Goal: Communication & Community: Answer question/provide support

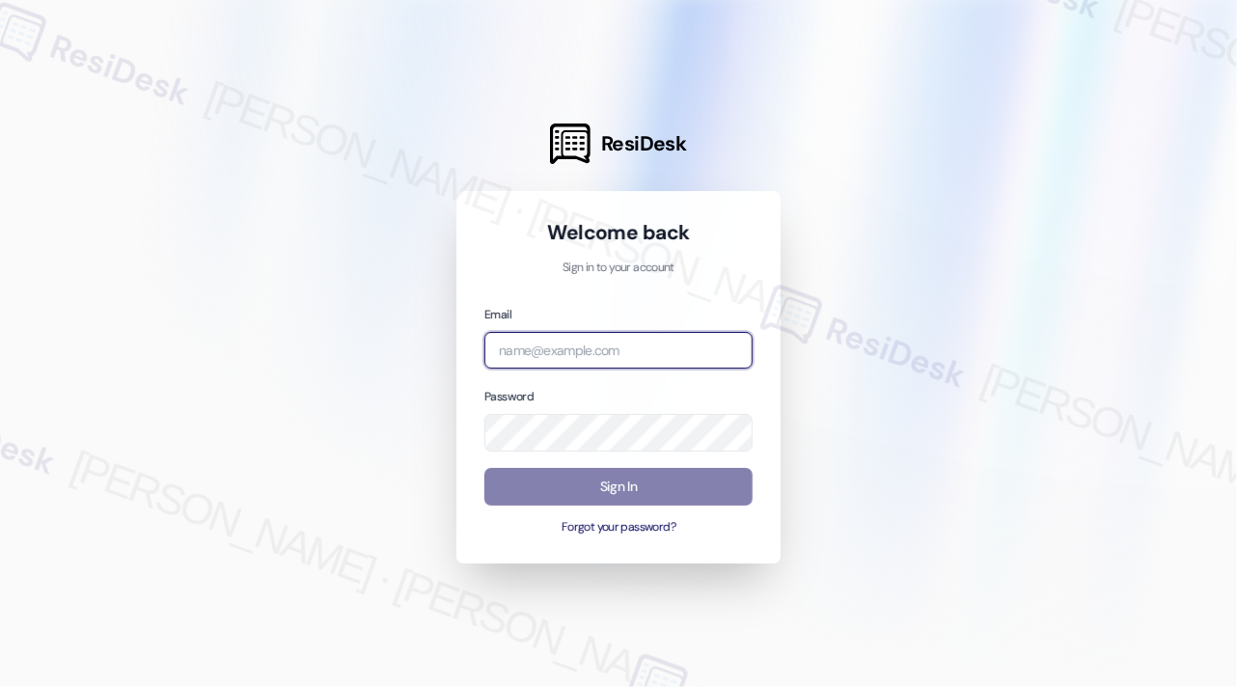
click at [544, 340] on input "email" at bounding box center [619, 351] width 268 height 38
type input "[EMAIL_ADDRESS][PERSON_NAME][PERSON_NAME][DOMAIN_NAME]"
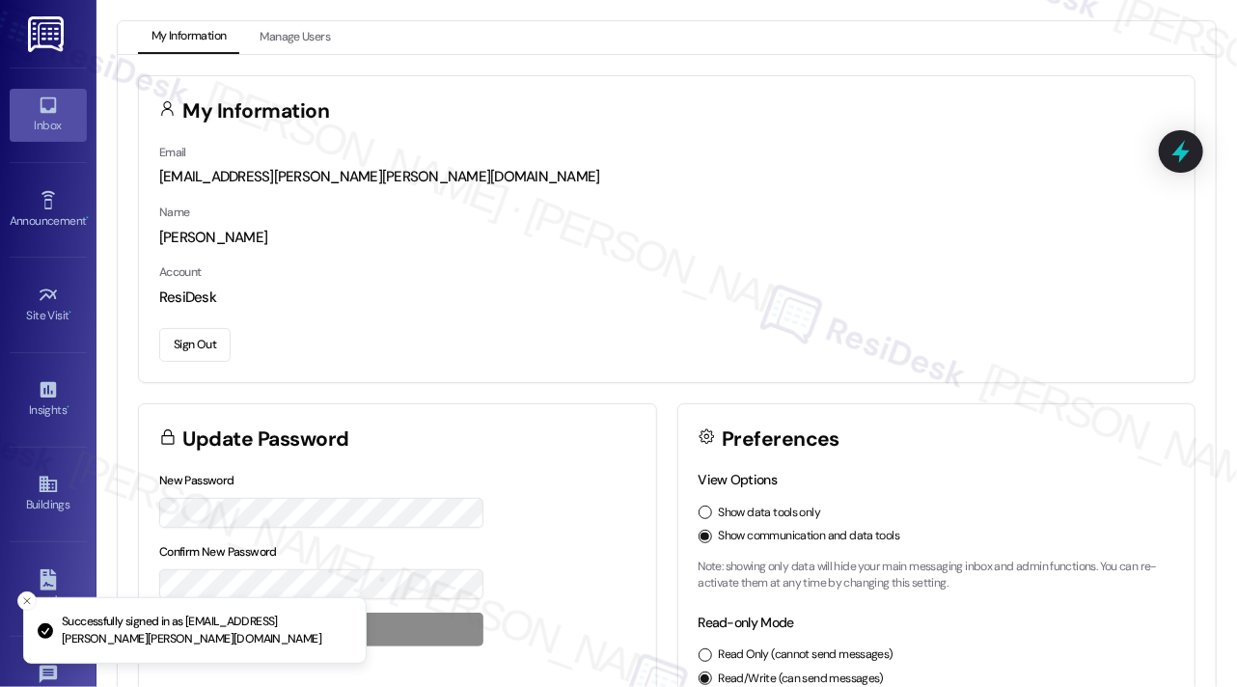
click at [29, 112] on link "Inbox" at bounding box center [48, 115] width 77 height 52
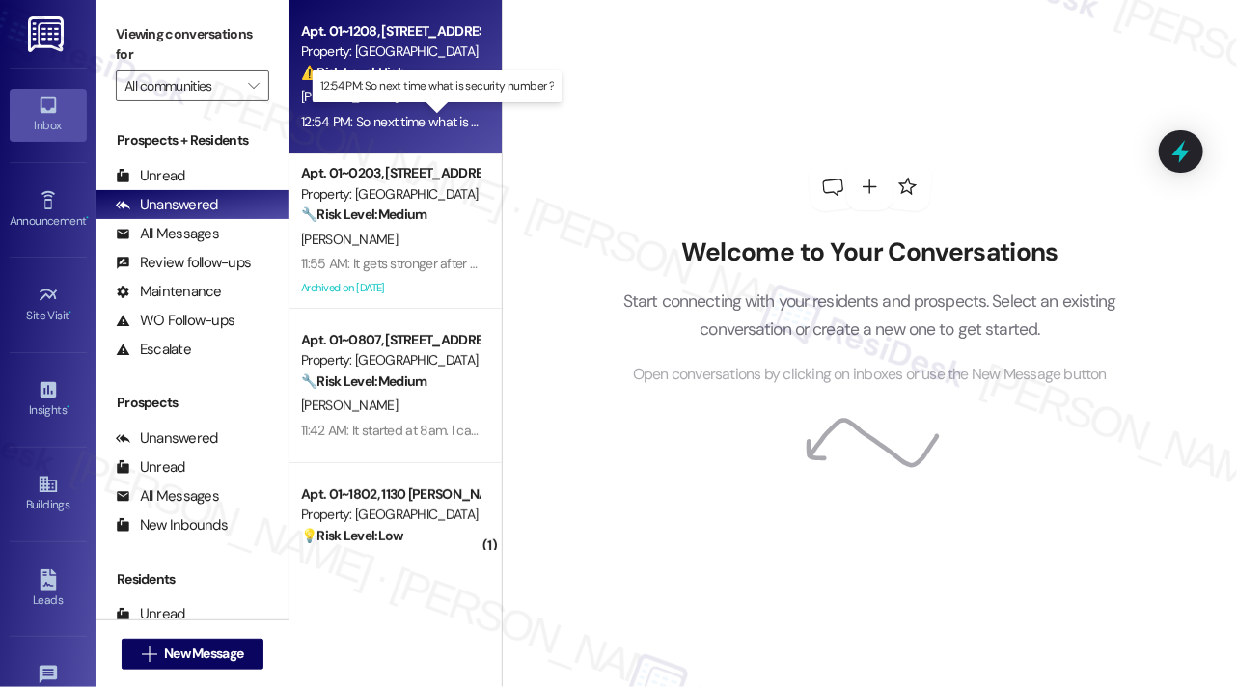
click at [430, 124] on div "12:54 PM: So next time what is security number ? 12:54 PM: So next time what is…" at bounding box center [436, 121] width 271 height 17
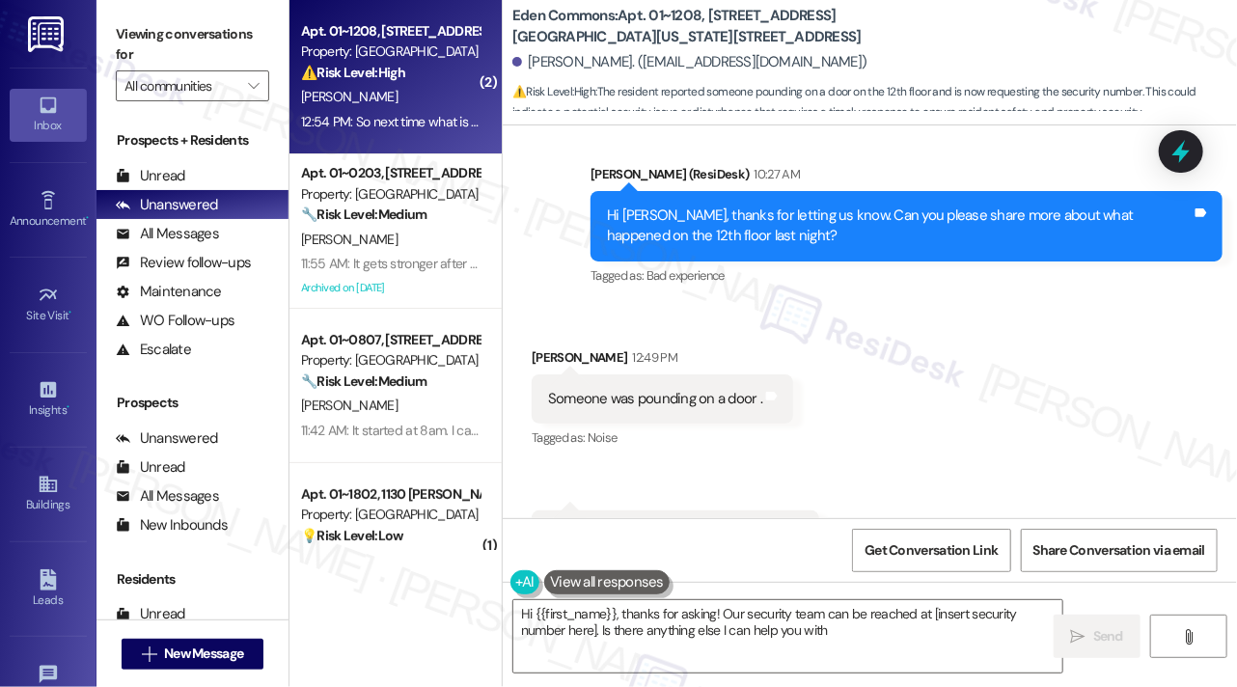
scroll to position [4752, 0]
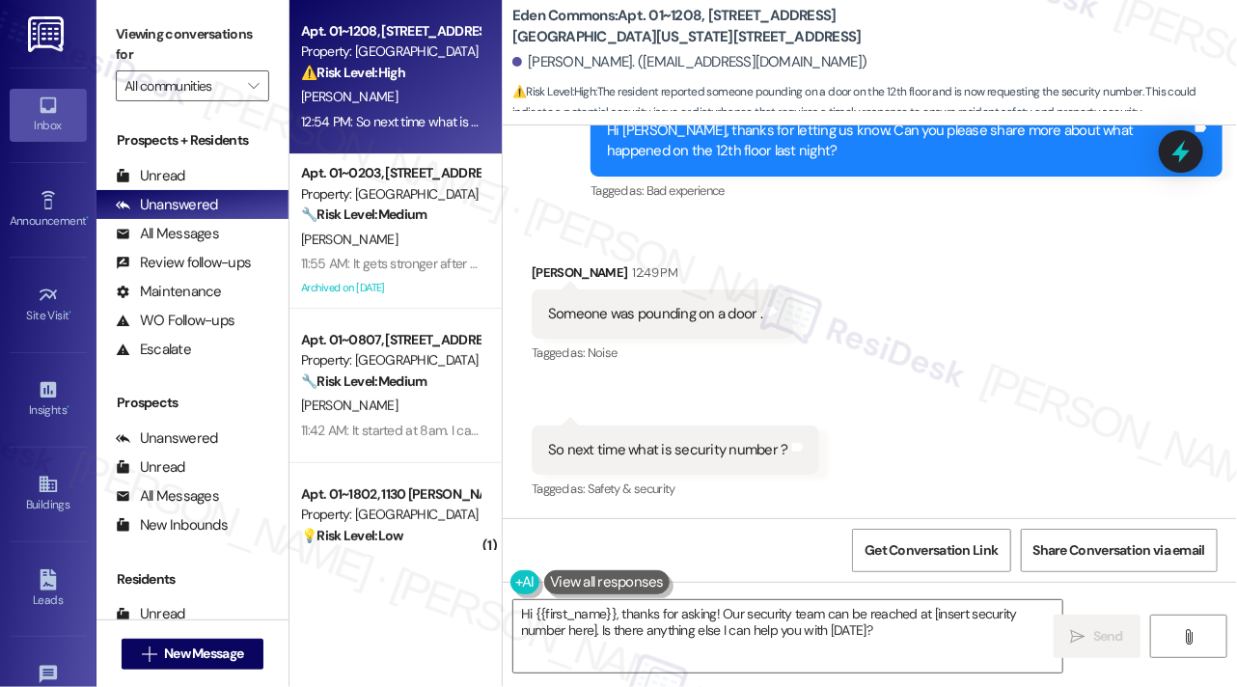
click at [661, 316] on div "Someone was pounding on a door ." at bounding box center [655, 314] width 214 height 20
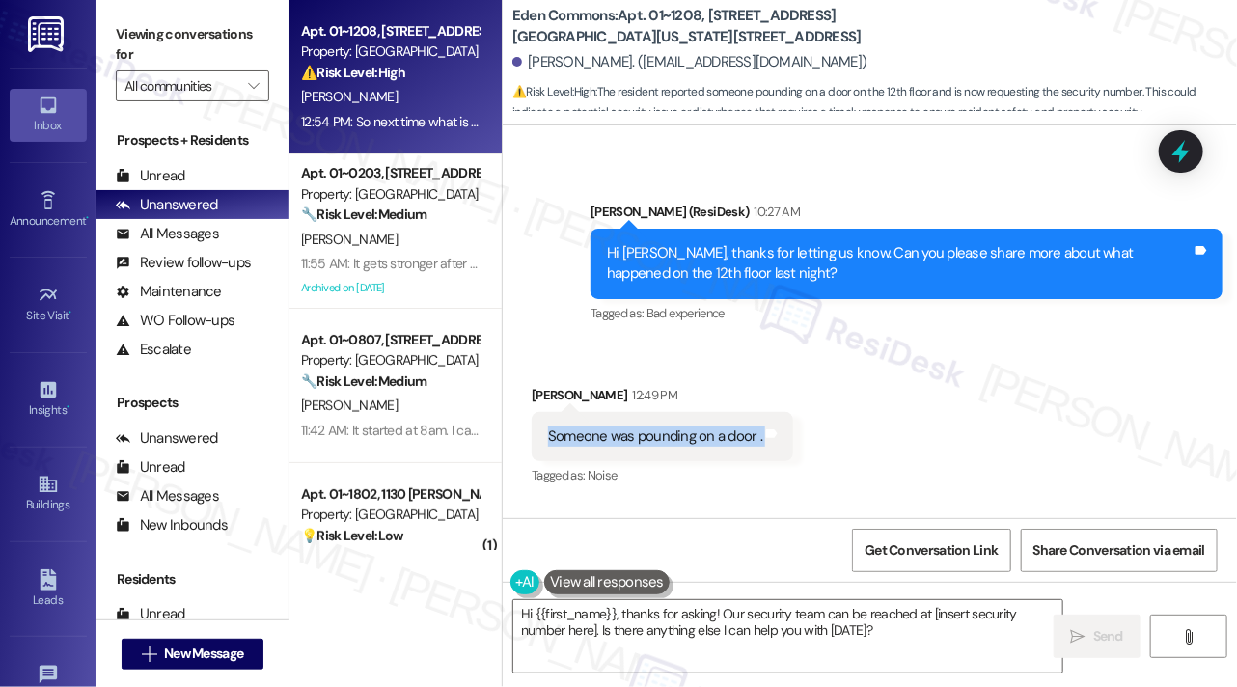
scroll to position [4559, 0]
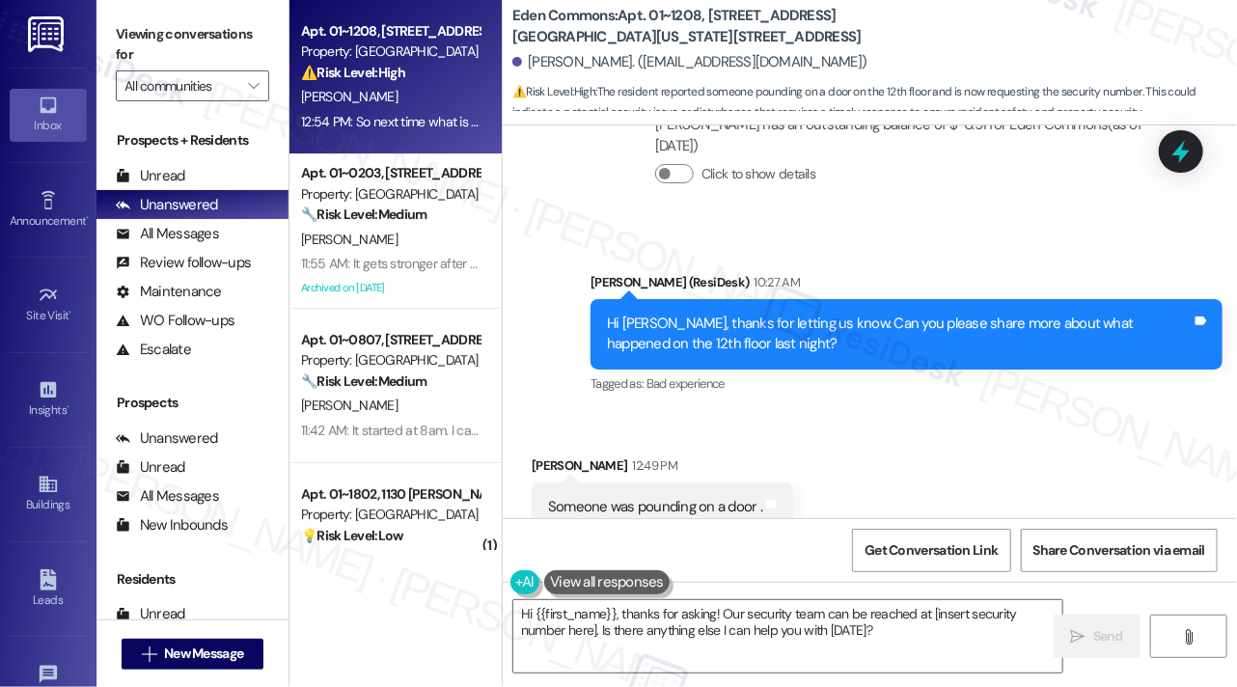
click at [709, 312] on div "Hi Diego, thanks for letting us know. Can you please share more about what happ…" at bounding box center [907, 334] width 632 height 70
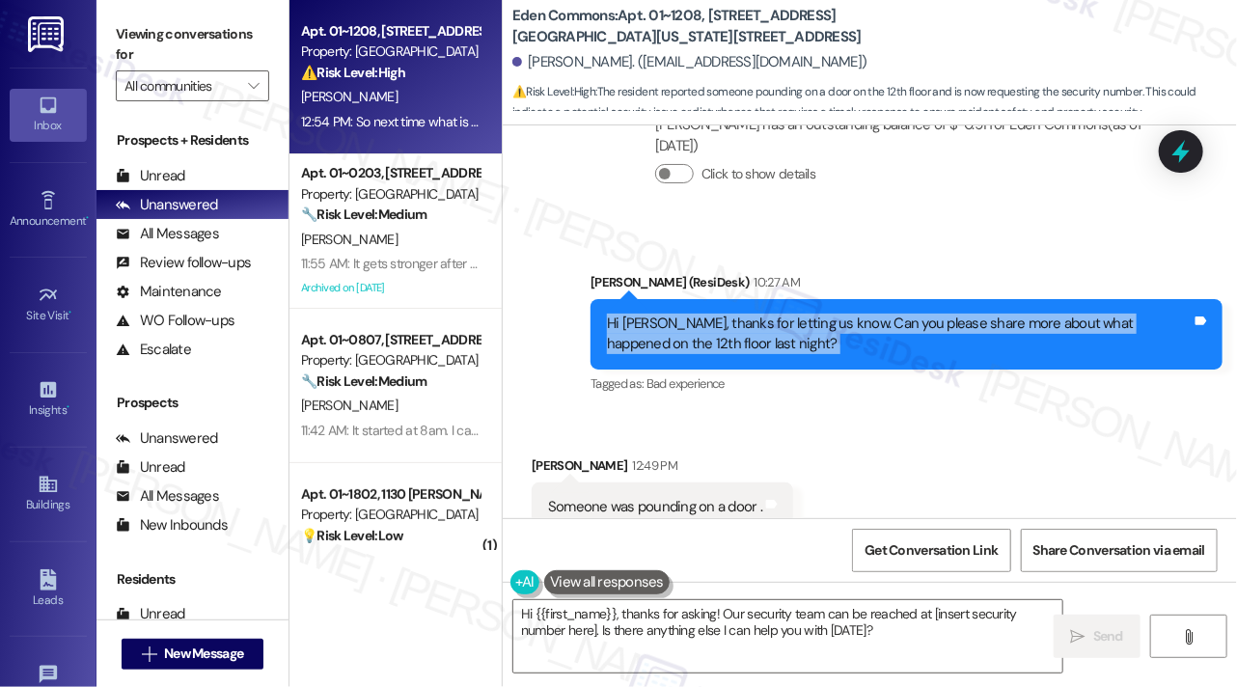
click at [708, 312] on div "Hi Diego, thanks for letting us know. Can you please share more about what happ…" at bounding box center [907, 334] width 632 height 70
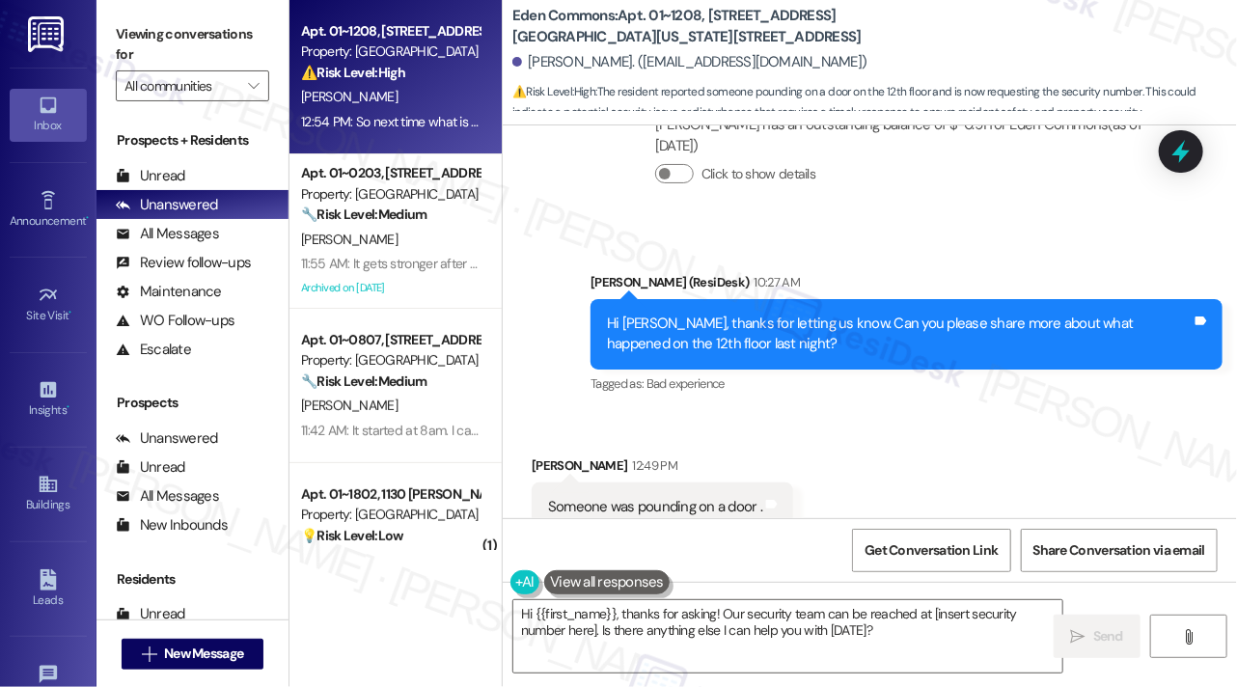
click at [908, 278] on div "Sarah (ResiDesk) 10:27 AM" at bounding box center [907, 285] width 632 height 27
click at [741, 312] on div "Hi Diego, thanks for letting us know. Can you please share more about what happ…" at bounding box center [907, 334] width 632 height 70
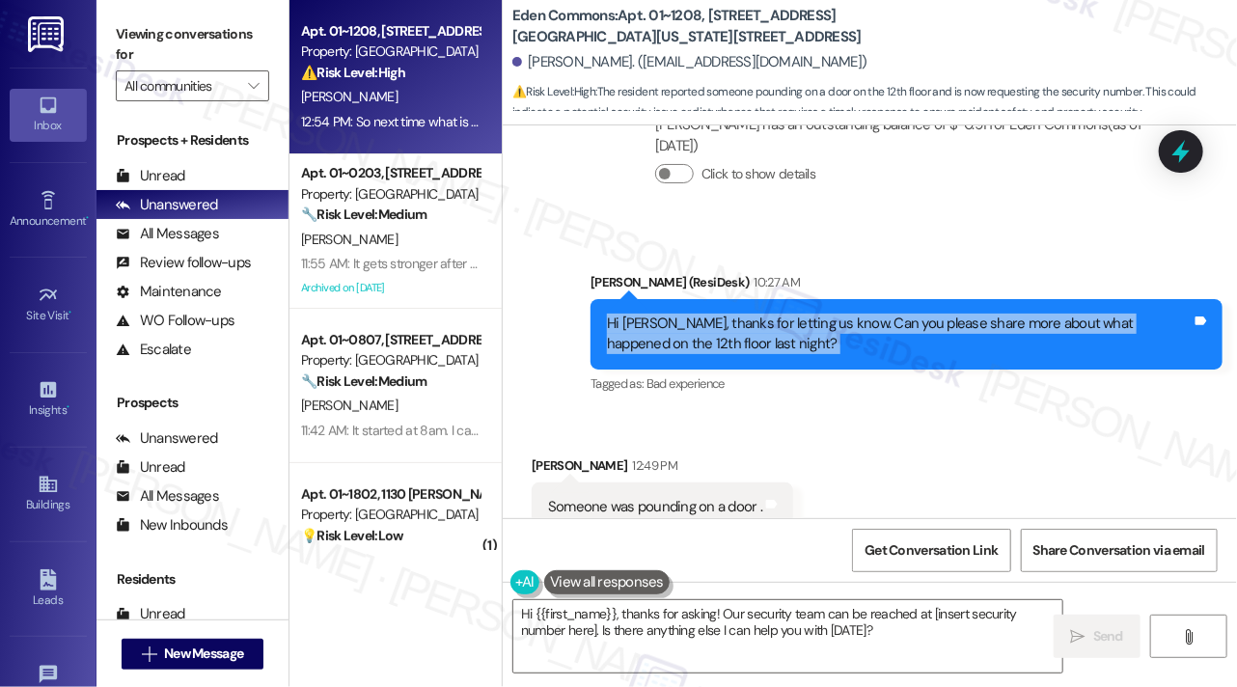
click at [741, 312] on div "Hi Diego, thanks for letting us know. Can you please share more about what happ…" at bounding box center [907, 334] width 632 height 70
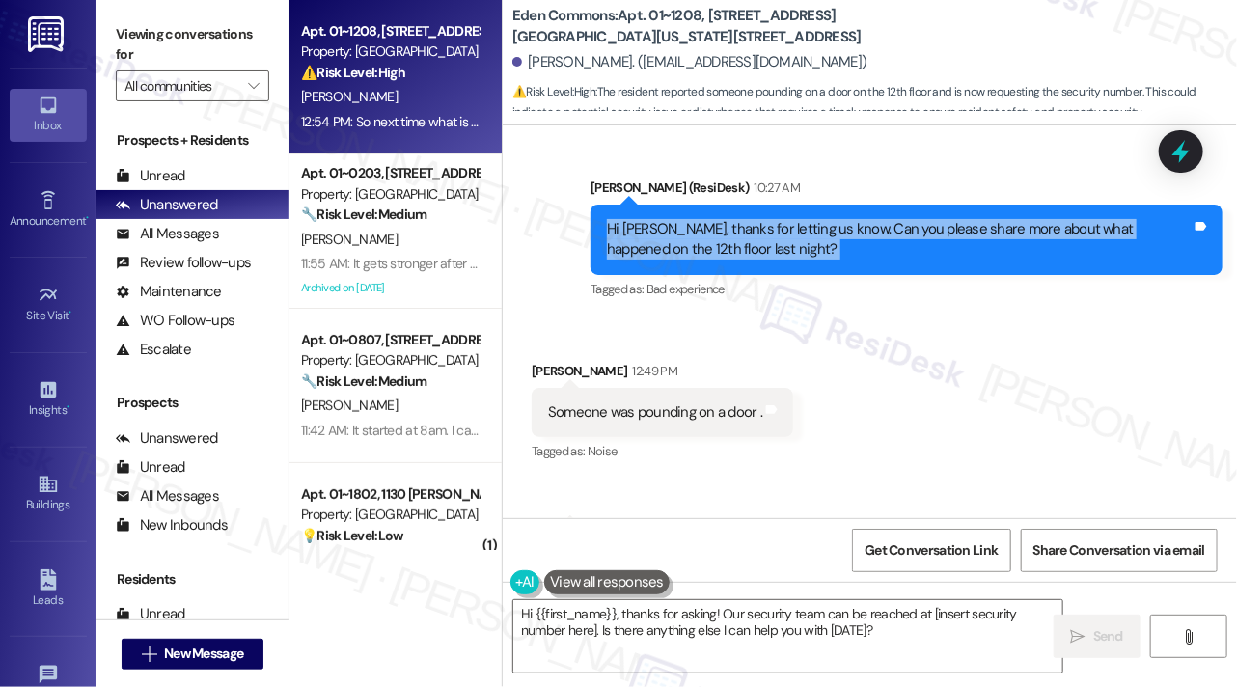
scroll to position [4752, 0]
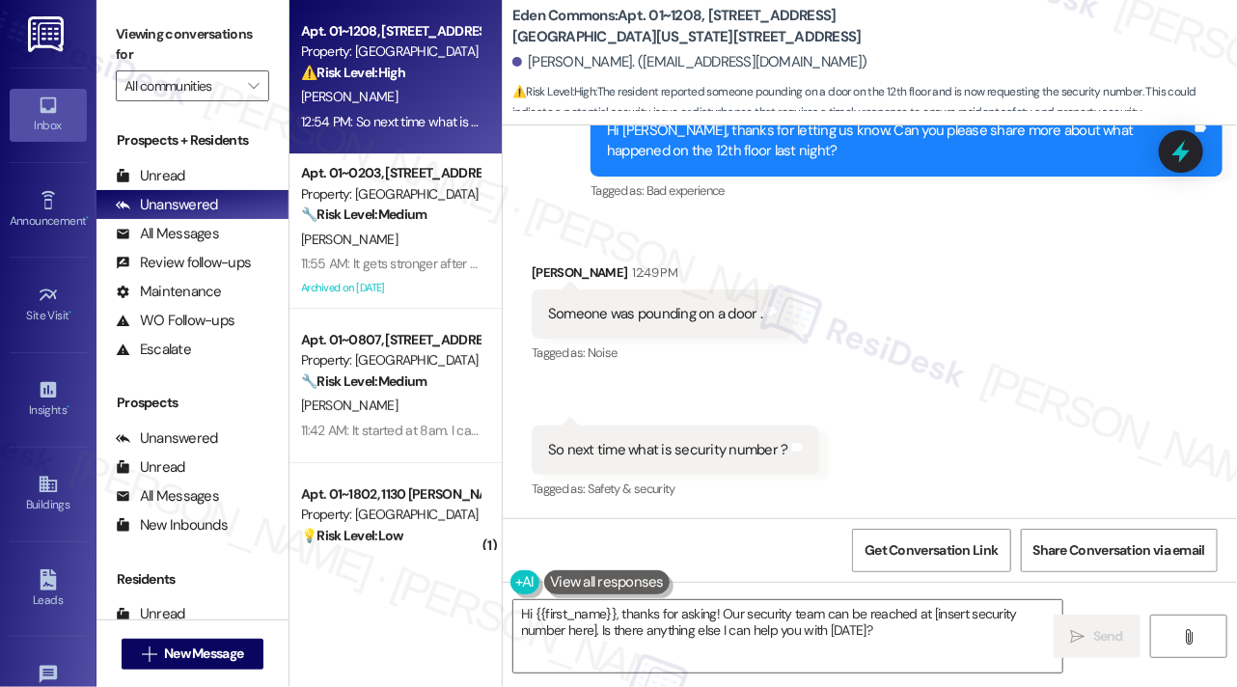
click at [674, 308] on div "Someone was pounding on a door ." at bounding box center [655, 314] width 214 height 20
click at [673, 449] on div "So next time what is security number ?" at bounding box center [668, 450] width 240 height 20
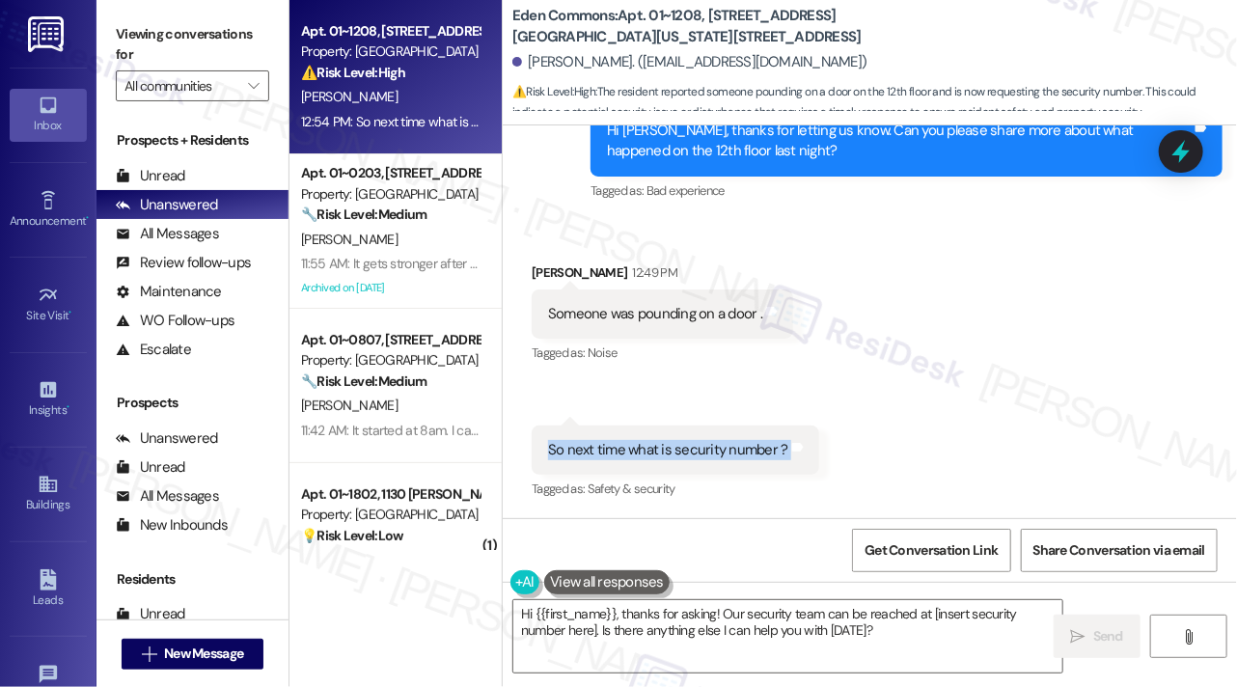
click at [673, 449] on div "So next time what is security number ?" at bounding box center [668, 450] width 240 height 20
click at [704, 443] on div "So next time what is security number ?" at bounding box center [668, 449] width 240 height 20
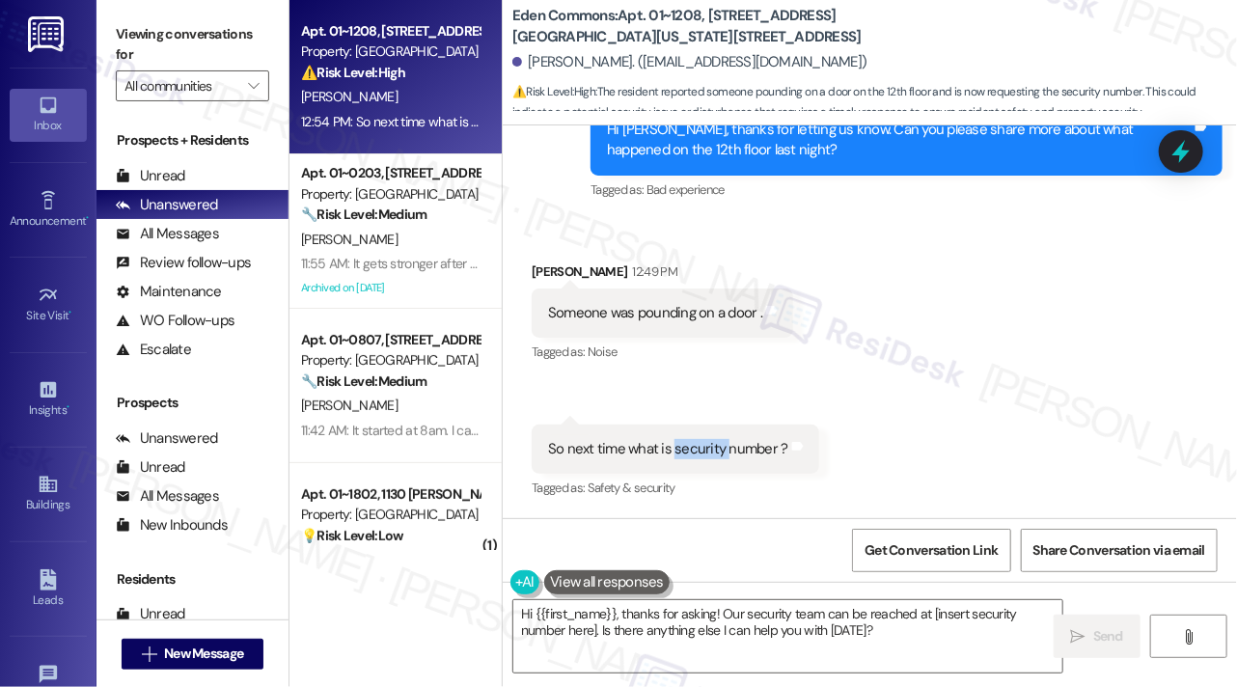
click at [704, 443] on div "So next time what is security number ?" at bounding box center [668, 449] width 240 height 20
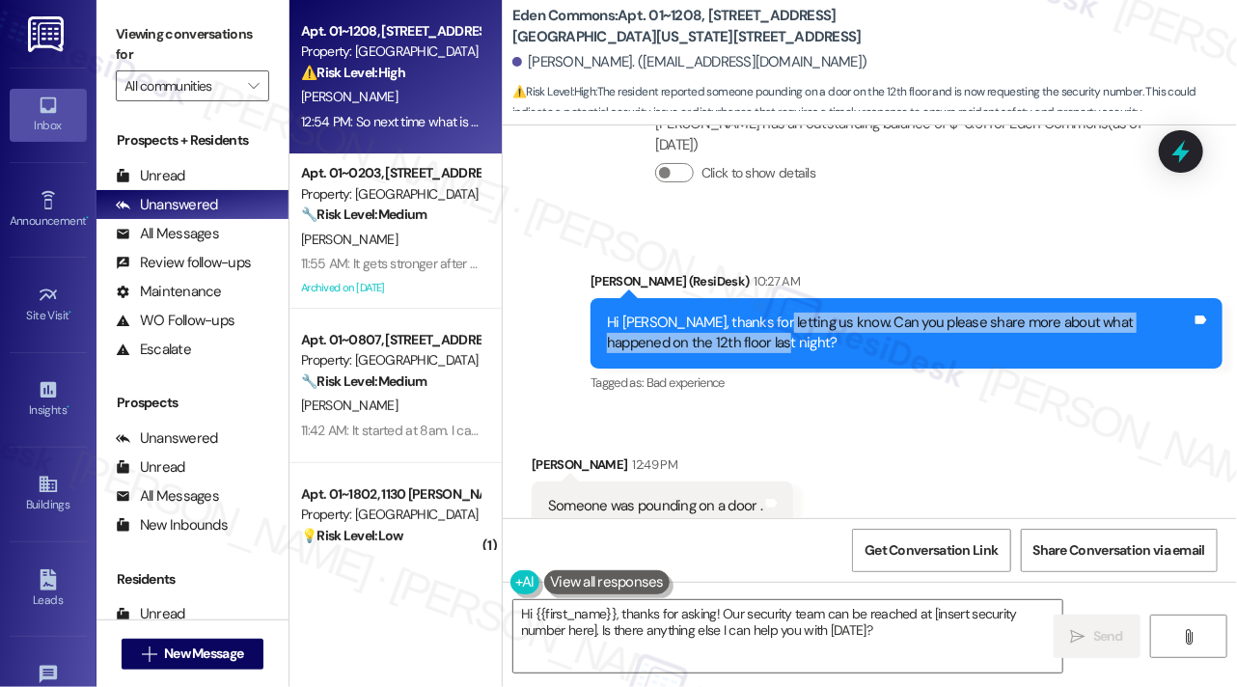
drag, startPoint x: 761, startPoint y: 333, endPoint x: 896, endPoint y: 339, distance: 135.2
click at [896, 339] on div "Hi Diego, thanks for letting us know. Can you please share more about what happ…" at bounding box center [899, 334] width 585 height 42
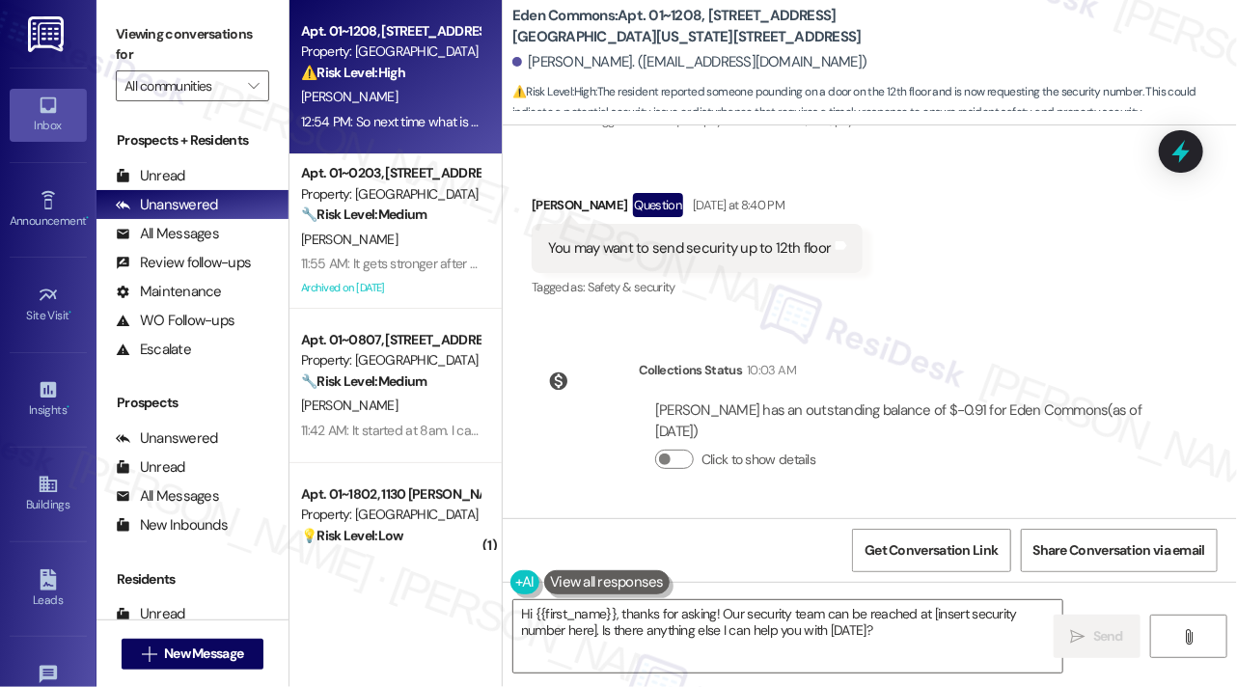
scroll to position [4173, 0]
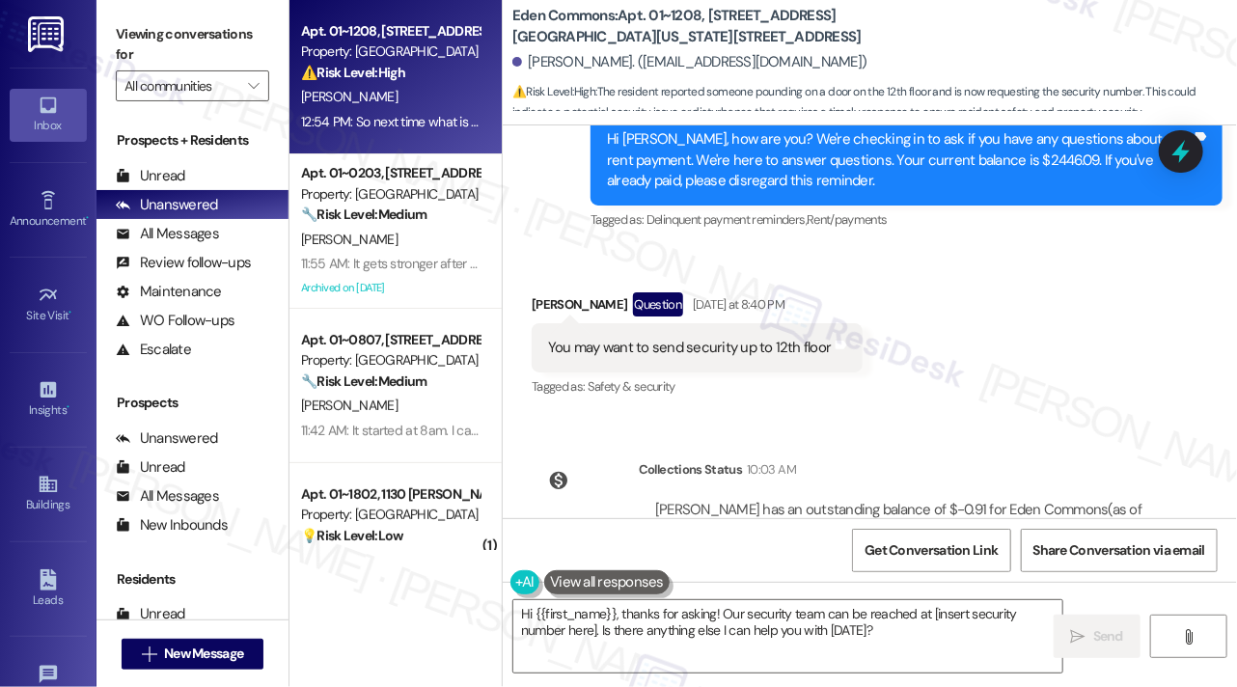
click at [673, 361] on div "You may want to send security up to 12th floor Tags and notes" at bounding box center [697, 347] width 331 height 49
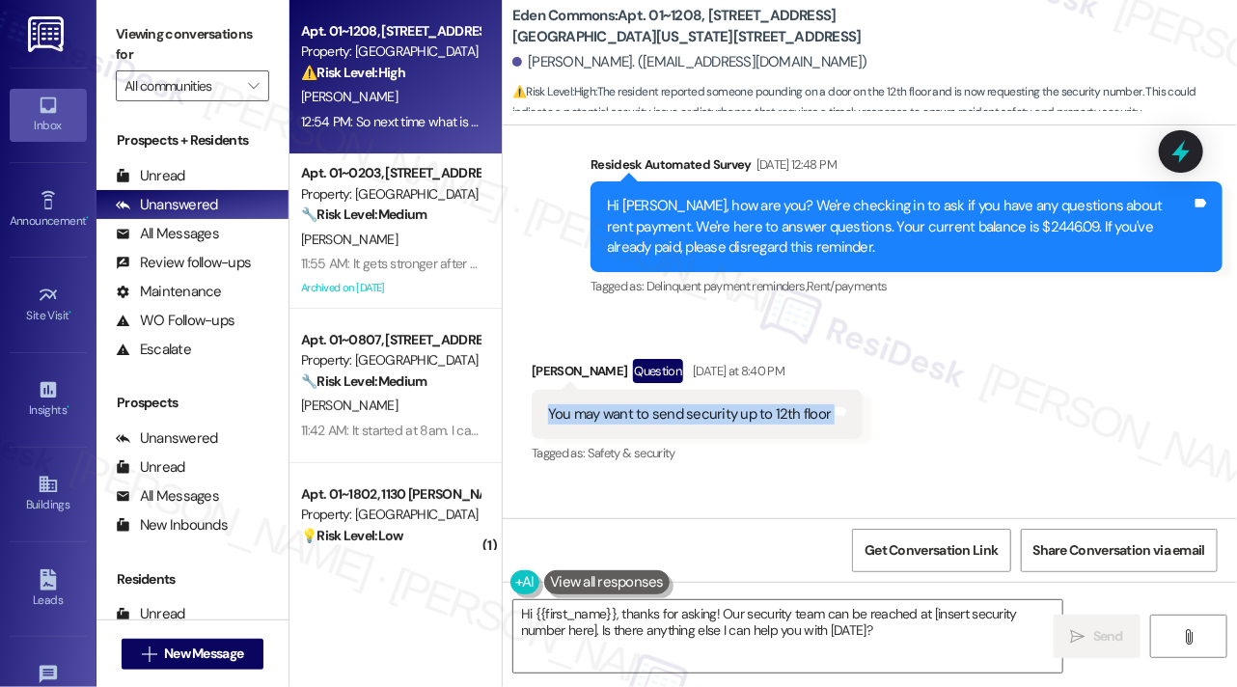
scroll to position [4077, 0]
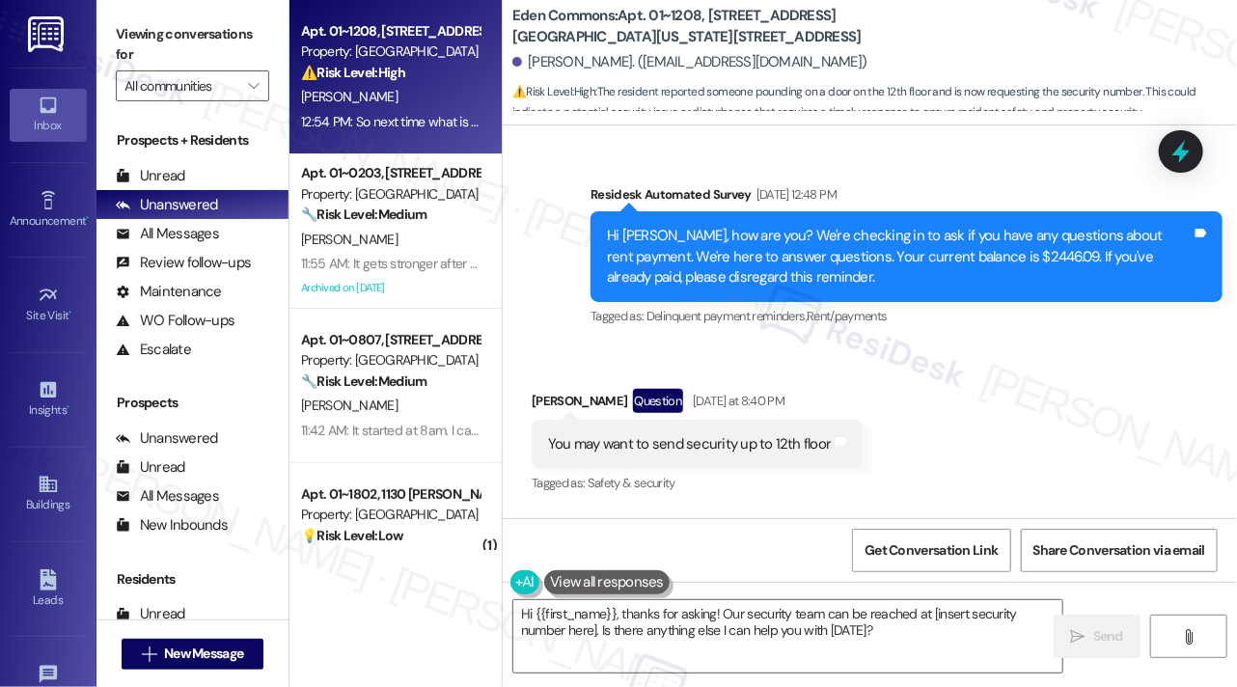
click at [730, 265] on div "Hi Diego, how are you? We're checking in to ask if you have any questions about…" at bounding box center [899, 257] width 585 height 62
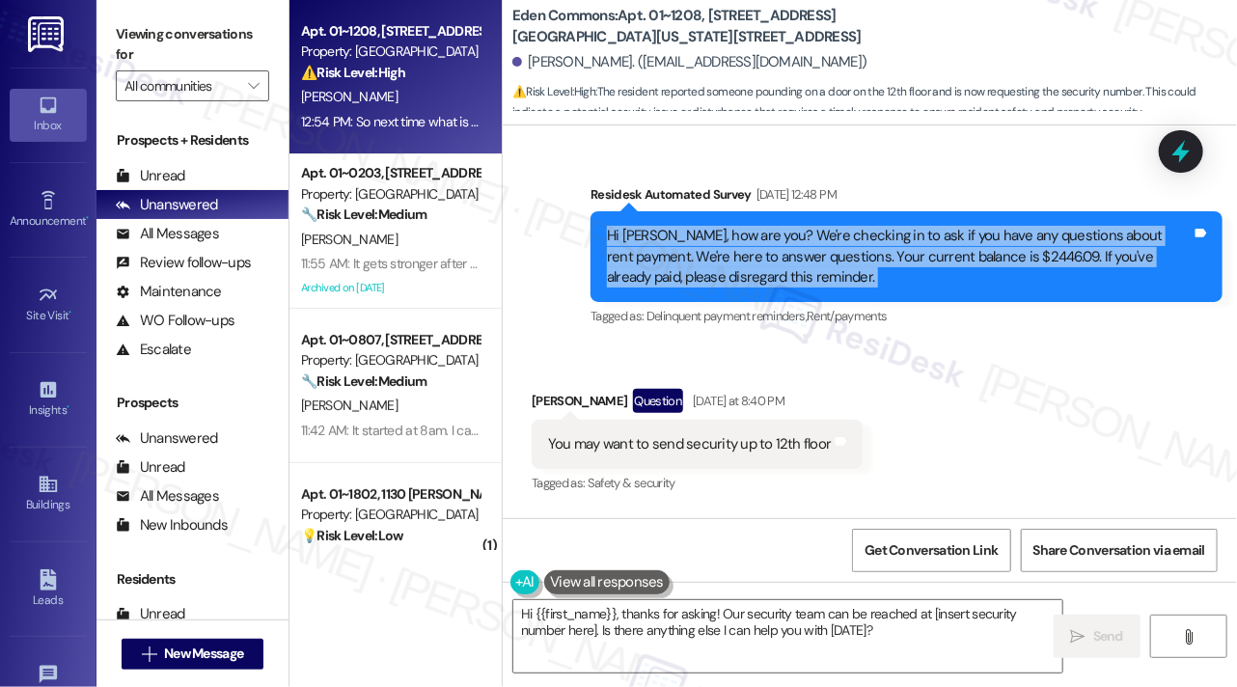
click at [730, 265] on div "Hi Diego, how are you? We're checking in to ask if you have any questions about…" at bounding box center [899, 257] width 585 height 62
click at [876, 261] on div "Hi Diego, how are you? We're checking in to ask if you have any questions about…" at bounding box center [899, 257] width 585 height 62
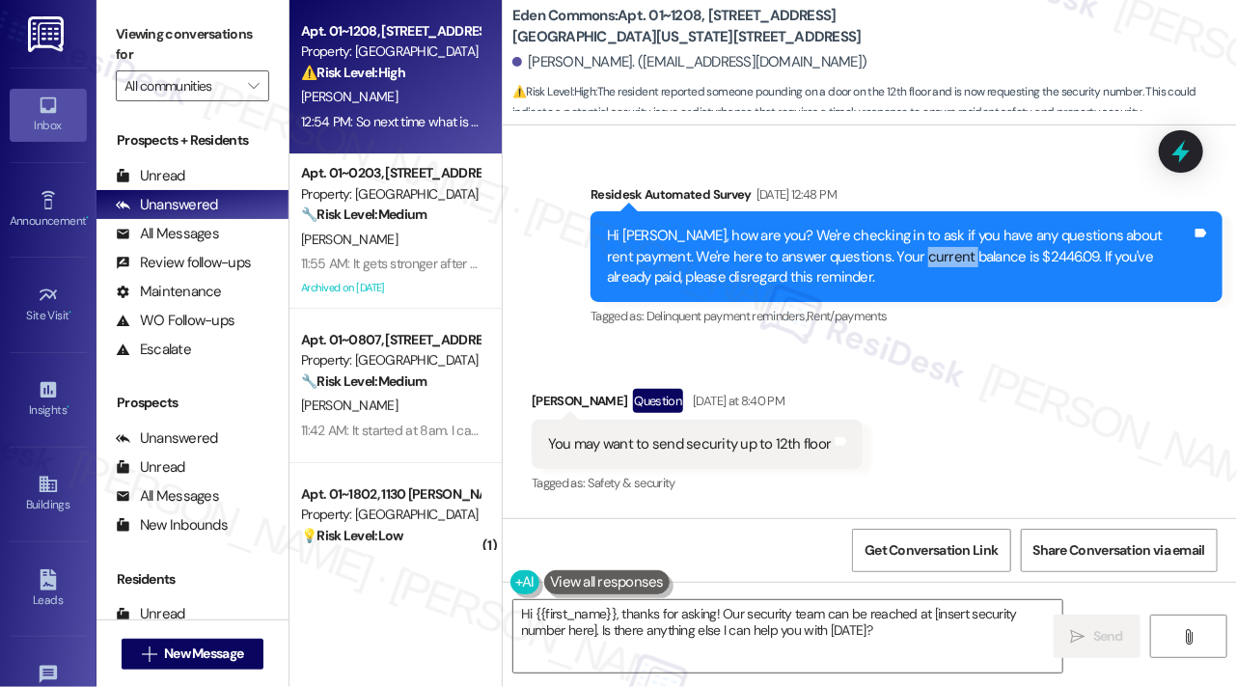
click at [876, 261] on div "Hi Diego, how are you? We're checking in to ask if you have any questions about…" at bounding box center [899, 257] width 585 height 62
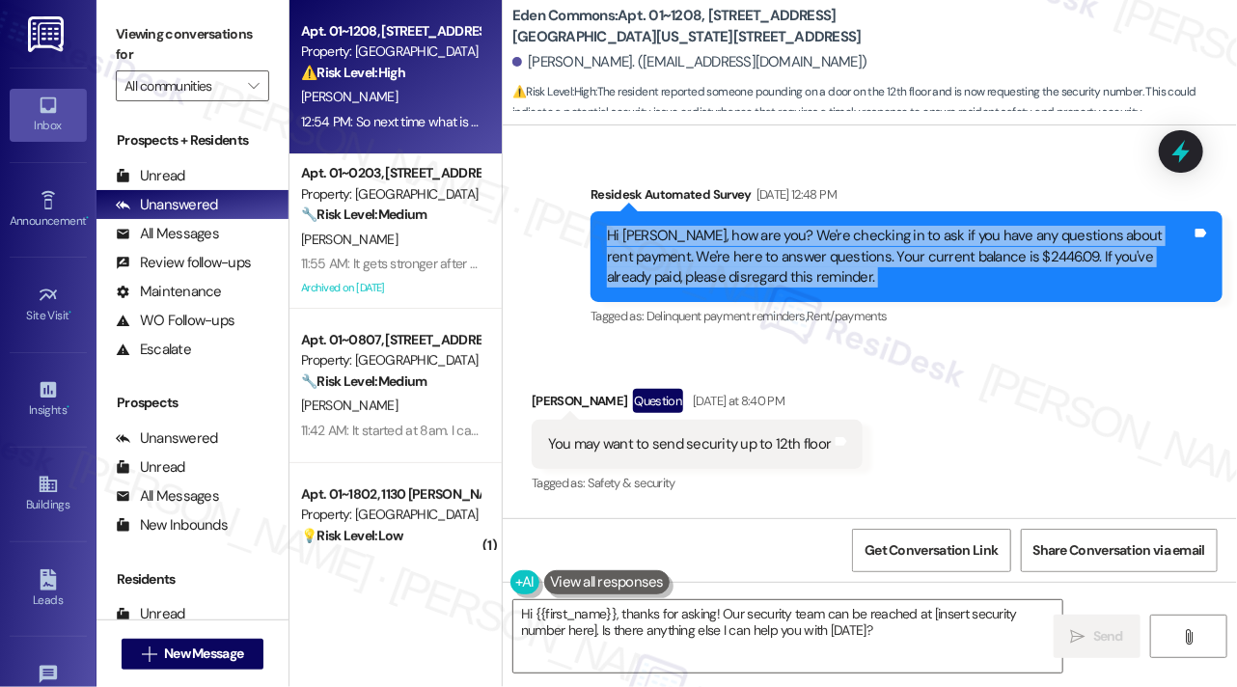
click at [876, 261] on div "Hi Diego, how are you? We're checking in to ask if you have any questions about…" at bounding box center [899, 257] width 585 height 62
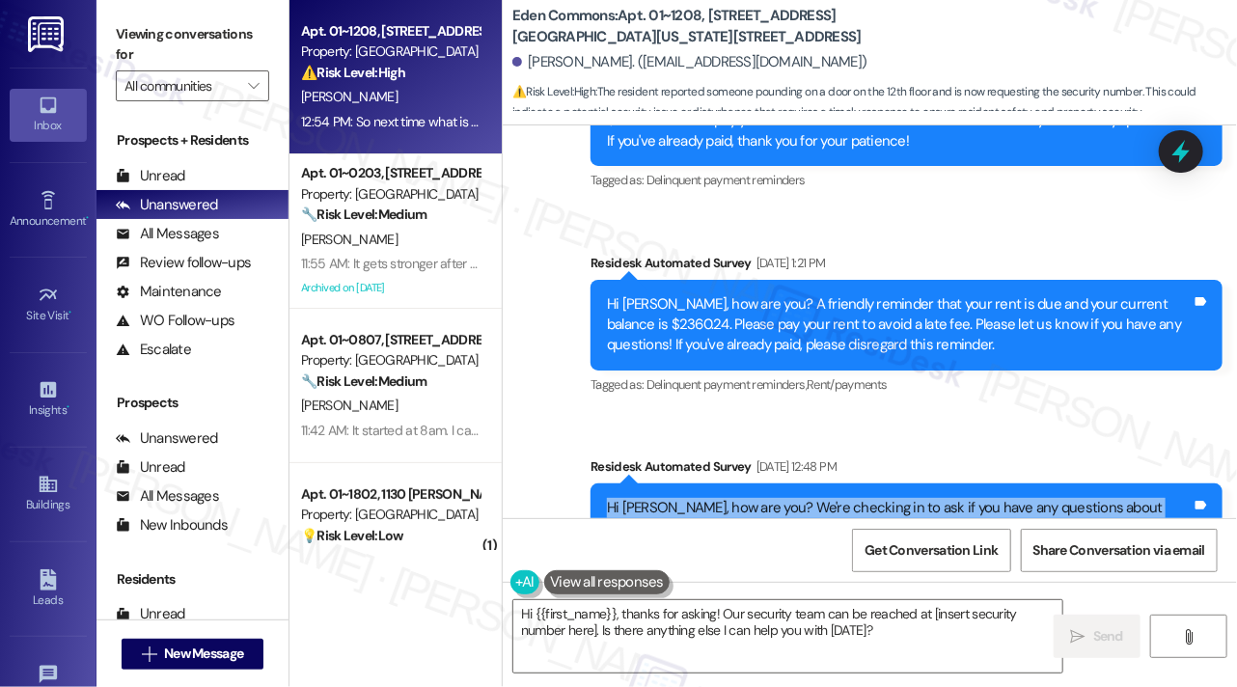
scroll to position [3691, 0]
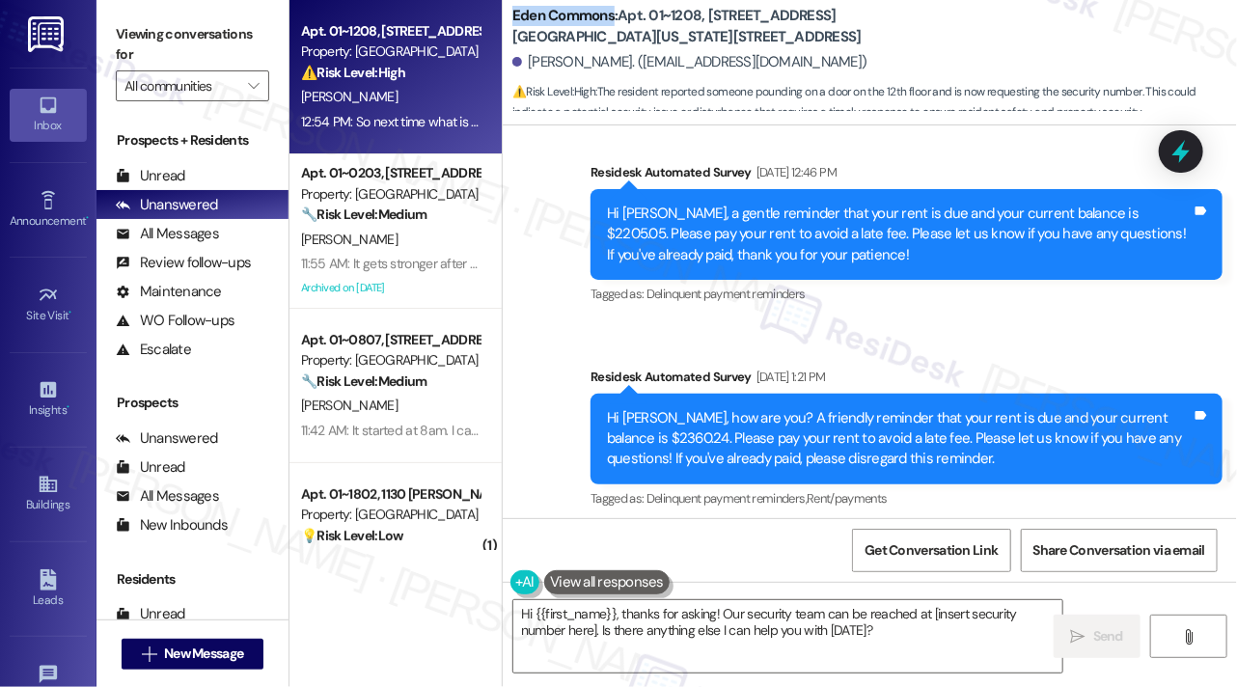
drag, startPoint x: 513, startPoint y: 13, endPoint x: 611, endPoint y: 11, distance: 97.5
click at [611, 11] on b "Eden Commons: Apt. 01~1208, 2701&2727 S. Indiana Ave. 2740 S. Prairie Ave" at bounding box center [706, 27] width 386 height 42
copy b "Eden Commons"
click at [134, 19] on label "Viewing conversations for" at bounding box center [192, 44] width 153 height 51
click at [154, 42] on label "Viewing conversations for" at bounding box center [192, 44] width 153 height 51
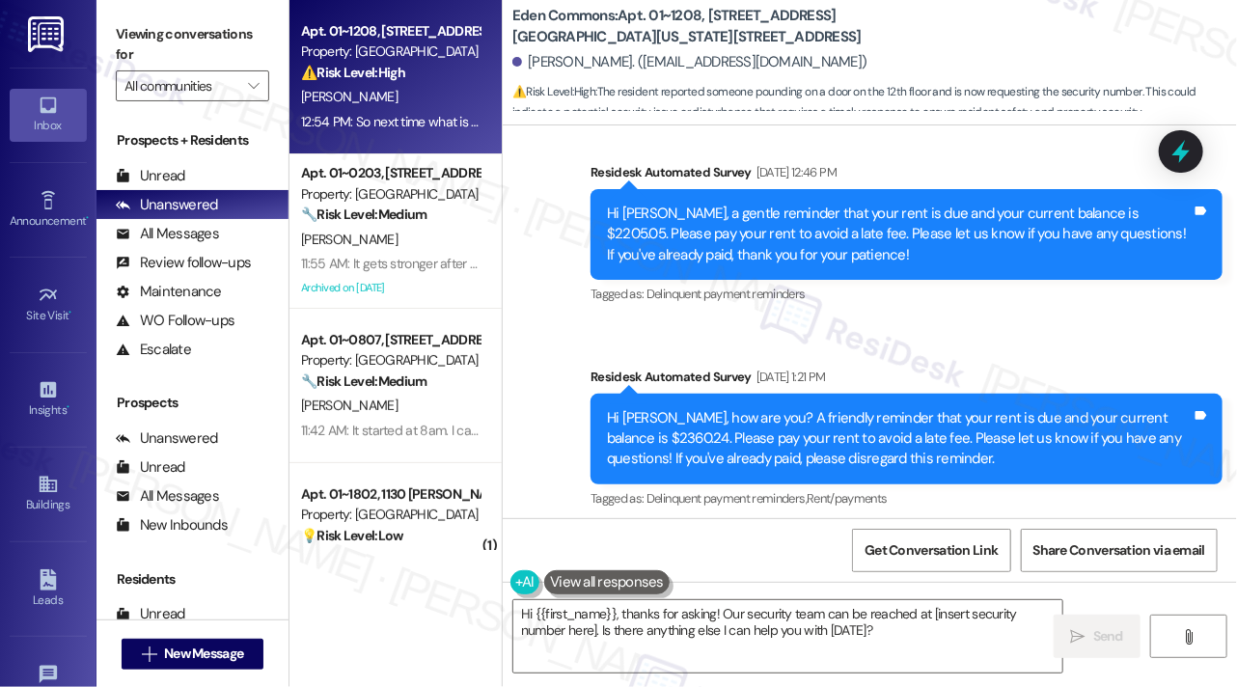
drag, startPoint x: 173, startPoint y: 22, endPoint x: 201, endPoint y: 22, distance: 28.0
click at [173, 22] on label "Viewing conversations for" at bounding box center [192, 44] width 153 height 51
click at [171, 42] on label "Viewing conversations for" at bounding box center [192, 44] width 153 height 51
click at [818, 603] on textarea "Hi {{first_name}}, thanks for asking! Our security team can be reached at [inse…" at bounding box center [787, 636] width 549 height 72
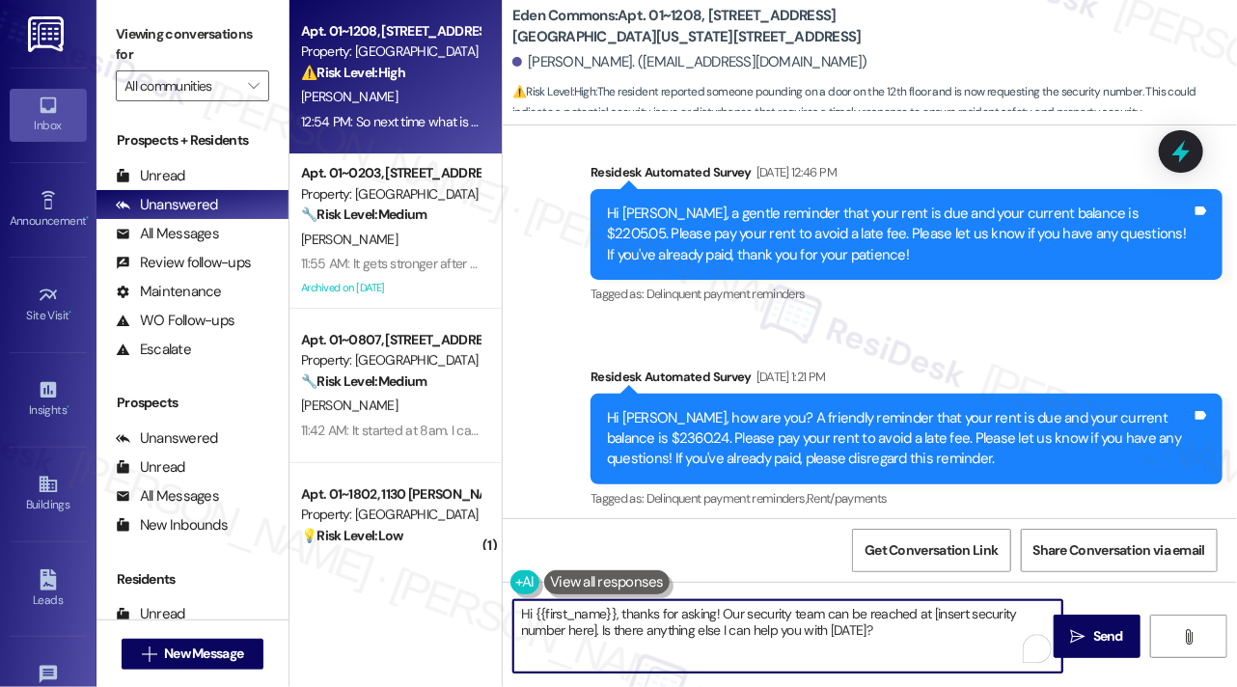
drag, startPoint x: 596, startPoint y: 628, endPoint x: 931, endPoint y: 613, distance: 336.2
click at [931, 613] on textarea "Hi {{first_name}}, thanks for asking! Our security team can be reached at [inse…" at bounding box center [787, 636] width 549 height 72
paste textarea "312-343-1648."
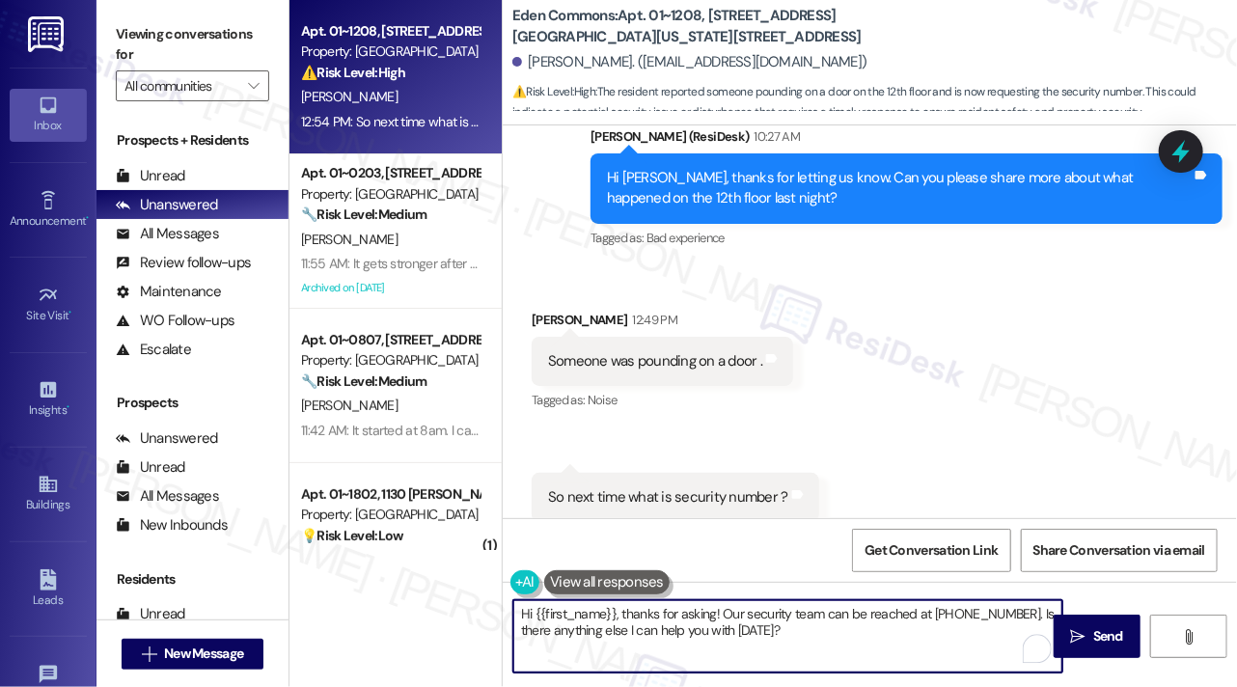
scroll to position [4753, 0]
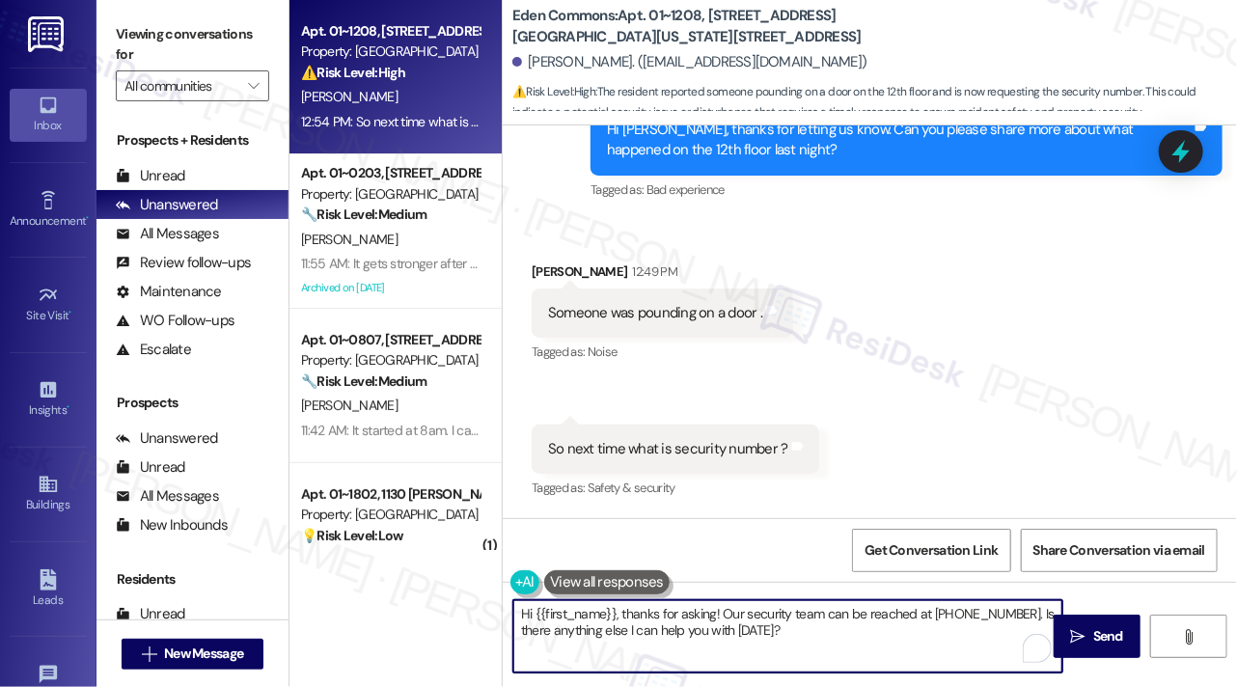
drag, startPoint x: 714, startPoint y: 616, endPoint x: 445, endPoint y: 616, distance: 269.3
click at [445, 616] on div "Apt. 01~1208, 2701&2727 S. Indiana Ave. 2740 S. Prairie Ave Property: Eden Comm…" at bounding box center [764, 343] width 948 height 687
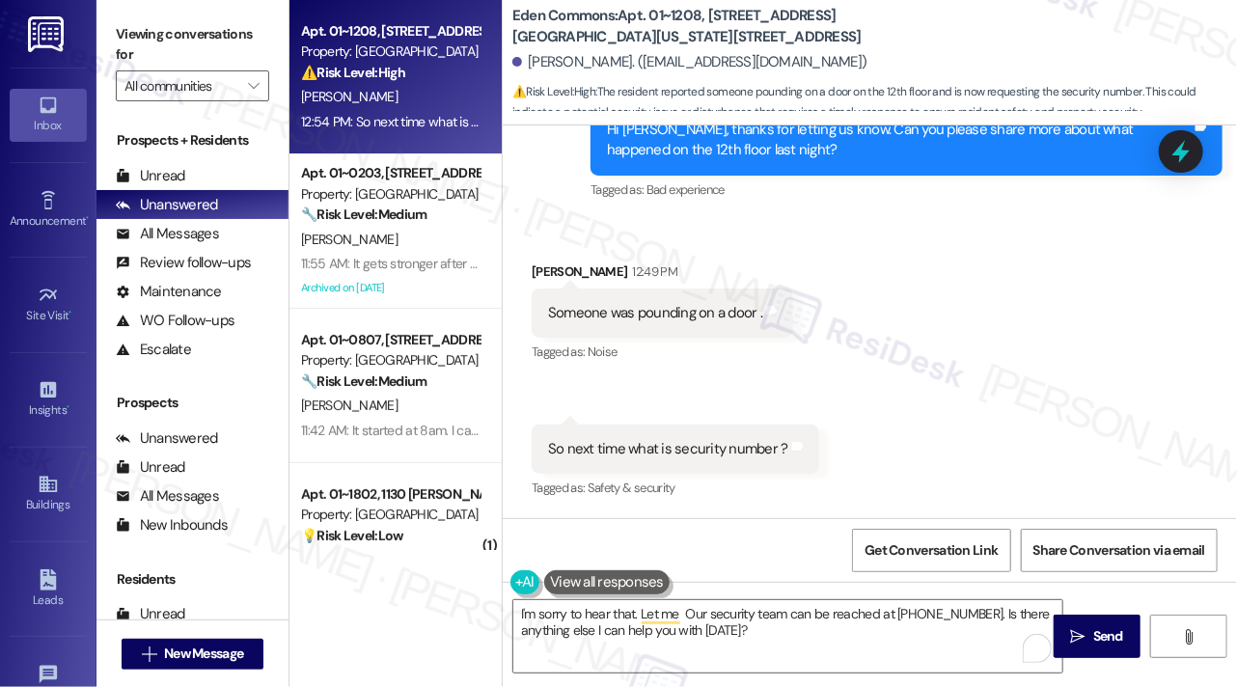
click at [174, 29] on label "Viewing conversations for" at bounding box center [192, 44] width 153 height 51
click at [641, 323] on div "Someone was pounding on a door . Tags and notes" at bounding box center [663, 313] width 262 height 49
click at [641, 320] on div "Someone was pounding on a door ." at bounding box center [655, 313] width 214 height 20
click at [959, 397] on div "Received via SMS Diego Cohen 12:49 PM Someone was pounding on a door . Tags and…" at bounding box center [870, 367] width 734 height 299
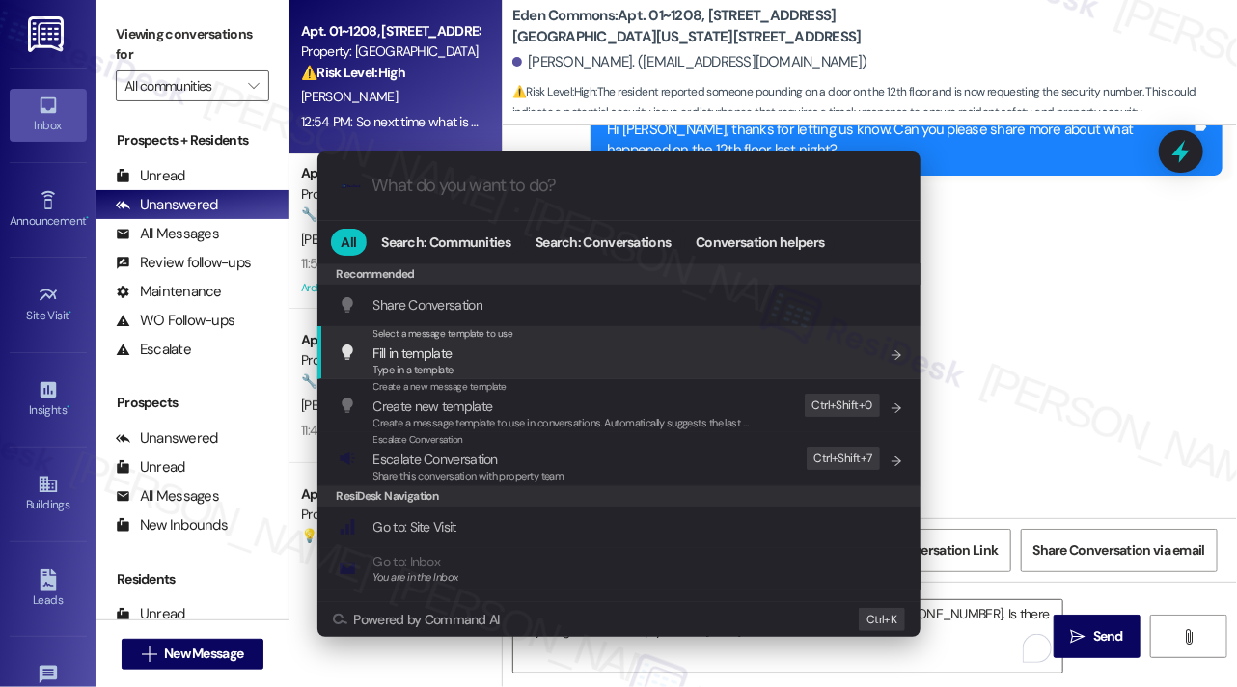
click at [1095, 278] on div ".cls-1{fill:#0a055f;}.cls-2{fill:#0cc4c4;} resideskLogoBlueOrange All Search: C…" at bounding box center [618, 343] width 1237 height 687
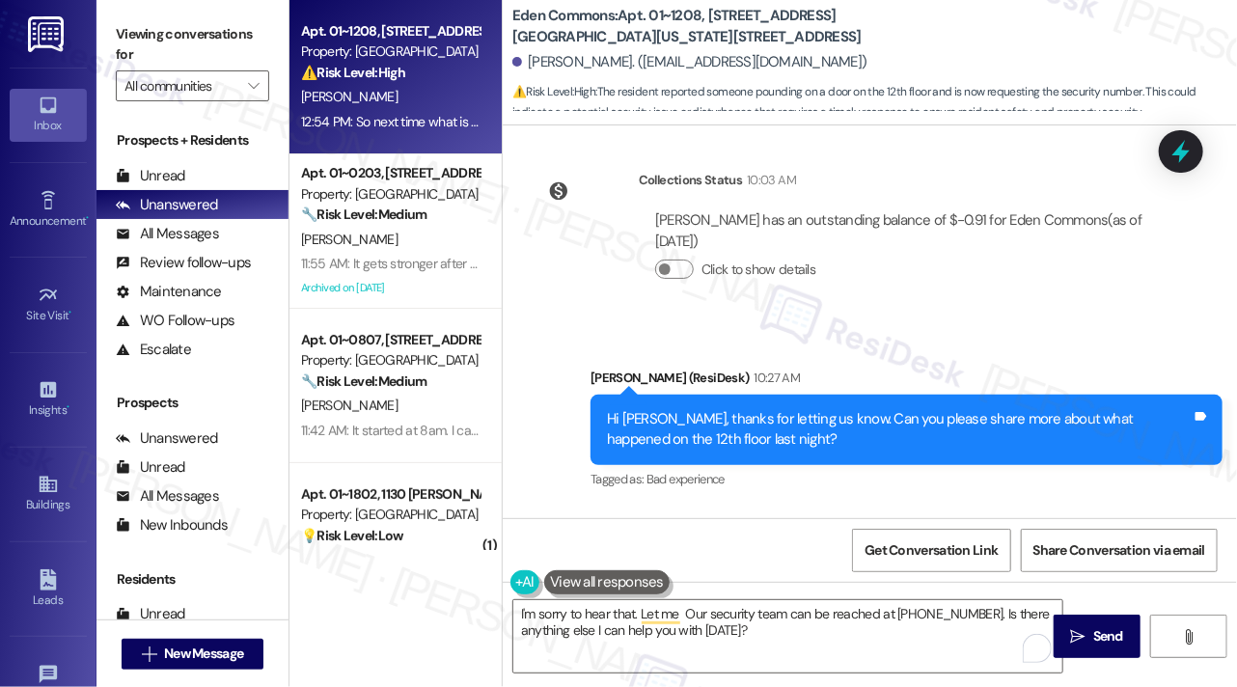
scroll to position [4463, 0]
click at [736, 420] on div "Hi Diego, thanks for letting us know. Can you please share more about what happ…" at bounding box center [899, 430] width 585 height 42
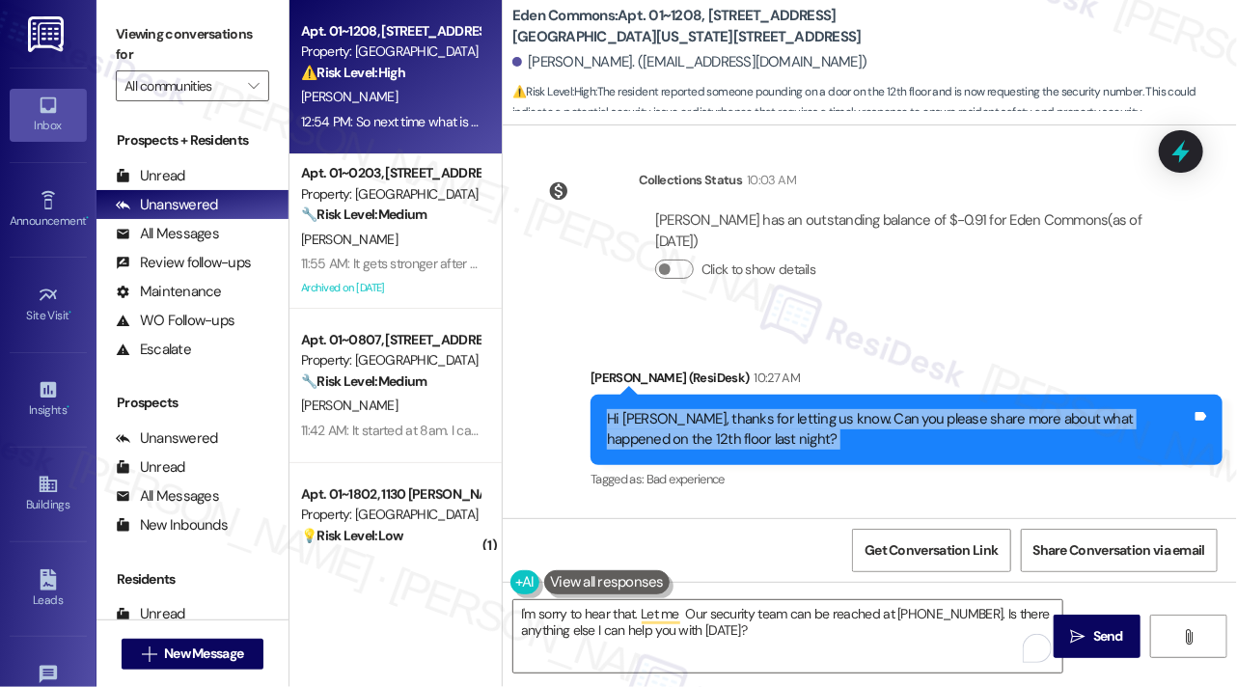
click at [736, 420] on div "Hi Diego, thanks for letting us know. Can you please share more about what happ…" at bounding box center [899, 430] width 585 height 42
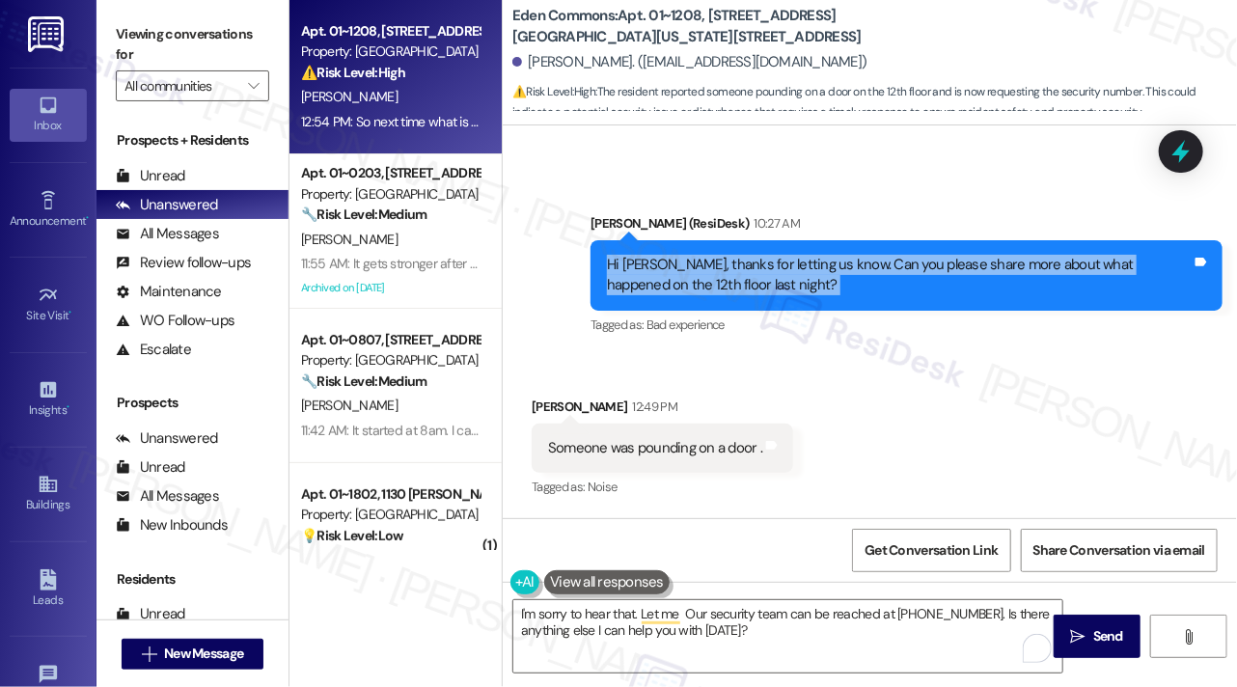
scroll to position [4753, 0]
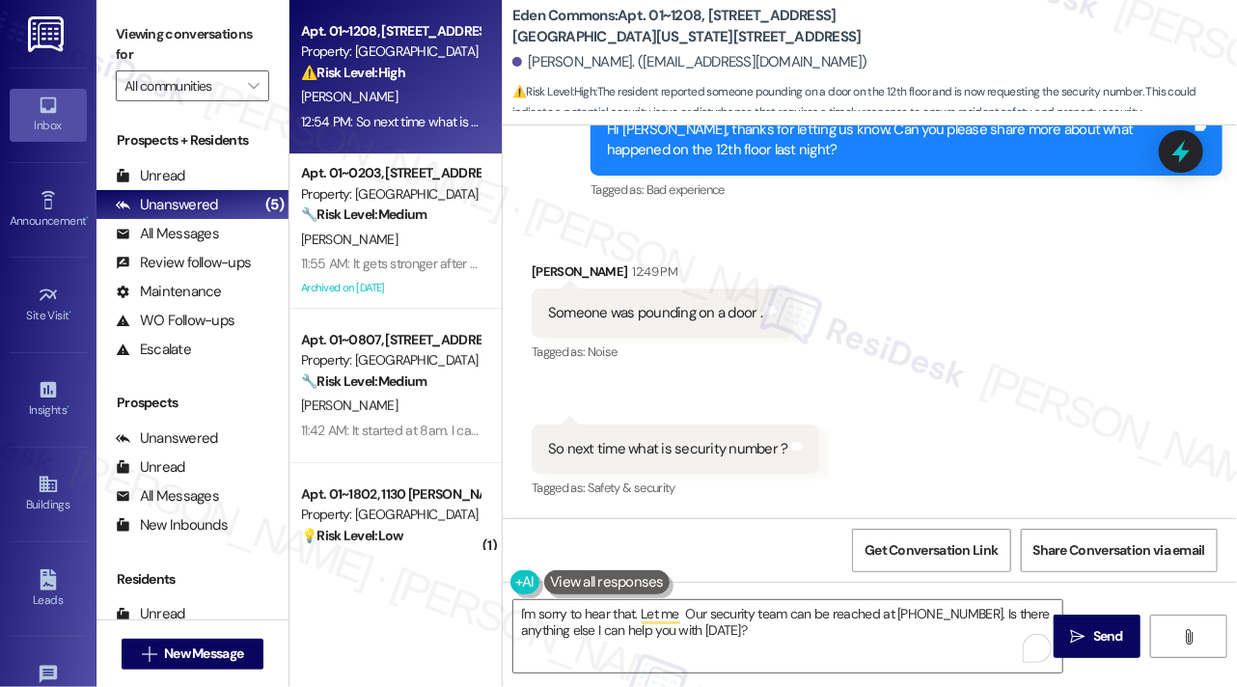
click at [702, 308] on div "Someone was pounding on a door ." at bounding box center [655, 313] width 214 height 20
click at [698, 321] on div "Someone was pounding on a door ." at bounding box center [655, 313] width 214 height 20
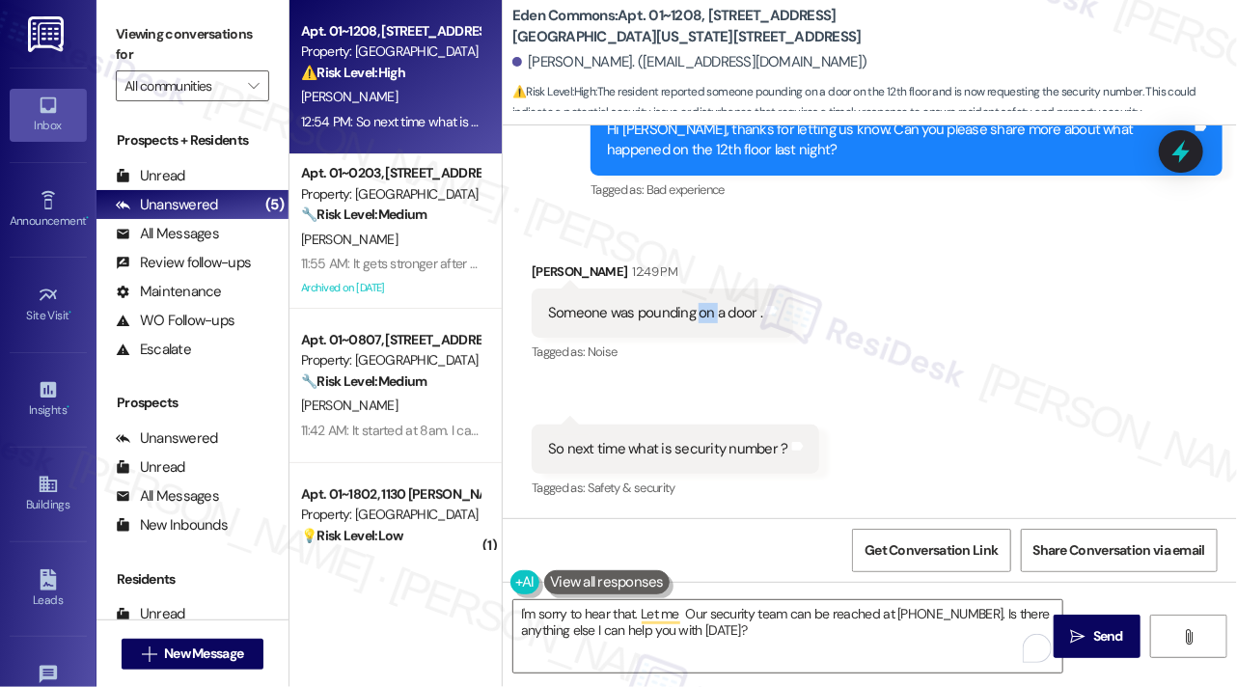
scroll to position [4463, 0]
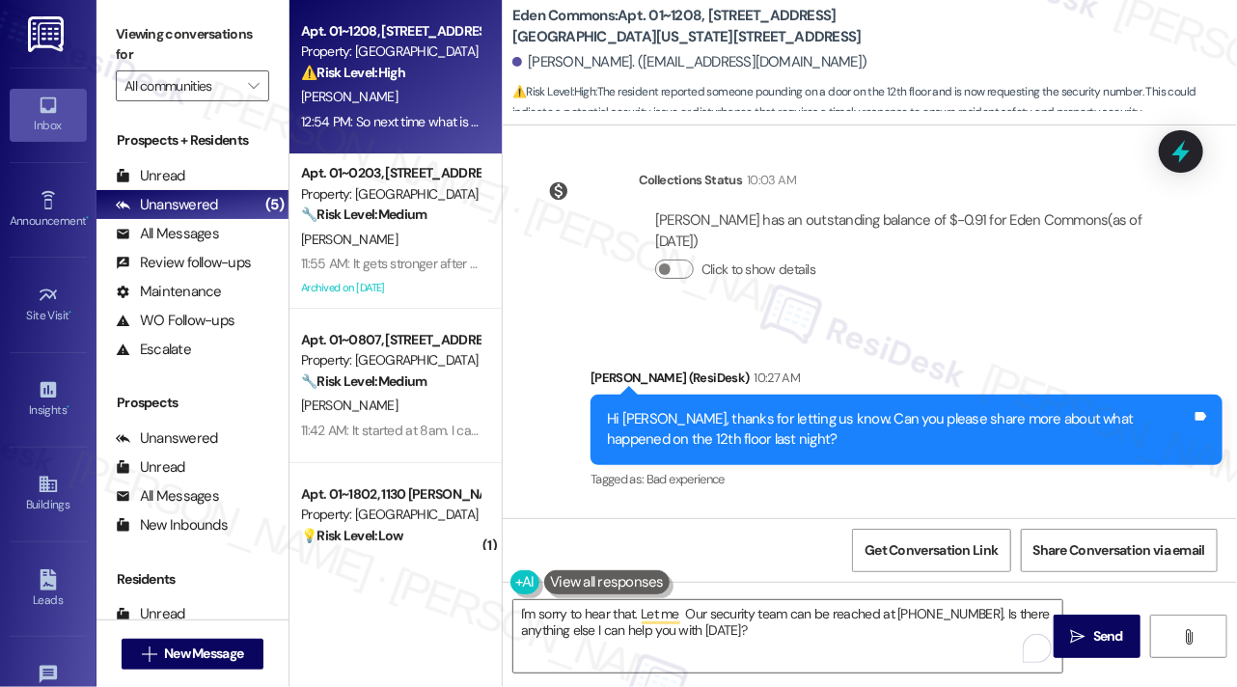
click at [691, 407] on div "Hi Diego, thanks for letting us know. Can you please share more about what happ…" at bounding box center [907, 430] width 632 height 70
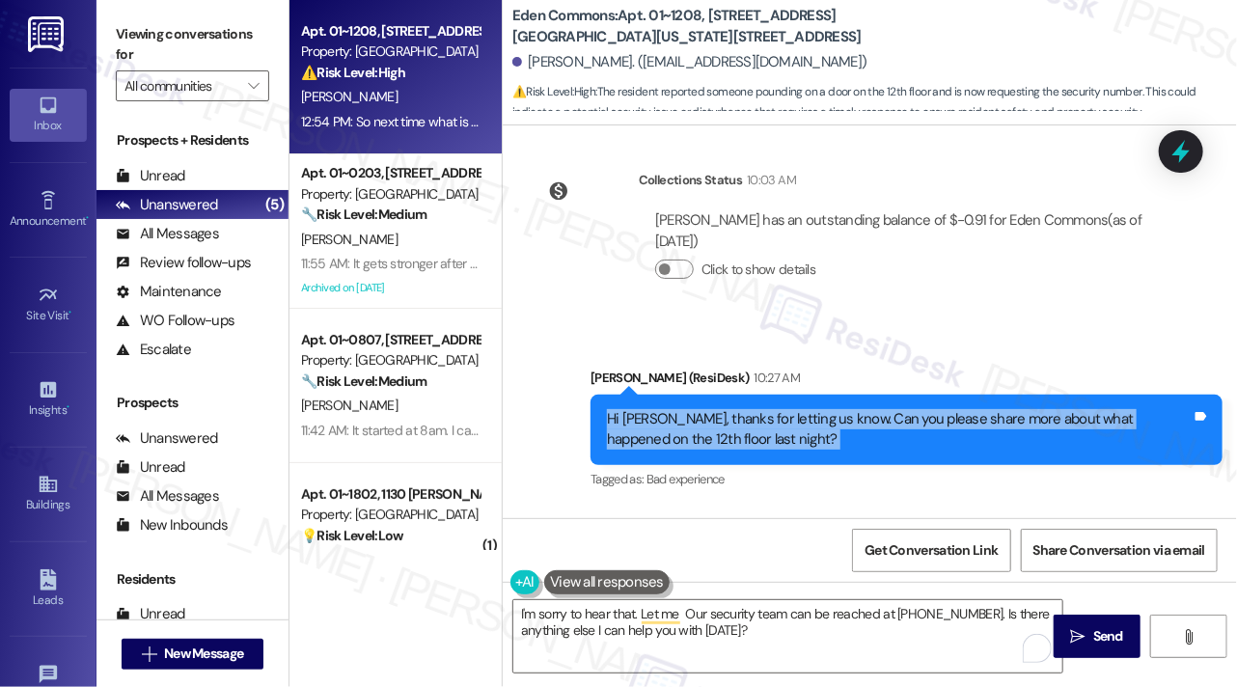
click at [691, 407] on div "Hi Diego, thanks for letting us know. Can you please share more about what happ…" at bounding box center [907, 430] width 632 height 70
copy div "Hi Diego, thanks for letting us know. Can you please share more about what happ…"
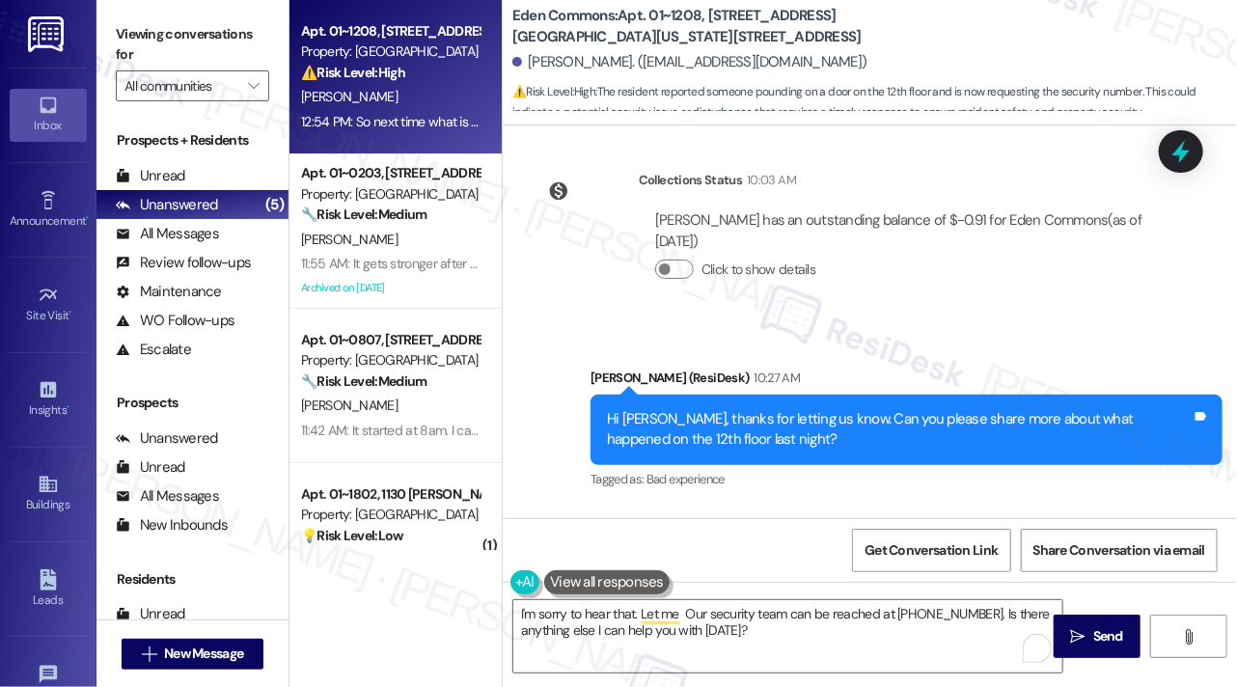
click at [169, 42] on label "Viewing conversations for" at bounding box center [192, 44] width 153 height 51
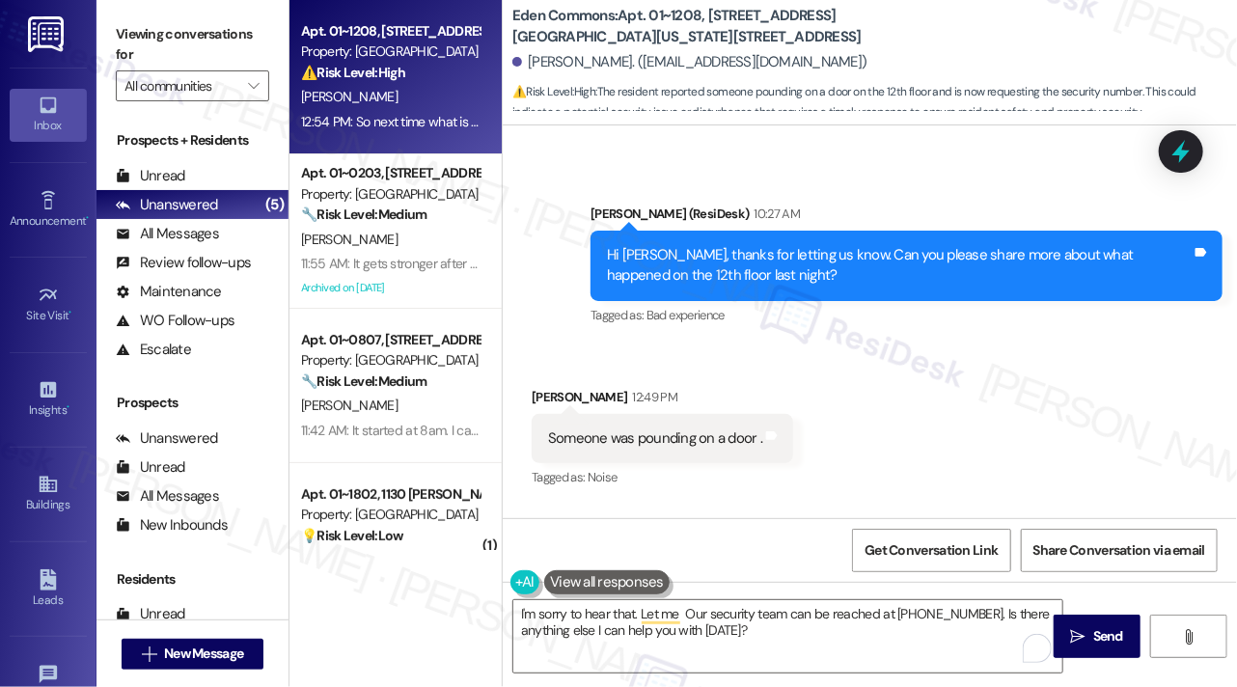
scroll to position [4753, 0]
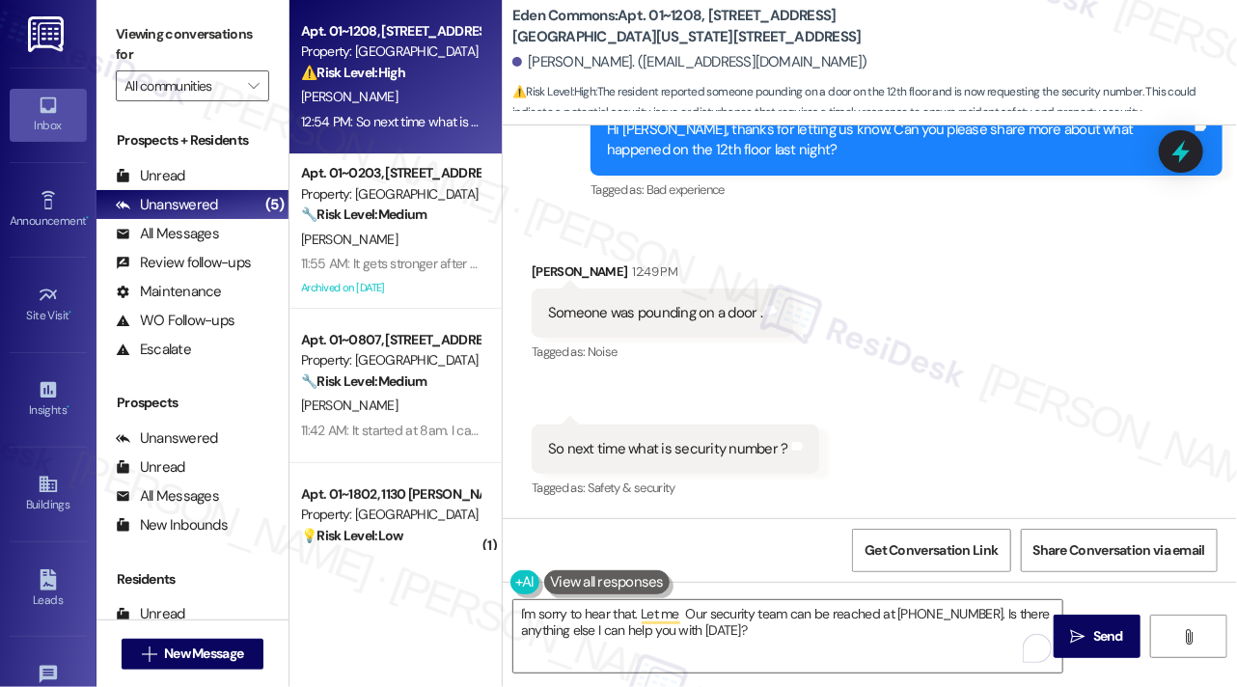
click at [588, 289] on div "Someone was pounding on a door . Tags and notes" at bounding box center [663, 313] width 262 height 49
click at [593, 300] on div "Someone was pounding on a door . Tags and notes" at bounding box center [663, 313] width 262 height 49
copy div "Someone was pounding on a door . Tags and notes"
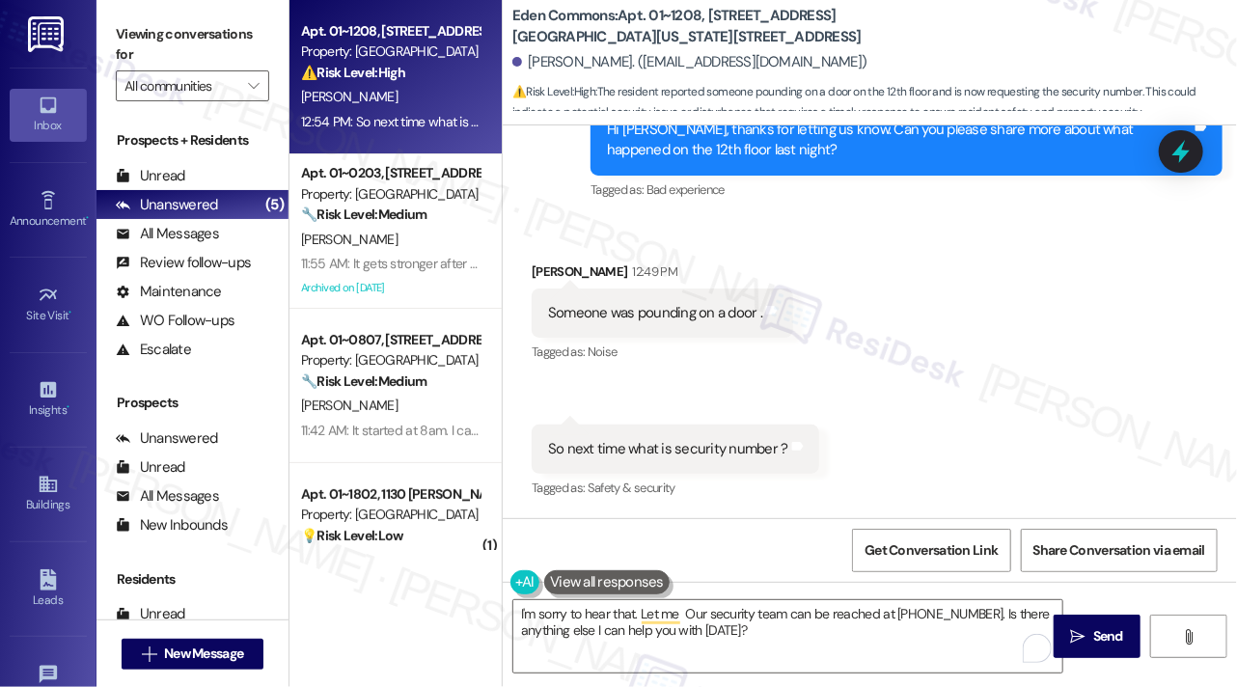
click at [189, 40] on label "Viewing conversations for" at bounding box center [192, 44] width 153 height 51
click at [166, 49] on label "Viewing conversations for" at bounding box center [192, 44] width 153 height 51
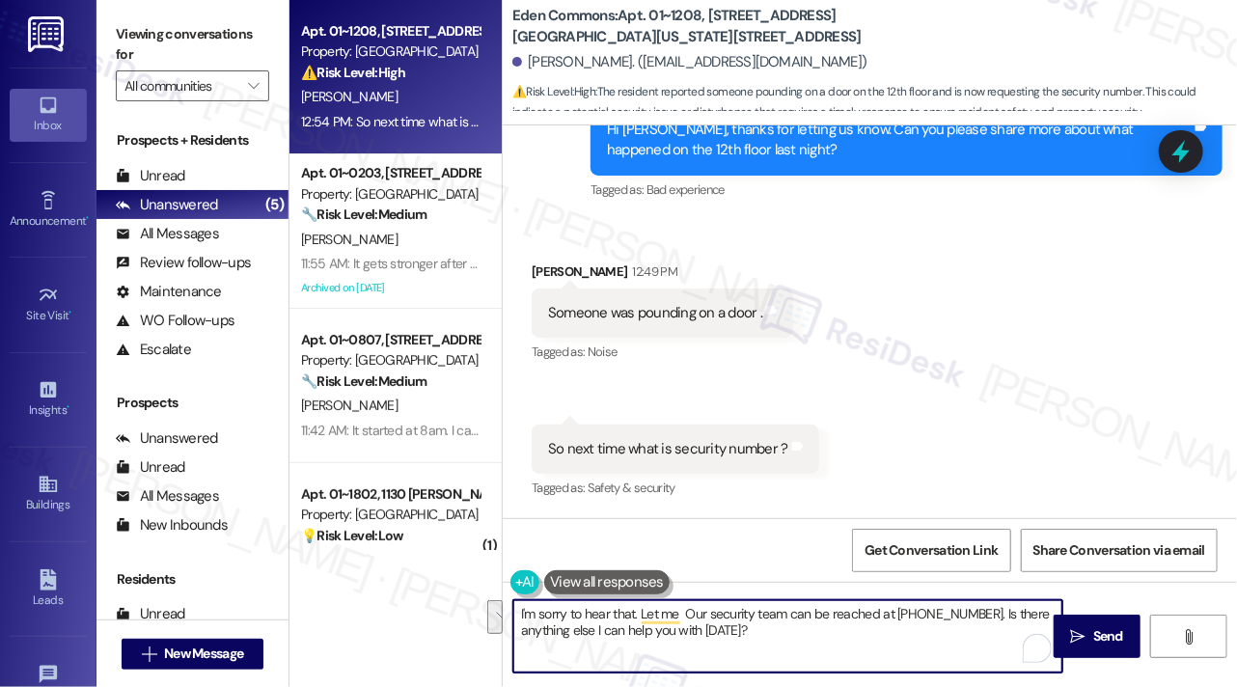
drag, startPoint x: 780, startPoint y: 634, endPoint x: 508, endPoint y: 597, distance: 274.6
click at [508, 597] on div "I'm sorry to hear that. Let me Our security team can be reached at 312-343-1648…" at bounding box center [870, 654] width 734 height 145
paste textarea "Thanks for clarifying. Do you know about what time this happened and which unit…"
click at [708, 457] on div "So next time what is security number ?" at bounding box center [668, 449] width 240 height 20
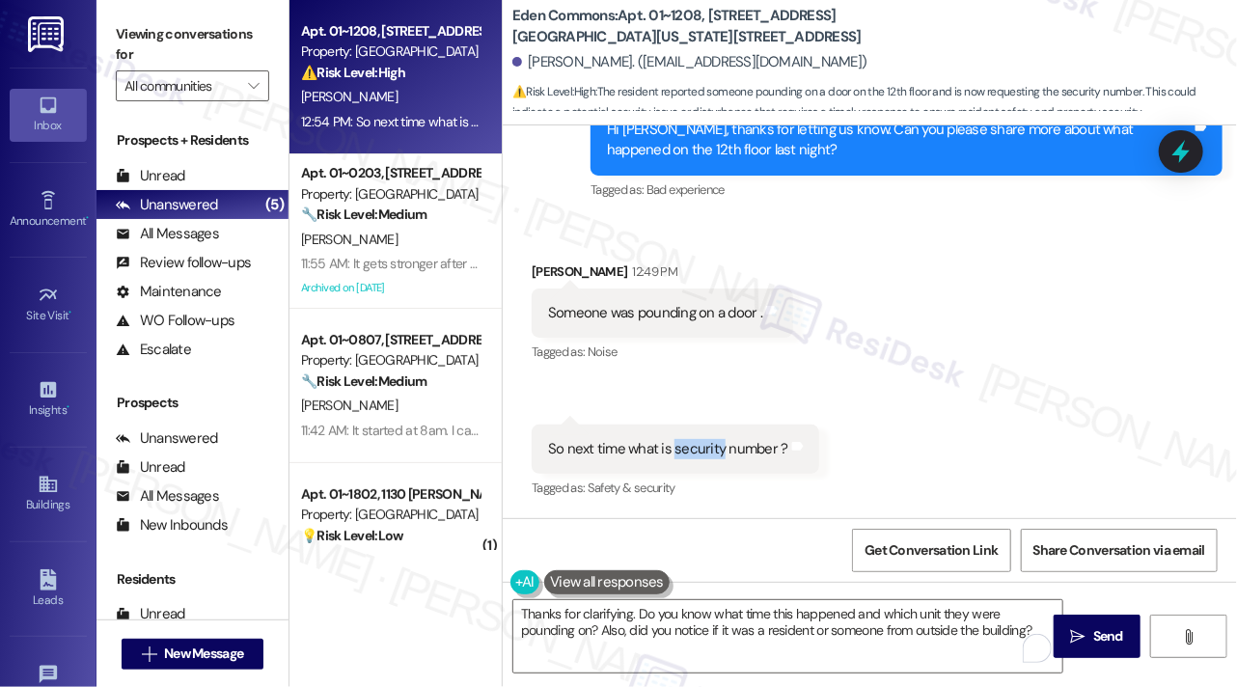
click at [708, 457] on div "So next time what is security number ?" at bounding box center [668, 449] width 240 height 20
click at [669, 316] on div "Someone was pounding on a door ." at bounding box center [655, 313] width 214 height 20
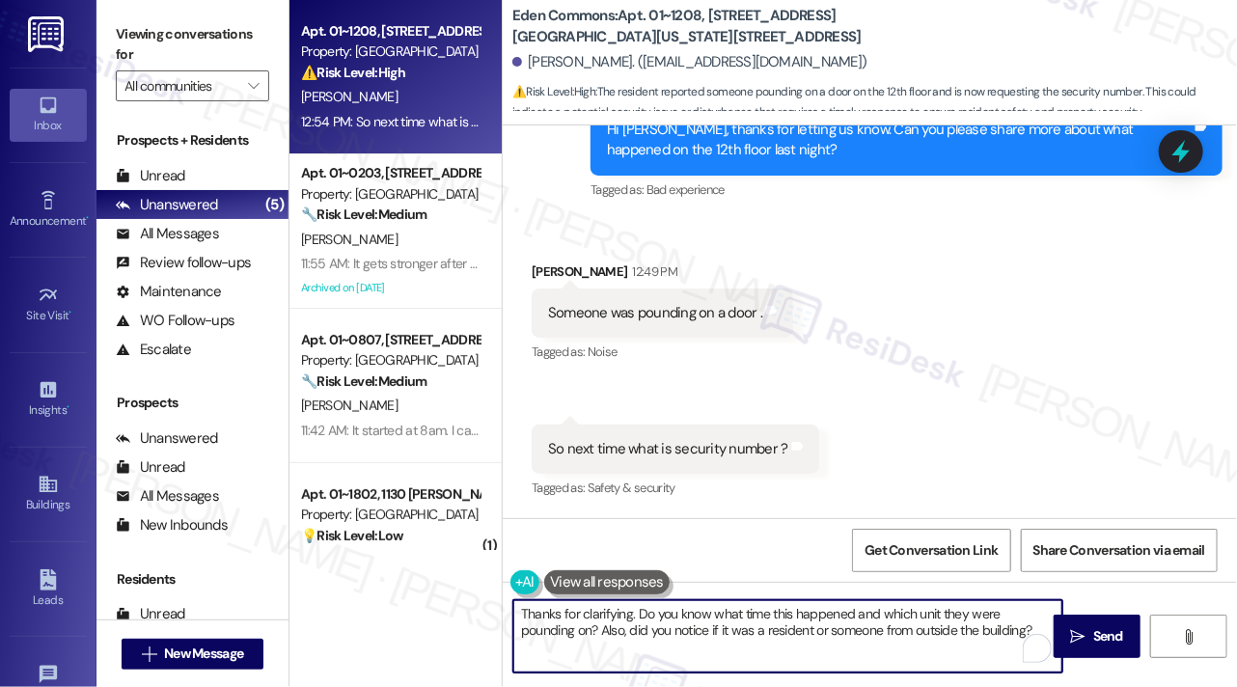
click at [679, 629] on textarea "Thanks for clarifying. Do you know what time this happened and which unit they …" at bounding box center [787, 636] width 549 height 72
click at [789, 628] on textarea "Thanks for clarifying. Do you know what time this happened and which unit they …" at bounding box center [787, 636] width 549 height 72
drag, startPoint x: 548, startPoint y: 628, endPoint x: 998, endPoint y: 635, distance: 449.8
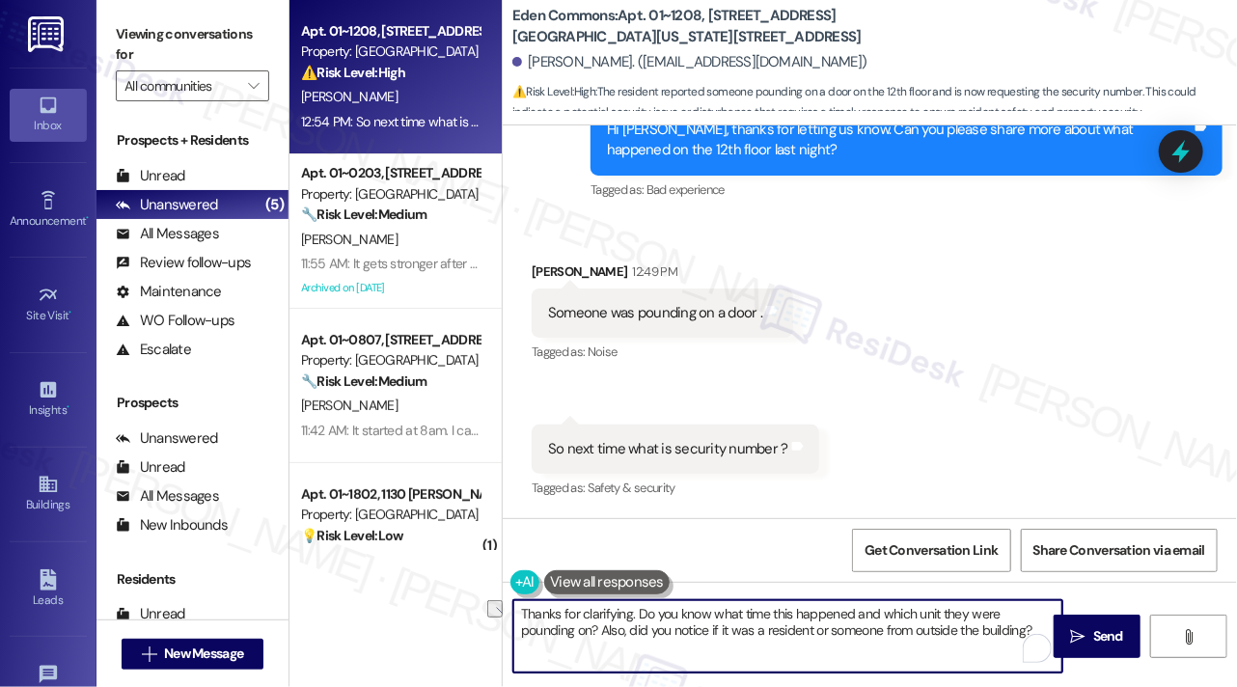
click at [998, 635] on textarea "Thanks for clarifying. Do you know what time this happened and which unit they …" at bounding box center [787, 636] width 549 height 72
drag, startPoint x: 997, startPoint y: 635, endPoint x: 561, endPoint y: 644, distance: 436.3
click at [561, 644] on textarea "Thanks for clarifying. Do you know what time this happened and which unit they …" at bounding box center [787, 636] width 549 height 72
click at [731, 635] on textarea "Thanks for clarifying. Do you know what time this happened and which unit they …" at bounding box center [787, 636] width 549 height 72
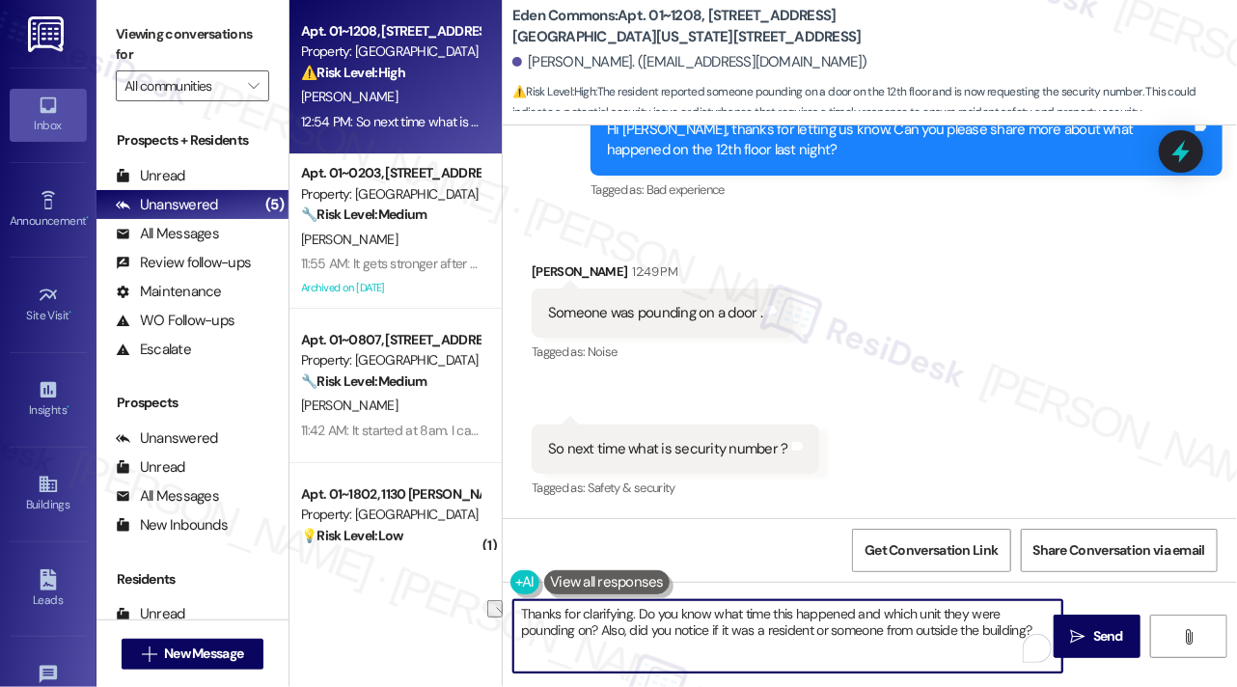
click at [731, 635] on textarea "Thanks for clarifying. Do you know what time this happened and which unit they …" at bounding box center [787, 636] width 549 height 72
click at [969, 624] on textarea "Thanks for clarifying. Do you know what time this happened and which unit they …" at bounding box center [787, 636] width 549 height 72
drag, startPoint x: 983, startPoint y: 629, endPoint x: 548, endPoint y: 628, distance: 434.3
click at [548, 628] on textarea "Thanks for clarifying. Do you know what time this happened and which unit they …" at bounding box center [787, 636] width 549 height 72
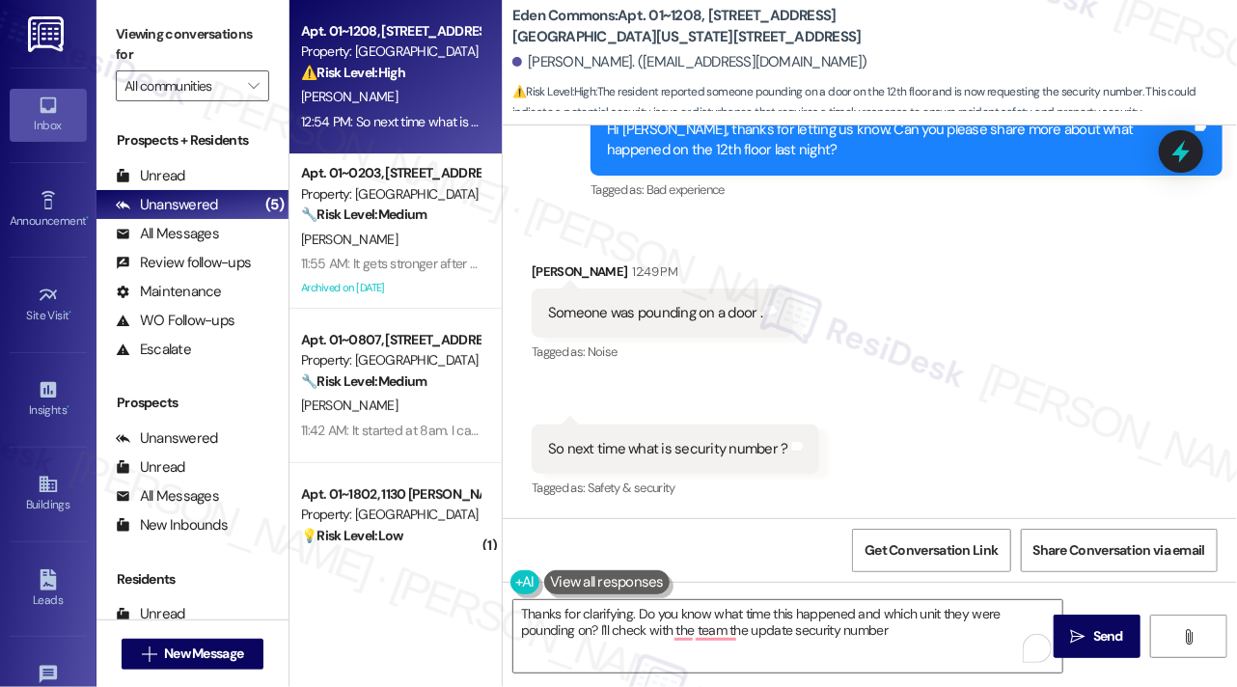
click at [136, 36] on label "Viewing conversations for" at bounding box center [192, 44] width 153 height 51
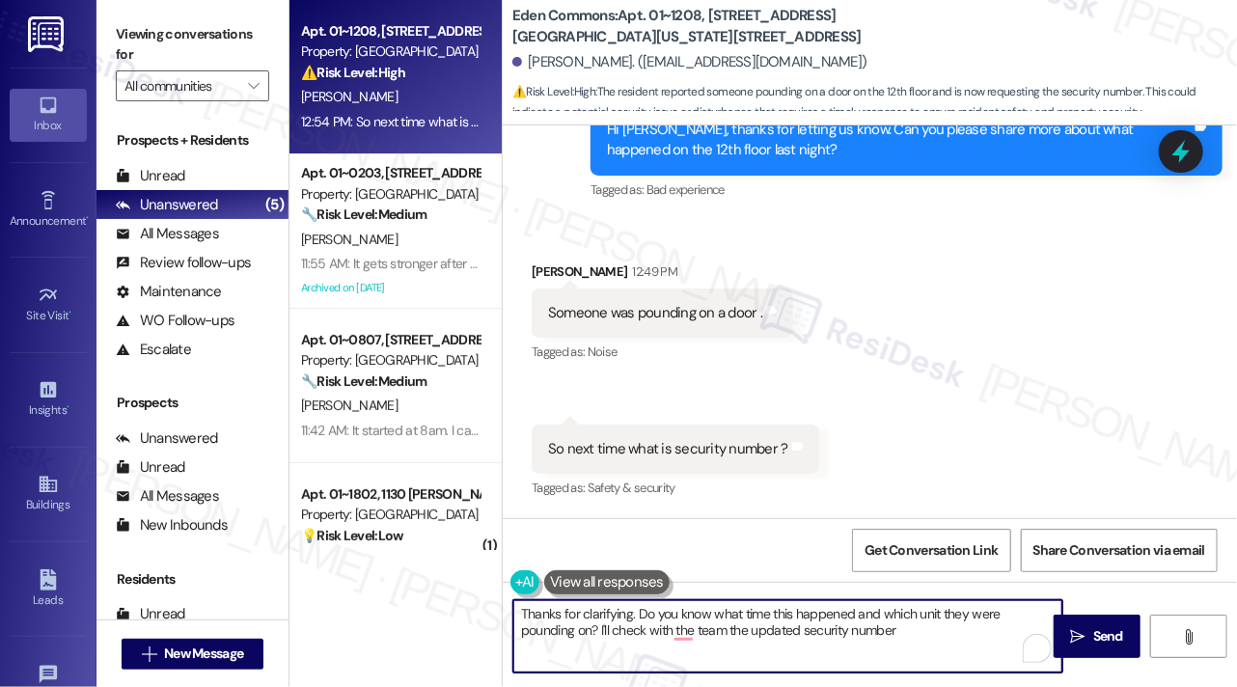
click at [851, 625] on textarea "Thanks for clarifying. Do you know what time this happened and which unit they …" at bounding box center [787, 636] width 549 height 72
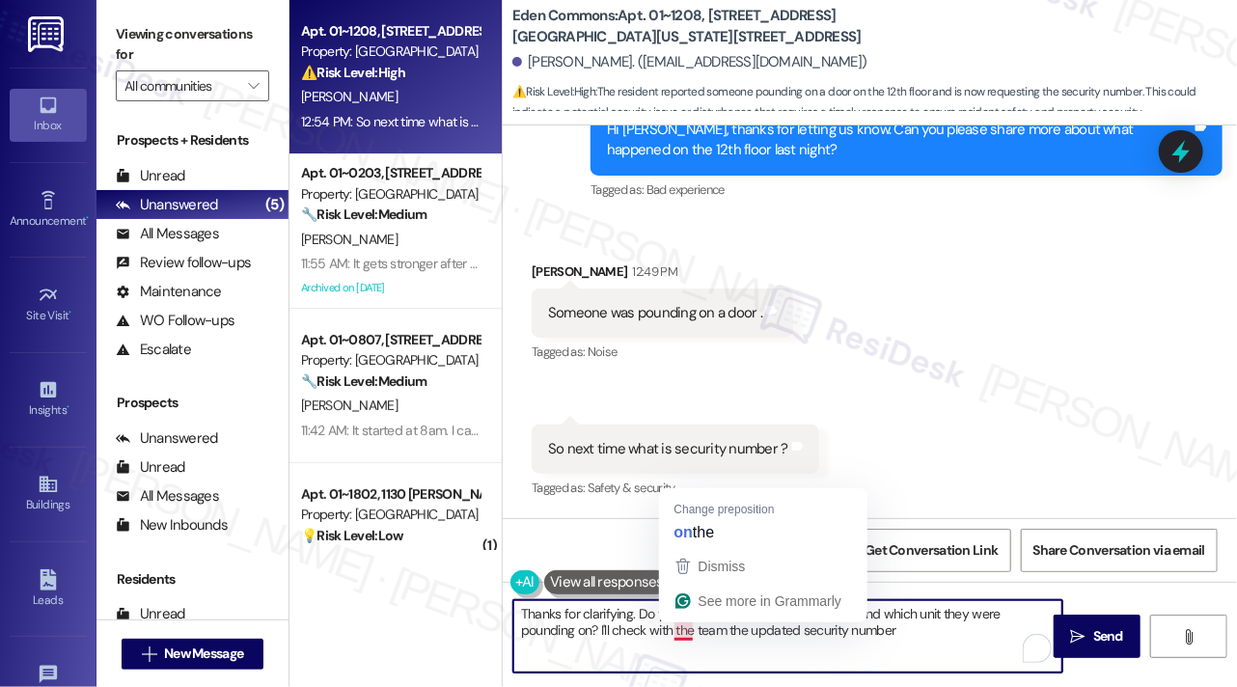
click at [687, 632] on textarea "Thanks for clarifying. Do you know what time this happened and which unit they …" at bounding box center [787, 636] width 549 height 72
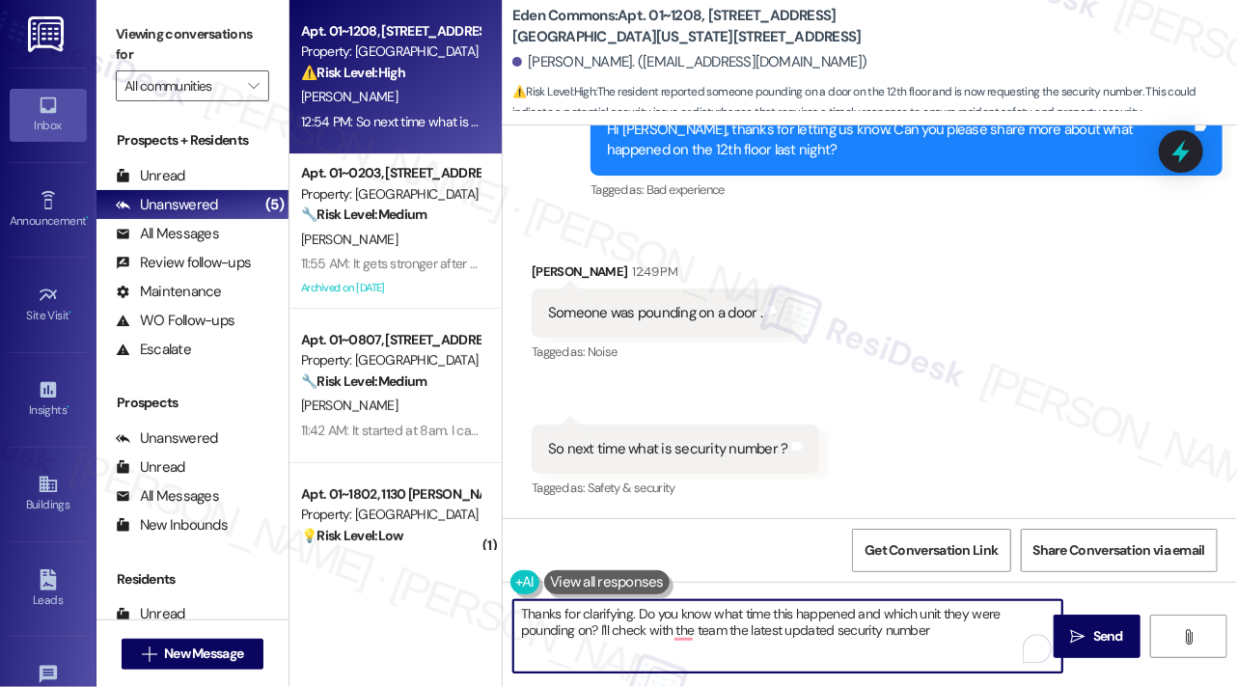
click at [740, 636] on textarea "Thanks for clarifying. Do you know what time this happened and which unit they …" at bounding box center [787, 636] width 549 height 72
click at [753, 636] on textarea "Thanks for clarifying. Do you know what time this happened and which unit they …" at bounding box center [787, 636] width 549 height 72
click at [865, 624] on textarea "Thanks for clarifying. Do you know what time this happened and which unit they …" at bounding box center [787, 636] width 549 height 72
type textarea "Thanks for clarifying. Do you know what time this happened and which unit they …"
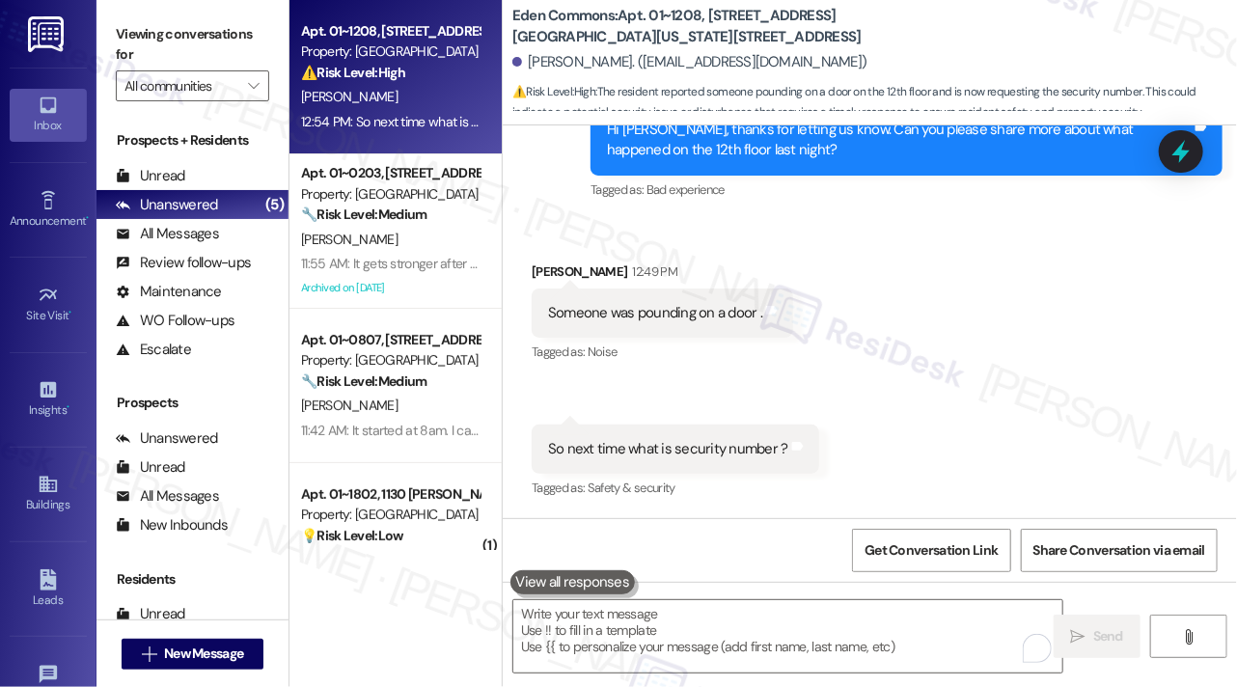
click at [139, 14] on div "Viewing conversations for All communities " at bounding box center [193, 60] width 192 height 121
click at [613, 622] on textarea "To enrich screen reader interactions, please activate Accessibility in Grammarl…" at bounding box center [787, 636] width 549 height 72
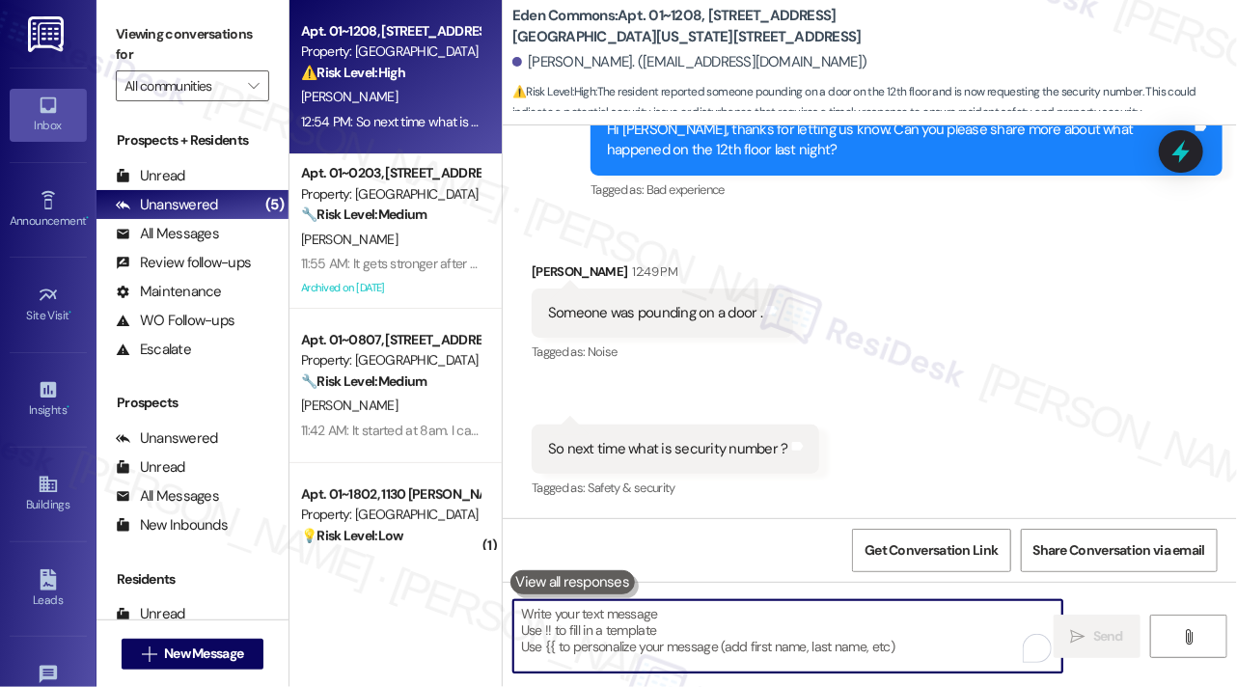
paste textarea "Thanks for clarifying! Do you know what time this happened and which unit they …"
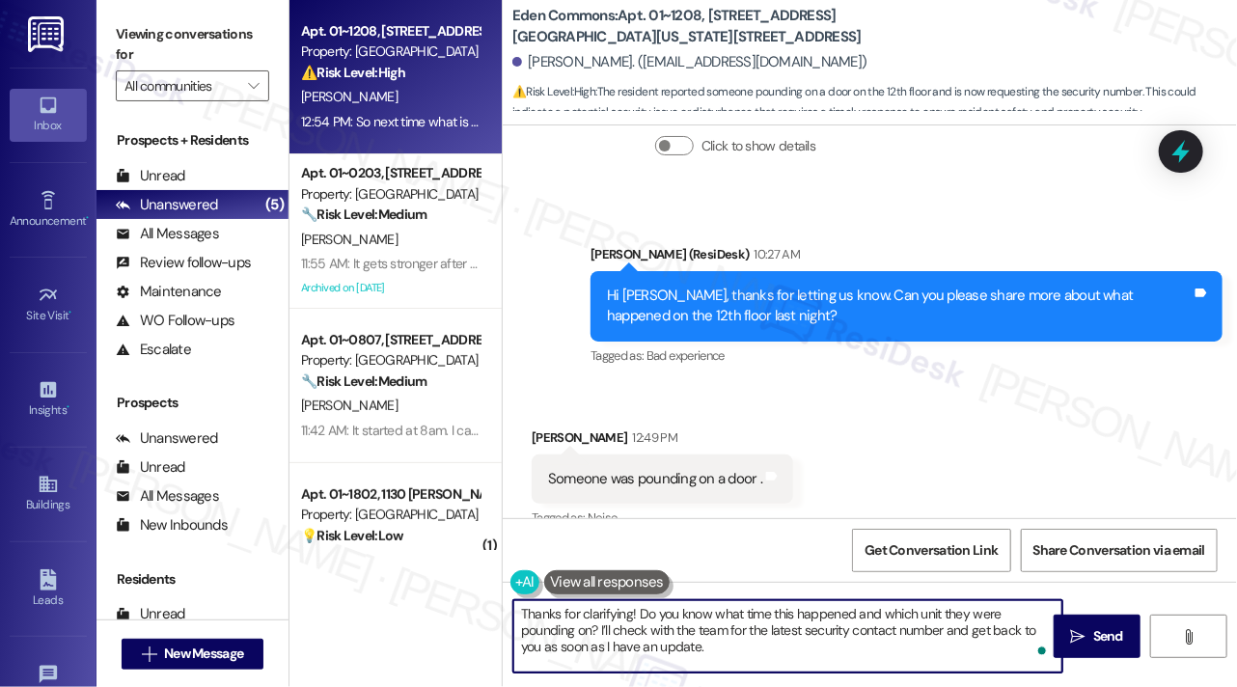
scroll to position [4559, 0]
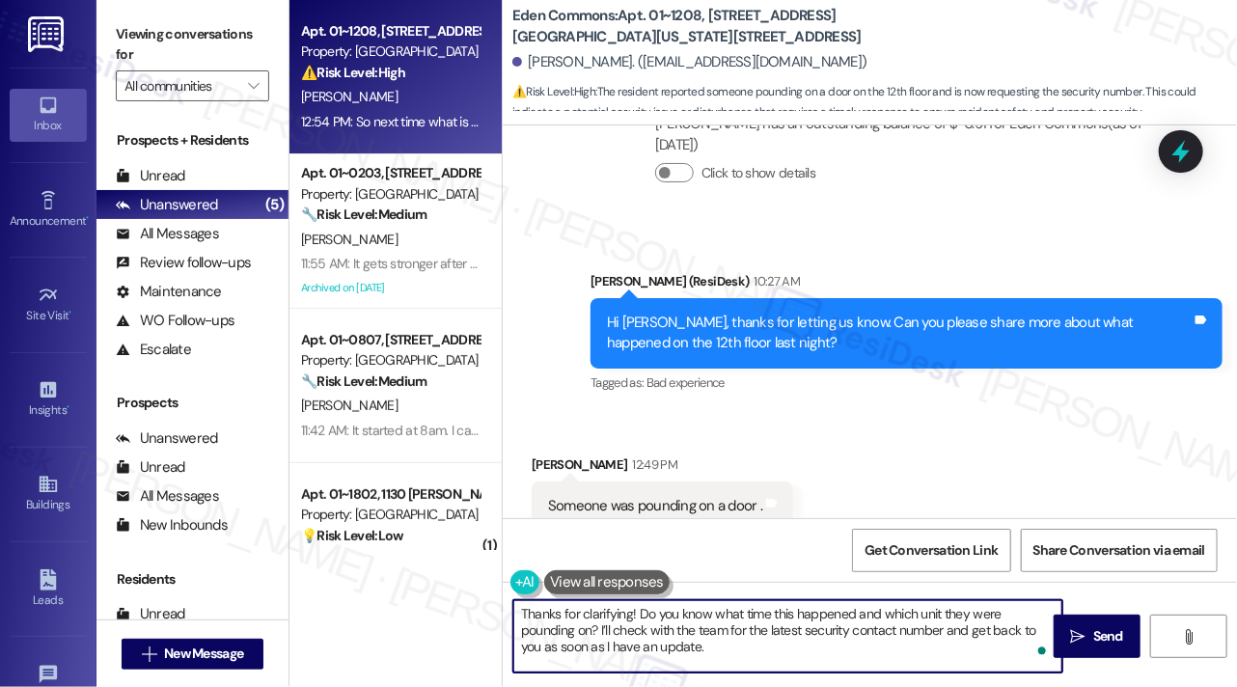
click at [712, 627] on textarea "Thanks for clarifying! Do you know what time this happened and which unit they …" at bounding box center [787, 636] width 549 height 72
type textarea "Thanks for clarifying! Do you know what time this happened and which unit they …"
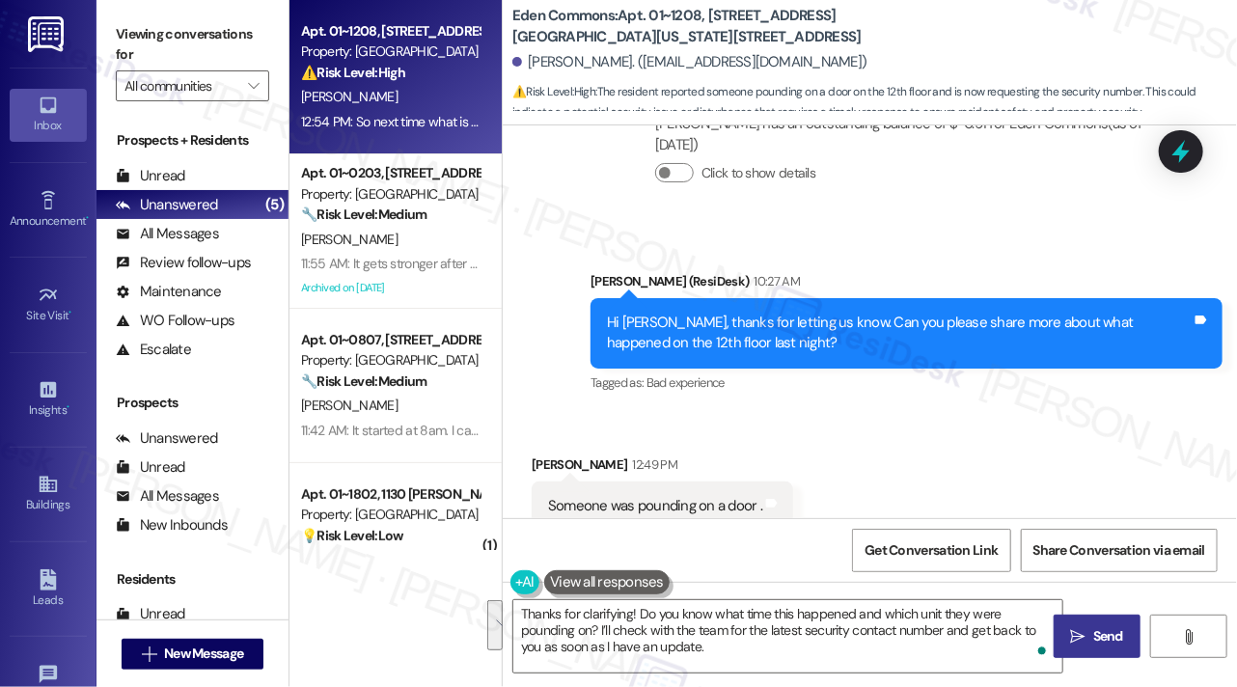
click at [1082, 624] on button " Send" at bounding box center [1097, 636] width 87 height 43
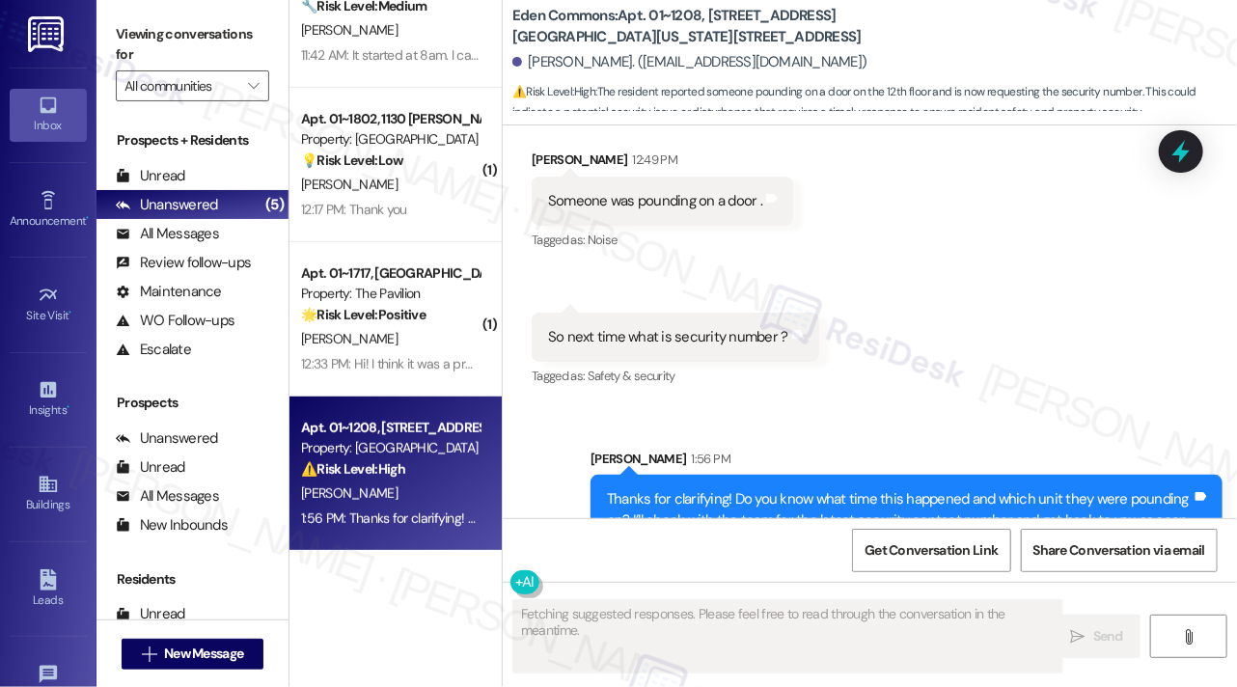
scroll to position [4927, 0]
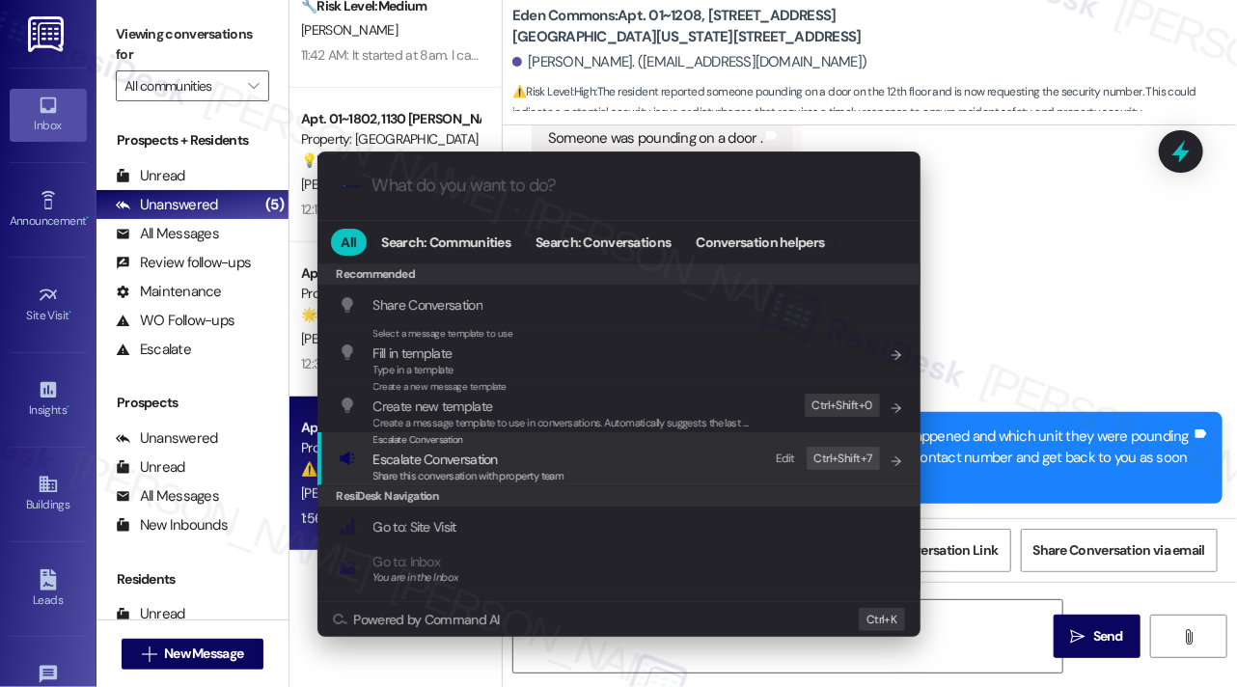
click at [560, 458] on span "Escalate Conversation" at bounding box center [469, 459] width 191 height 21
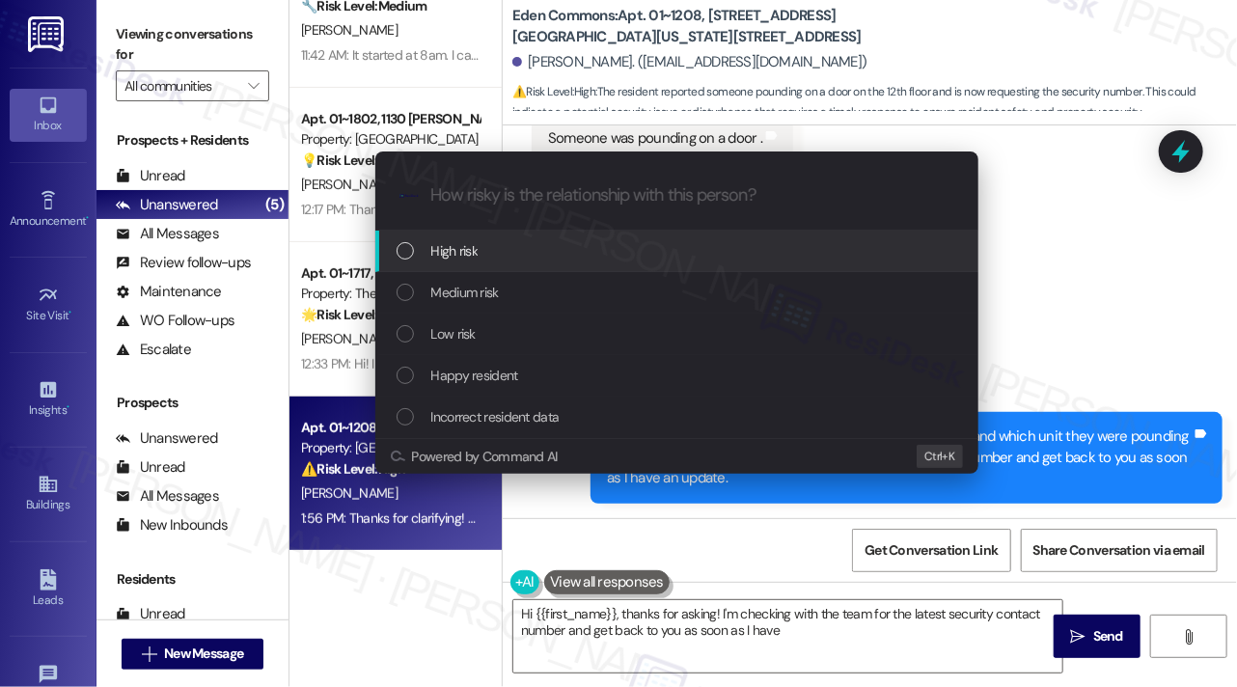
click at [452, 323] on span "Low risk" at bounding box center [453, 333] width 44 height 21
type textarea "Hi {{first_name}}, thanks for asking! I'm checking with the team for the latest…"
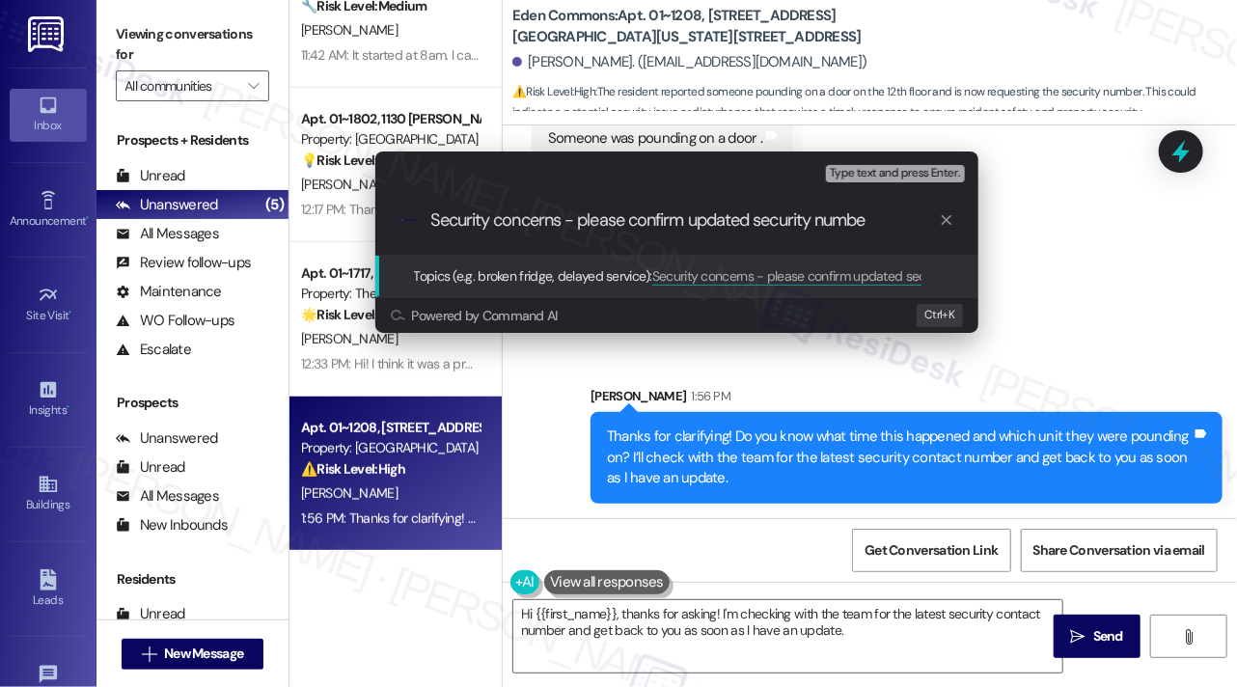
type input "Security concerns - please confirm updated security number"
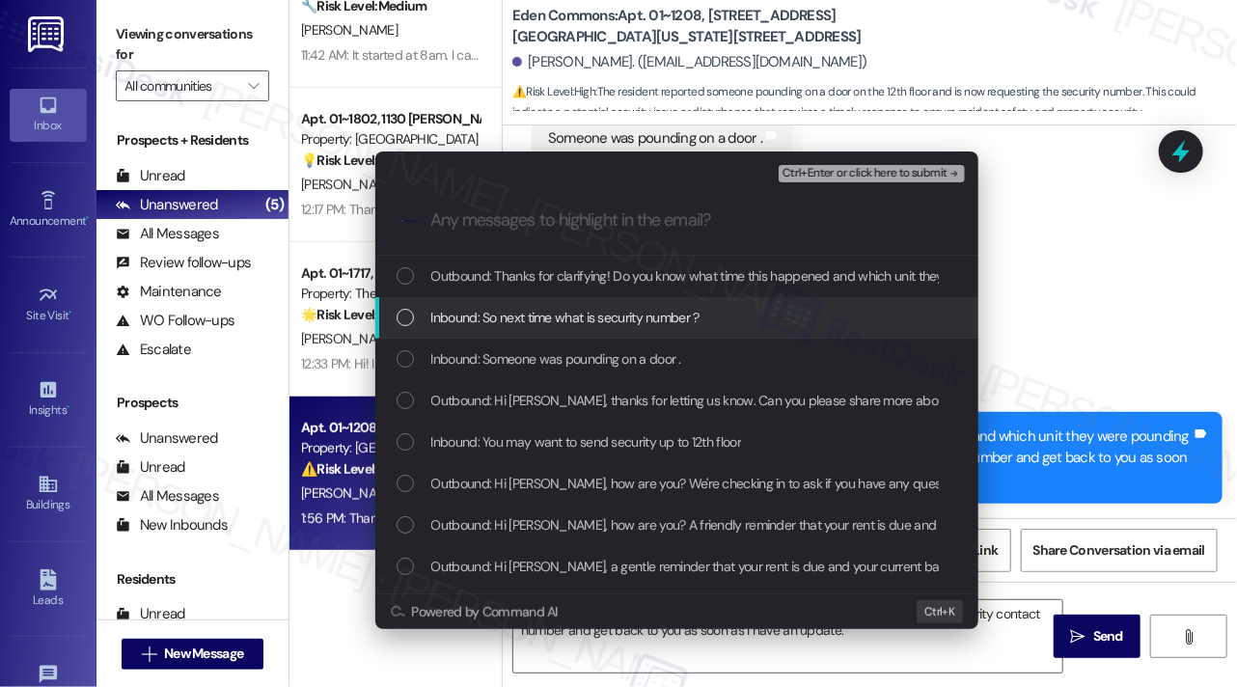
click at [618, 323] on span "Inbound: So next time what is security number ?" at bounding box center [565, 317] width 268 height 21
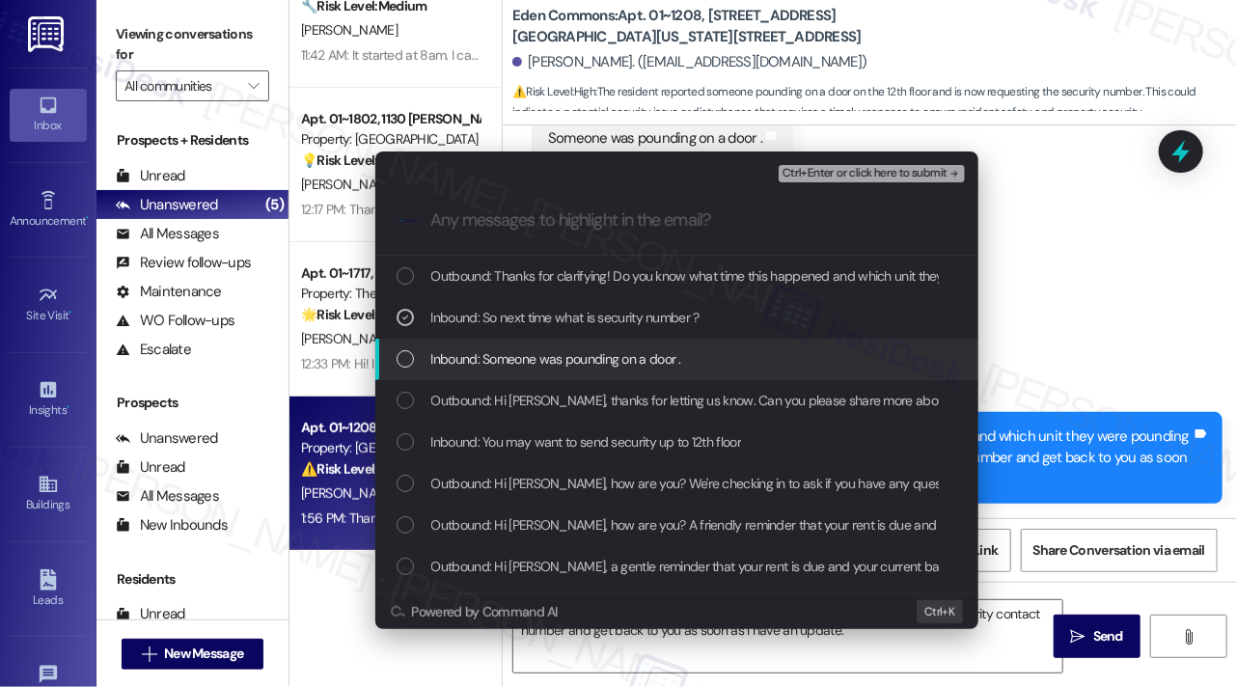
click at [610, 361] on span "Inbound: Someone was pounding on a door ." at bounding box center [556, 358] width 250 height 21
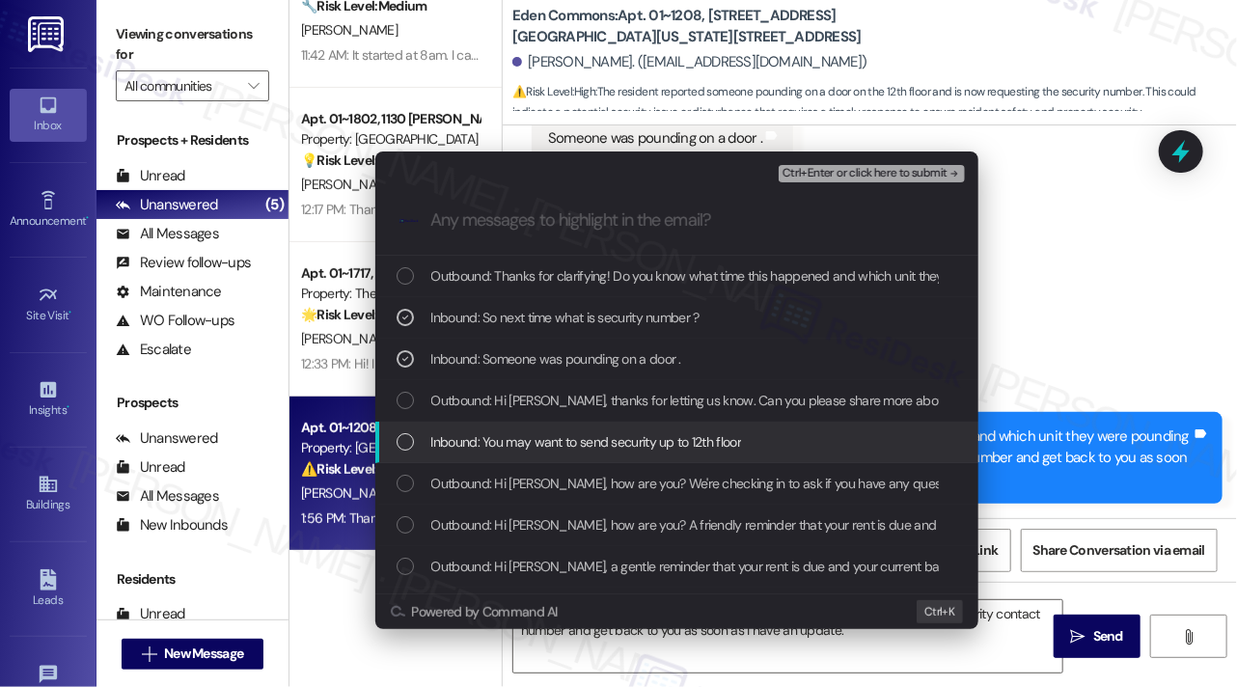
click at [645, 442] on span "Inbound: You may want to send security up to 12th floor" at bounding box center [586, 441] width 311 height 21
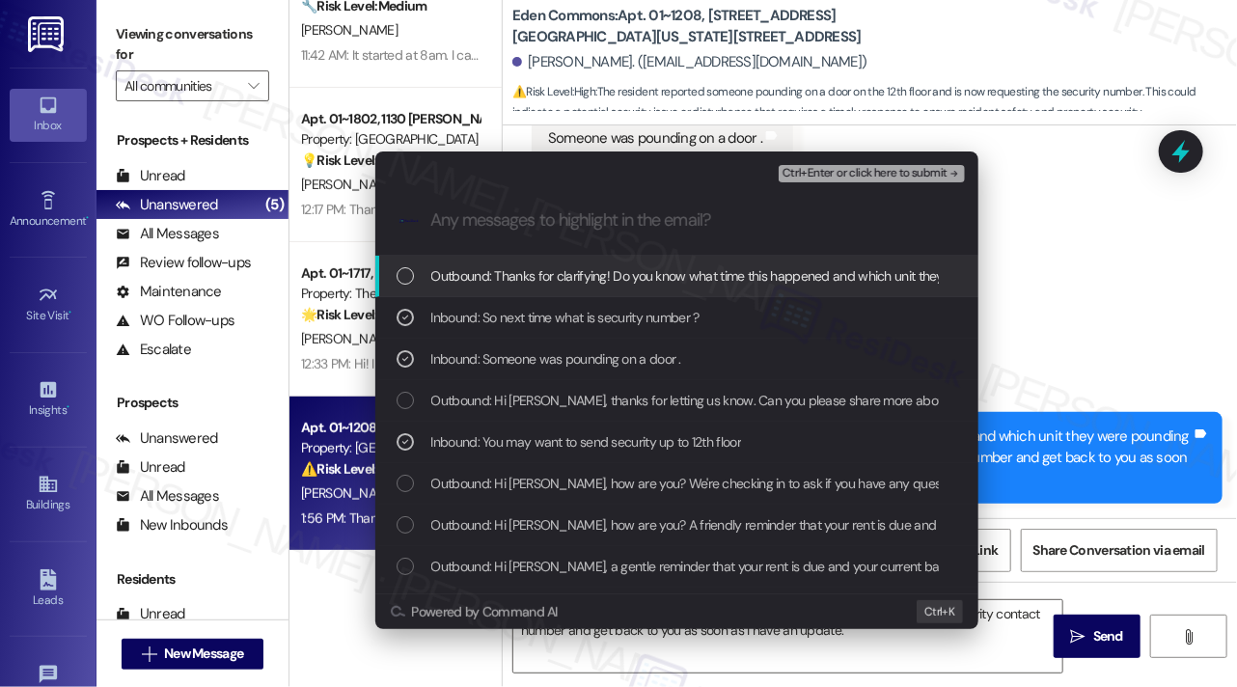
click at [862, 170] on span "Ctrl+Enter or click here to submit" at bounding box center [865, 174] width 165 height 14
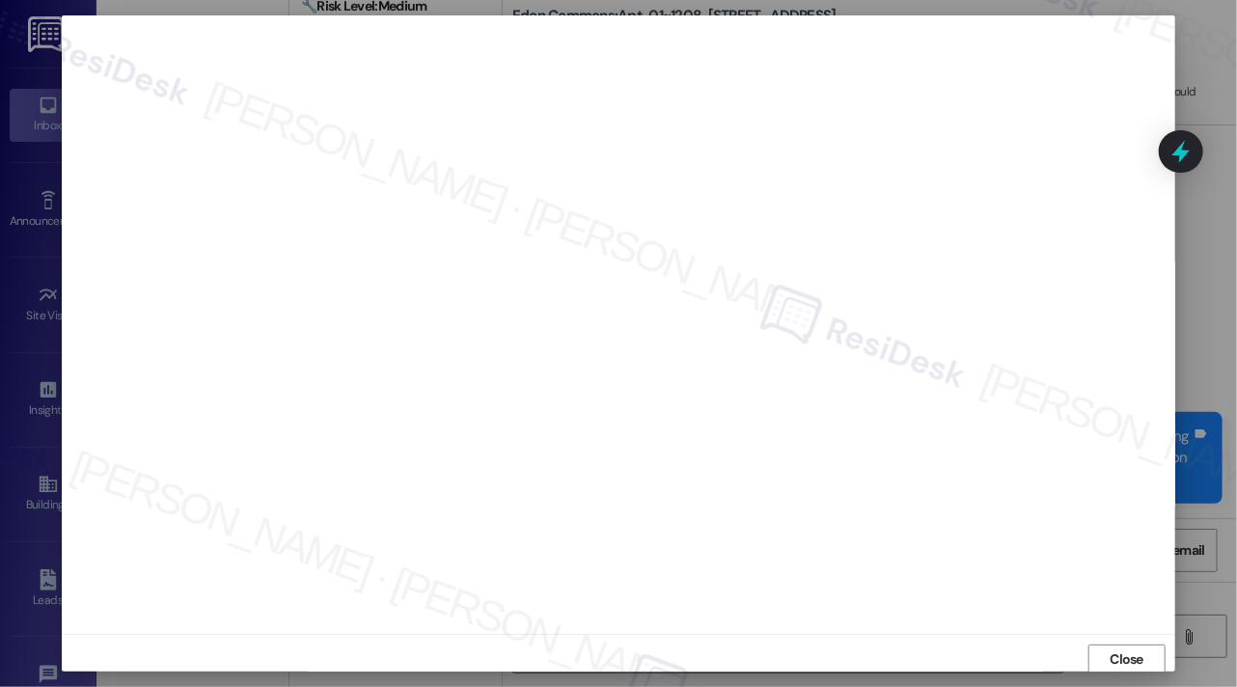
scroll to position [0, 0]
click at [1124, 651] on span "Close" at bounding box center [1128, 660] width 34 height 20
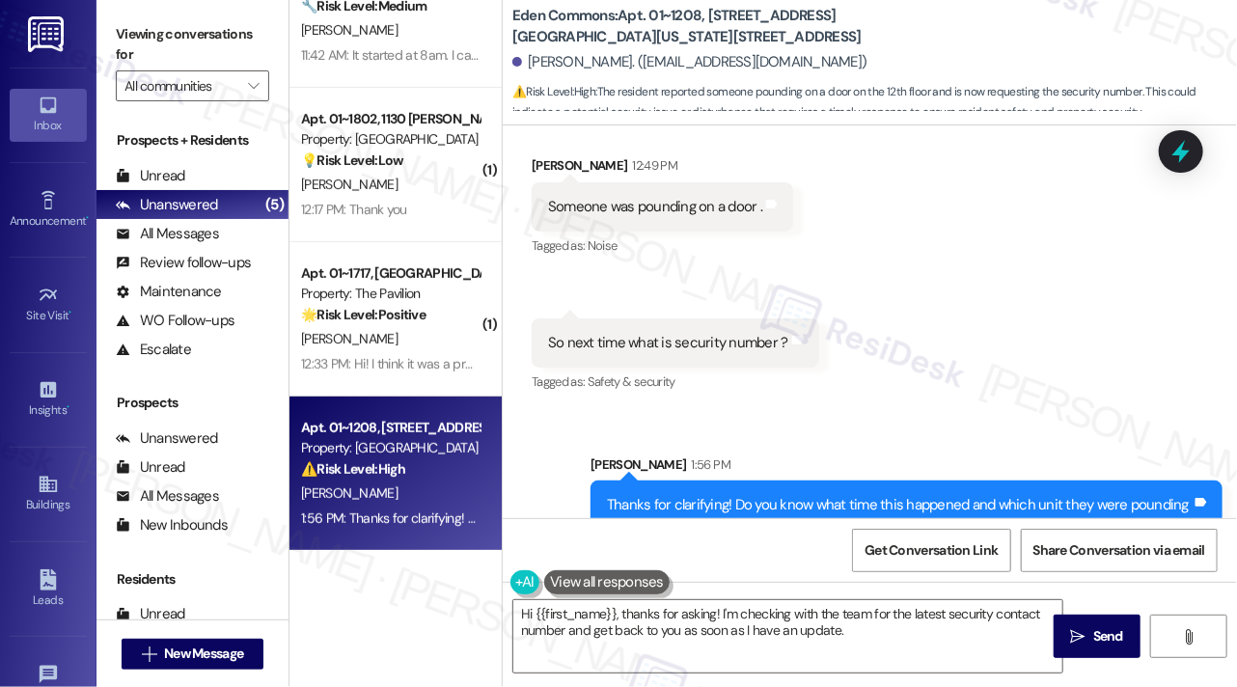
scroll to position [4927, 0]
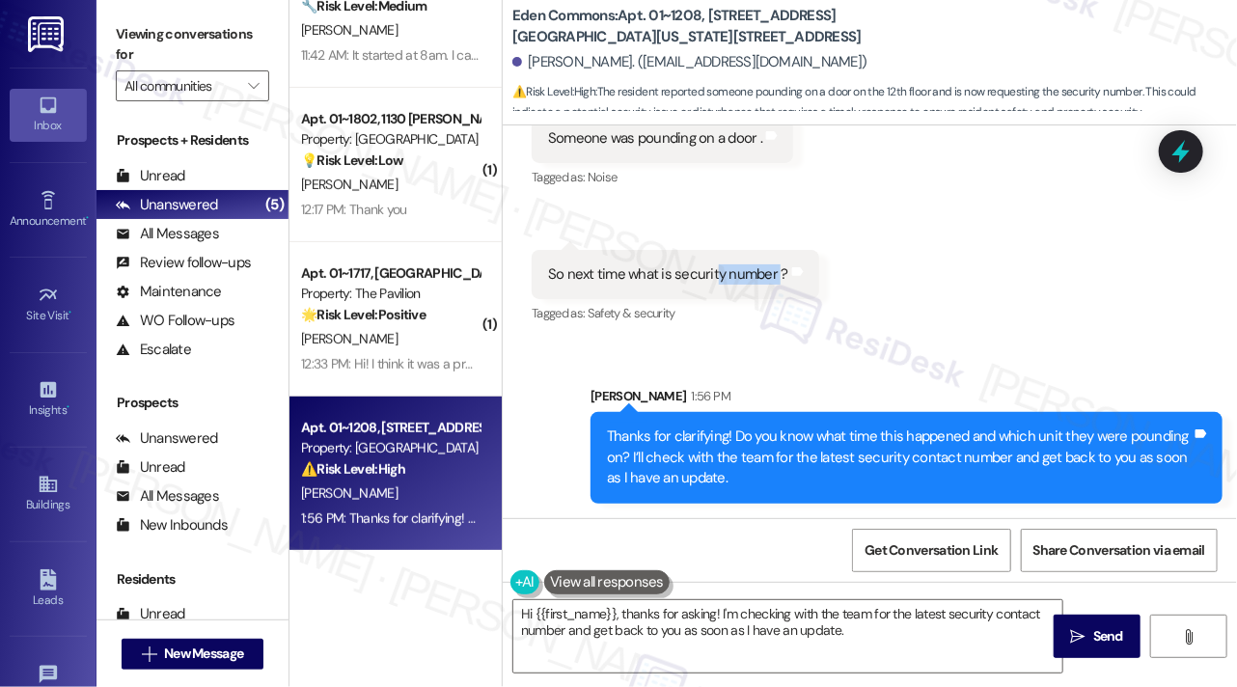
drag, startPoint x: 713, startPoint y: 281, endPoint x: 777, endPoint y: 273, distance: 64.2
click at [777, 273] on div "So next time what is security number ?" at bounding box center [668, 274] width 240 height 20
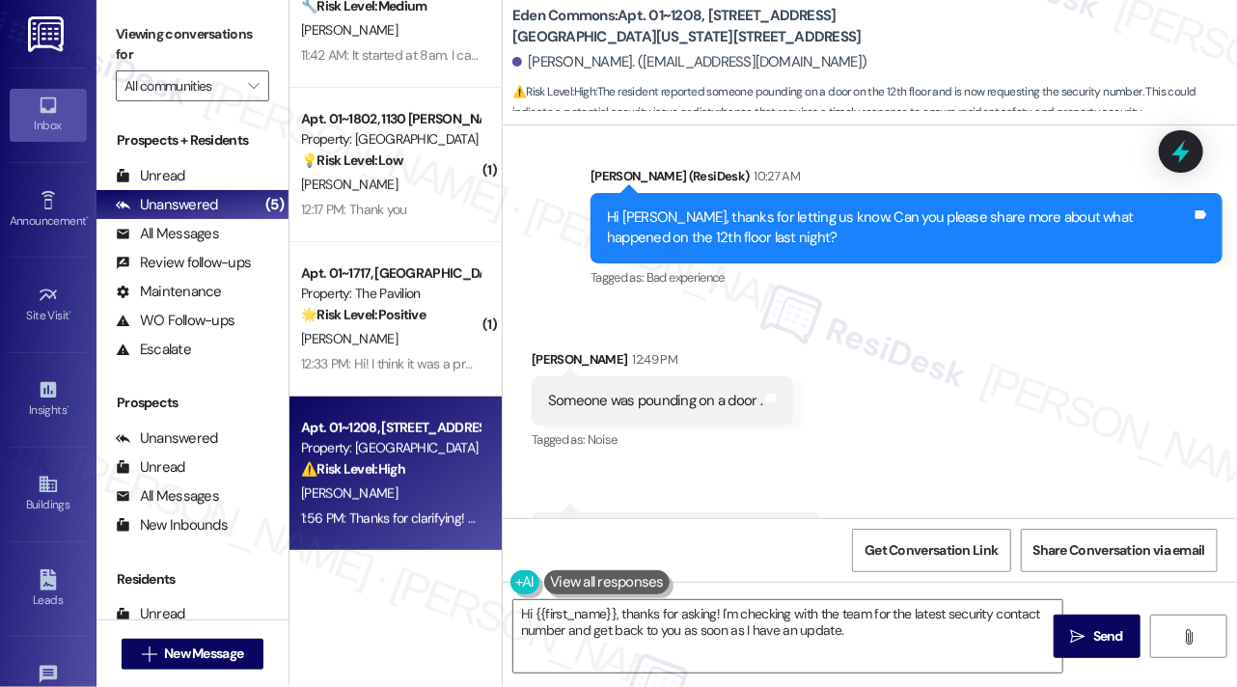
scroll to position [4445, 0]
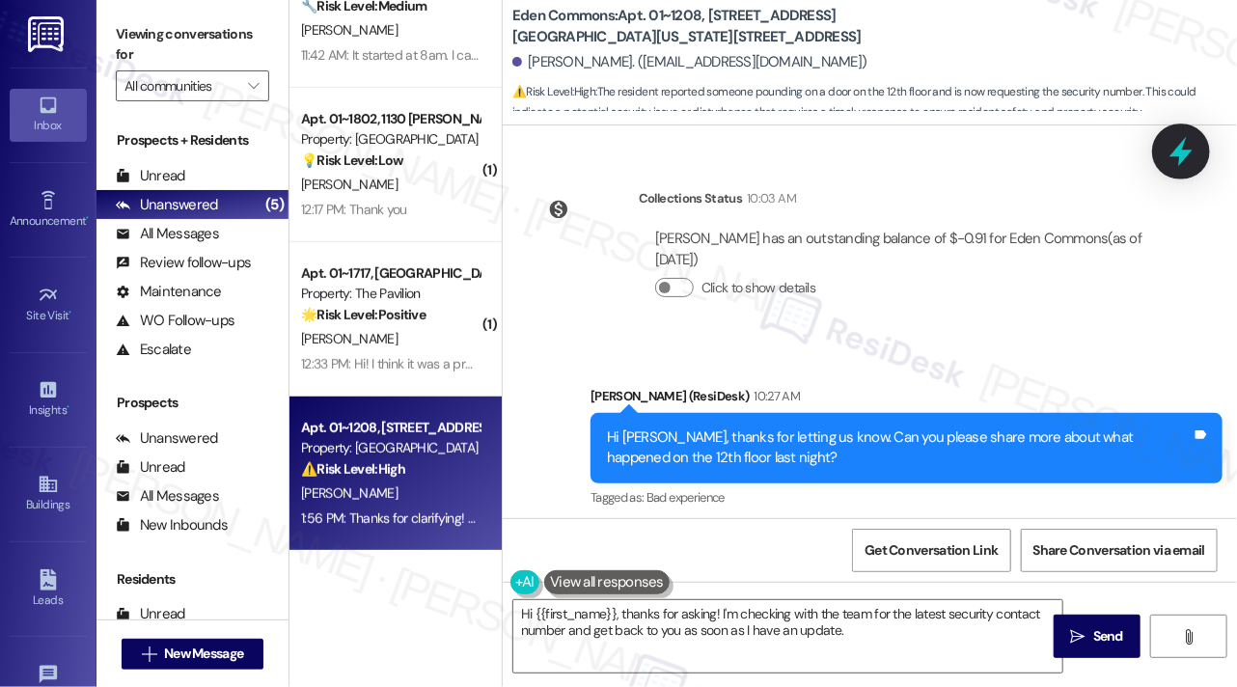
click at [1168, 146] on icon at bounding box center [1181, 151] width 33 height 33
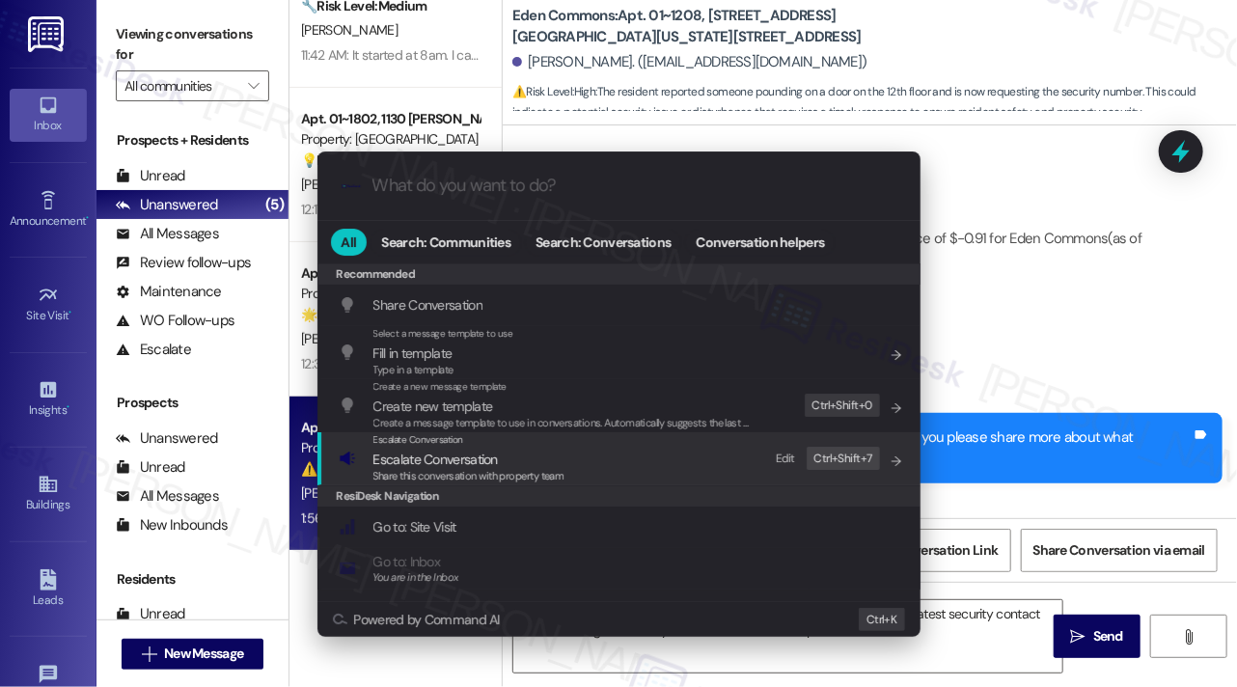
click at [564, 459] on div "Escalate Conversation Escalate Conversation Share this conversation with proper…" at bounding box center [621, 458] width 565 height 52
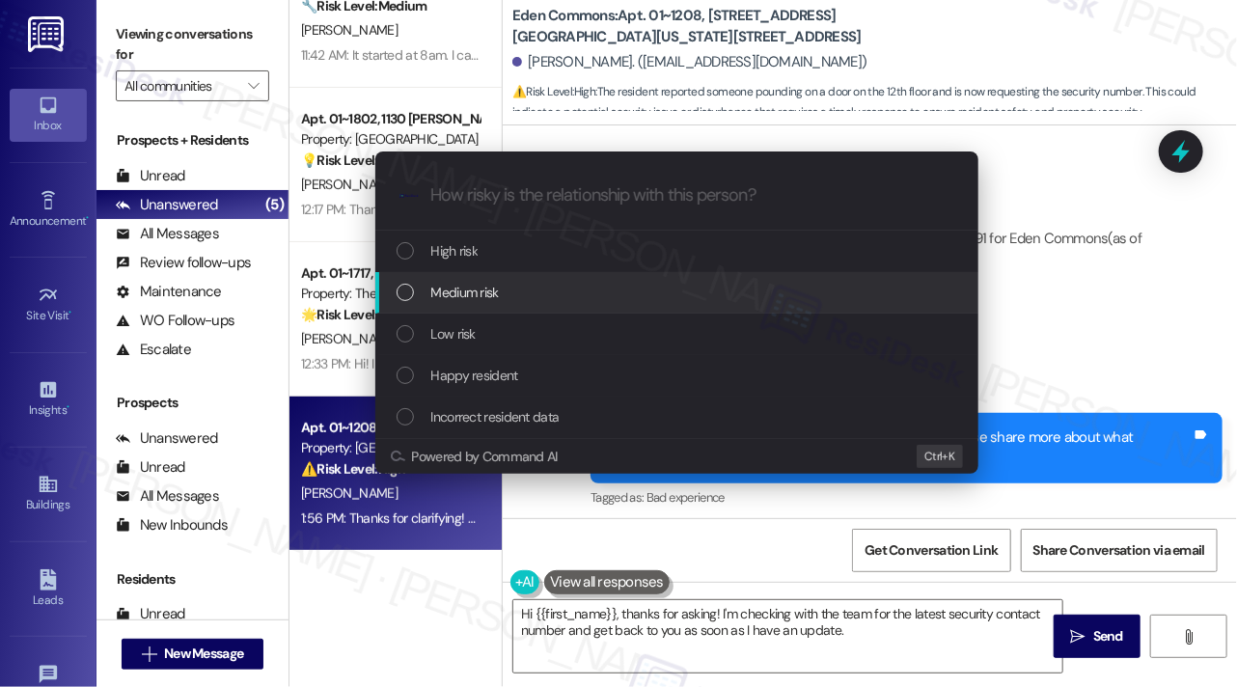
click at [499, 290] on span "Medium risk" at bounding box center [465, 292] width 68 height 21
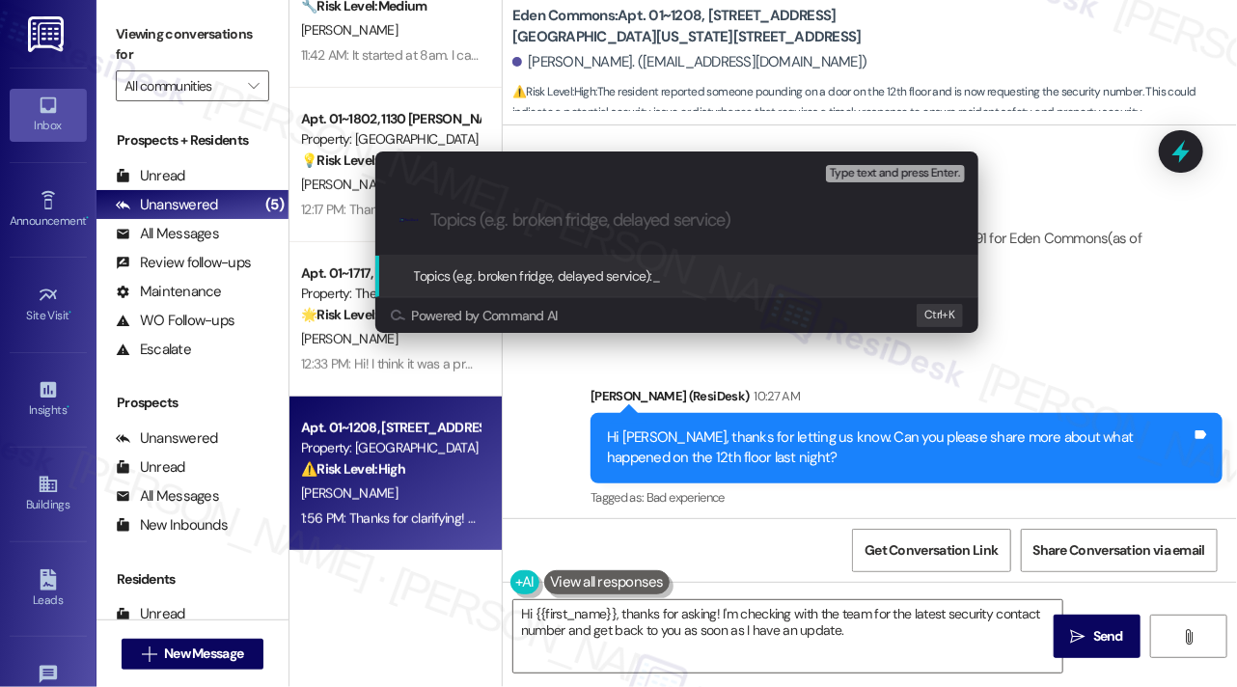
paste input "Security concerns - please confirm updated security number"
type input "Security concerns - please confirm updated security number"
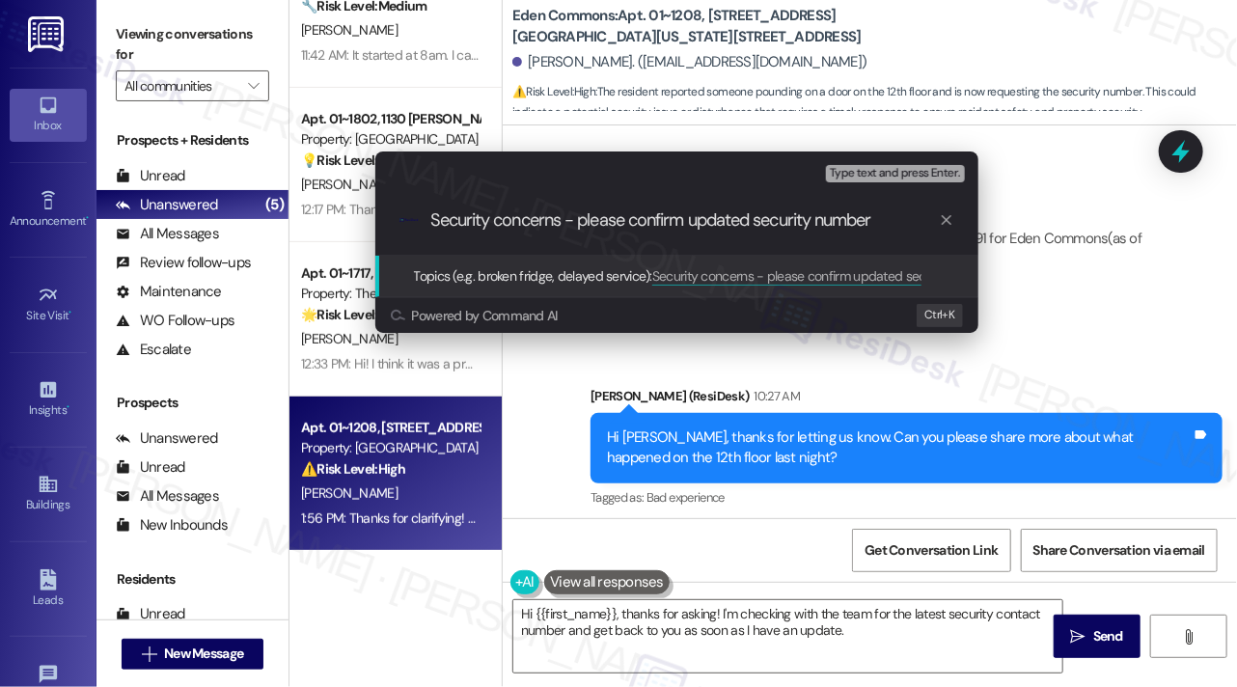
drag, startPoint x: 629, startPoint y: 218, endPoint x: 807, endPoint y: 215, distance: 177.6
click at [807, 215] on input "Security concerns - please confirm updated security number" at bounding box center [684, 220] width 509 height 20
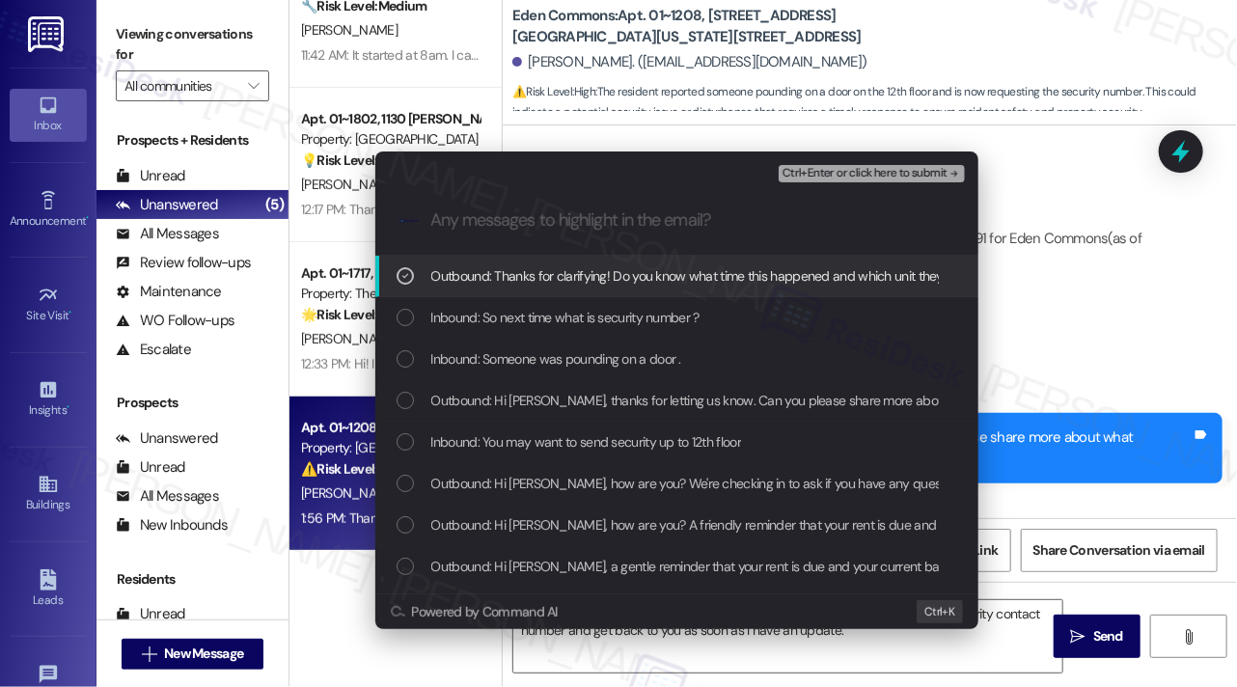
click at [649, 294] on div "Outbound: Thanks for clarifying! Do you know what time this happened and which …" at bounding box center [676, 277] width 603 height 42
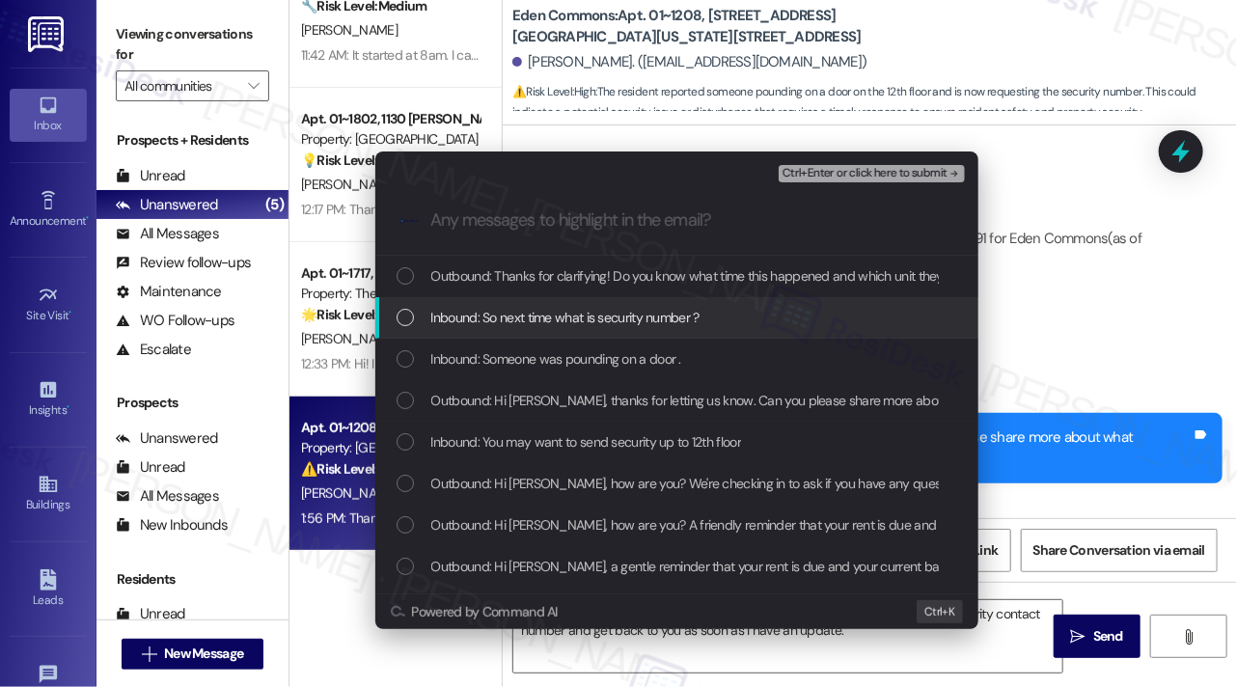
click at [637, 312] on span "Inbound: So next time what is security number ?" at bounding box center [565, 317] width 268 height 21
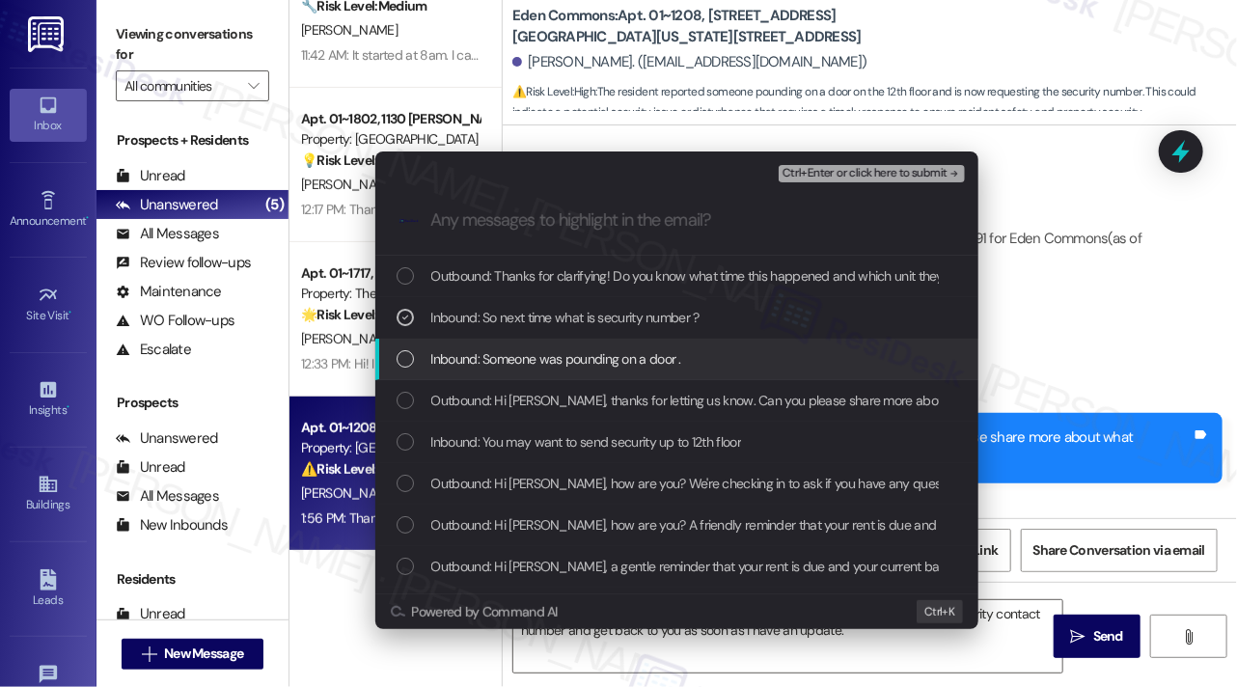
click at [630, 350] on span "Inbound: Someone was pounding on a door ." at bounding box center [556, 358] width 250 height 21
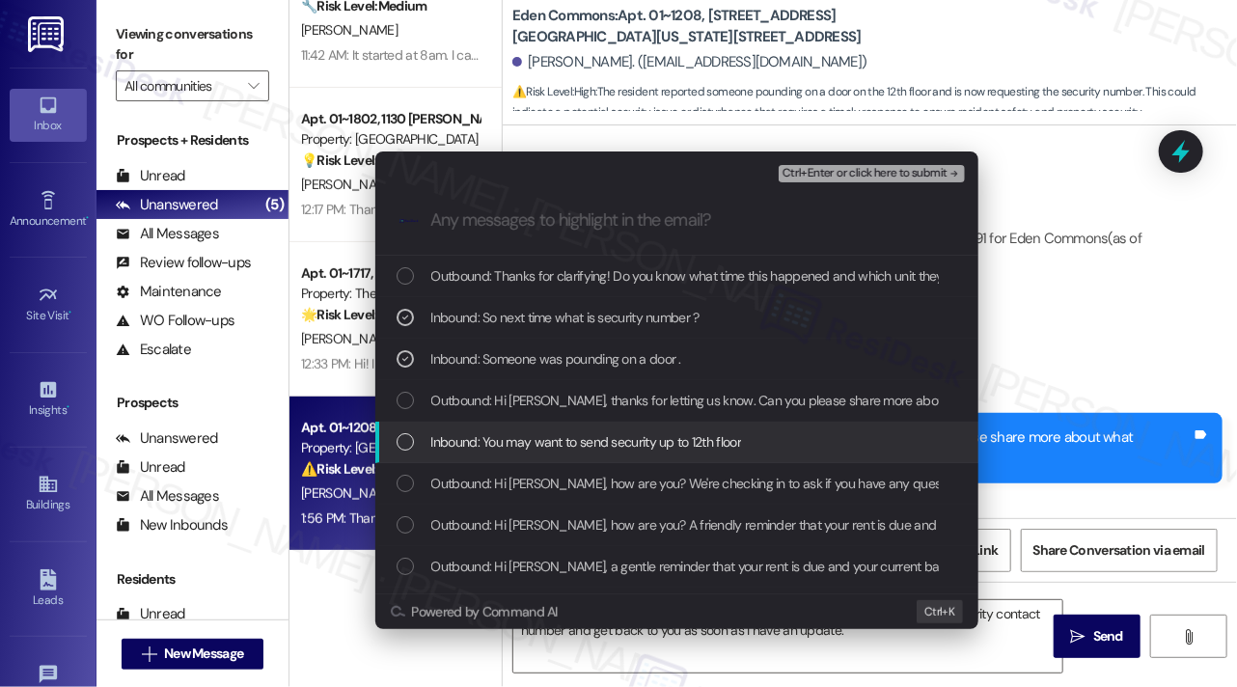
click at [602, 442] on span "Inbound: You may want to send security up to 12th floor" at bounding box center [586, 441] width 311 height 21
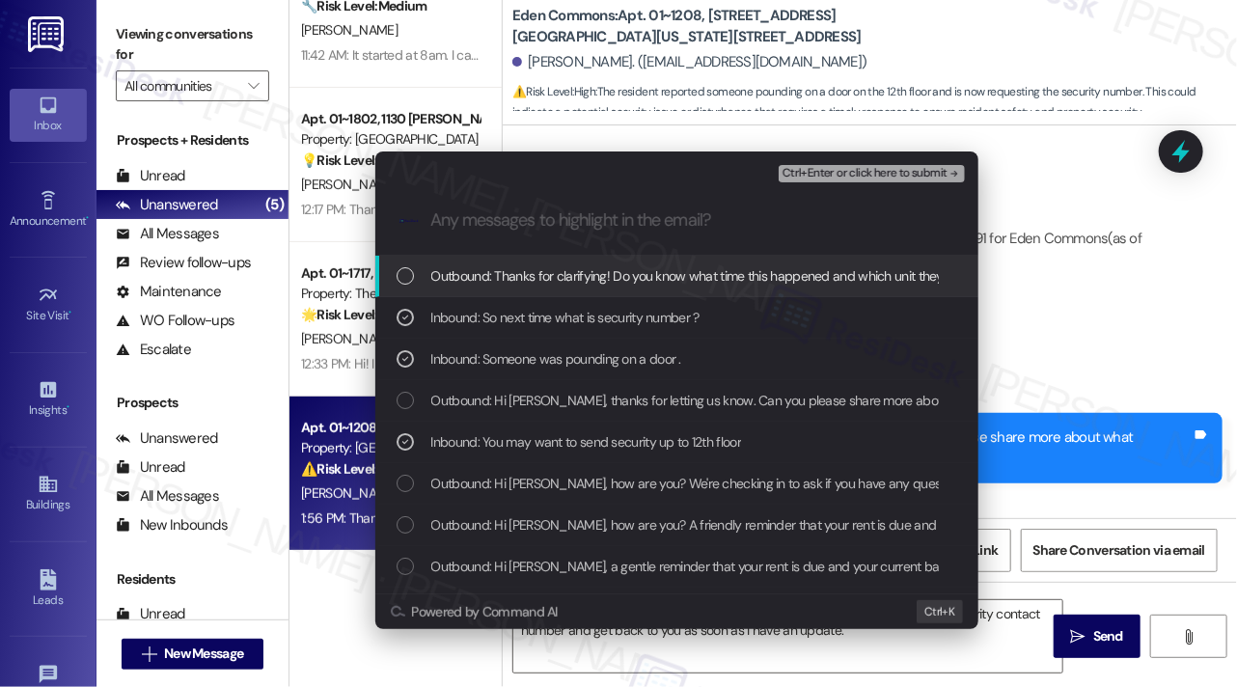
click at [837, 177] on span "Ctrl+Enter or click here to submit" at bounding box center [865, 174] width 165 height 14
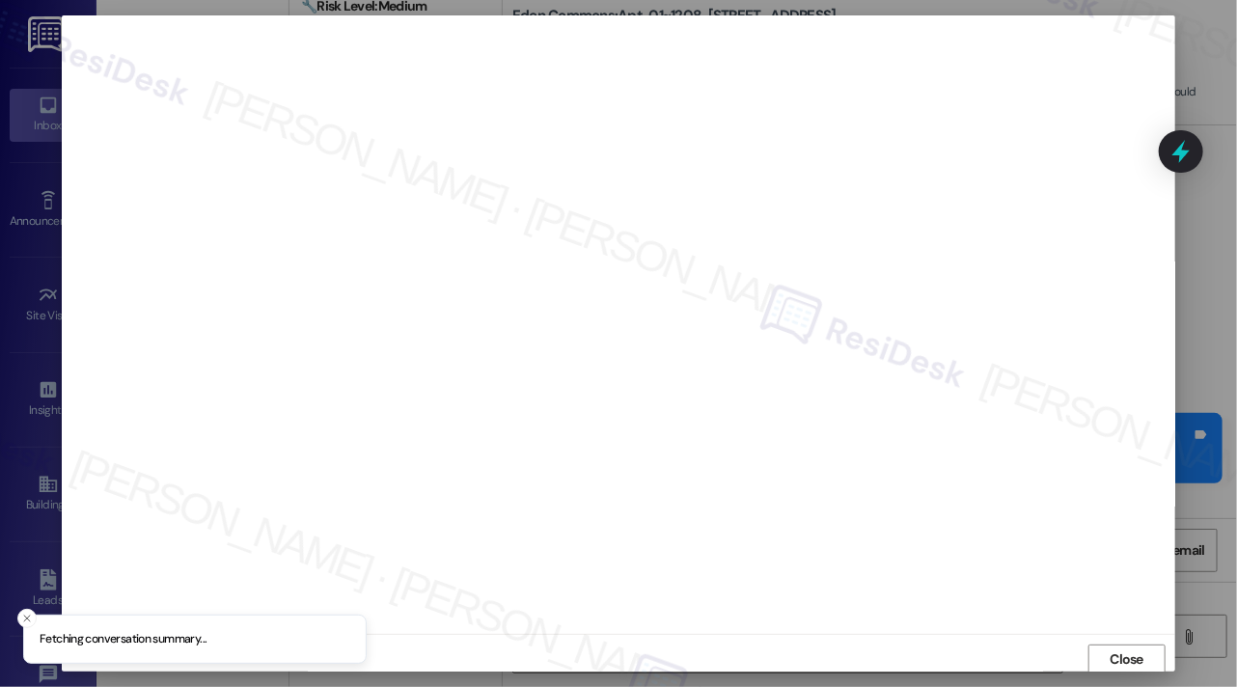
scroll to position [4, 0]
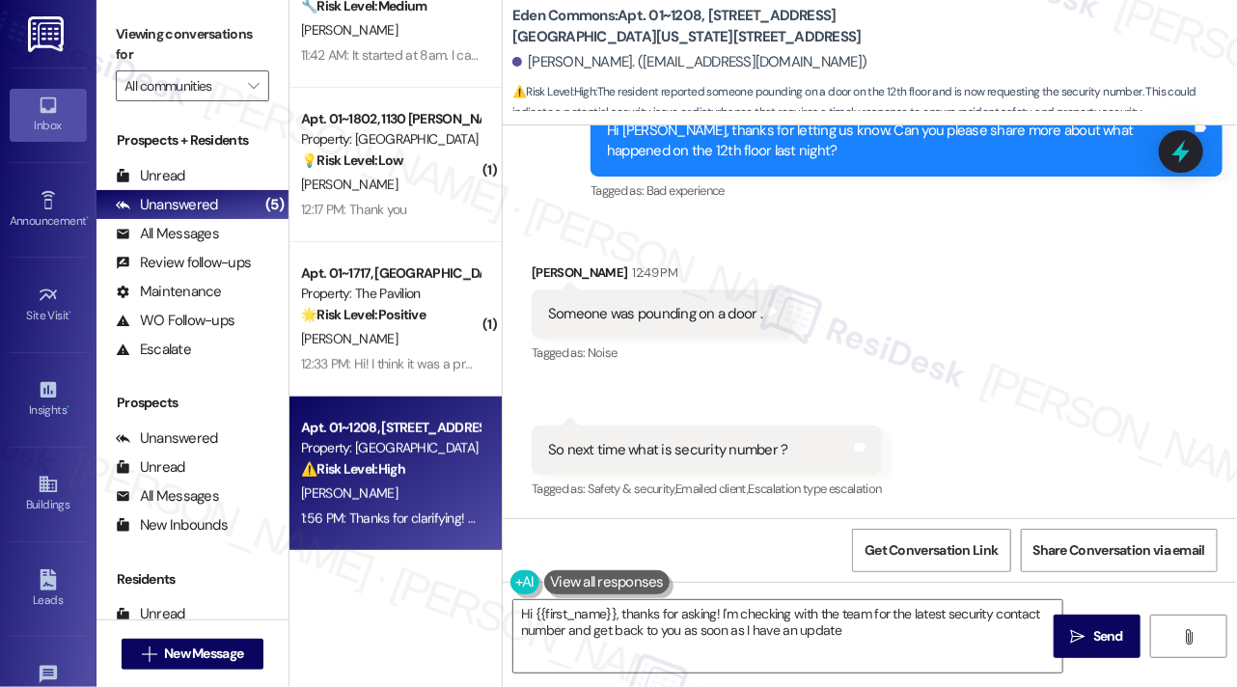
type textarea "Hi {{first_name}}, thanks for asking! I'm checking with the team for the latest…"
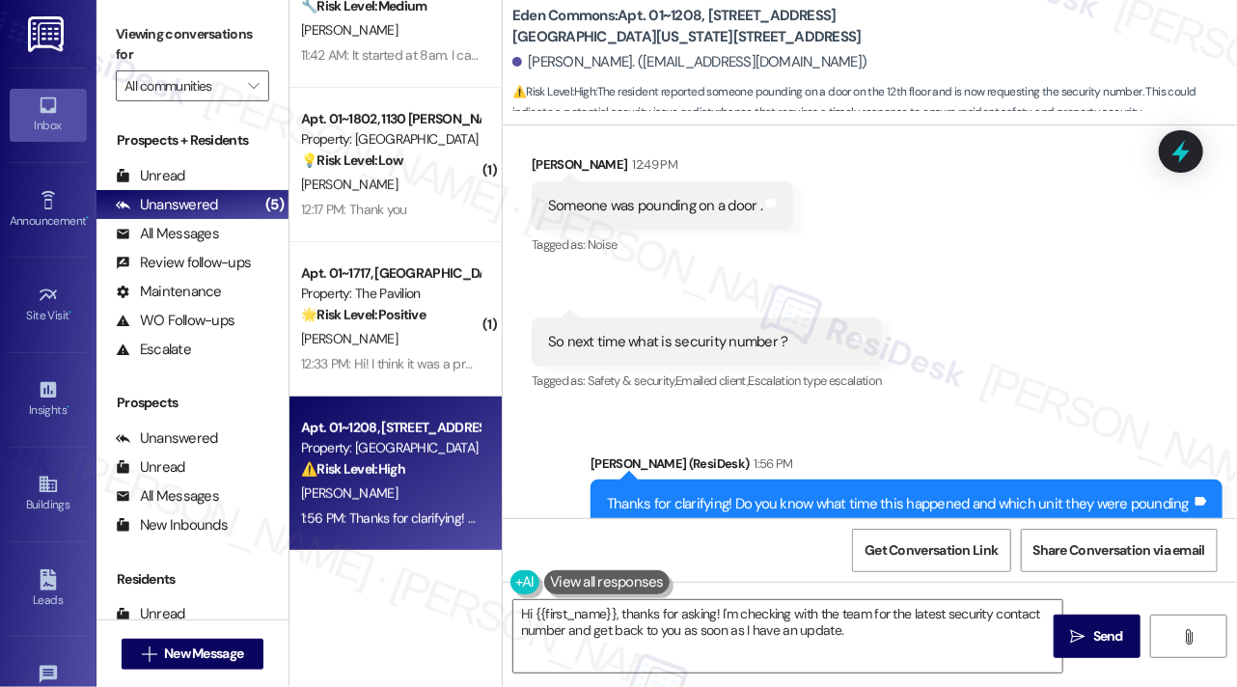
scroll to position [4956, 0]
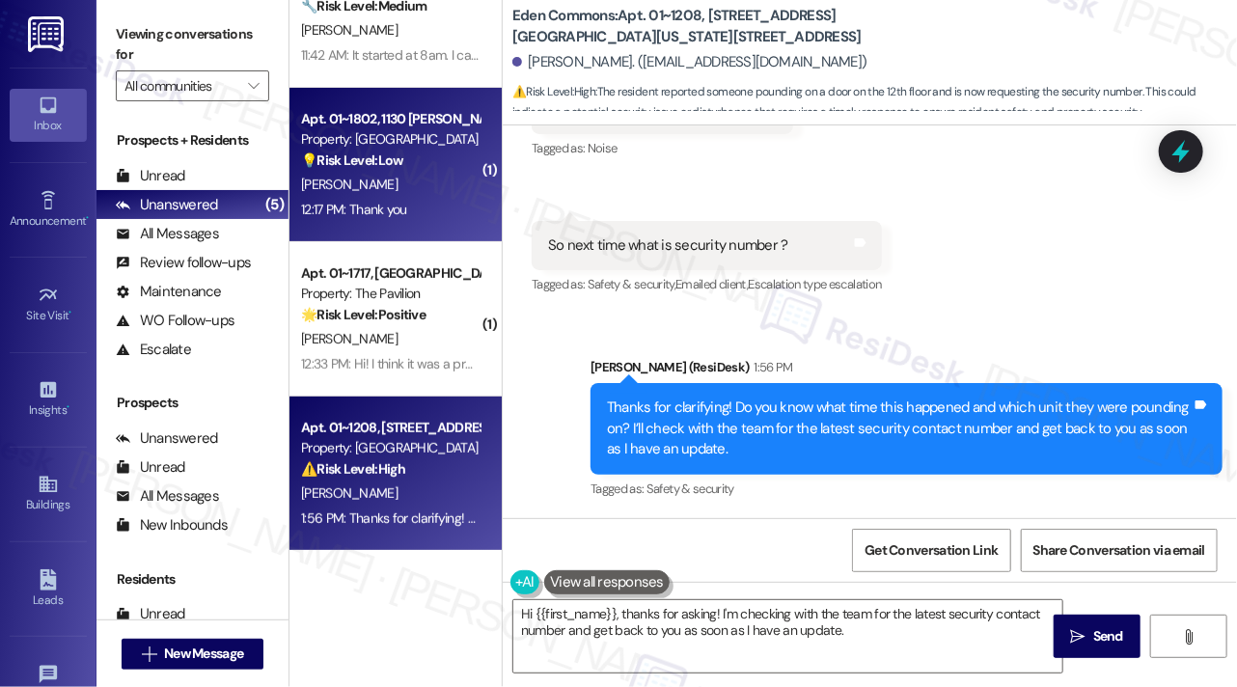
click at [378, 215] on div "12:17 PM: Thank you 12:17 PM: Thank you" at bounding box center [354, 209] width 106 height 17
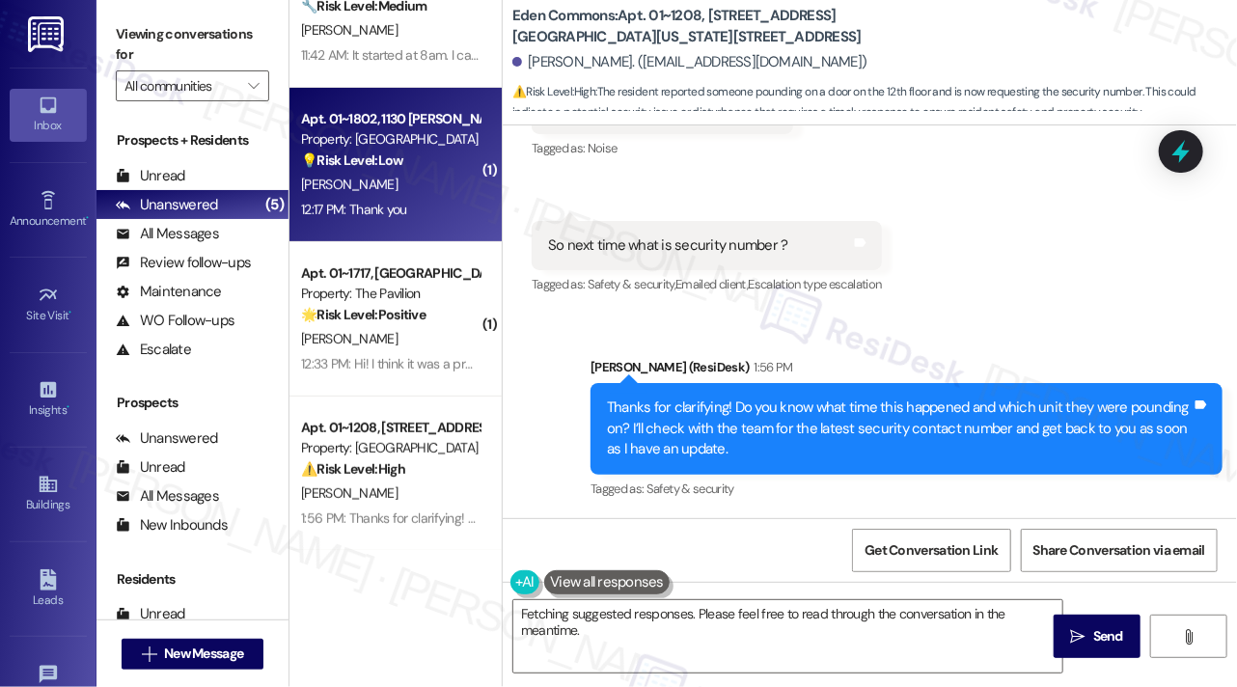
scroll to position [4112, 0]
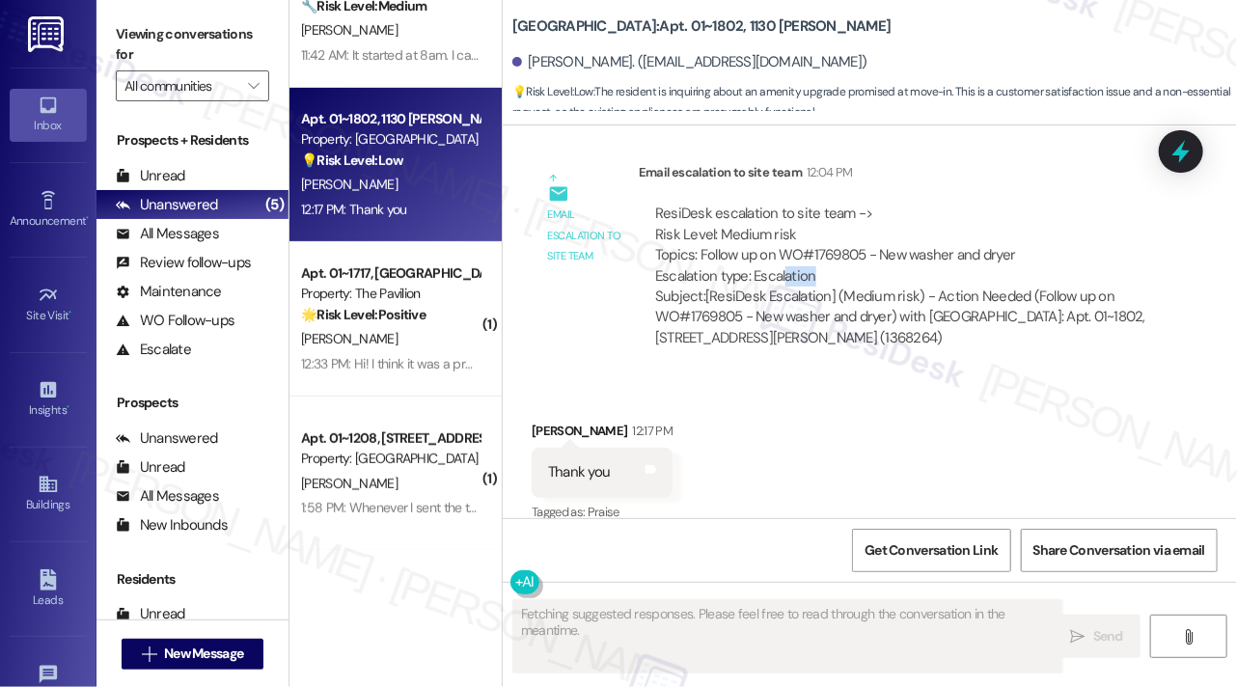
drag, startPoint x: 787, startPoint y: 246, endPoint x: 988, endPoint y: 244, distance: 201.7
click at [987, 245] on div "ResiDesk escalation to site team -> Risk Level: Medium risk Topics: Follow up o…" at bounding box center [901, 245] width 492 height 83
click at [988, 244] on div "ResiDesk escalation to site team -> Risk Level: Medium risk Topics: Follow up o…" at bounding box center [901, 245] width 492 height 83
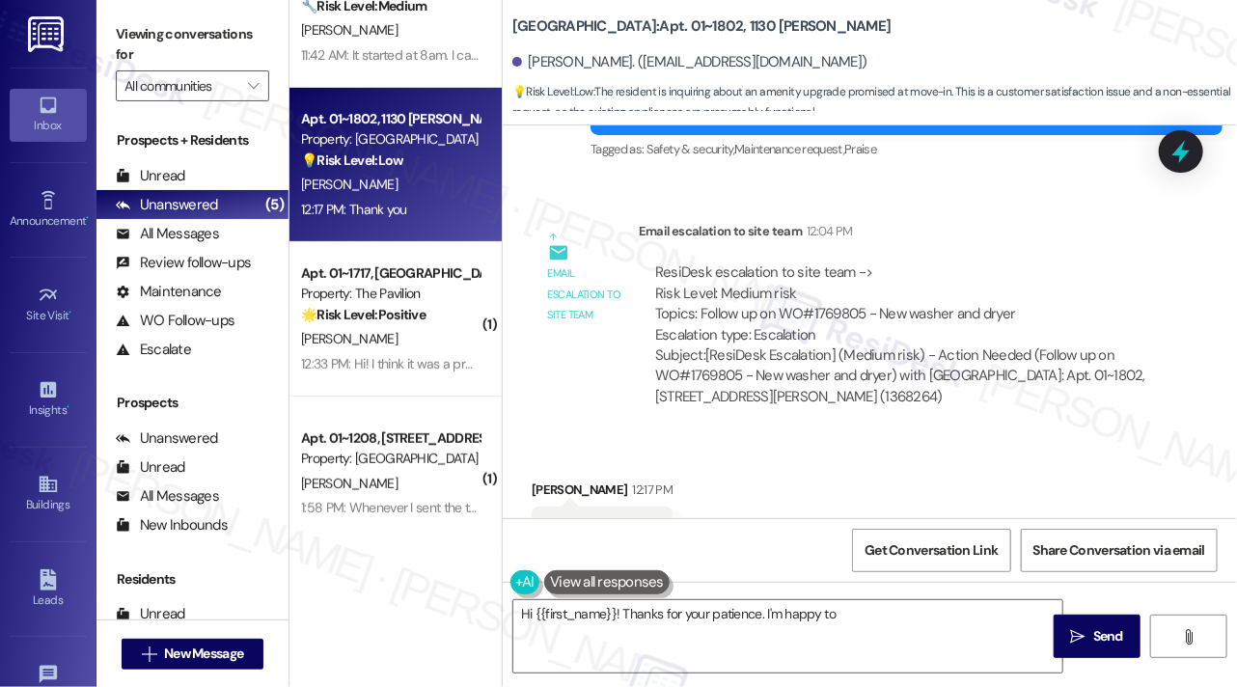
scroll to position [3822, 0]
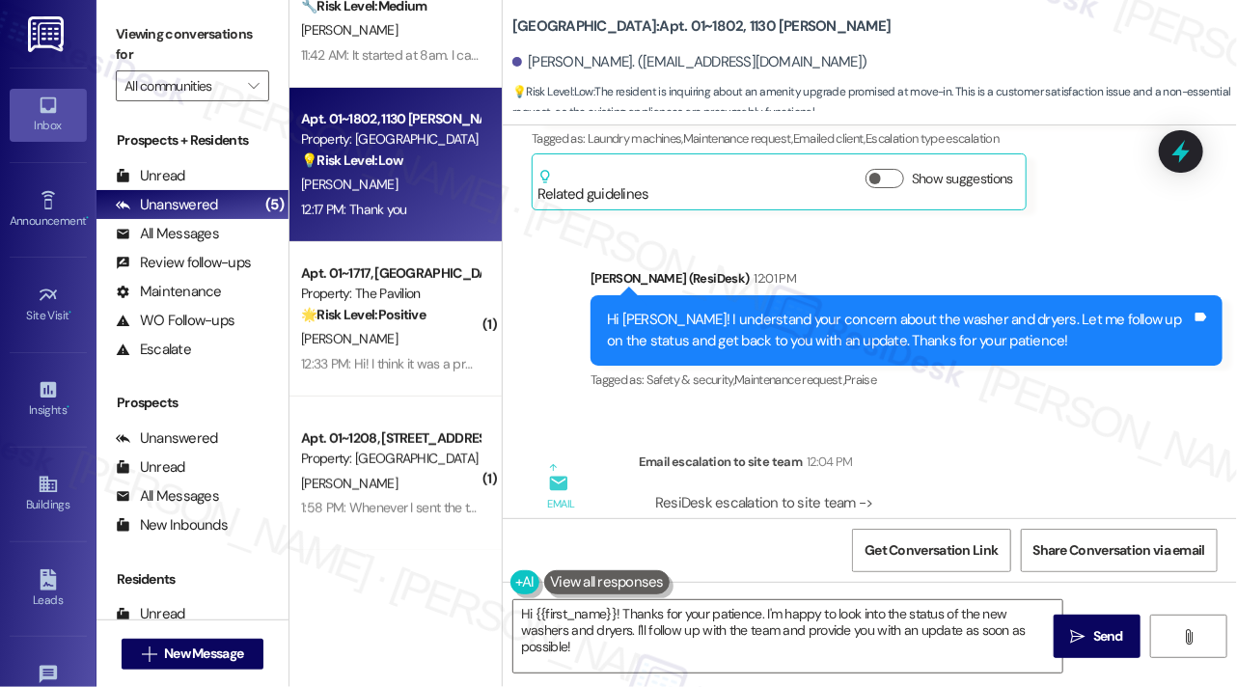
click at [705, 310] on div "Hi [PERSON_NAME]! I understand your concern about the washer and dryers. Let me…" at bounding box center [899, 331] width 585 height 42
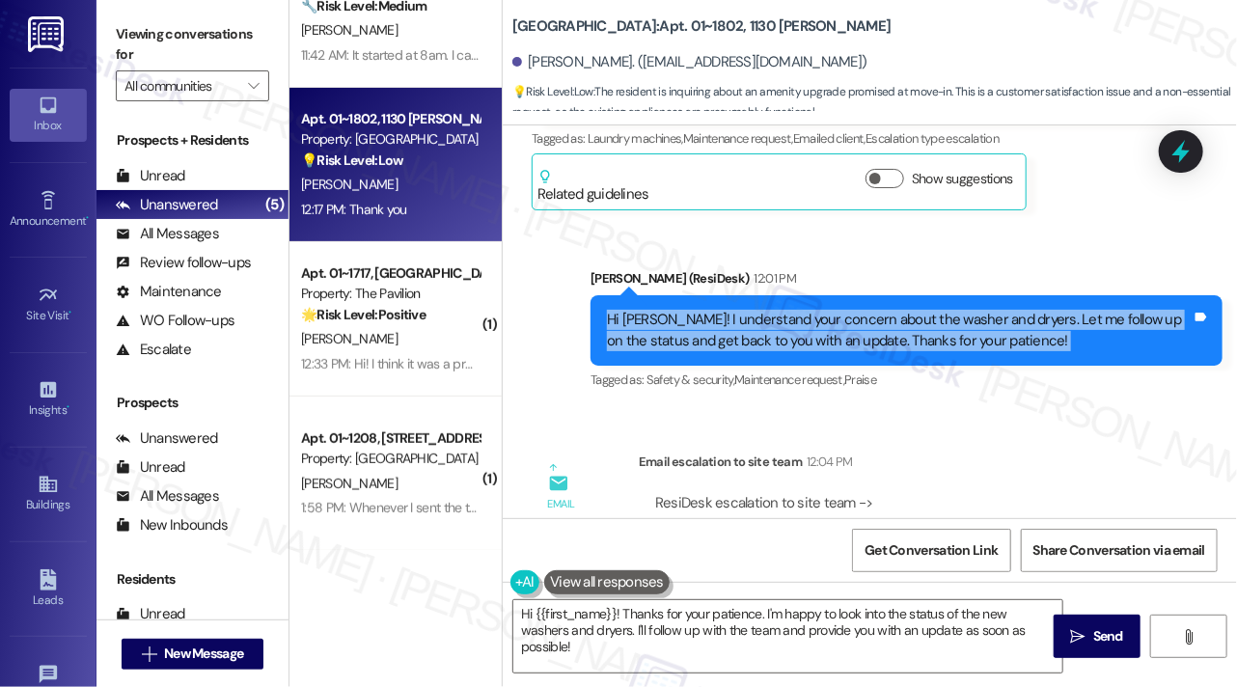
click at [705, 310] on div "Hi [PERSON_NAME]! I understand your concern about the washer and dryers. Let me…" at bounding box center [899, 331] width 585 height 42
click at [708, 310] on div "Hi [PERSON_NAME]! I understand your concern about the washer and dryers. Let me…" at bounding box center [899, 331] width 585 height 42
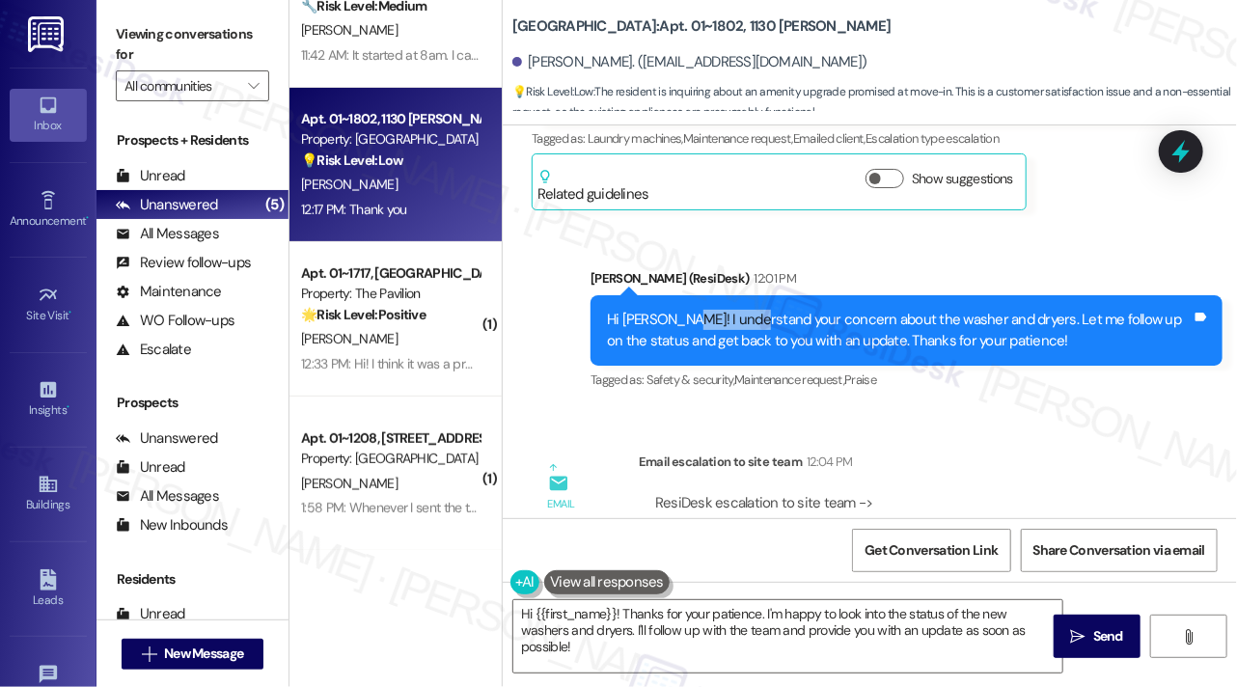
click at [708, 310] on div "Hi [PERSON_NAME]! I understand your concern about the washer and dryers. Let me…" at bounding box center [899, 331] width 585 height 42
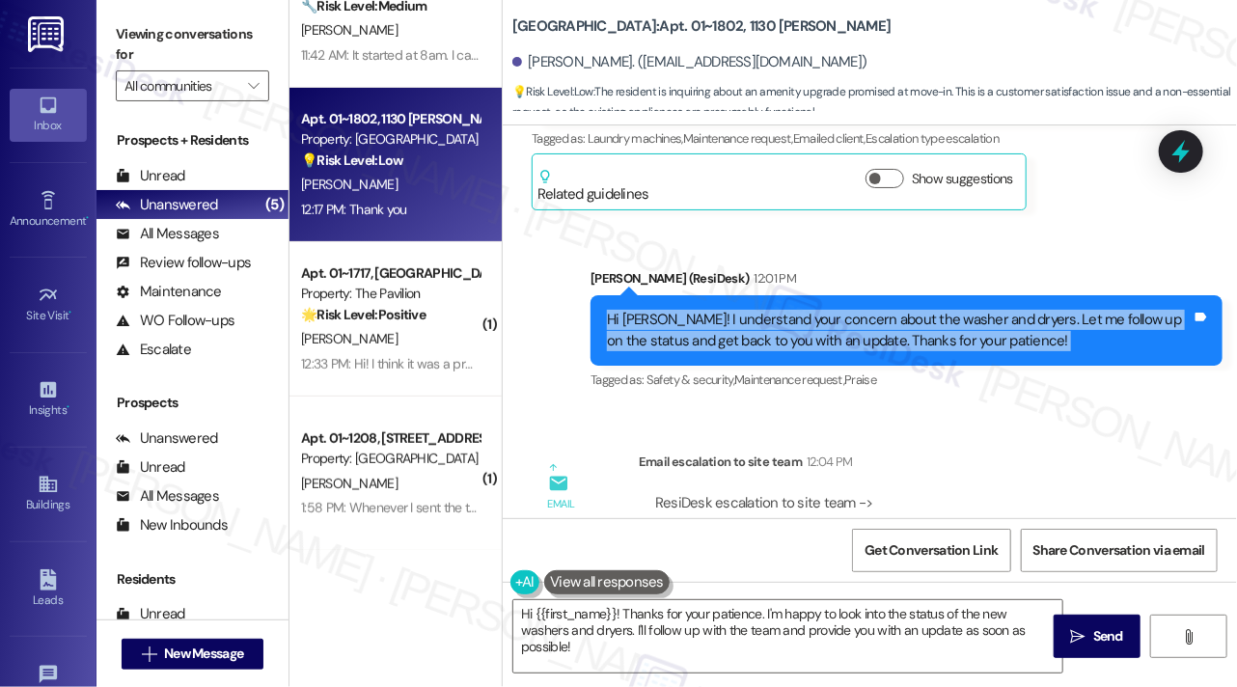
click at [708, 310] on div "Hi [PERSON_NAME]! I understand your concern about the washer and dryers. Let me…" at bounding box center [899, 331] width 585 height 42
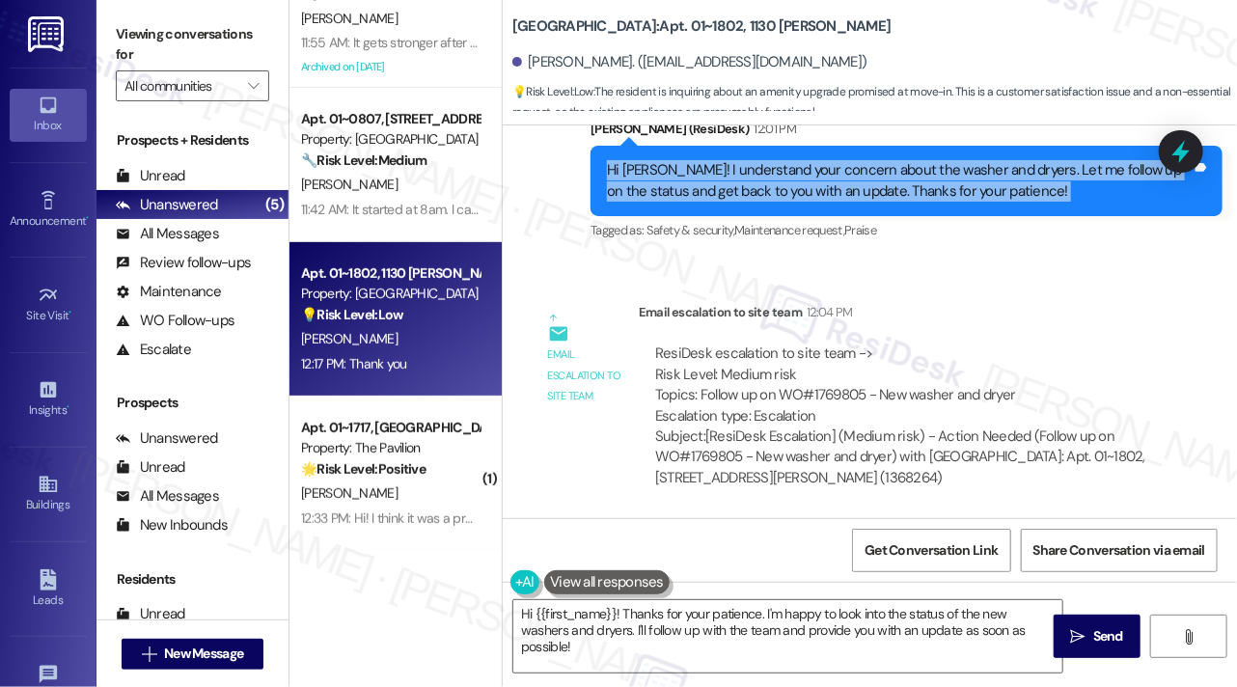
scroll to position [4113, 0]
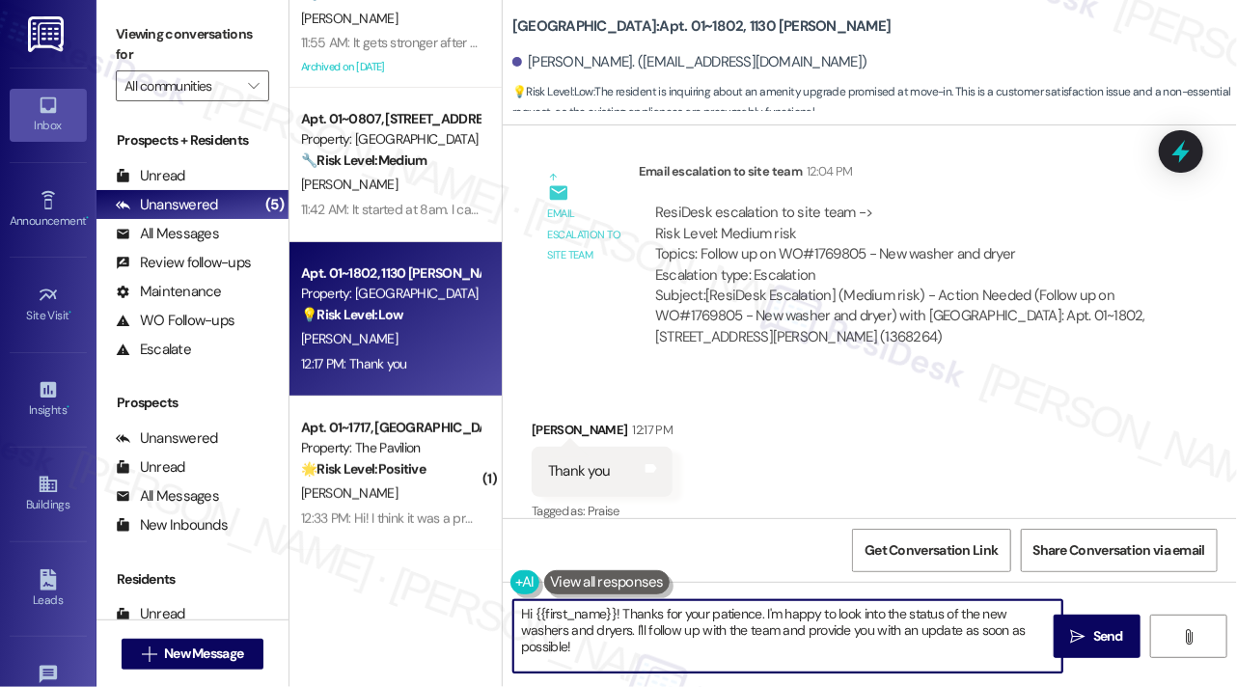
click at [691, 619] on textarea "Hi {{first_name}}! Thanks for your patience. I'm happy to look into the status …" at bounding box center [787, 636] width 549 height 72
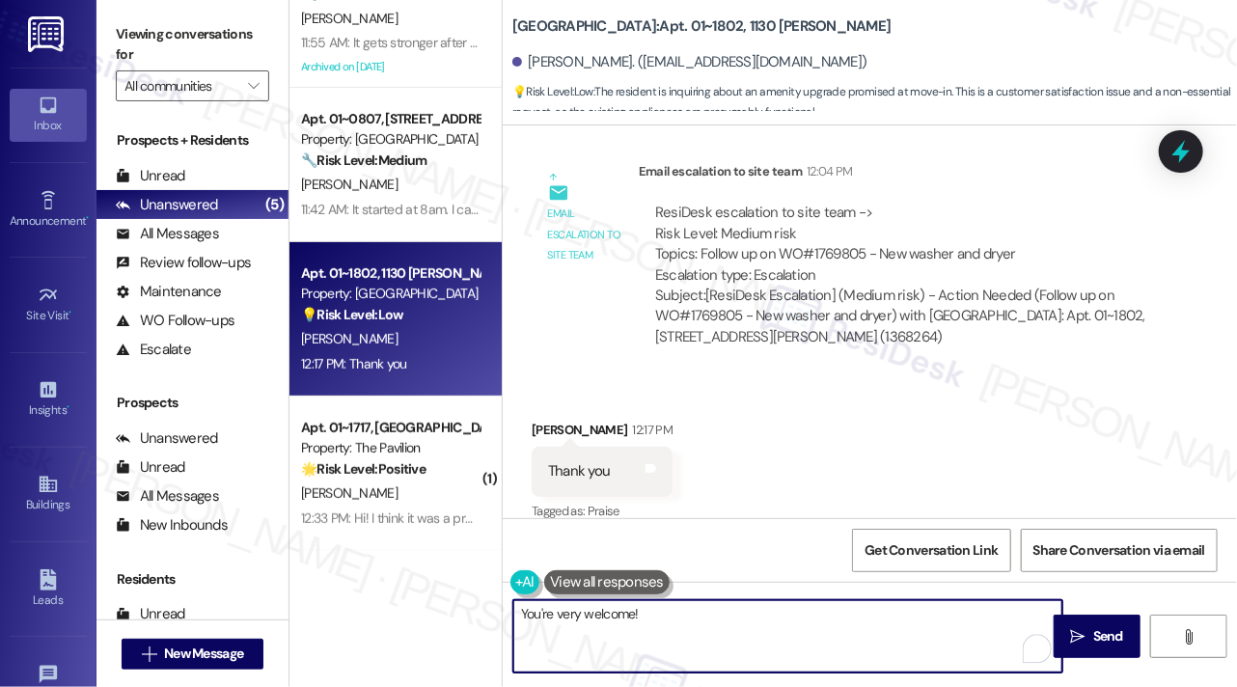
type textarea "You're very welcome!"
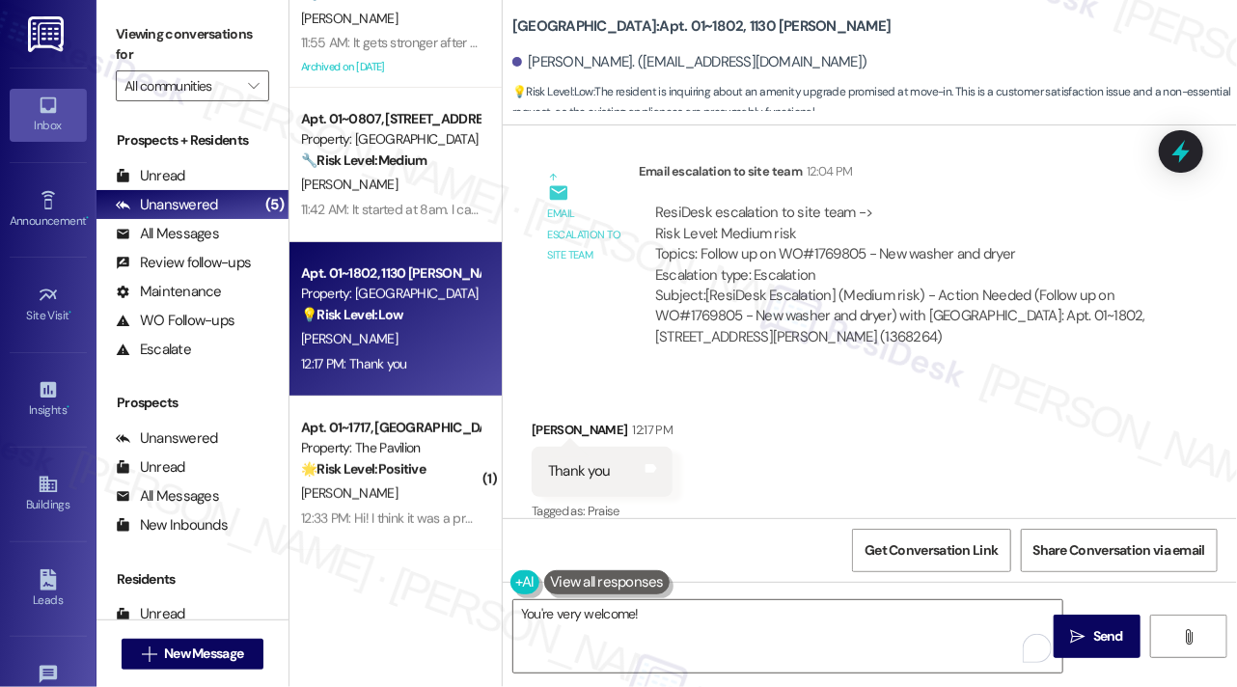
click at [162, 45] on label "Viewing conversations for" at bounding box center [192, 44] width 153 height 51
click at [178, 57] on label "Viewing conversations for" at bounding box center [192, 44] width 153 height 51
click at [677, 594] on div "You're very welcome!  Send " at bounding box center [870, 654] width 734 height 145
click at [674, 605] on textarea "You're very welcome!" at bounding box center [787, 636] width 549 height 72
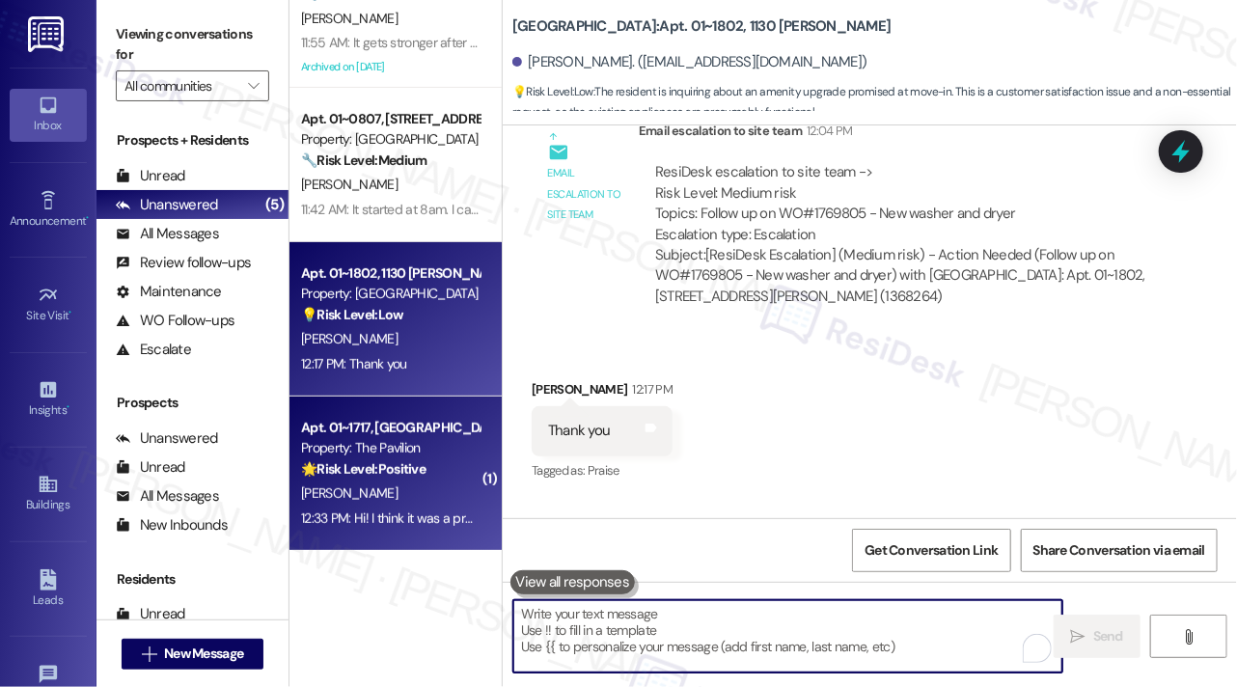
scroll to position [4247, 0]
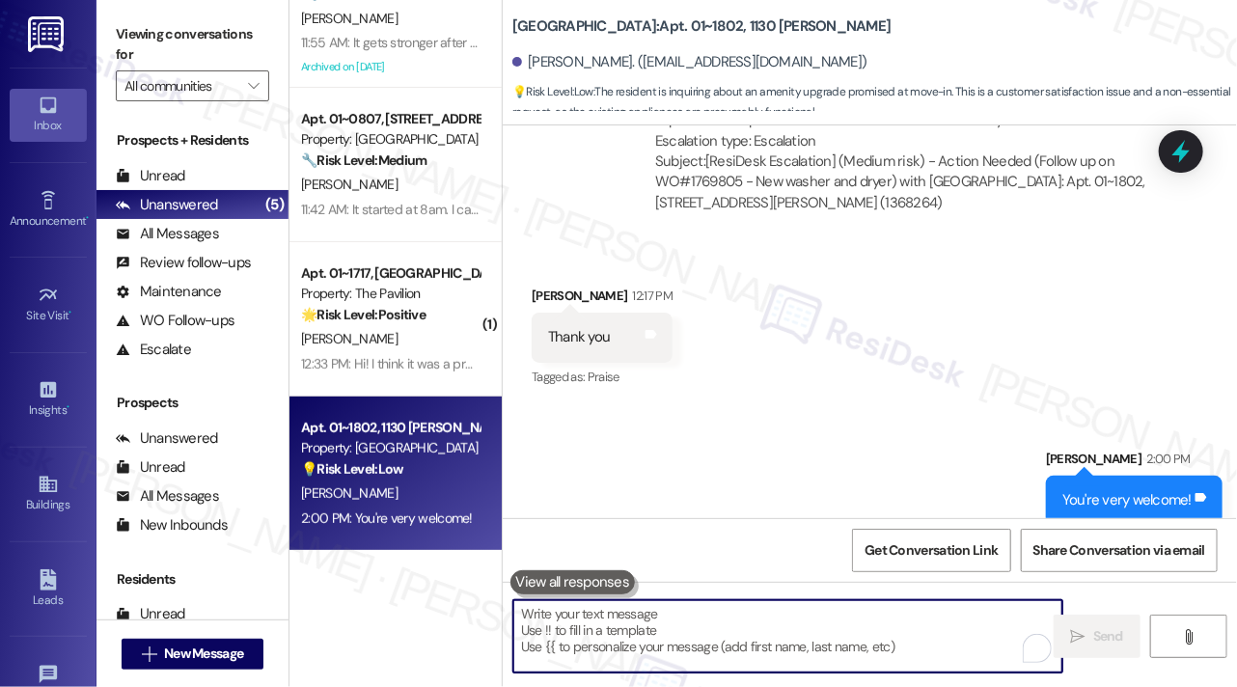
click at [374, 426] on div "Apt. 01~1802, 1130 [PERSON_NAME]" at bounding box center [390, 428] width 179 height 20
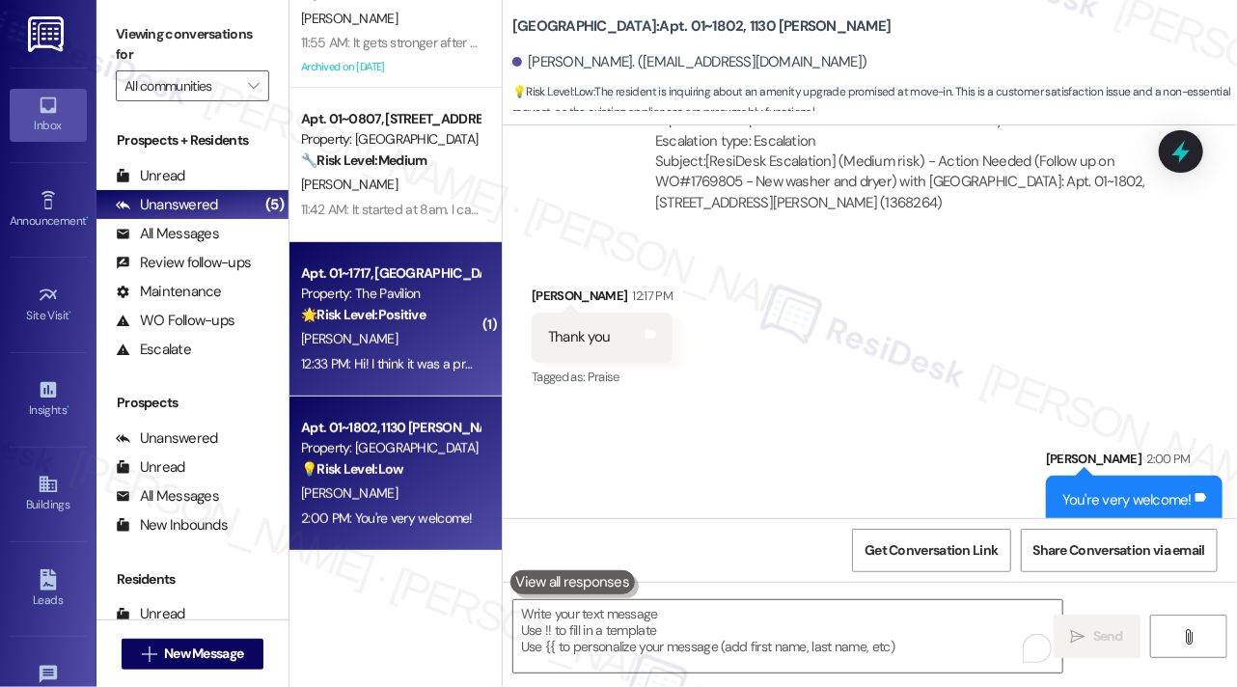
click at [395, 355] on div "12:33 PM: Hi! I think it was a pretty smooth process. The elevators are being r…" at bounding box center [657, 363] width 712 height 17
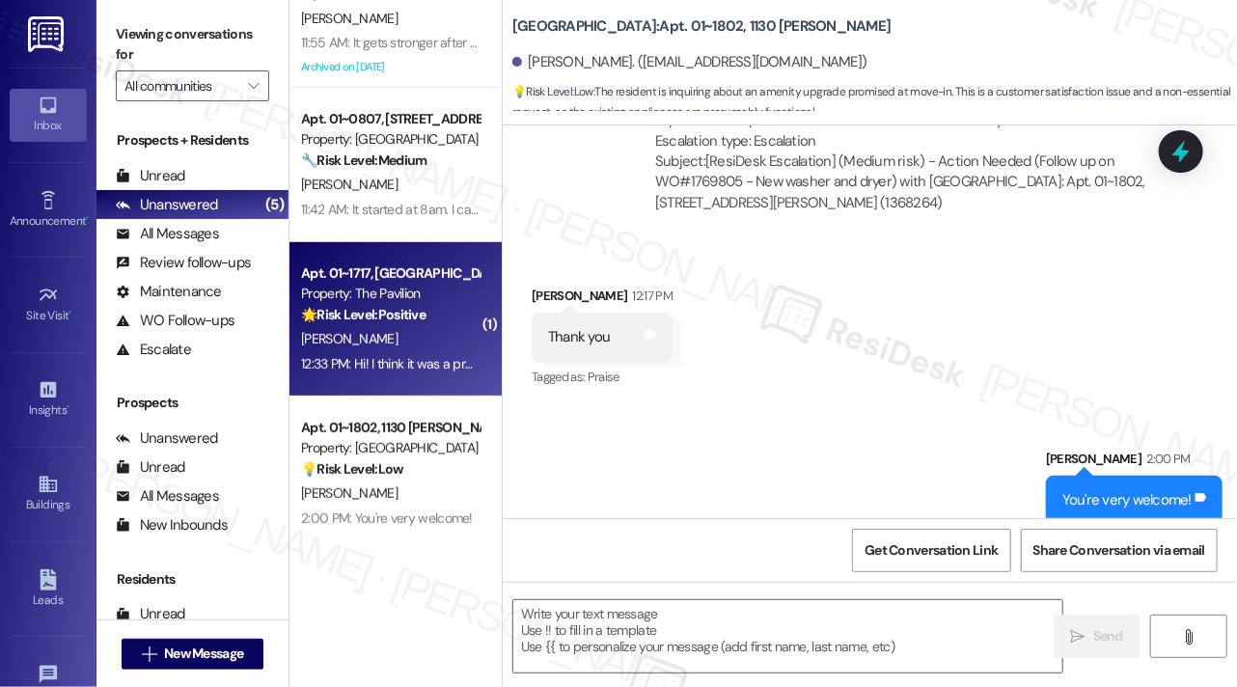
type textarea "Fetching suggested responses. Please feel free to read through the conversation…"
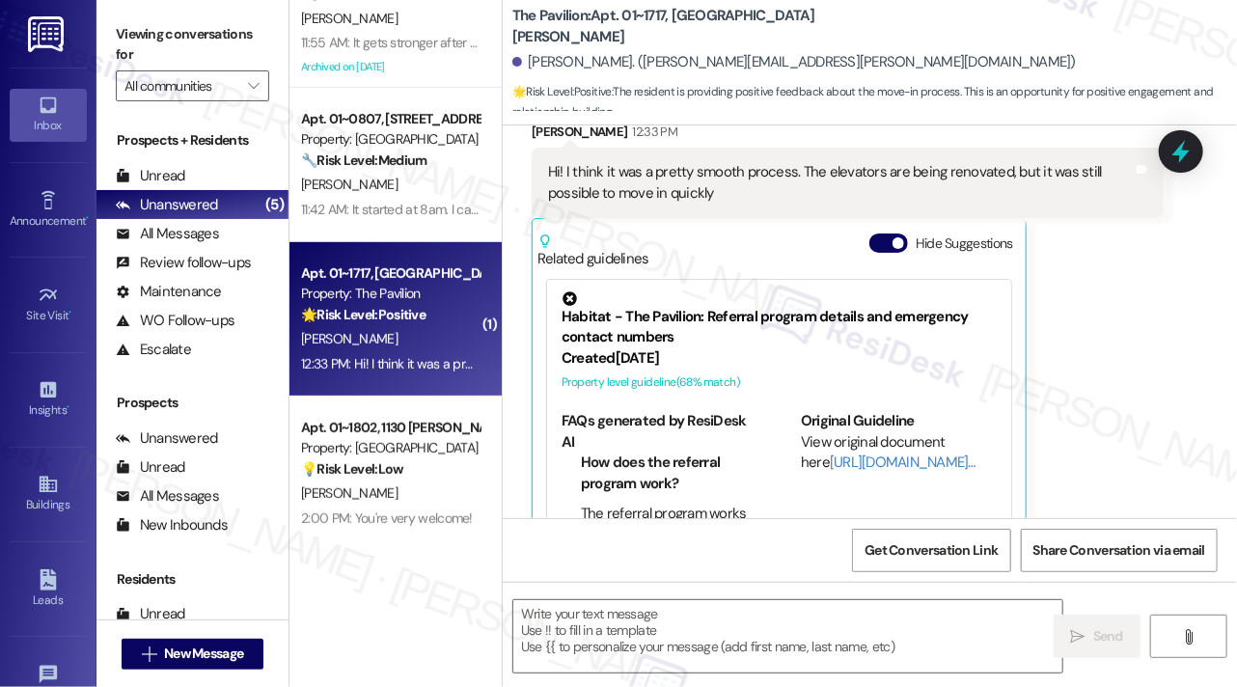
type textarea "Fetching suggested responses. Please feel free to read through the conversation…"
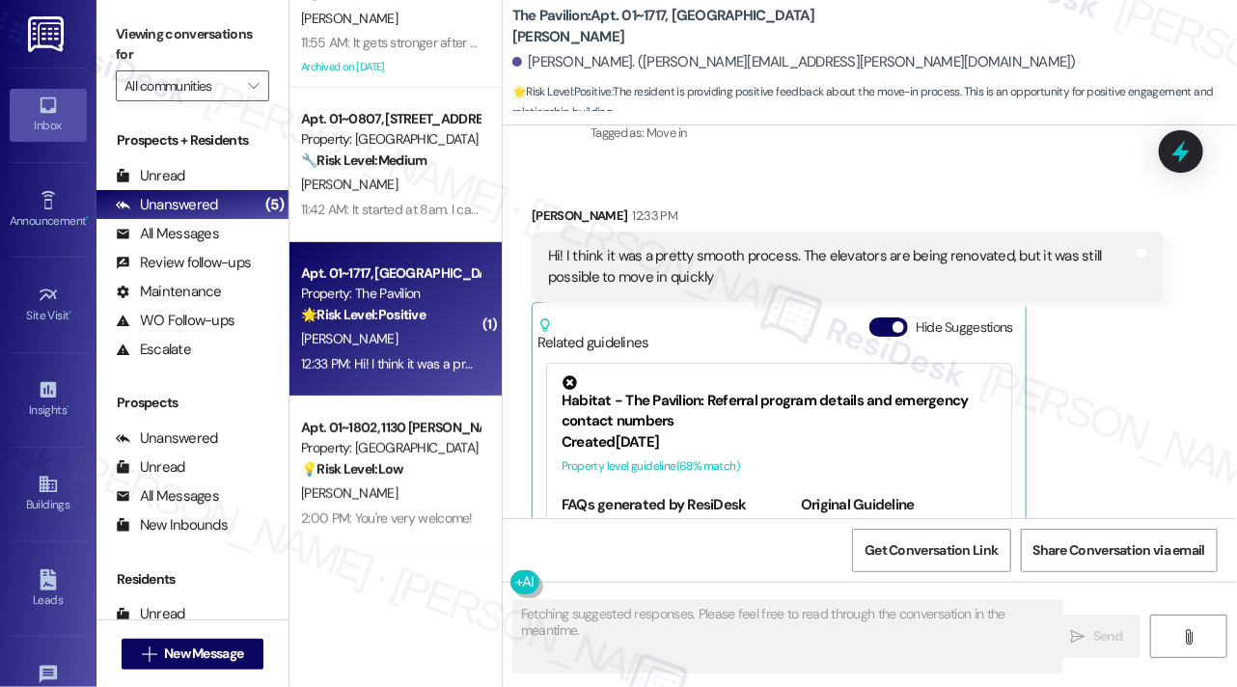
scroll to position [138, 0]
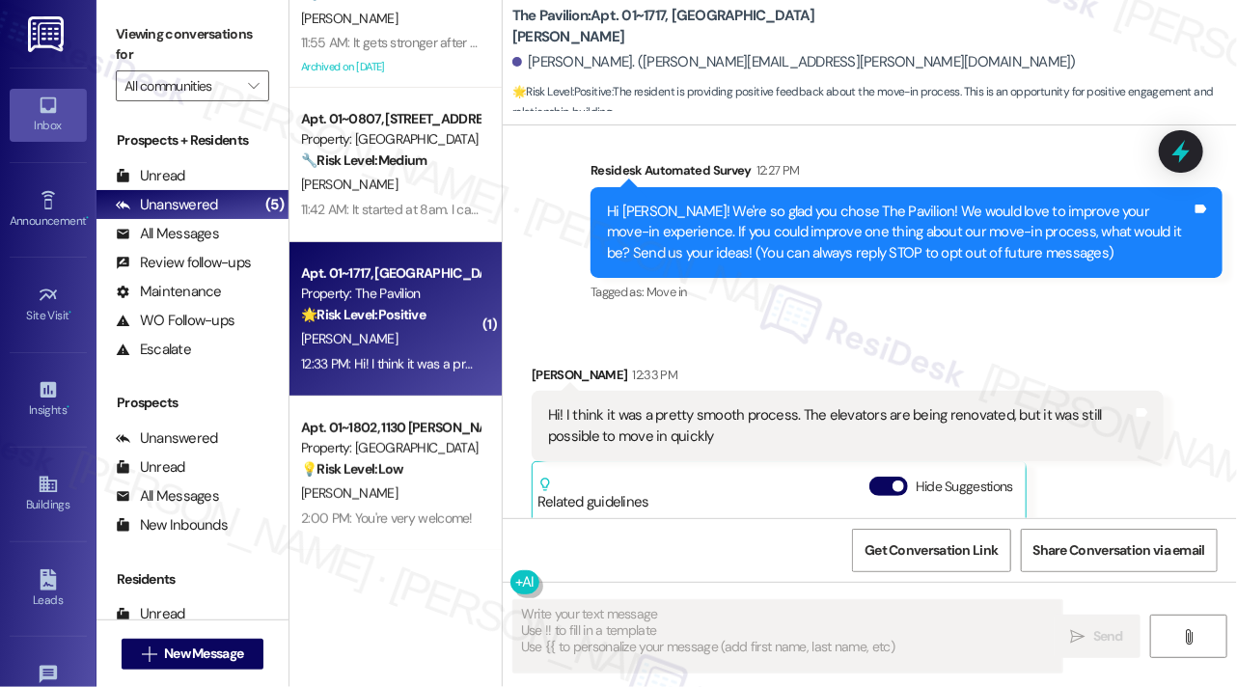
click at [656, 428] on div "Hi! I think it was a pretty smooth process. The elevators are being renovated, …" at bounding box center [840, 426] width 585 height 42
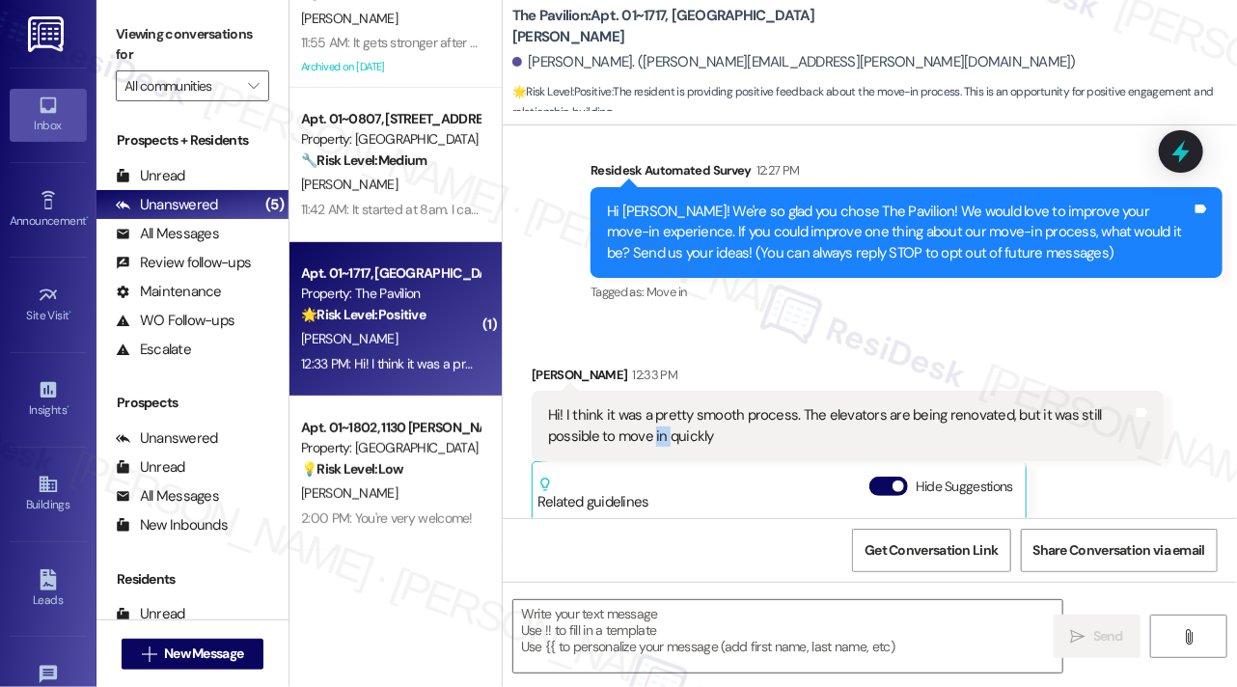
click at [656, 428] on div "Hi! I think it was a pretty smooth process. The elevators are being renovated, …" at bounding box center [840, 426] width 585 height 42
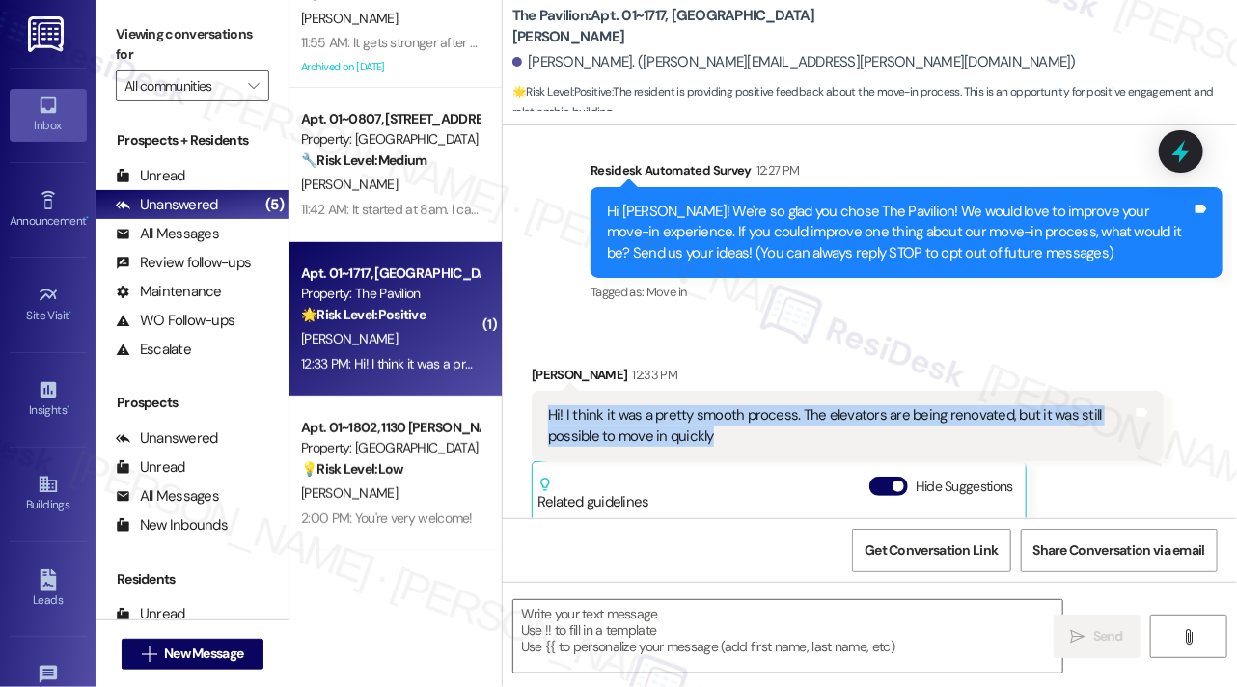
click at [656, 428] on div "Hi! I think it was a pretty smooth process. The elevators are being renovated, …" at bounding box center [840, 426] width 585 height 42
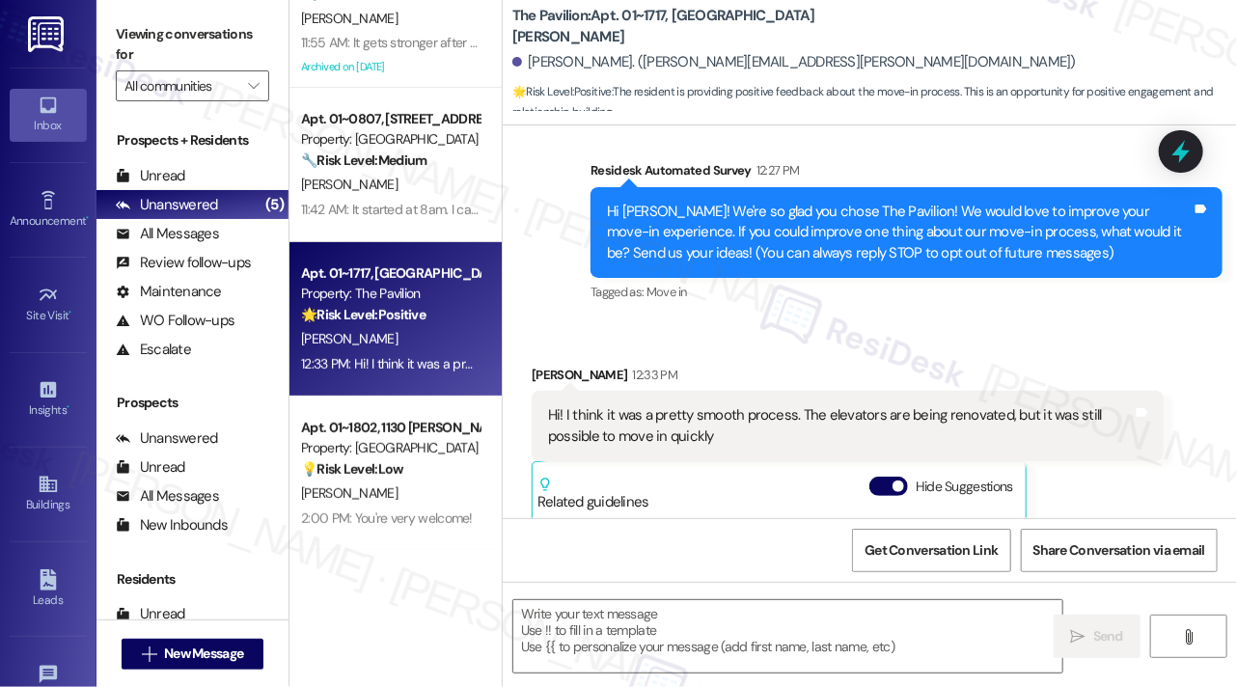
click at [849, 341] on div "Received via SMS Victoria Genna 12:33 PM Hi! I think it was a pretty smooth pro…" at bounding box center [870, 564] width 734 height 487
click at [783, 420] on div "Hi! I think it was a pretty smooth process. The elevators are being renovated, …" at bounding box center [840, 426] width 585 height 42
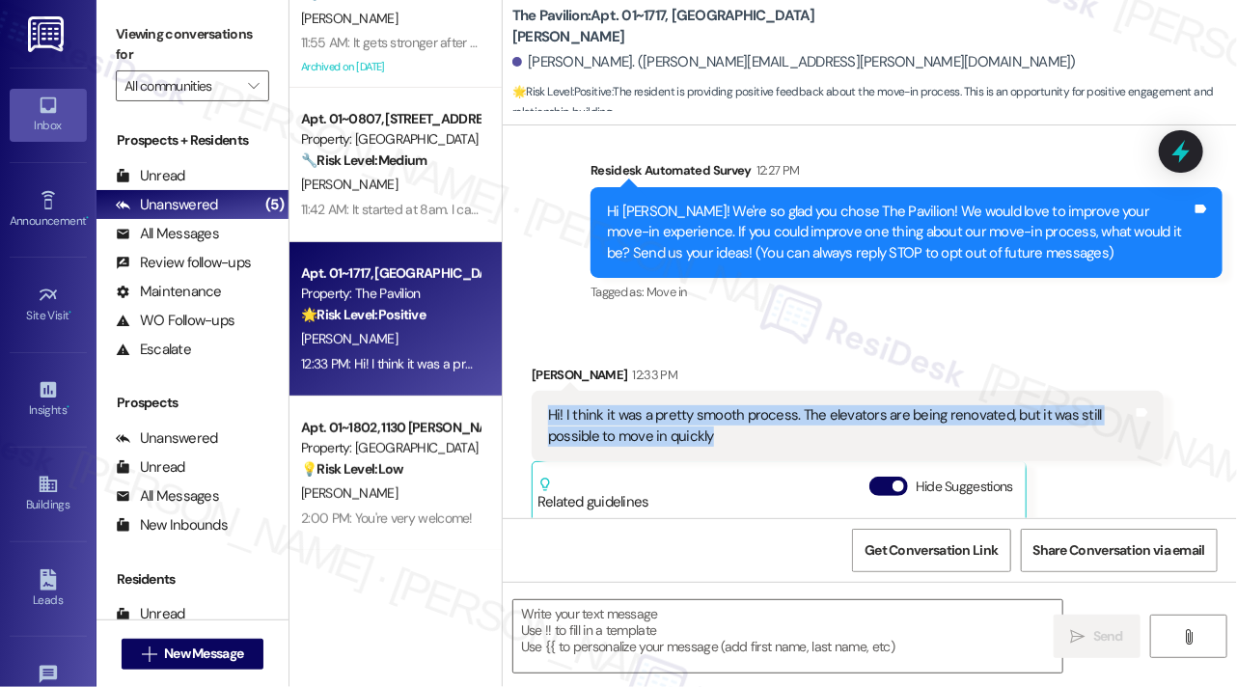
click at [783, 420] on div "Hi! I think it was a pretty smooth process. The elevators are being renovated, …" at bounding box center [840, 426] width 585 height 42
click at [786, 427] on div "Hi! I think it was a pretty smooth process. The elevators are being renovated, …" at bounding box center [840, 426] width 585 height 42
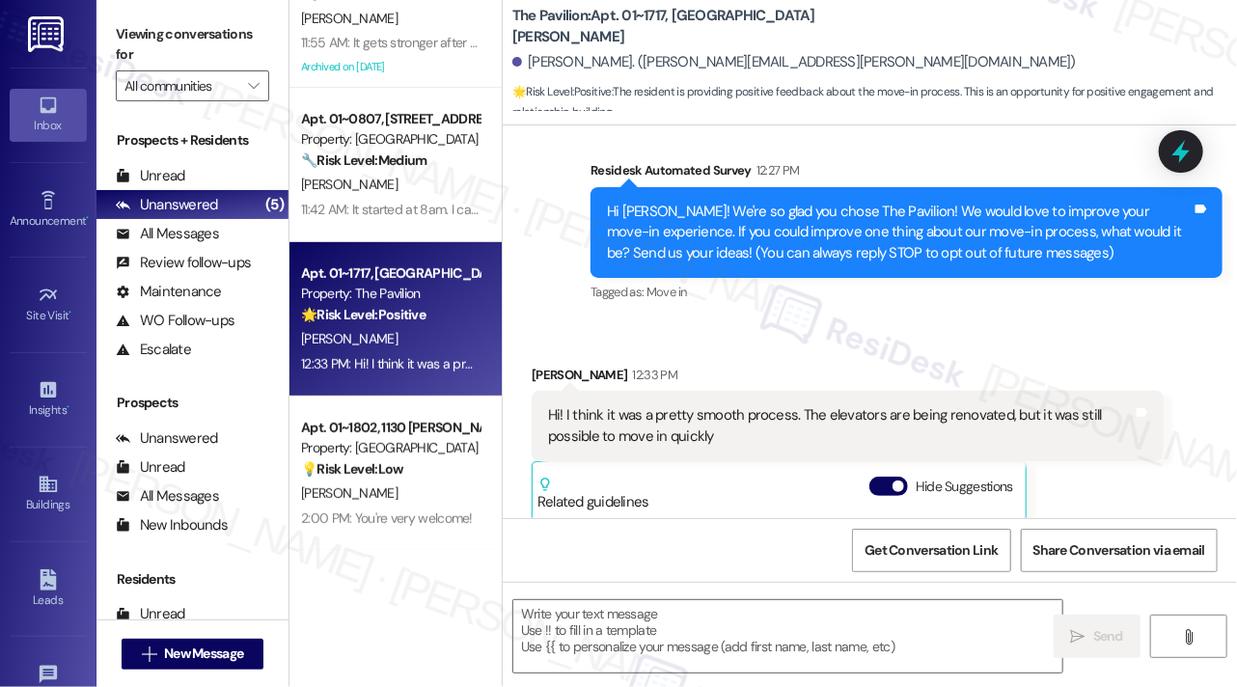
click at [786, 427] on div "Hi! I think it was a pretty smooth process. The elevators are being renovated, …" at bounding box center [840, 426] width 585 height 42
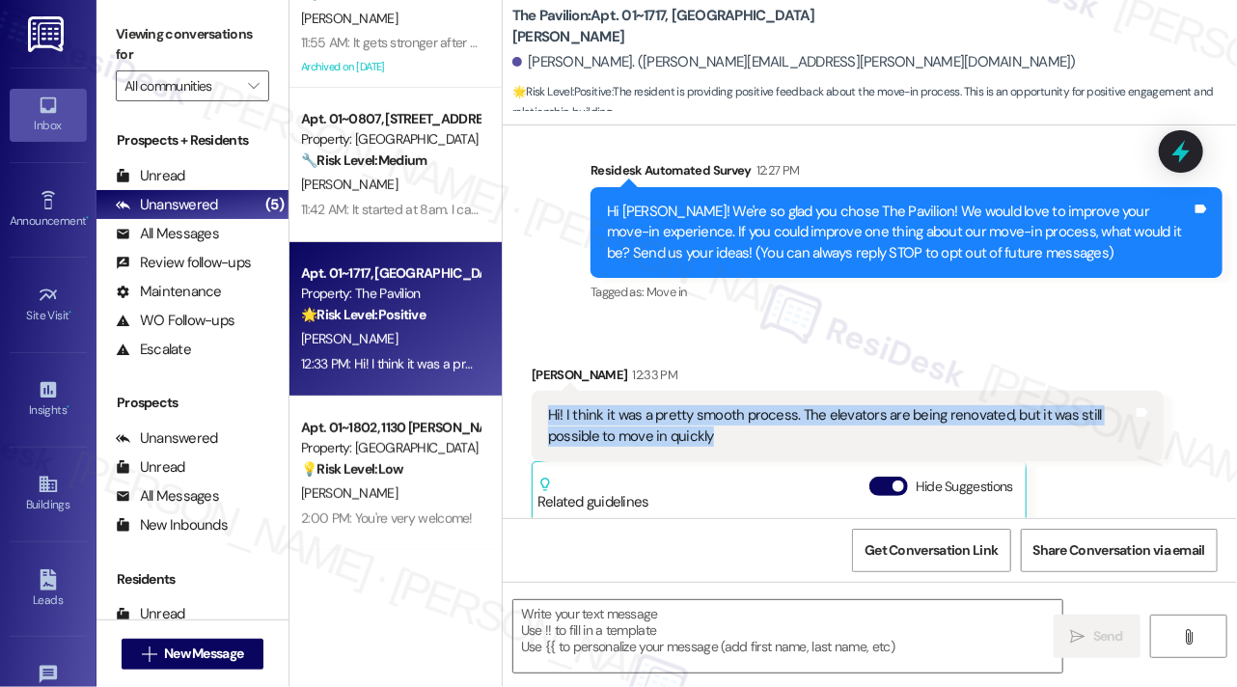
click at [786, 427] on div "Hi! I think it was a pretty smooth process. The elevators are being renovated, …" at bounding box center [840, 426] width 585 height 42
click at [633, 613] on textarea at bounding box center [787, 636] width 549 height 72
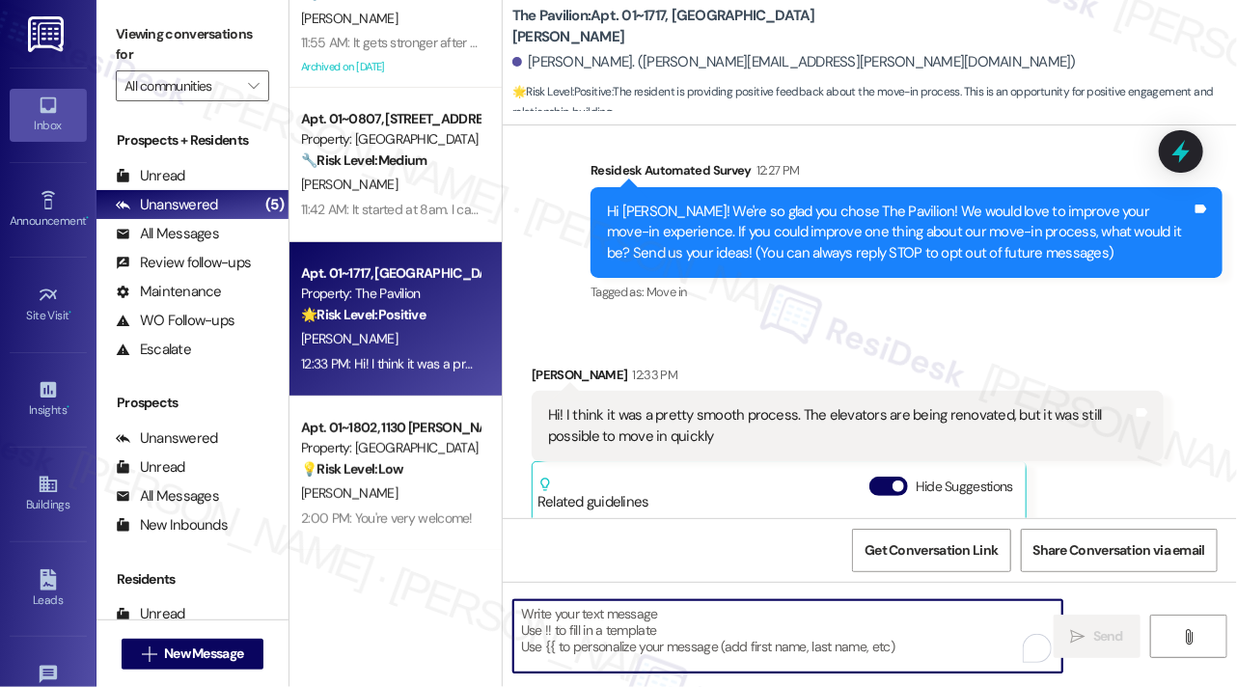
click at [641, 419] on div "Hi! I think it was a pretty smooth process. The elevators are being renovated, …" at bounding box center [840, 426] width 585 height 42
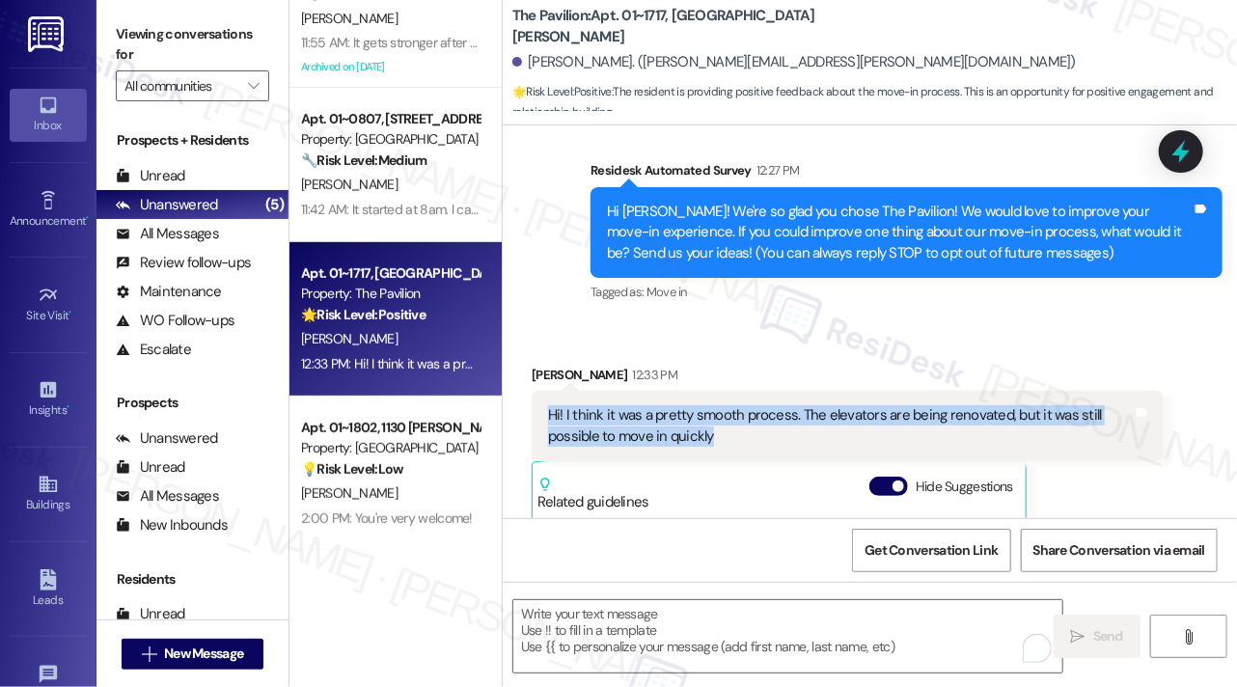
click at [641, 419] on div "Hi! I think it was a pretty smooth process. The elevators are being renovated, …" at bounding box center [840, 426] width 585 height 42
copy div "Hi! I think it was a pretty smooth process. The elevators are being renovated, …"
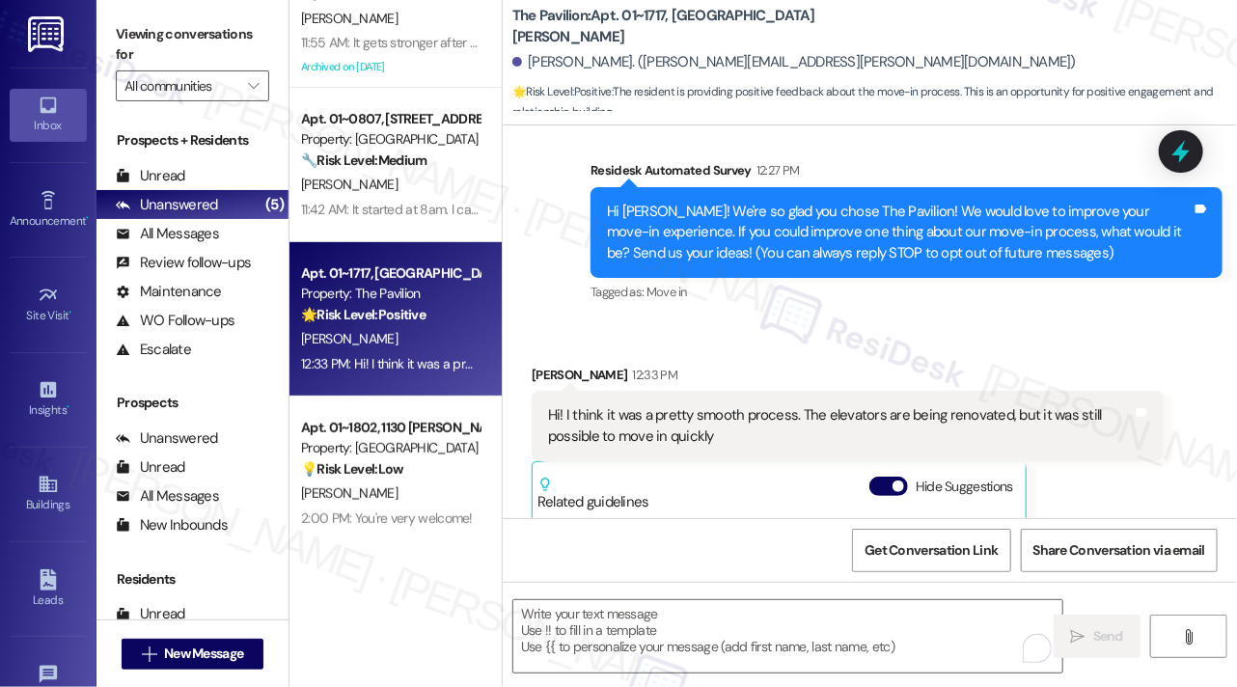
drag, startPoint x: 166, startPoint y: 43, endPoint x: 167, endPoint y: 5, distance: 38.6
click at [166, 42] on label "Viewing conversations for" at bounding box center [192, 44] width 153 height 51
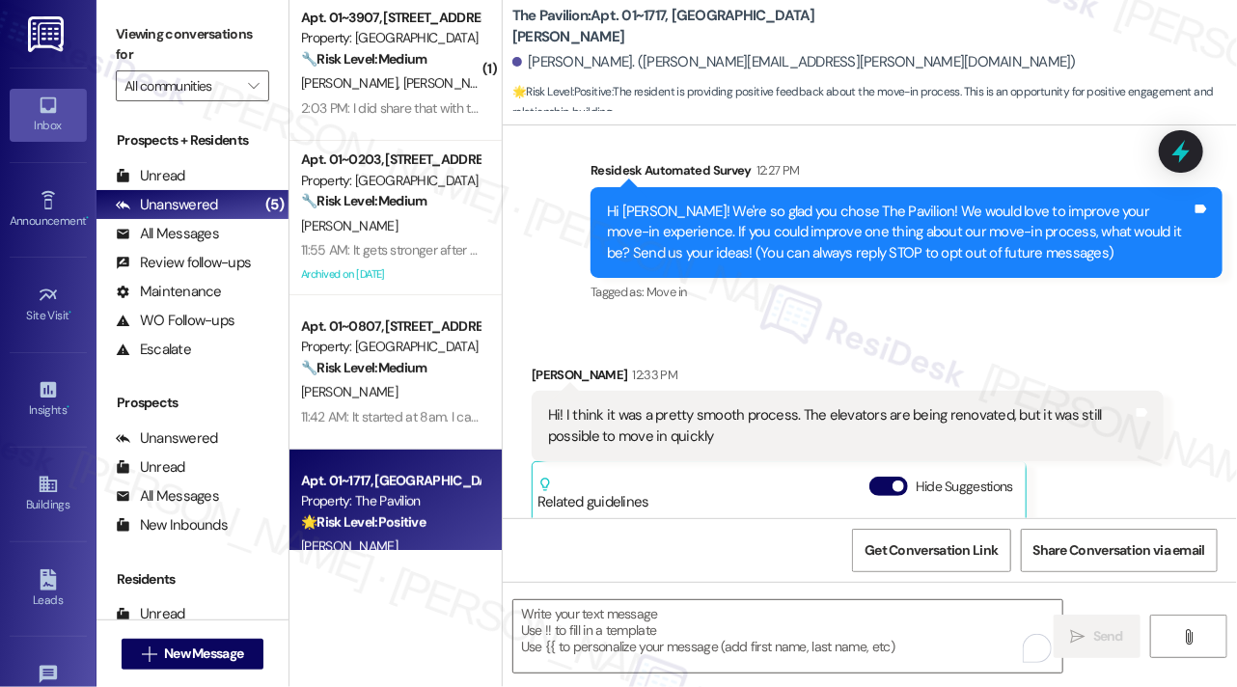
scroll to position [28, 0]
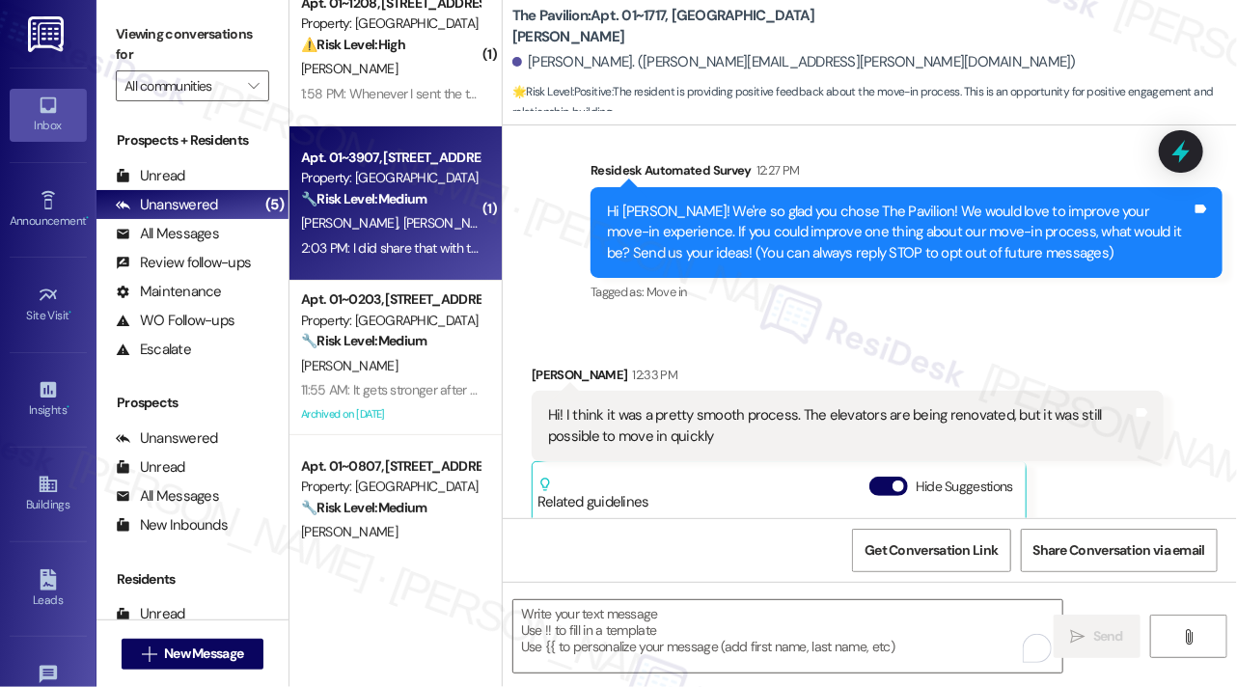
click at [405, 196] on strong "🔧 Risk Level: Medium" at bounding box center [363, 198] width 125 height 17
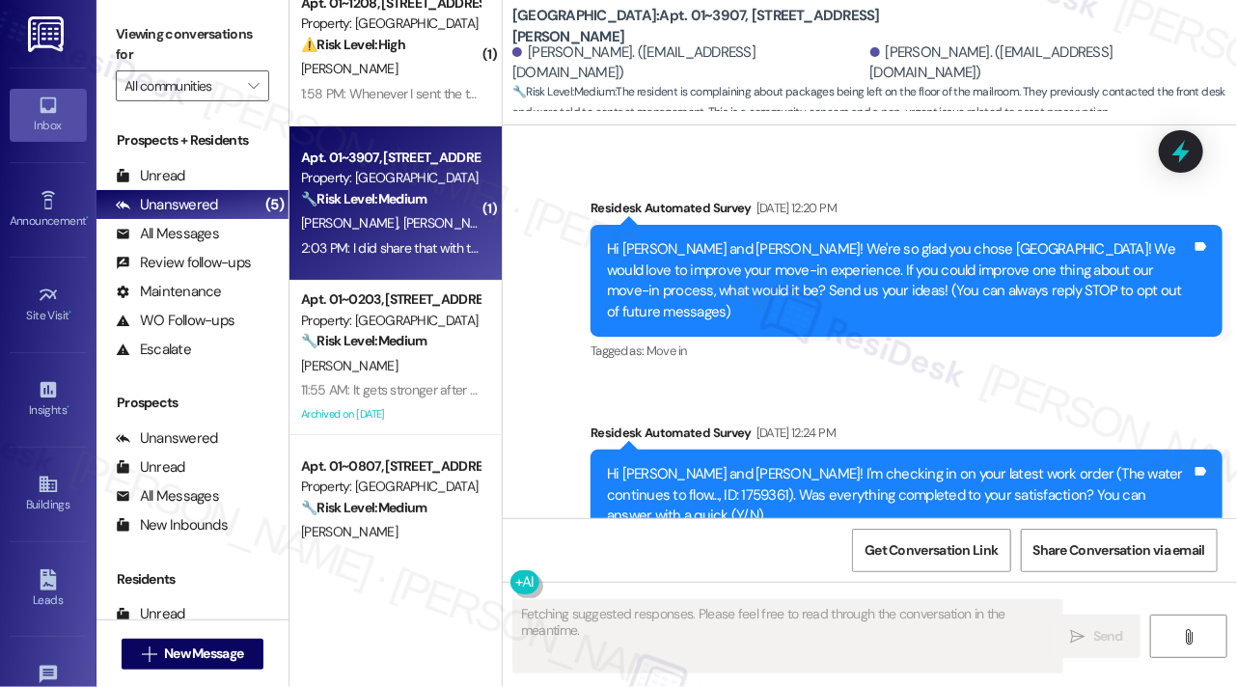
scroll to position [7497, 0]
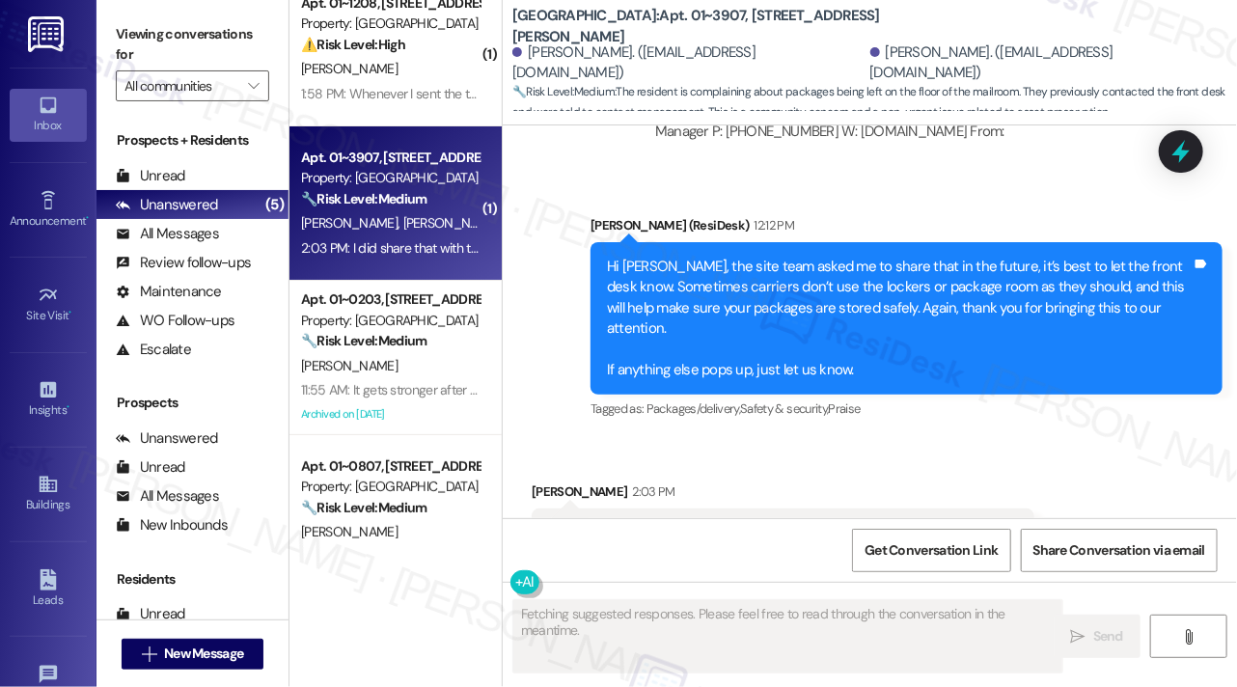
click at [687, 523] on div "I did share that with the front desk and was told to send it to management." at bounding box center [776, 533] width 456 height 20
click at [857, 257] on div "Hi [PERSON_NAME], the site team asked me to share that in the future, it’s best…" at bounding box center [899, 319] width 585 height 125
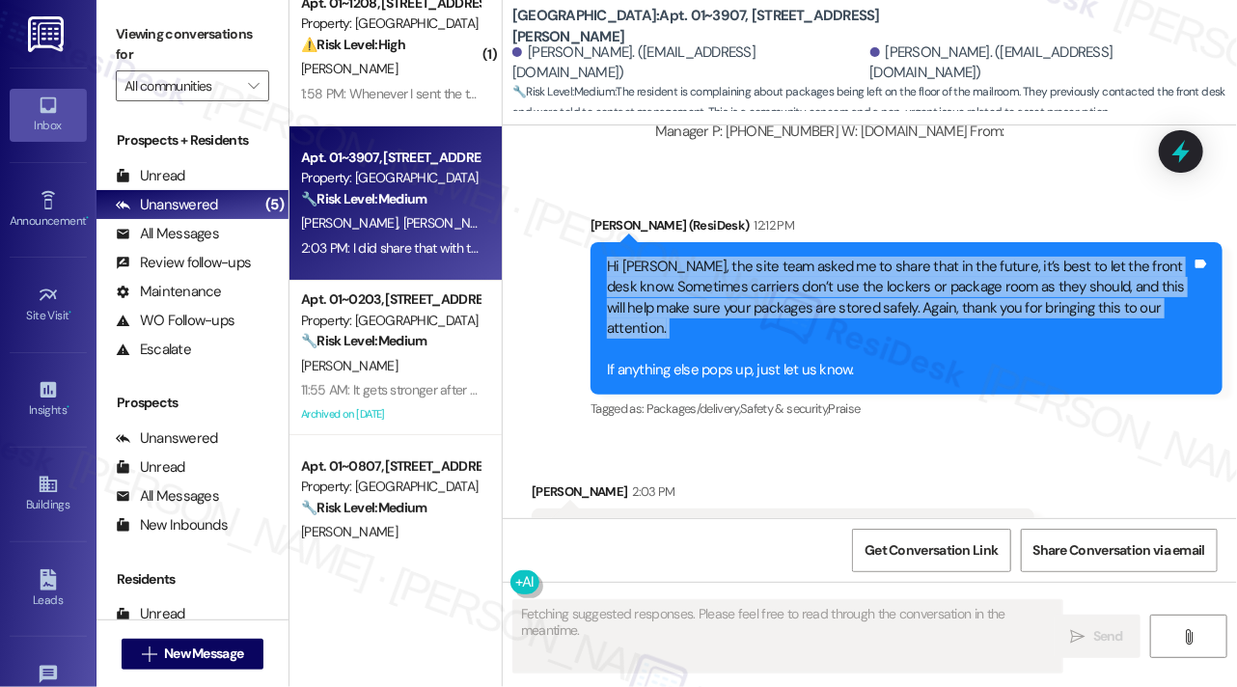
click at [857, 257] on div "Hi Darrell, the site team asked me to share that in the future, it’s best to le…" at bounding box center [899, 319] width 585 height 125
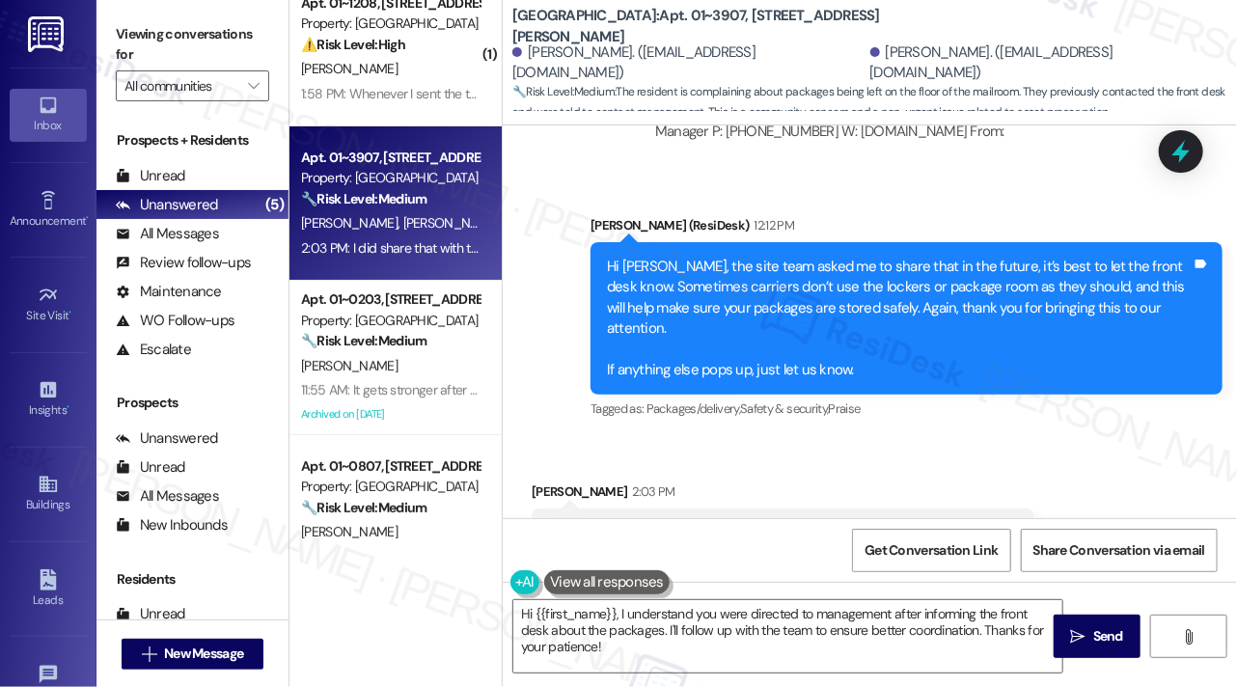
click at [773, 509] on div "I did share that with the front desk and was told to send it to management. Tag…" at bounding box center [783, 533] width 503 height 49
click at [795, 523] on div "I did share that with the front desk and was told to send it to management." at bounding box center [776, 533] width 456 height 20
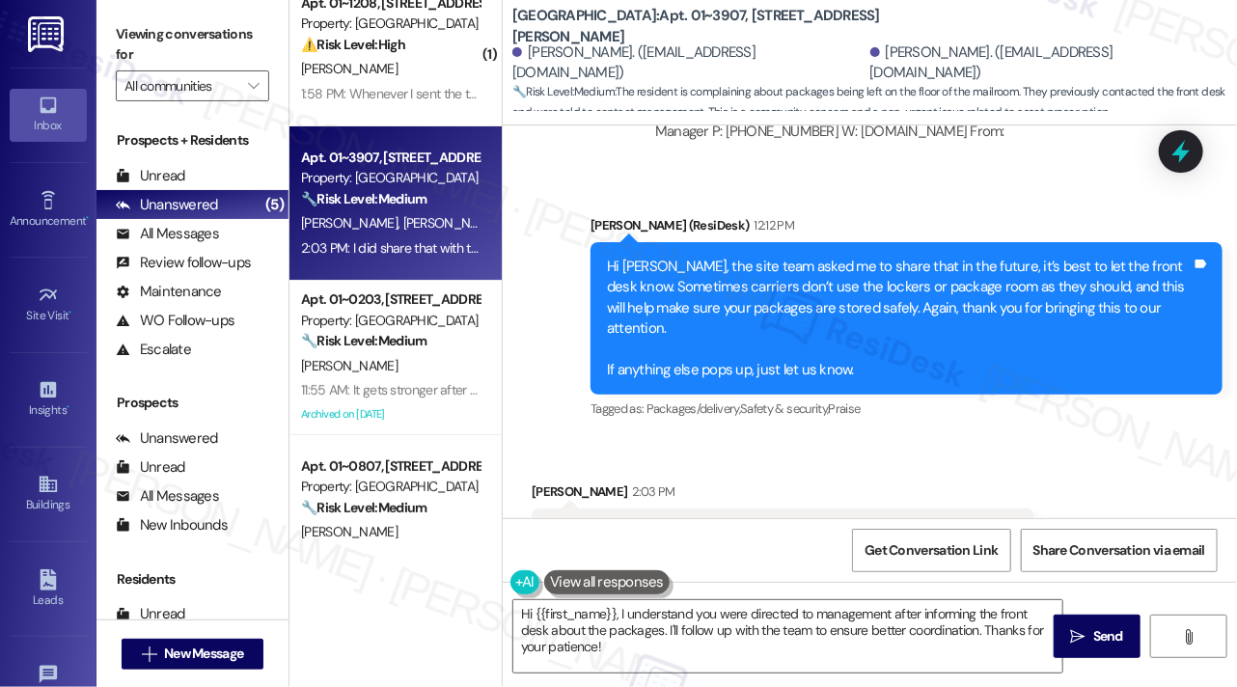
click at [795, 523] on div "I did share that with the front desk and was told to send it to management." at bounding box center [776, 533] width 456 height 20
click at [670, 523] on div "I did share that with the front desk and was told to send it to management." at bounding box center [776, 533] width 456 height 20
click at [607, 638] on textarea "Hi {{first_name}}, I understand you were directed to management after informing…" at bounding box center [787, 636] width 549 height 72
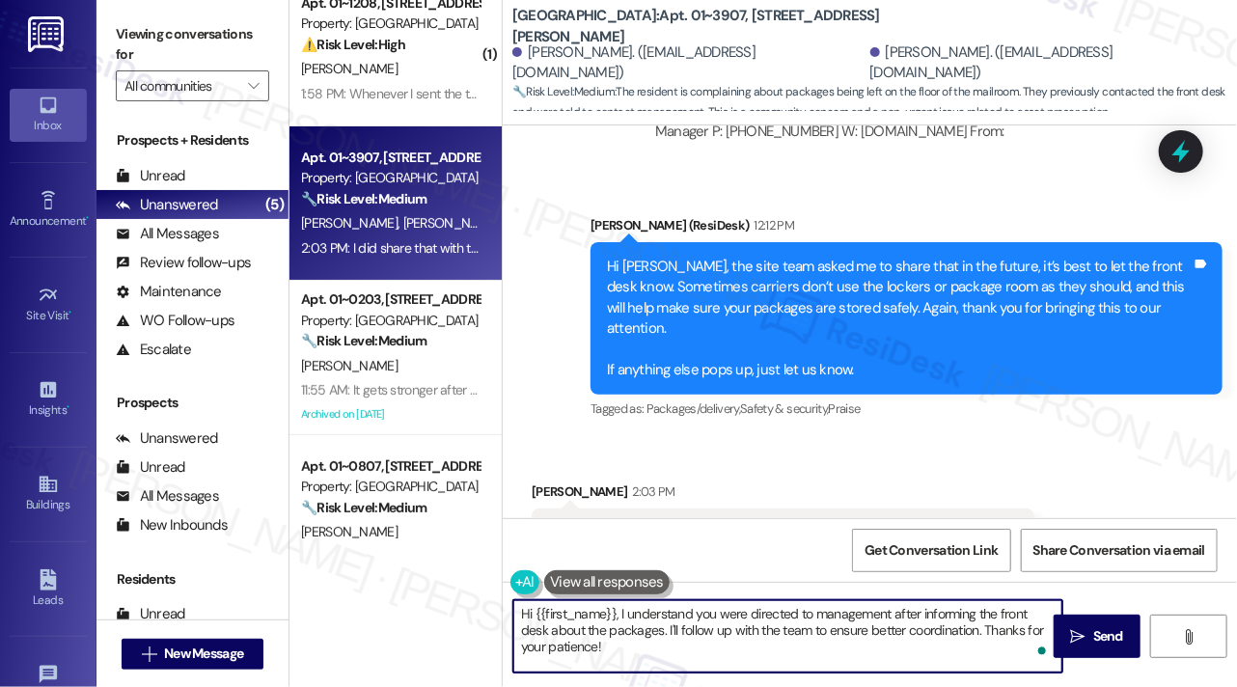
drag, startPoint x: 706, startPoint y: 613, endPoint x: 840, endPoint y: 613, distance: 134.2
click at [840, 613] on textarea "Hi {{first_name}}, I understand you were directed to management after informing…" at bounding box center [787, 636] width 549 height 72
click at [737, 635] on textarea "Hi {{first_name}}, I understand you were directed to management after informing…" at bounding box center [787, 636] width 549 height 72
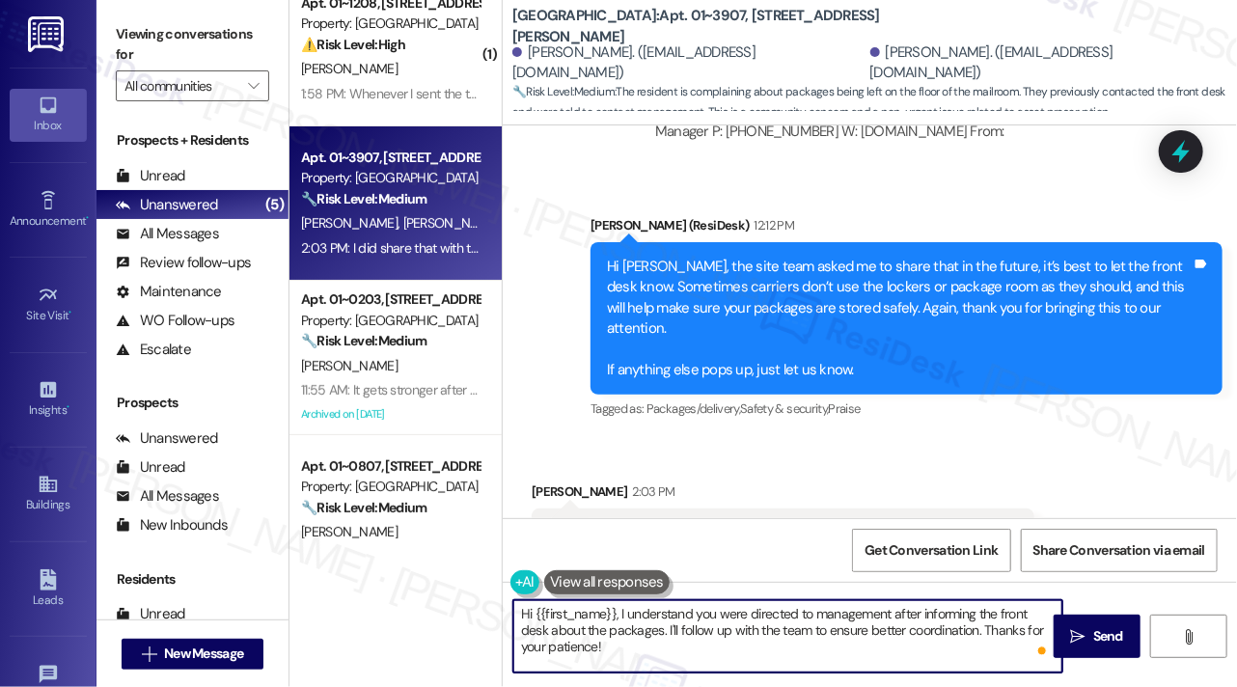
drag, startPoint x: 664, startPoint y: 628, endPoint x: 801, endPoint y: 651, distance: 138.8
click at [801, 651] on textarea "Hi {{first_name}}, I understand you were directed to management after informing…" at bounding box center [787, 636] width 549 height 72
drag, startPoint x: 851, startPoint y: 651, endPoint x: 784, endPoint y: 635, distance: 69.5
click at [807, 619] on textarea "Hi {{first_name}}, I understand you were directed to management after informing…" at bounding box center [787, 636] width 549 height 72
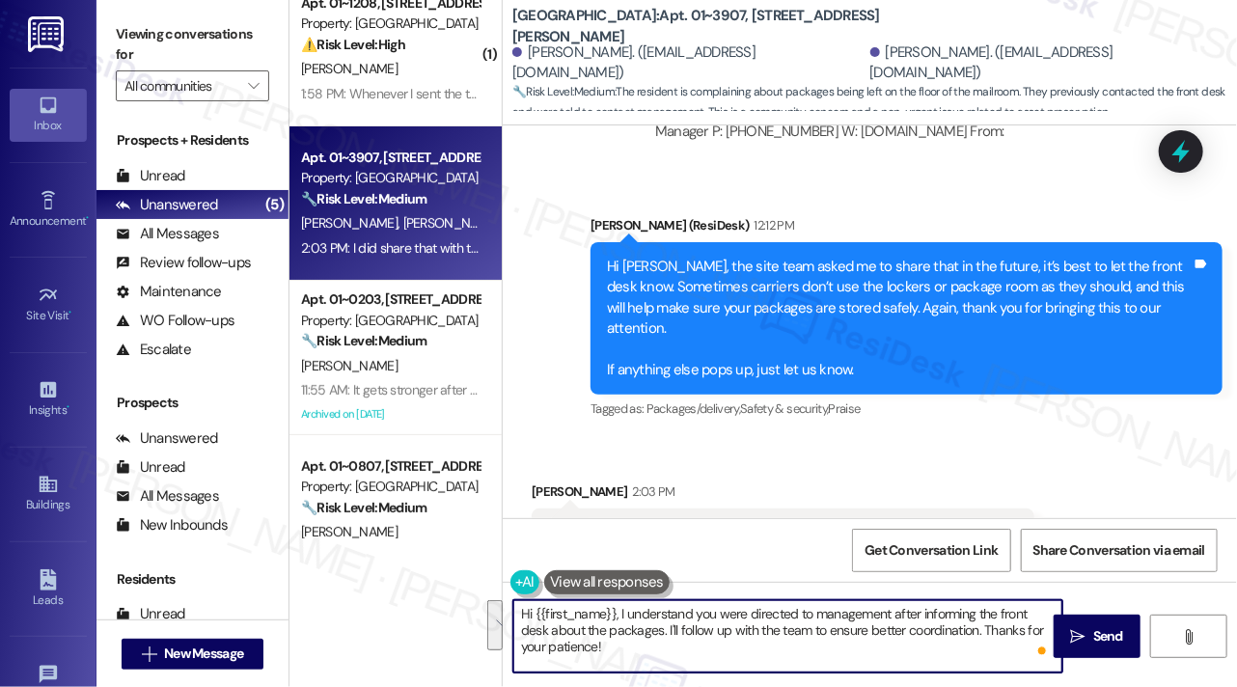
click at [758, 648] on textarea "Hi {{first_name}}, I understand you were directed to management after informing…" at bounding box center [787, 636] width 549 height 72
click at [549, 482] on div "Darrell Hill 2:03 PM" at bounding box center [783, 495] width 503 height 27
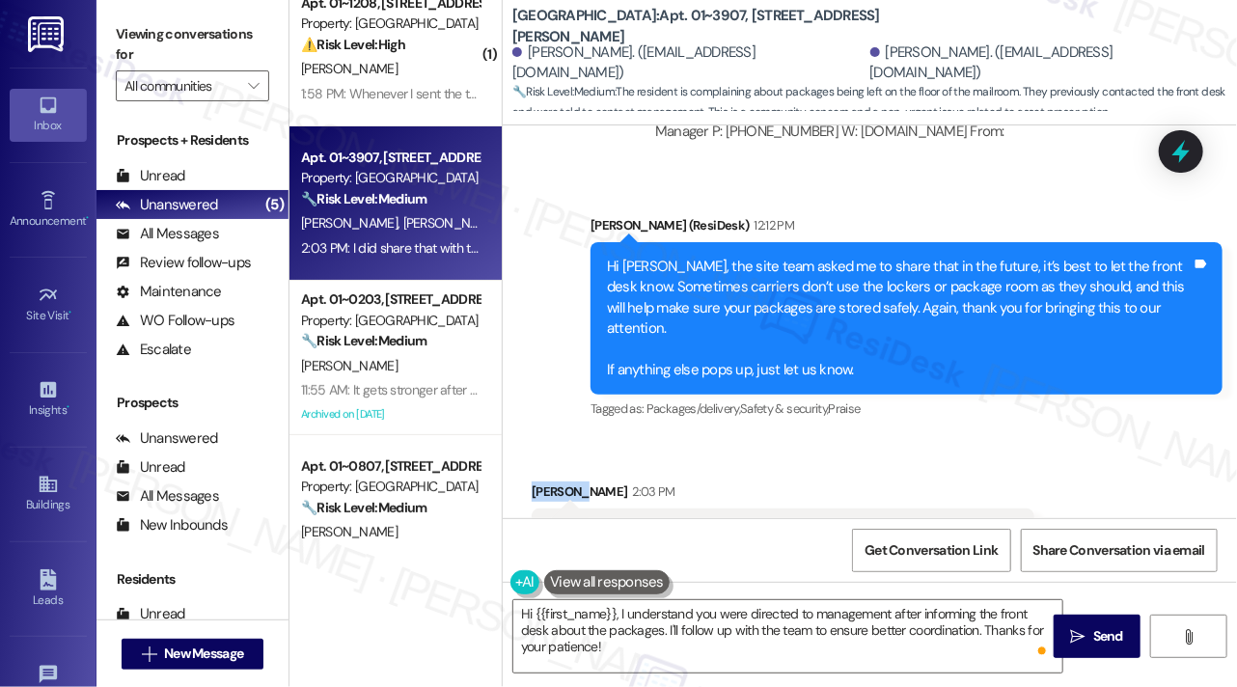
click at [549, 482] on div "Darrell Hill 2:03 PM" at bounding box center [783, 495] width 503 height 27
copy div "Darrell"
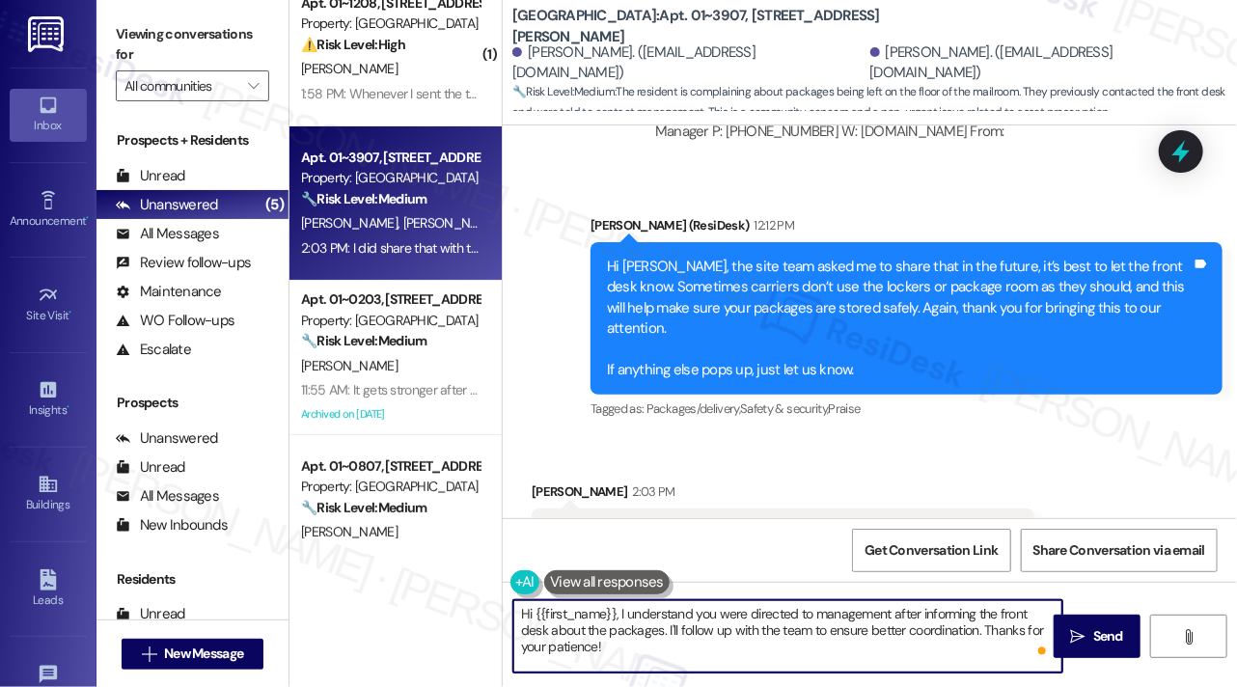
drag, startPoint x: 620, startPoint y: 610, endPoint x: 389, endPoint y: 583, distance: 232.3
click at [390, 584] on div "( 1 ) Apt. 01~1208, 2701&2727 S. Indiana Ave. 2740 S. Prairie Ave Property: Ede…" at bounding box center [764, 343] width 948 height 687
type textarea "Thanks for getting back! I understand you were directed to management after inf…"
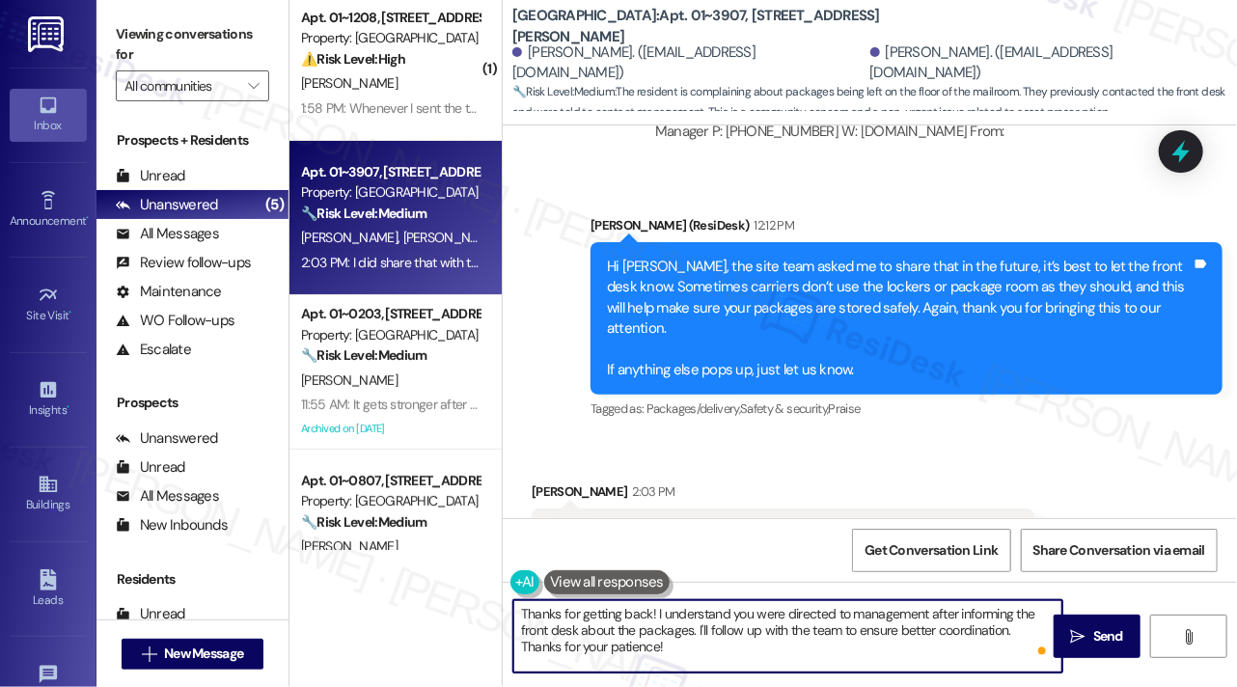
scroll to position [0, 0]
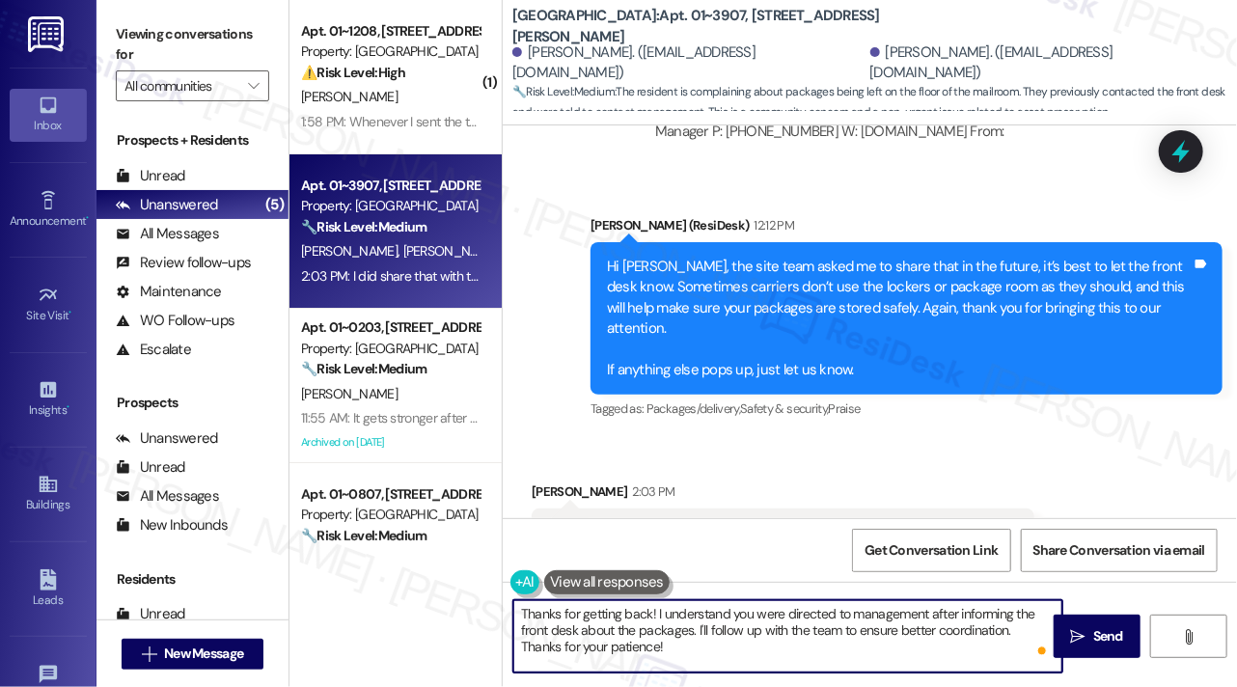
click at [649, 603] on textarea "Thanks for getting back! I understand you were directed to management after inf…" at bounding box center [787, 636] width 549 height 72
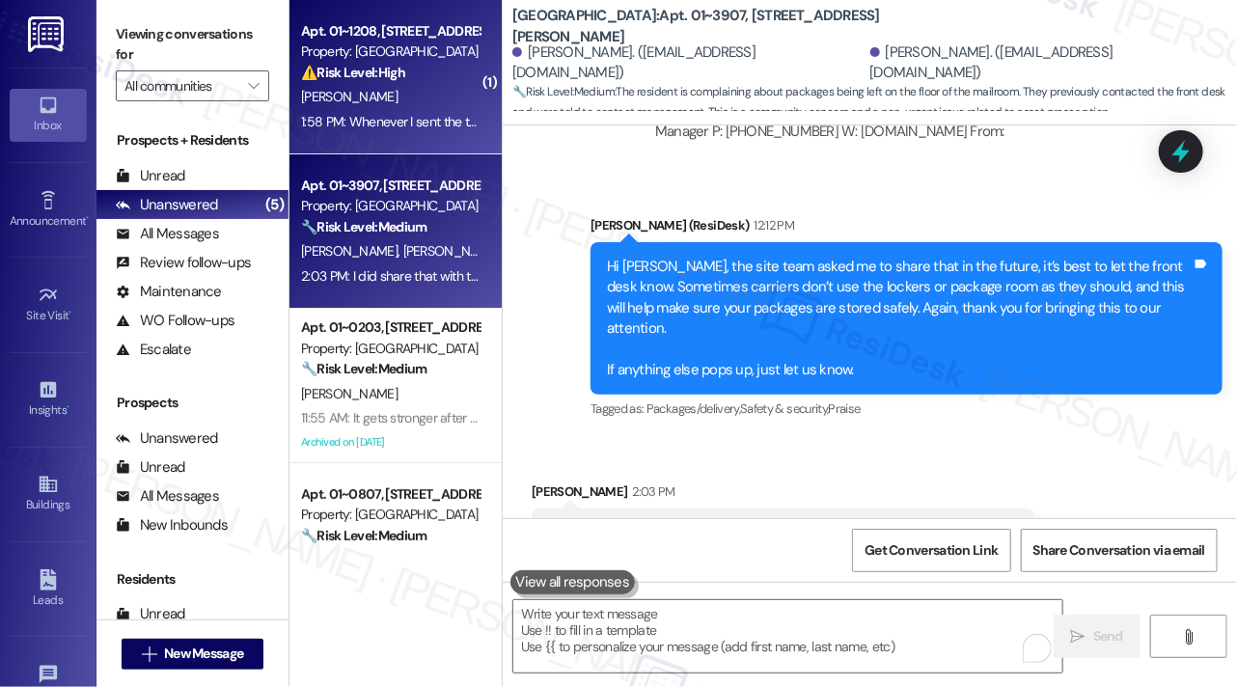
click at [348, 85] on div "[PERSON_NAME]" at bounding box center [390, 97] width 182 height 24
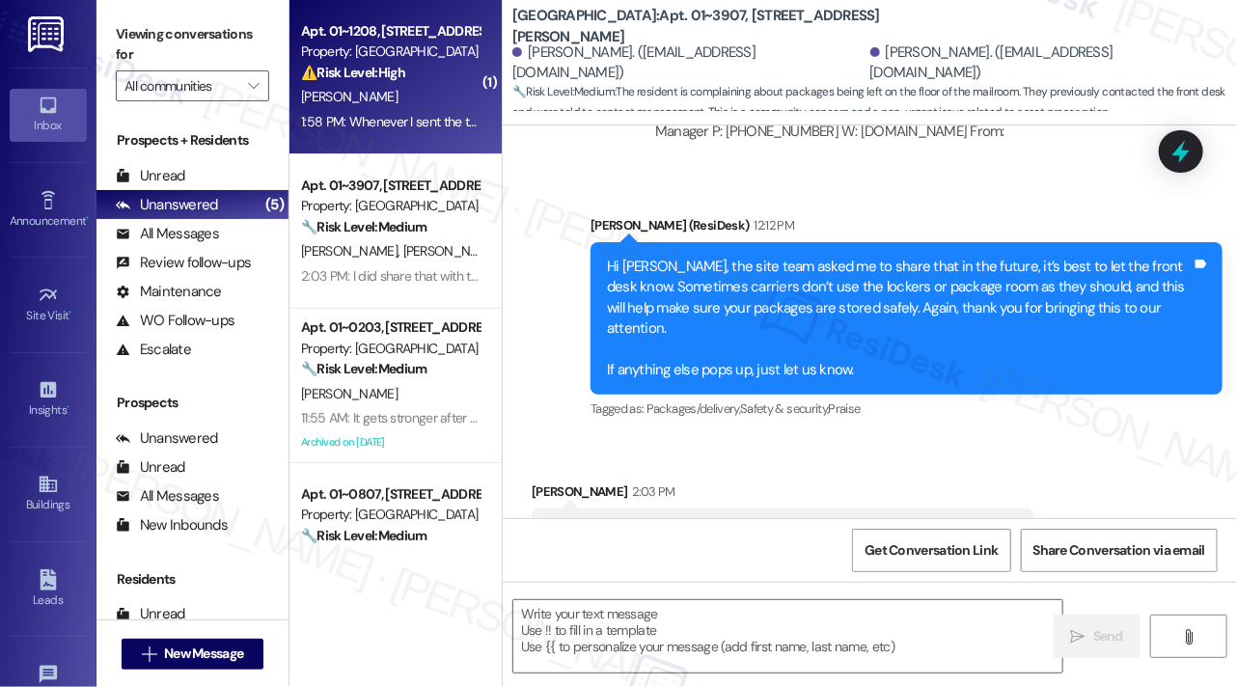
type textarea "Fetching suggested responses. Please feel free to read through the conversation…"
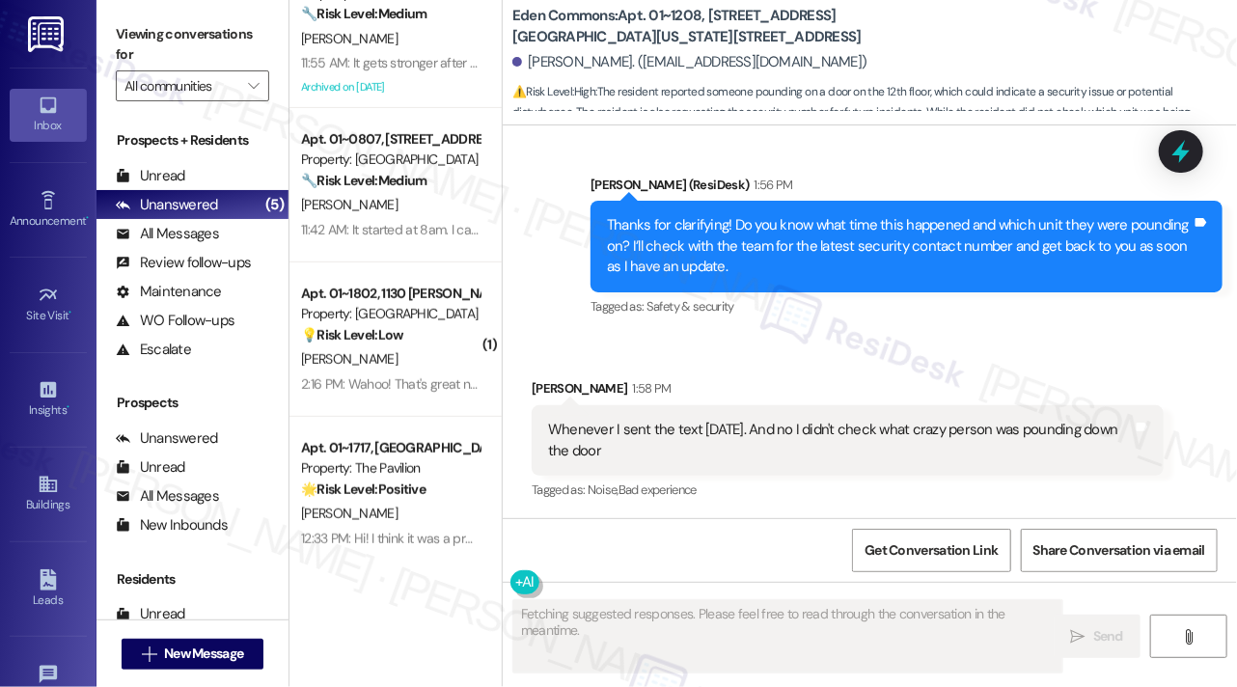
scroll to position [375, 0]
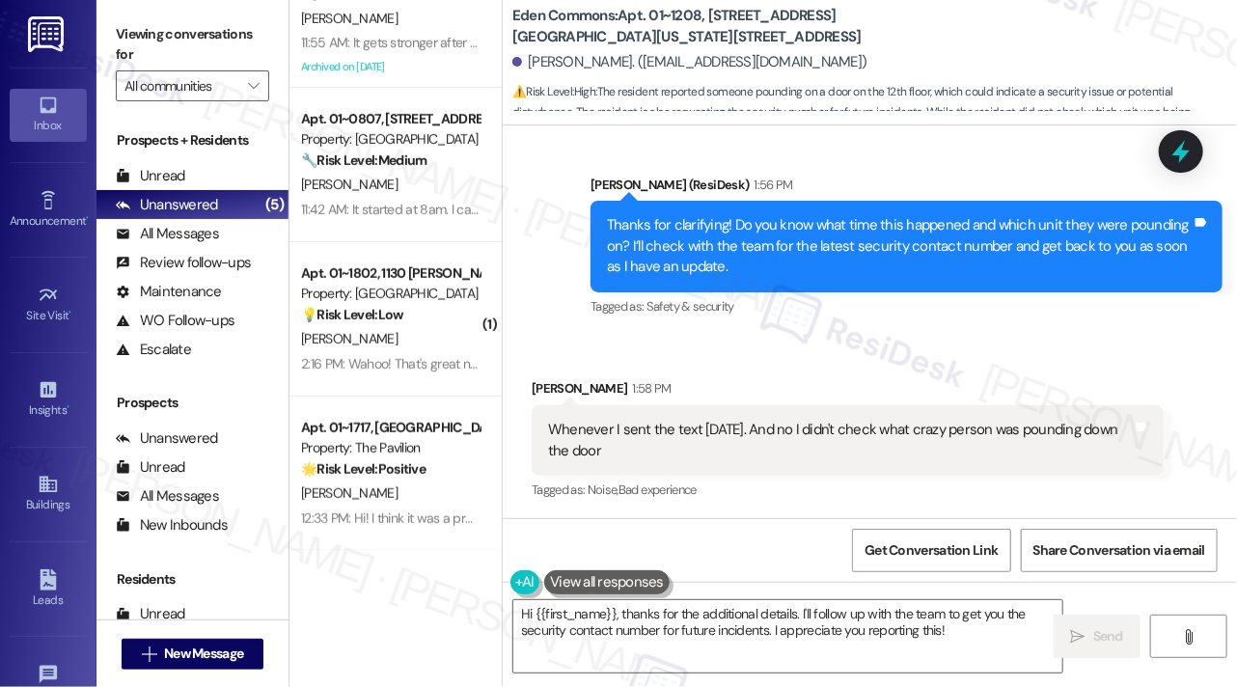
click at [753, 435] on div "Whenever I sent the text yesterday. And no I didn't check what crazy person was…" at bounding box center [840, 441] width 585 height 42
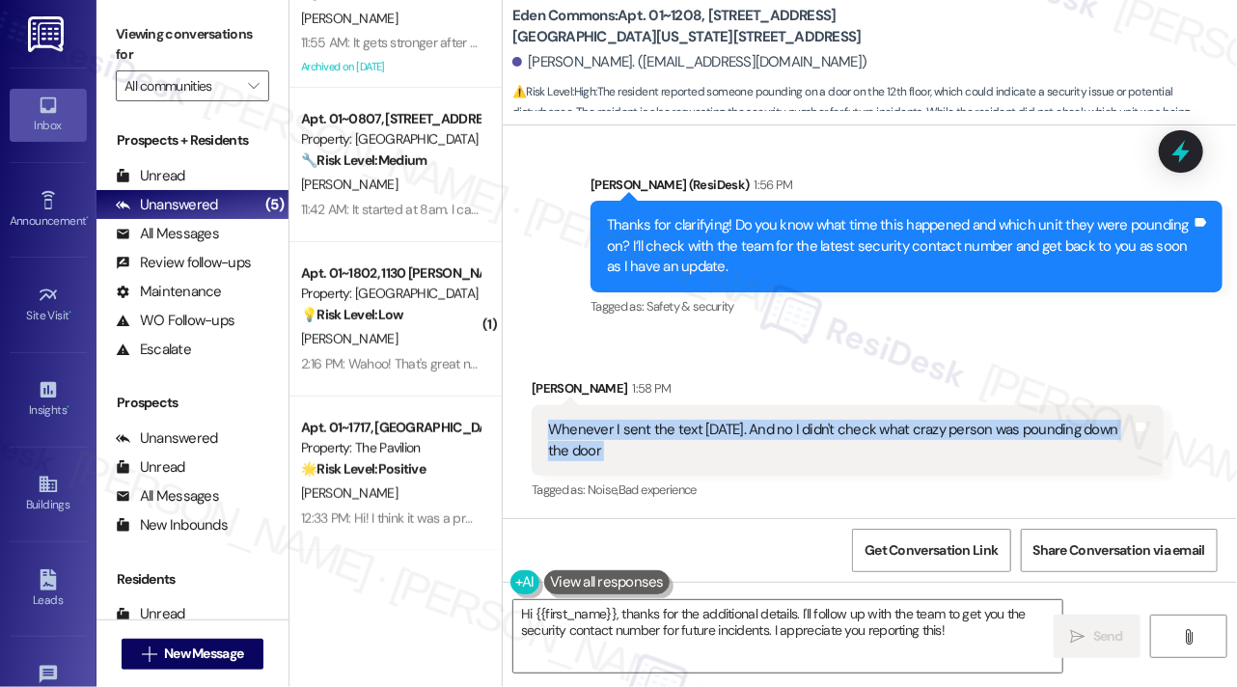
click at [753, 435] on div "Whenever I sent the text yesterday. And no I didn't check what crazy person was…" at bounding box center [840, 441] width 585 height 42
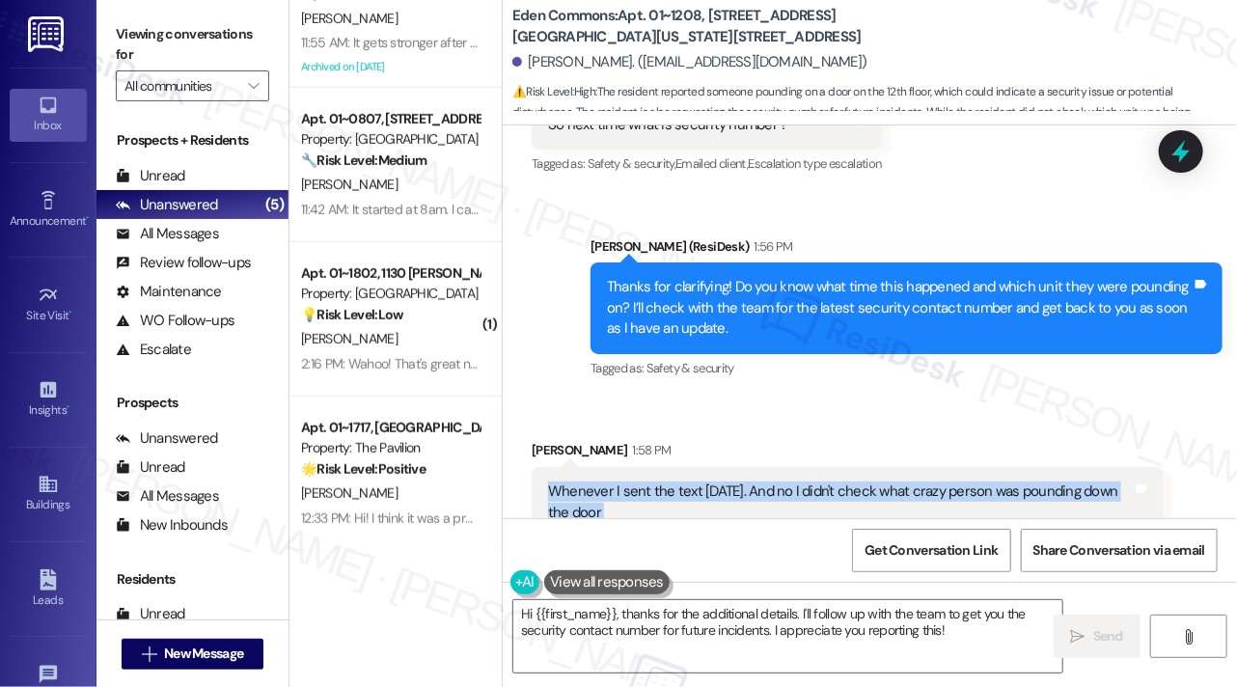
scroll to position [5042, 0]
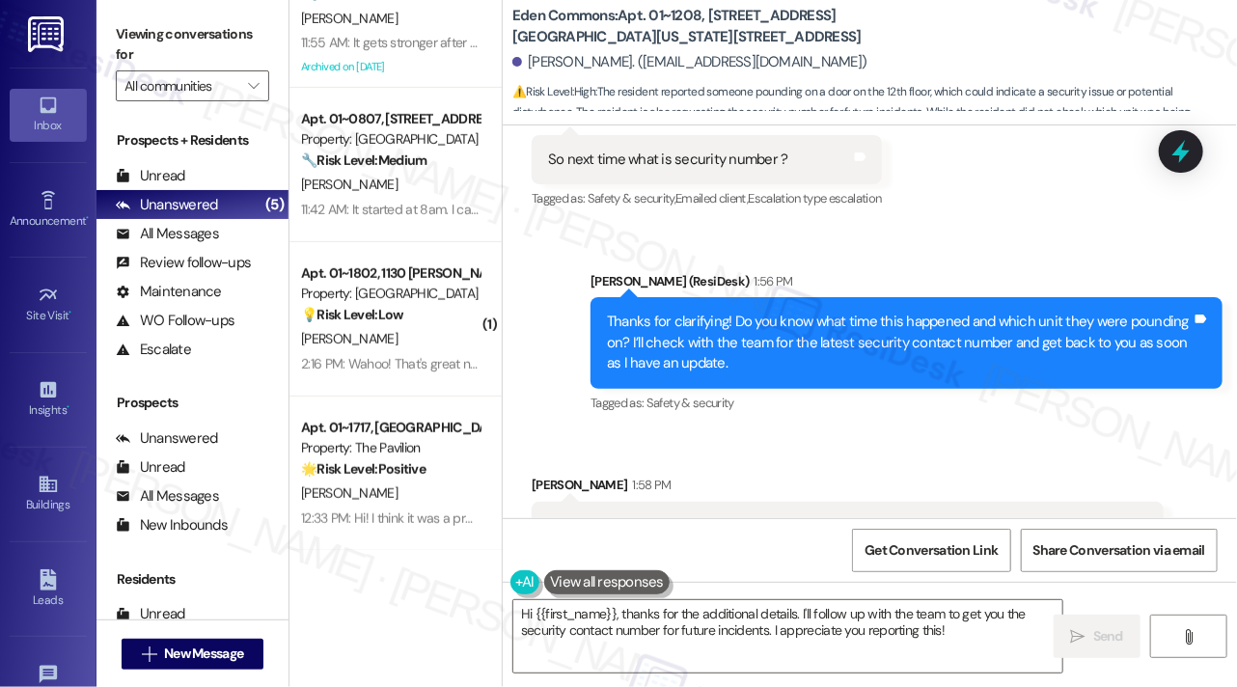
click at [727, 335] on div "Thanks for clarifying! Do you know what time this happened and which unit they …" at bounding box center [899, 343] width 585 height 62
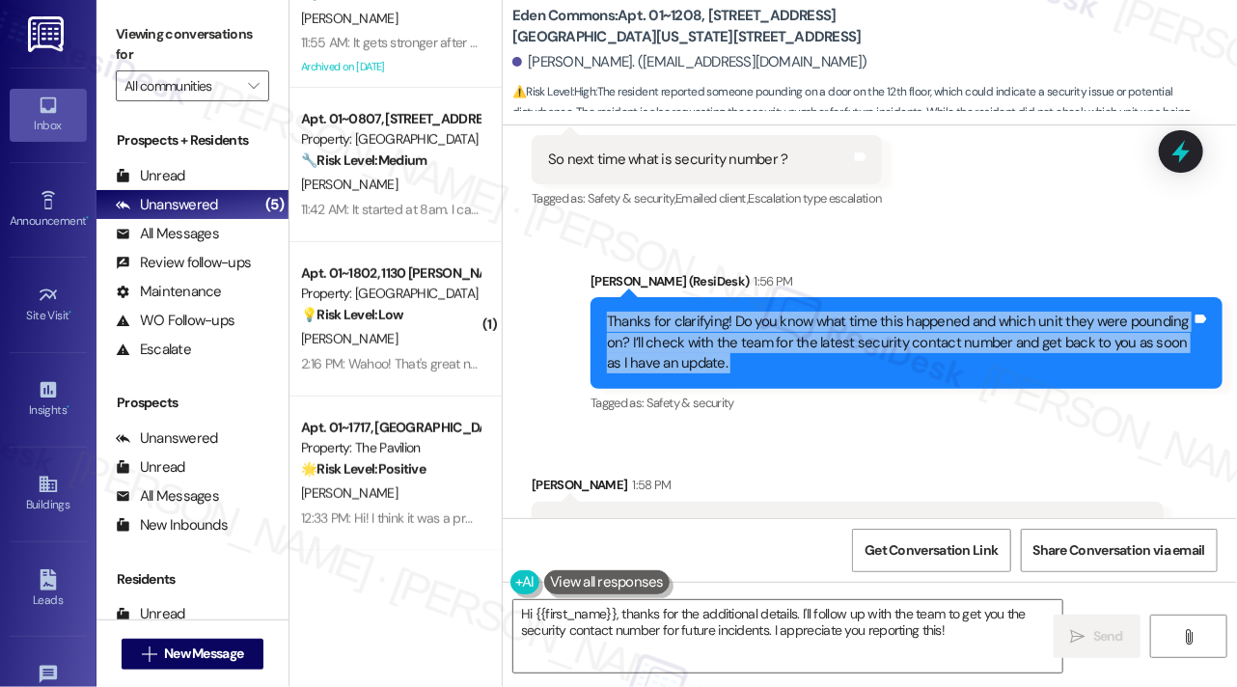
click at [727, 335] on div "Thanks for clarifying! Do you know what time this happened and which unit they …" at bounding box center [899, 343] width 585 height 62
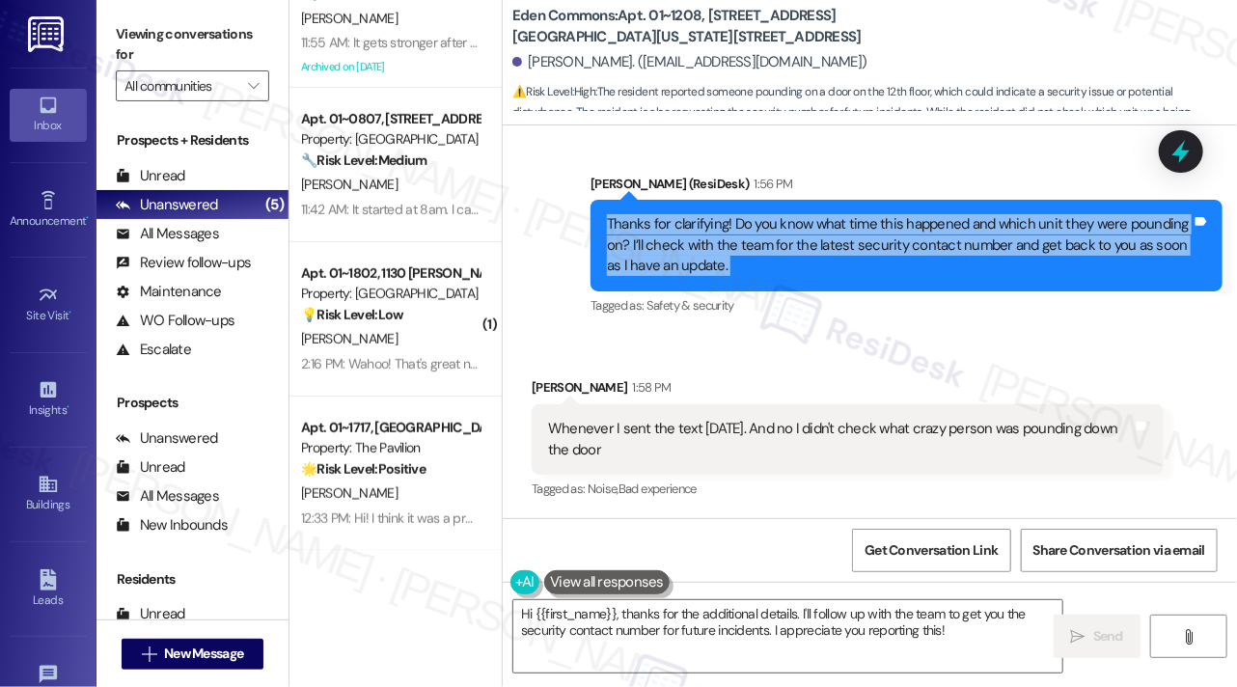
scroll to position [5235, 0]
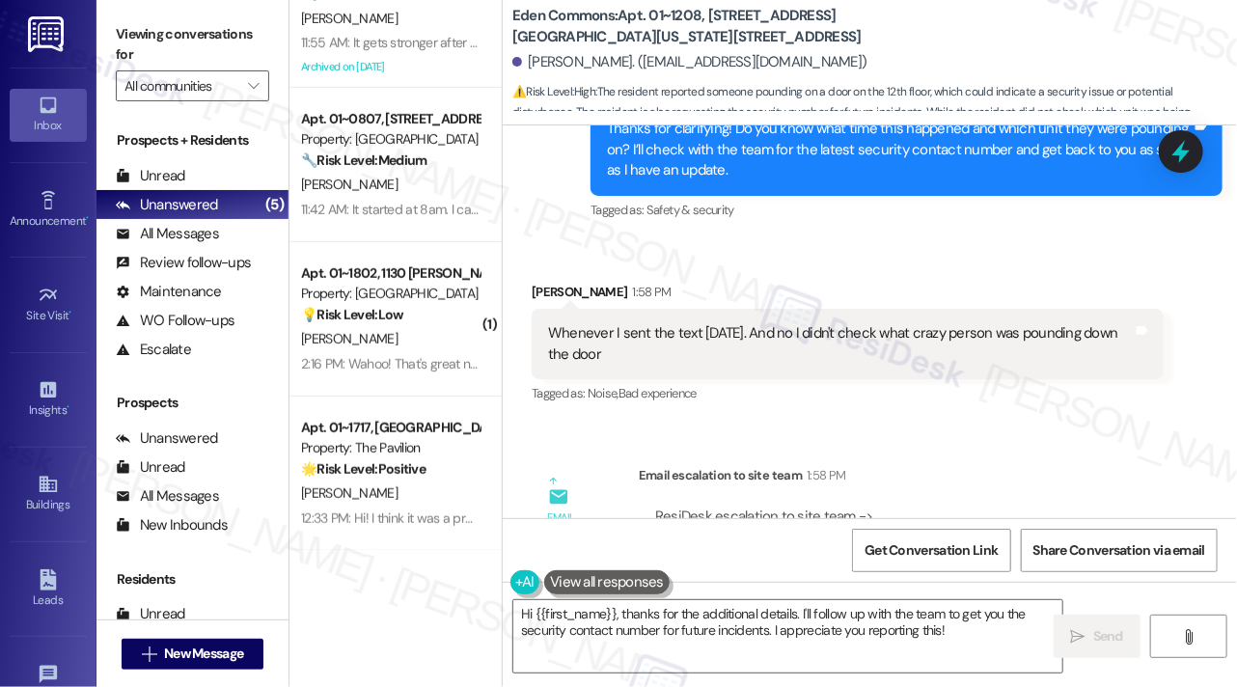
click at [610, 330] on div "Whenever I sent the text yesterday. And no I didn't check what crazy person was…" at bounding box center [840, 344] width 585 height 42
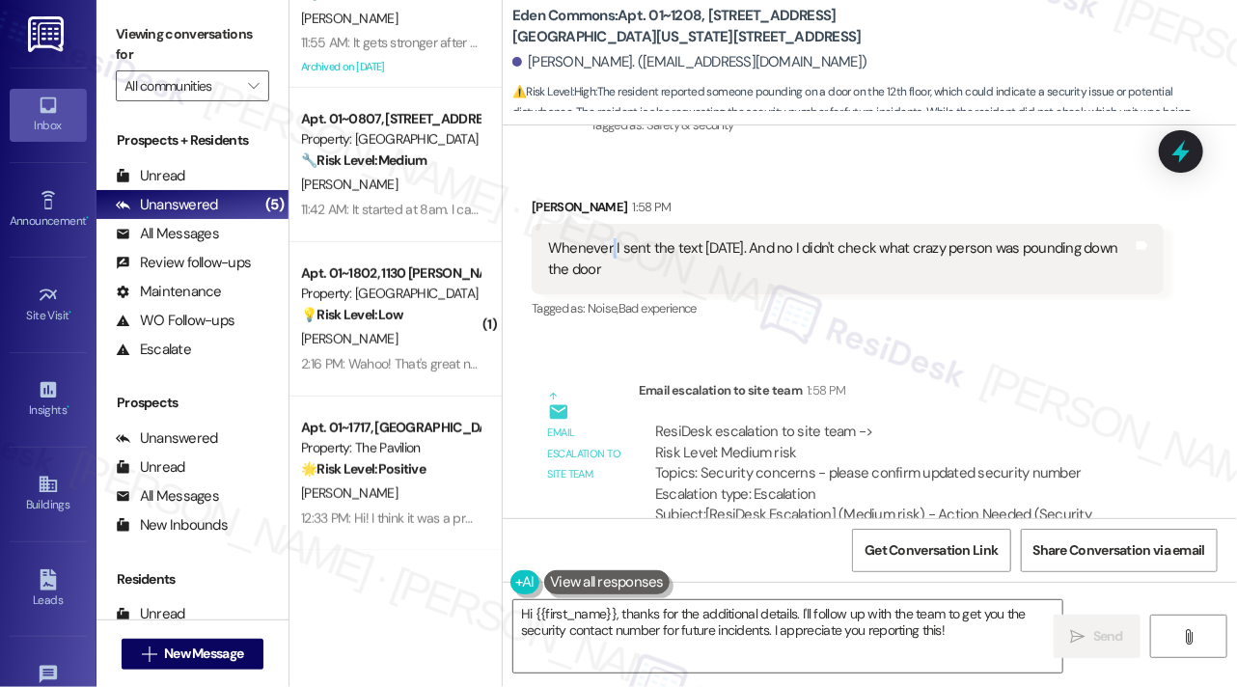
scroll to position [5205, 0]
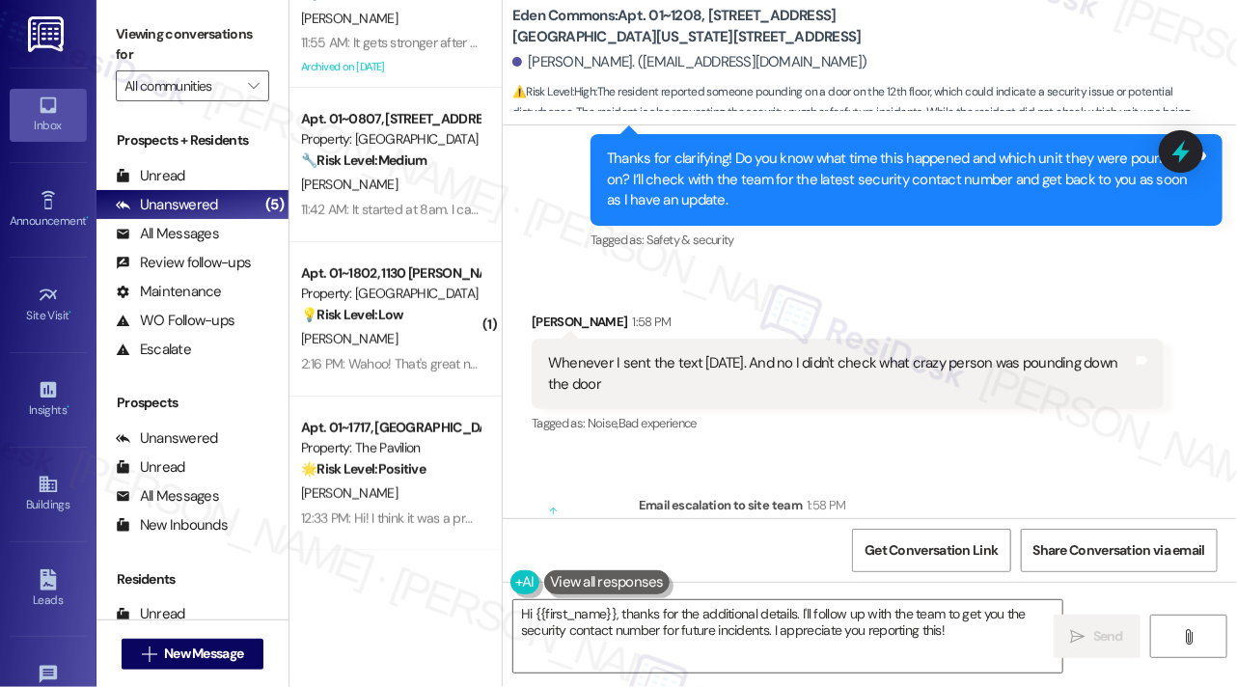
click at [716, 362] on div "Whenever I sent the text yesterday. And no I didn't check what crazy person was…" at bounding box center [840, 374] width 585 height 42
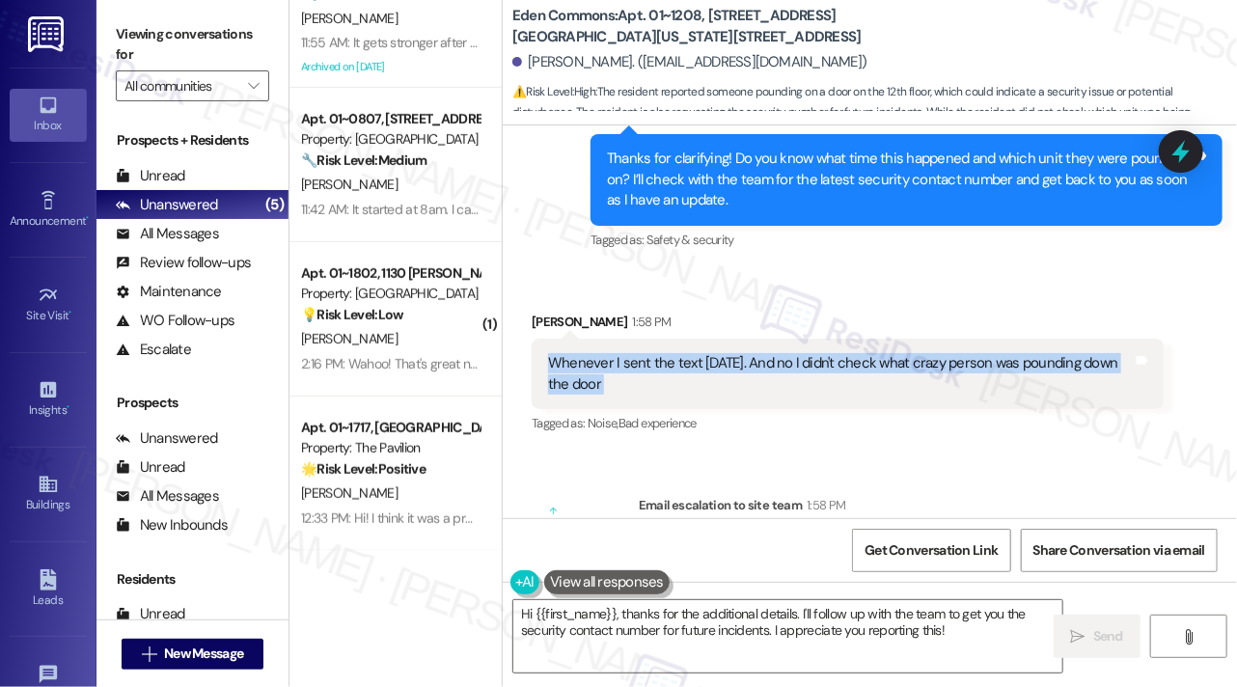
click at [716, 362] on div "Whenever I sent the text yesterday. And no I didn't check what crazy person was…" at bounding box center [840, 374] width 585 height 42
click at [630, 366] on div "Whenever I sent the text yesterday. And no I didn't check what crazy person was…" at bounding box center [840, 374] width 585 height 42
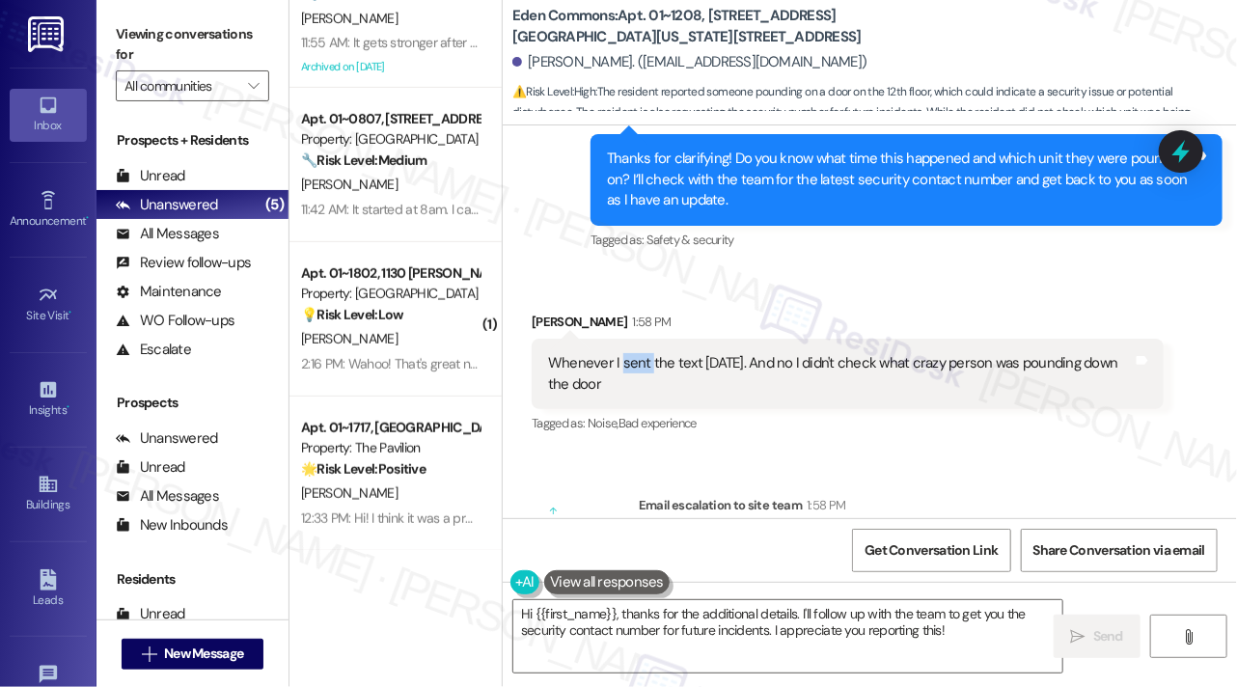
click at [630, 366] on div "Whenever I sent the text yesterday. And no I didn't check what crazy person was…" at bounding box center [840, 374] width 585 height 42
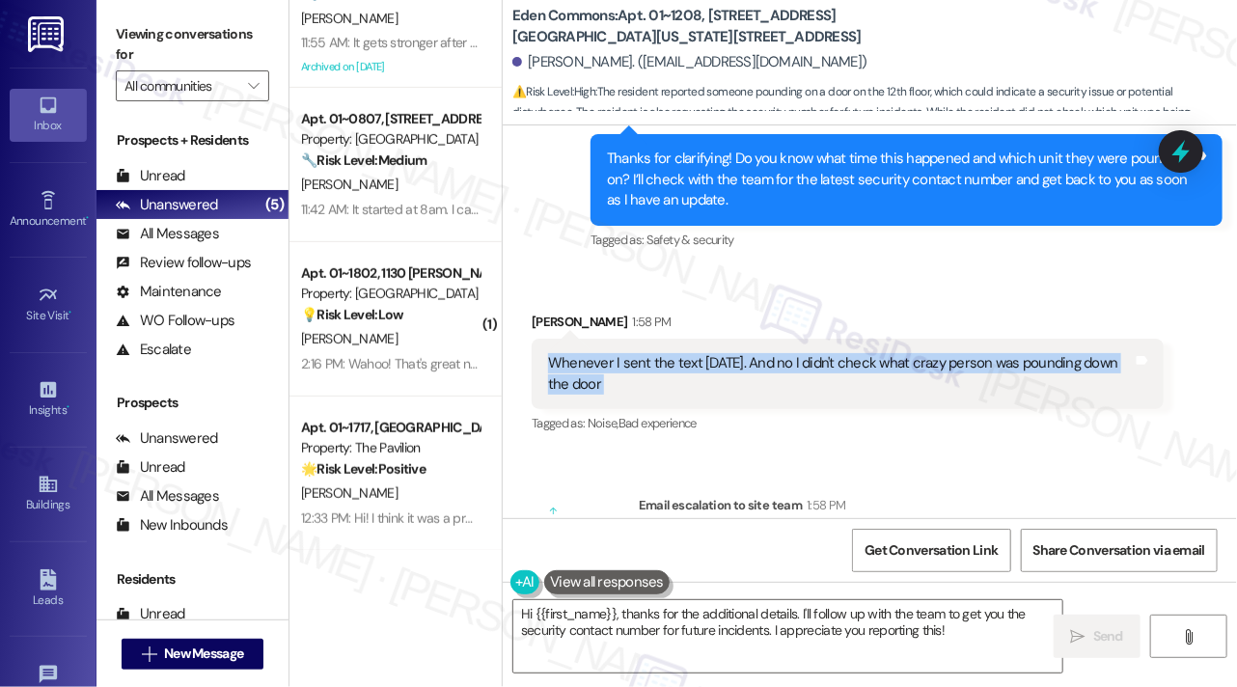
click at [630, 366] on div "Whenever I sent the text yesterday. And no I didn't check what crazy person was…" at bounding box center [840, 374] width 585 height 42
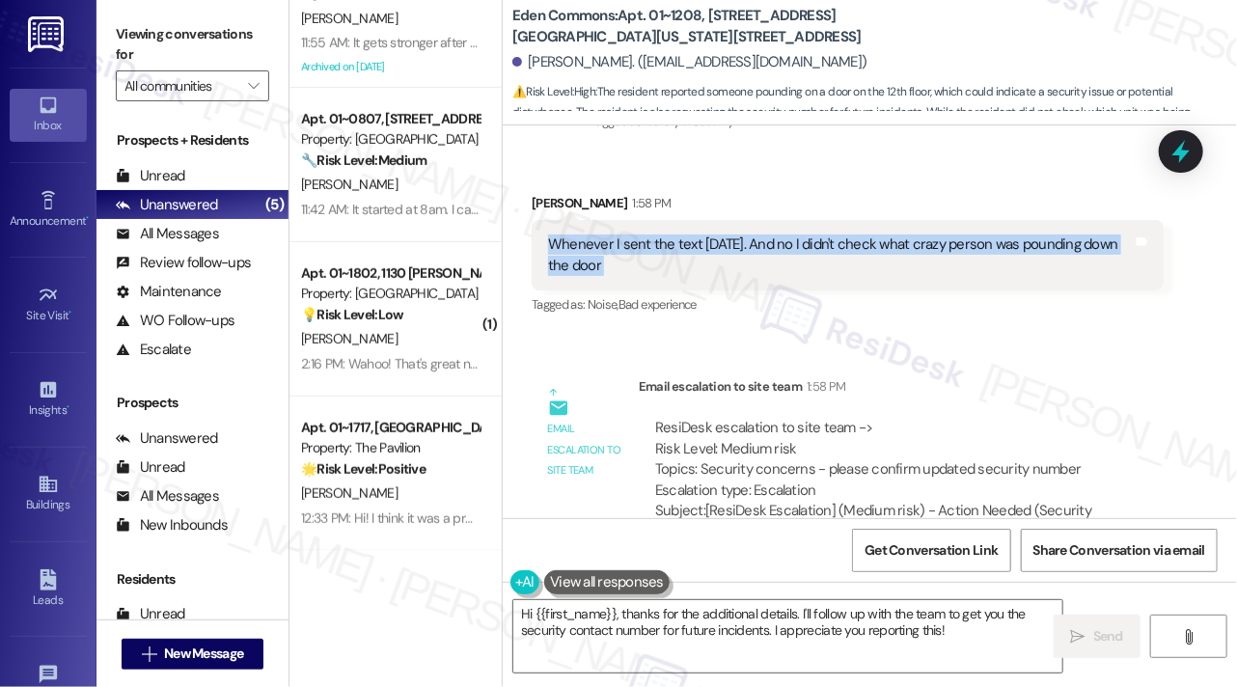
scroll to position [5398, 0]
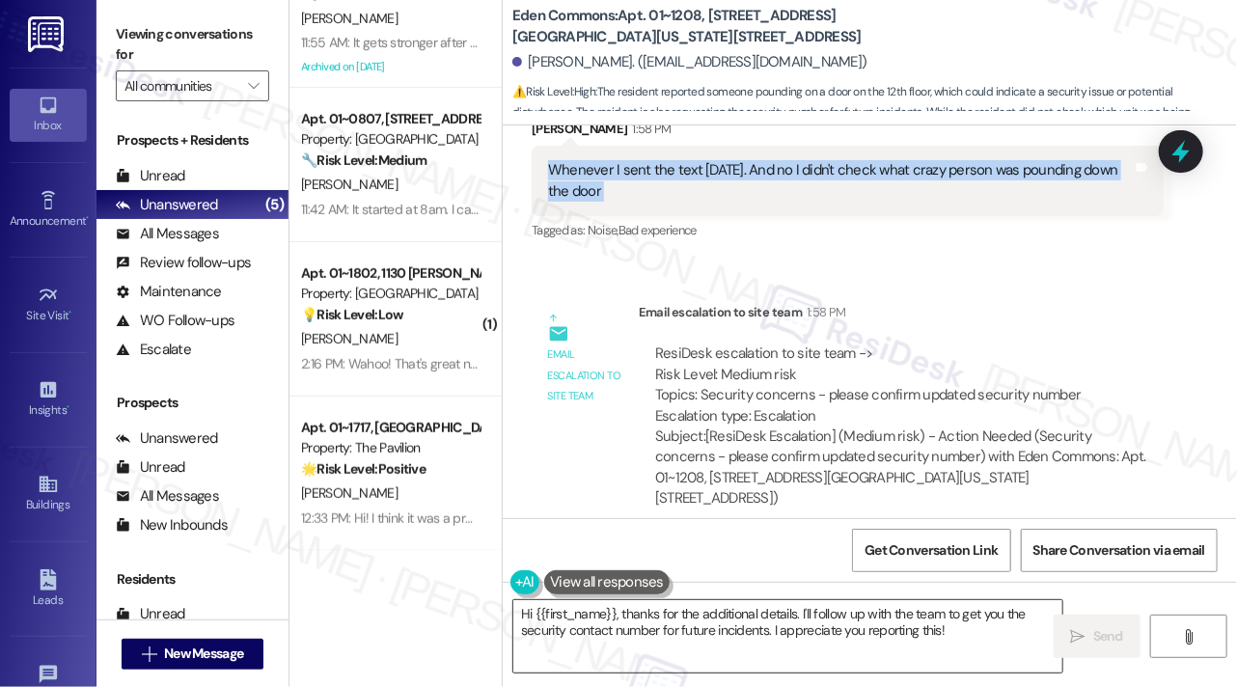
click at [827, 619] on textarea "Hi {{first_name}}, thanks for the additional details. I'll follow up with the t…" at bounding box center [787, 636] width 549 height 72
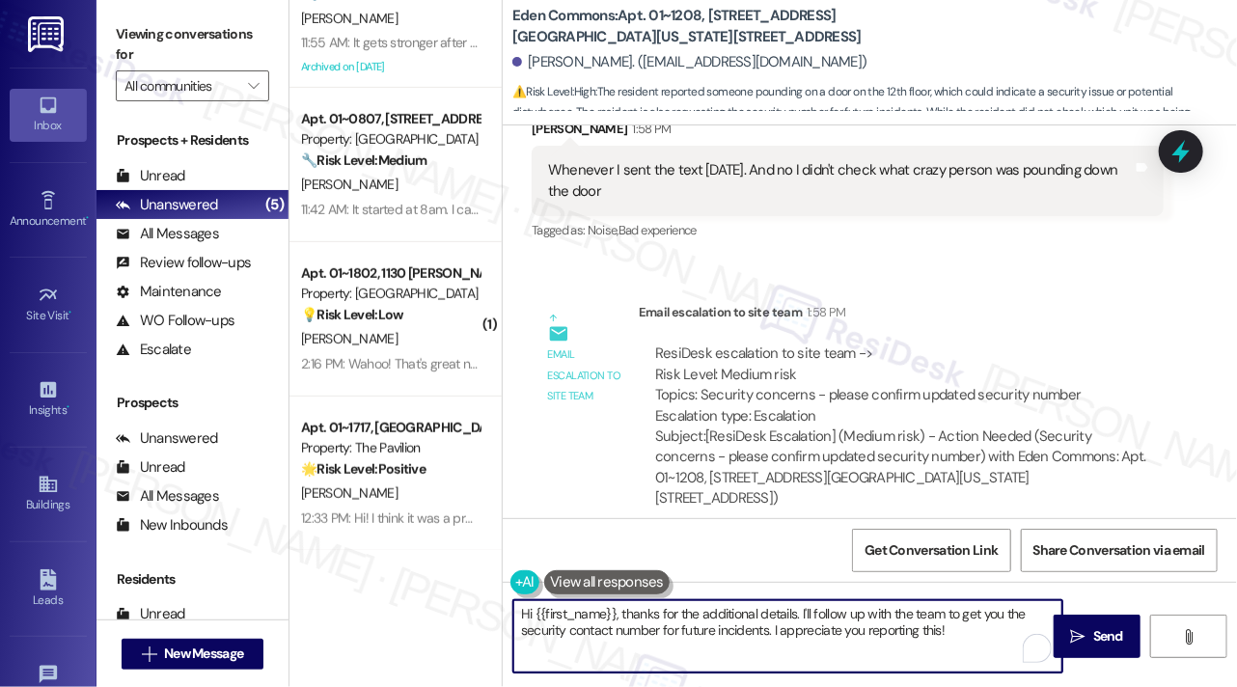
click at [875, 609] on textarea "Hi {{first_name}}, thanks for the additional details. I'll follow up with the t…" at bounding box center [787, 636] width 549 height 72
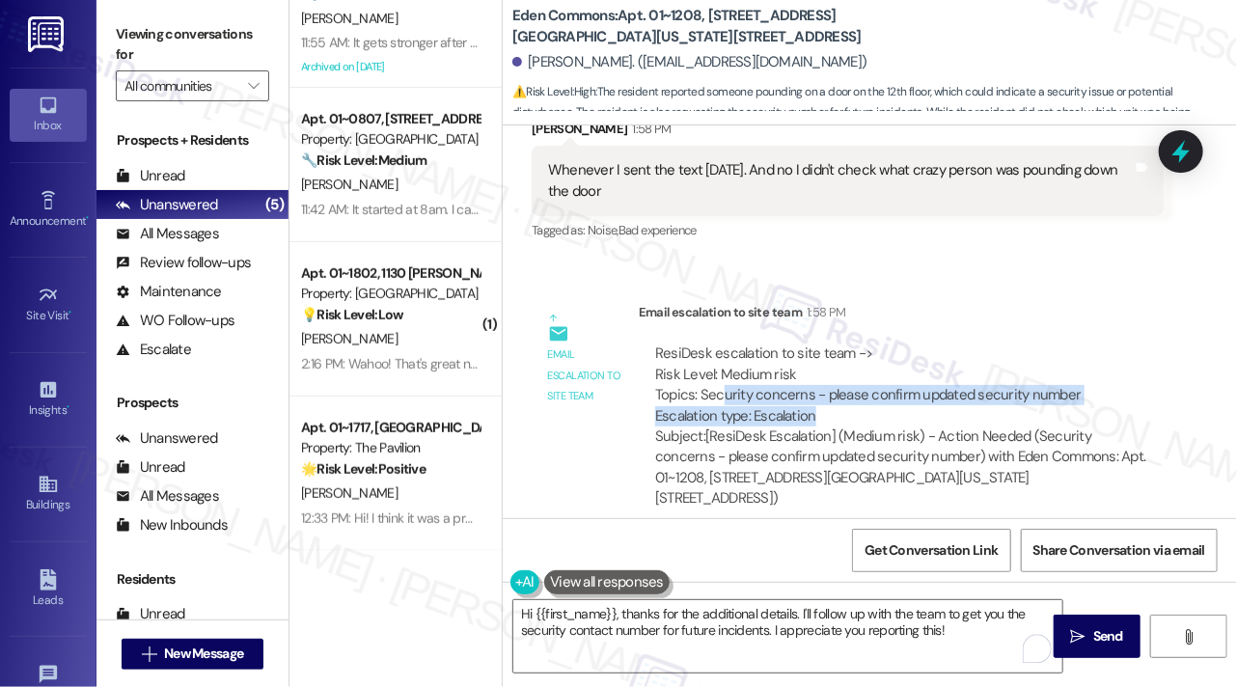
drag, startPoint x: 726, startPoint y: 393, endPoint x: 988, endPoint y: 411, distance: 263.2
click at [988, 411] on div "ResiDesk escalation to site team -> Risk Level: Medium risk Topics: Security co…" at bounding box center [901, 385] width 492 height 83
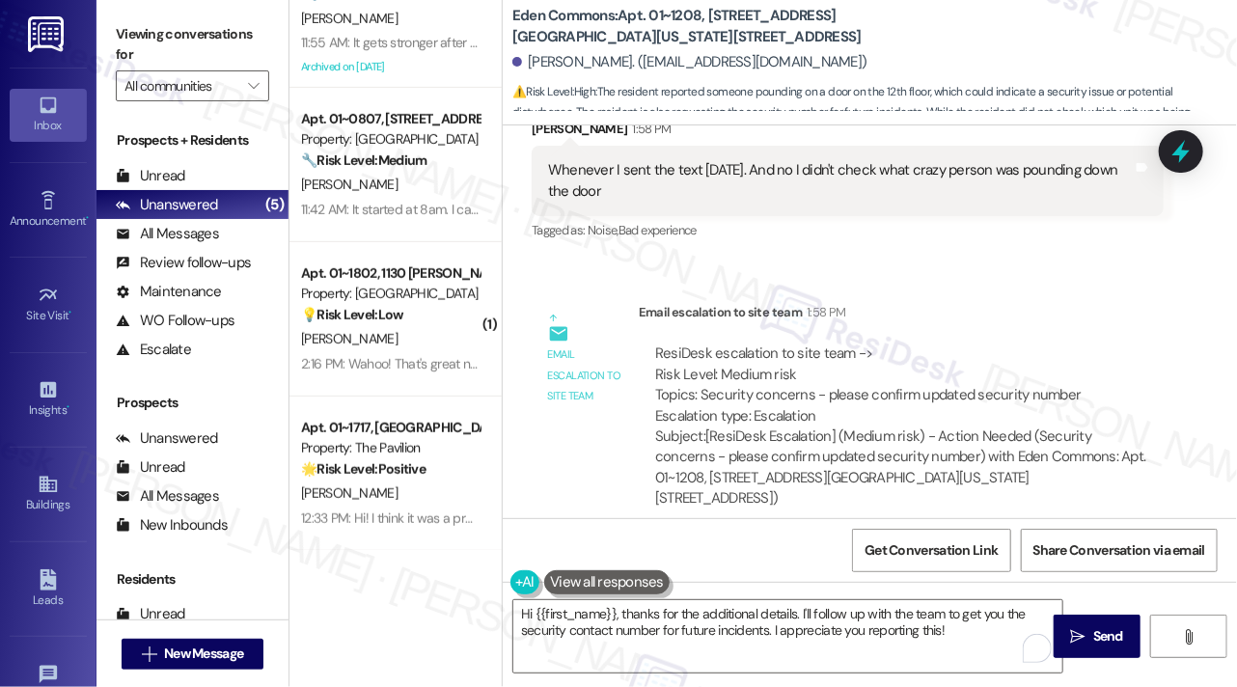
click at [988, 411] on div "ResiDesk escalation to site team -> Risk Level: Medium risk Topics: Security co…" at bounding box center [901, 385] width 492 height 83
click at [998, 395] on div "ResiDesk escalation to site team -> Risk Level: Medium risk Topics: Security co…" at bounding box center [901, 385] width 492 height 83
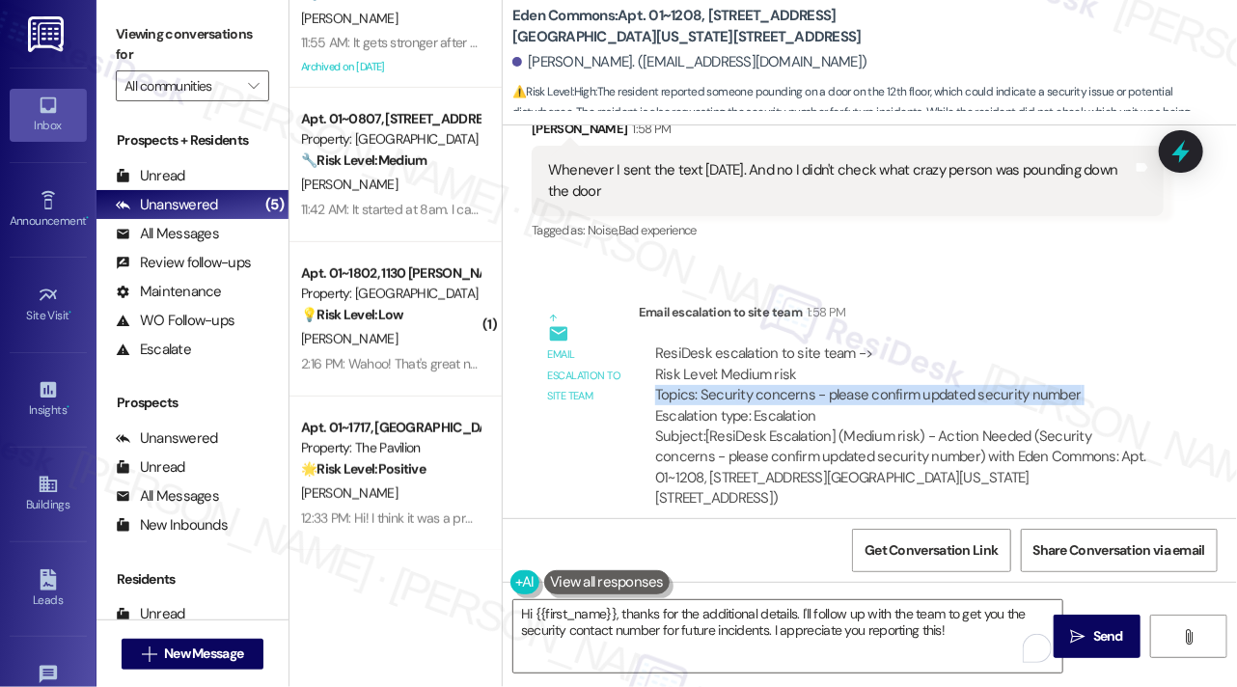
click at [998, 395] on div "ResiDesk escalation to site team -> Risk Level: Medium risk Topics: Security co…" at bounding box center [901, 385] width 492 height 83
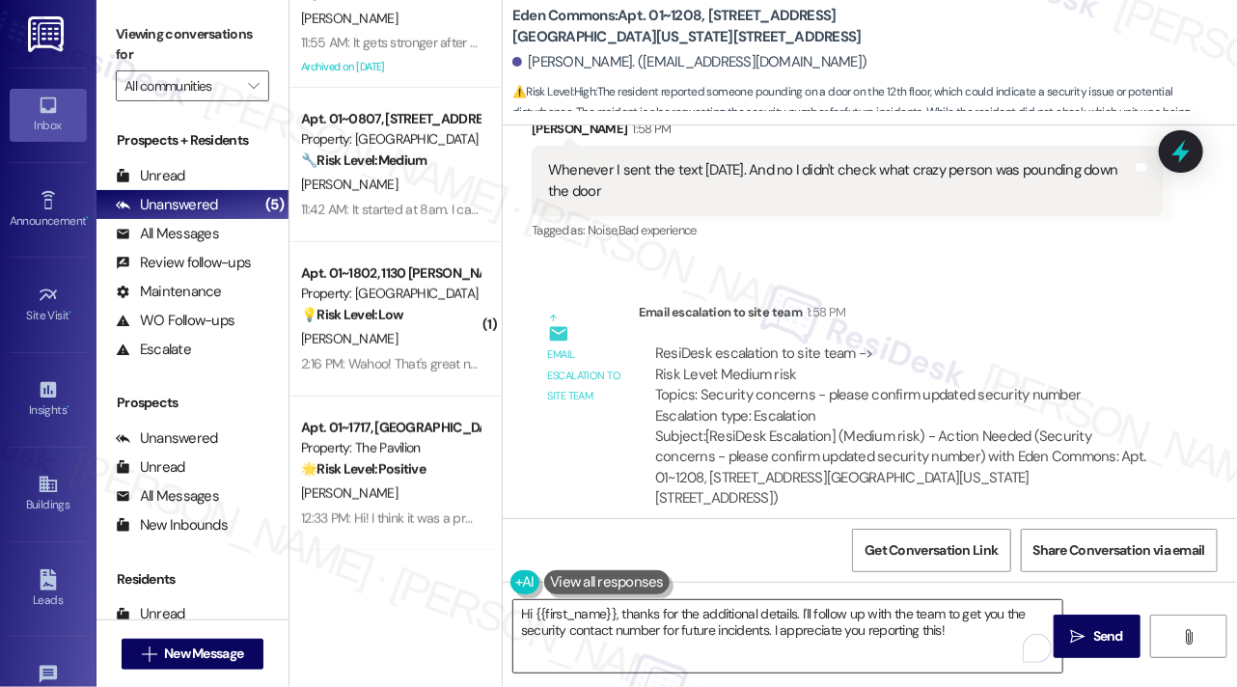
click at [842, 615] on textarea "Hi {{first_name}}, thanks for the additional details. I'll follow up with the t…" at bounding box center [787, 636] width 549 height 72
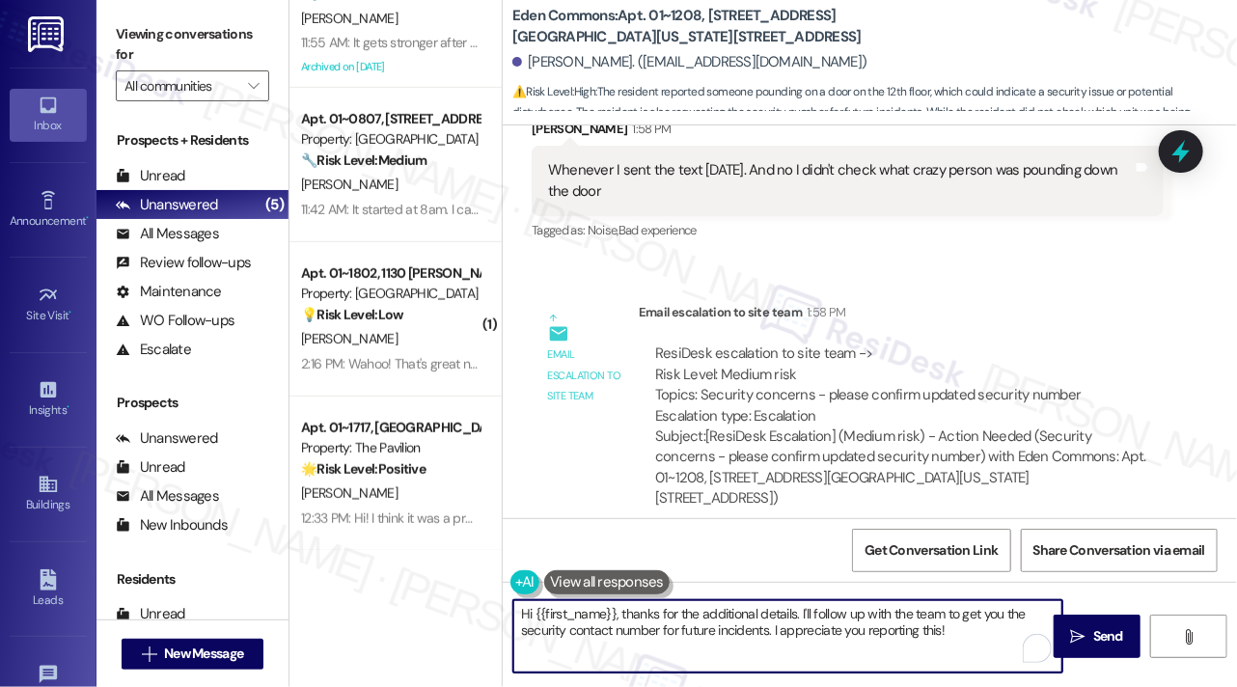
click at [822, 615] on textarea "Hi {{first_name}}, thanks for the additional details. I'll follow up with the t…" at bounding box center [787, 636] width 549 height 72
click at [876, 643] on textarea "Hi {{first_name}}, thanks for the additional details. I'll follow up with the t…" at bounding box center [787, 636] width 549 height 72
click at [776, 621] on textarea "Hi {{first_name}}, thanks for the additional details. I'll follow up with the t…" at bounding box center [787, 636] width 549 height 72
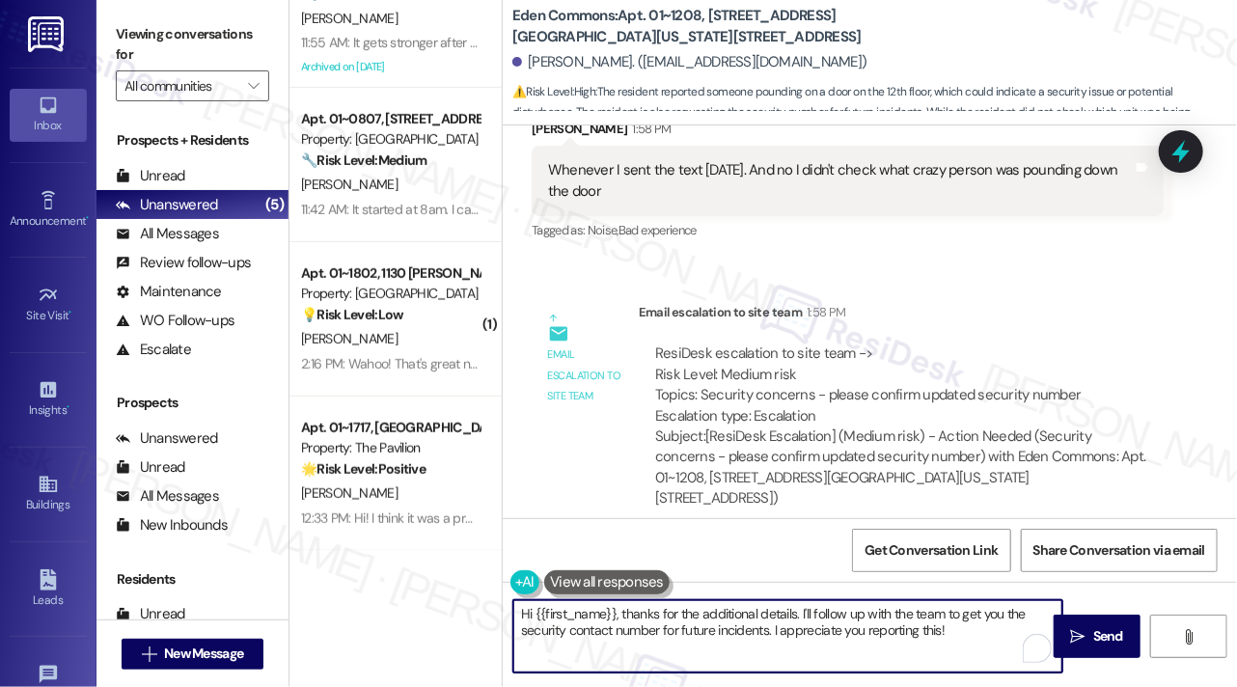
click at [776, 621] on textarea "Hi {{first_name}}, thanks for the additional details. I'll follow up with the t…" at bounding box center [787, 636] width 549 height 72
click at [845, 635] on textarea "Hi {{first_name}}, thanks for the additional details. I'll follow up with the t…" at bounding box center [787, 636] width 549 height 72
drag, startPoint x: 795, startPoint y: 610, endPoint x: 445, endPoint y: 571, distance: 352.5
click at [445, 571] on div "Apt. 01~1208, 2701&2727 S. Indiana Ave. 2740 S. Prairie Ave Property: Eden Comm…" at bounding box center [764, 343] width 948 height 687
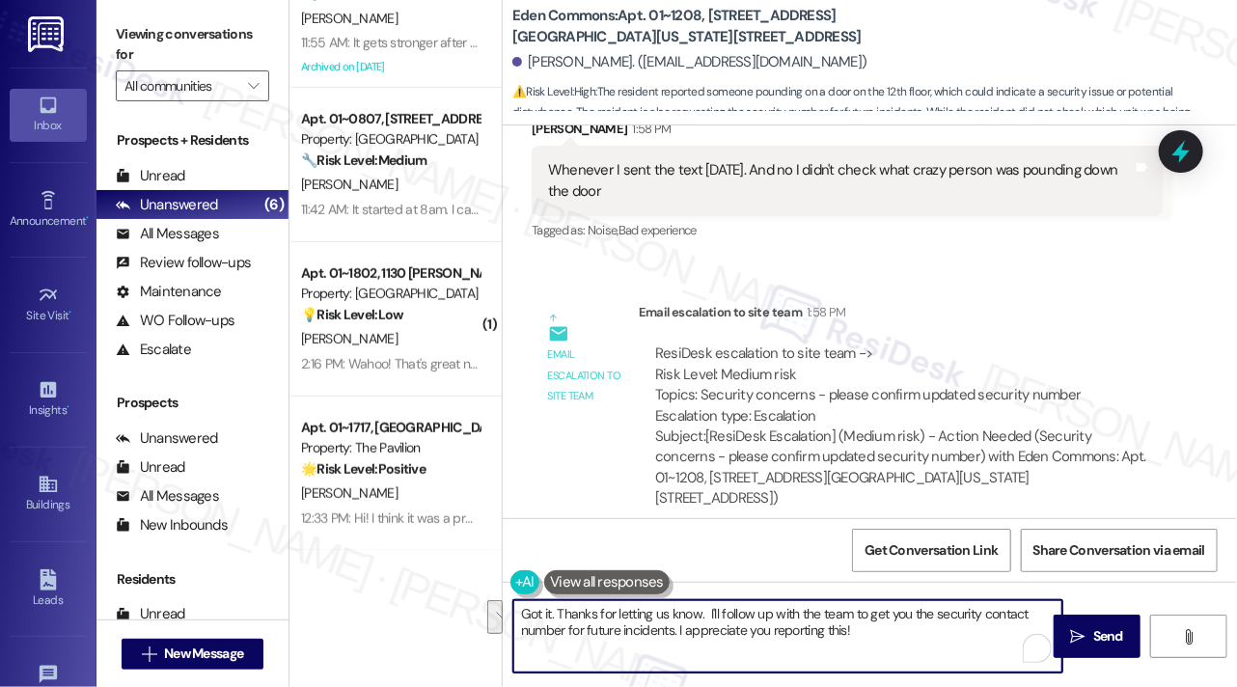
drag, startPoint x: 720, startPoint y: 610, endPoint x: 679, endPoint y: 636, distance: 49.0
click at [679, 636] on textarea "Got it. Thanks for letting us know. I'll follow up with the team to get you the…" at bounding box center [787, 636] width 549 height 72
click at [1025, 613] on textarea "Got it. Thanks for letting us know. I've informed the team. I appreciate you re…" at bounding box center [787, 636] width 549 height 72
click at [707, 614] on textarea "Got it. Thanks for letting us know. I've informed the team. I appreciate you re…" at bounding box center [787, 636] width 549 height 72
click at [832, 609] on textarea "Got it. Thanks for letting us know. I've informed the team. I appreciate you re…" at bounding box center [787, 636] width 549 height 72
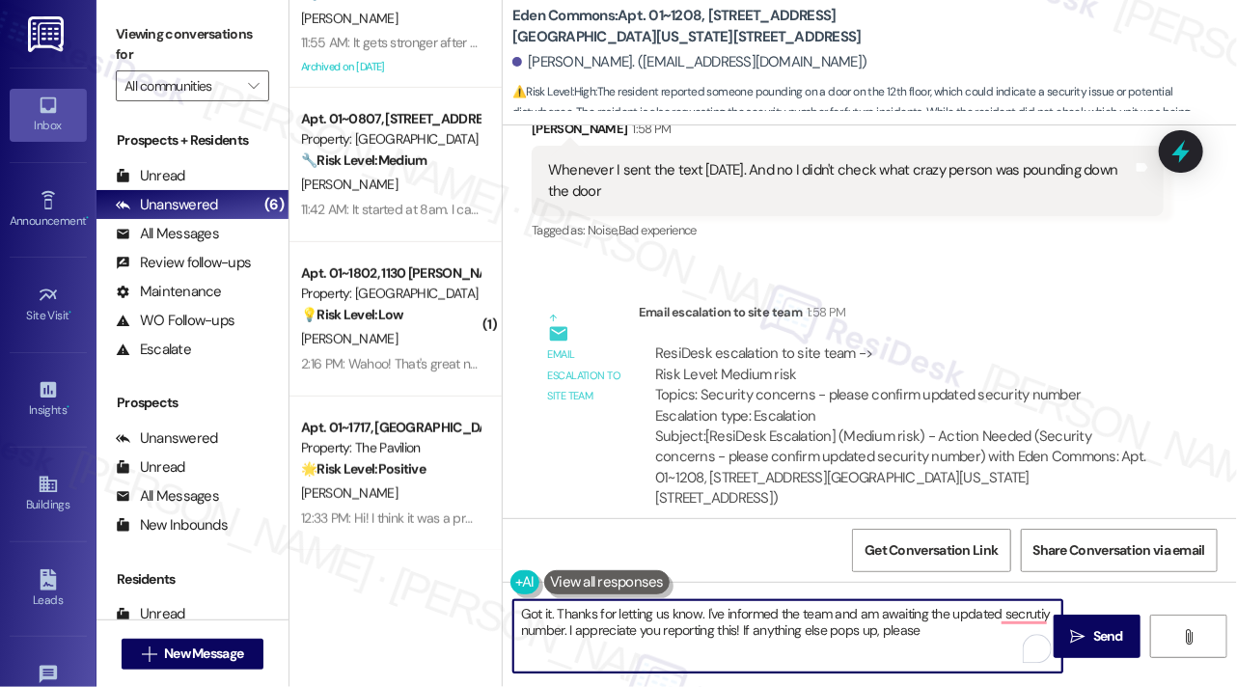
click at [927, 632] on textarea "Got it. Thanks for letting us know. I've informed the team and am awaiting the …" at bounding box center [787, 636] width 549 height 72
click at [945, 634] on textarea "Got it. Thanks for letting us know. I've informed the team and am awaiting the …" at bounding box center [787, 636] width 549 height 72
click at [826, 617] on textarea "Got it. Thanks for letting us know. I've informed the team and am awaiting the …" at bounding box center [787, 636] width 549 height 72
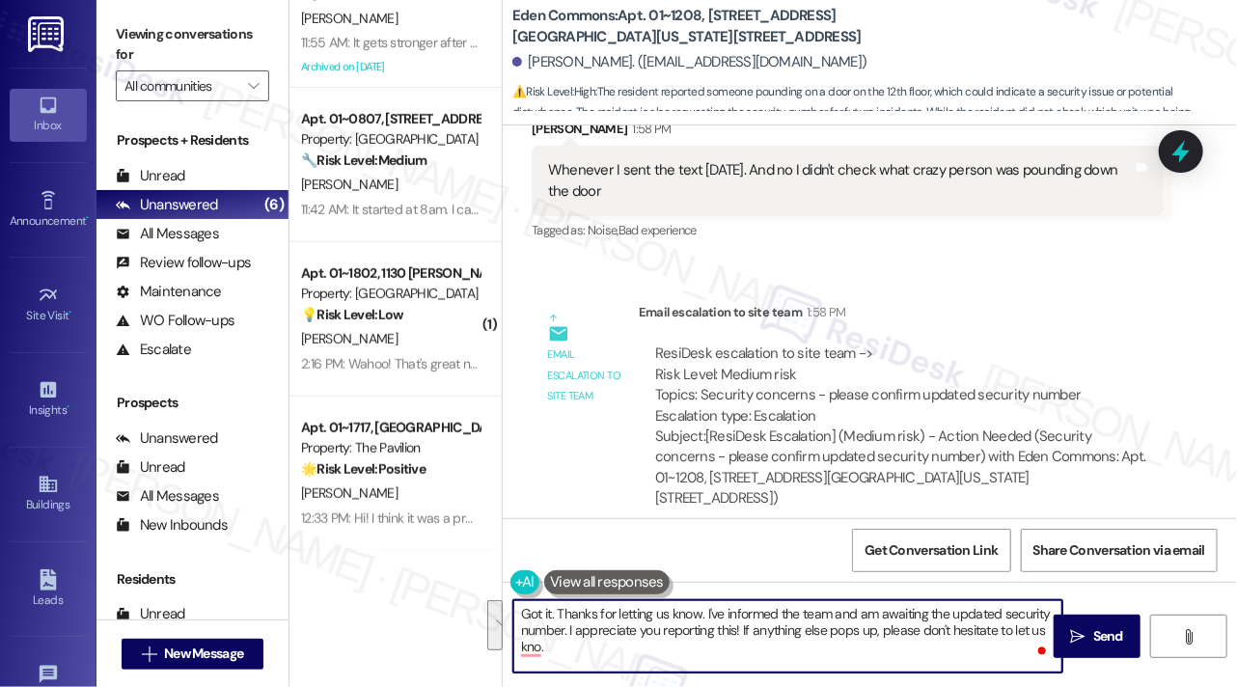
click at [575, 653] on textarea "Got it. Thanks for letting us know. I've informed the team and am awaiting the …" at bounding box center [787, 636] width 549 height 72
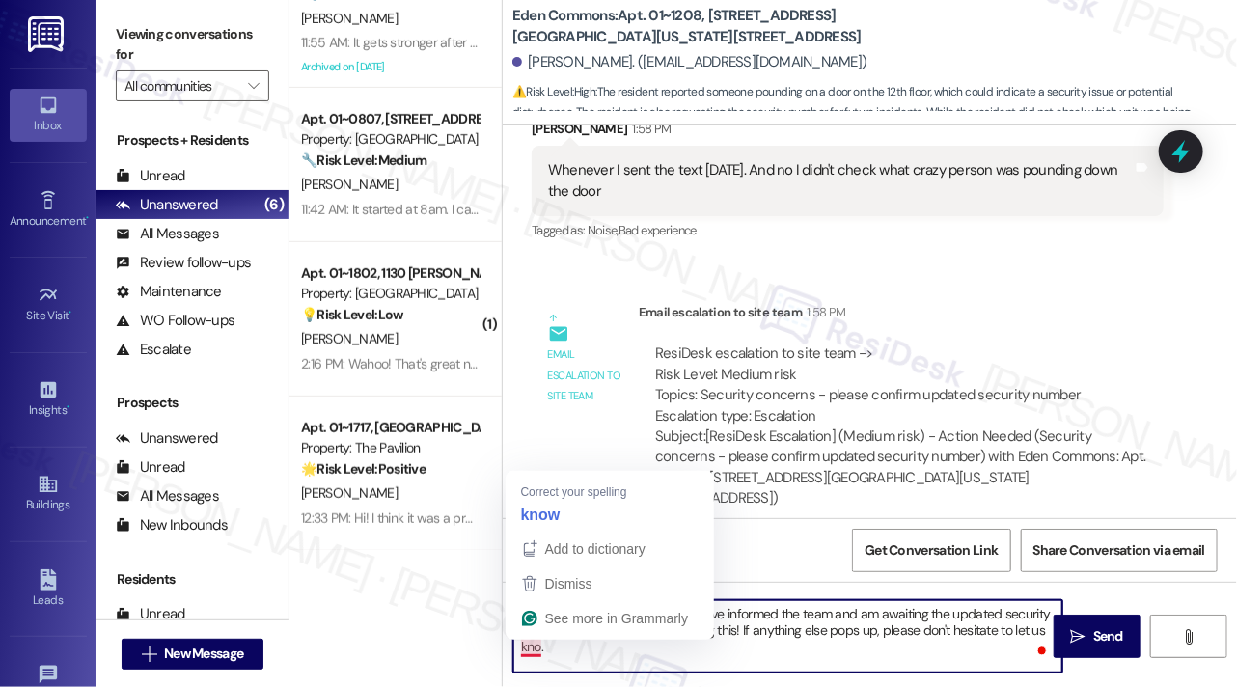
type textarea "Got it. Thanks for letting us know. I've informed the team and am awaiting the …"
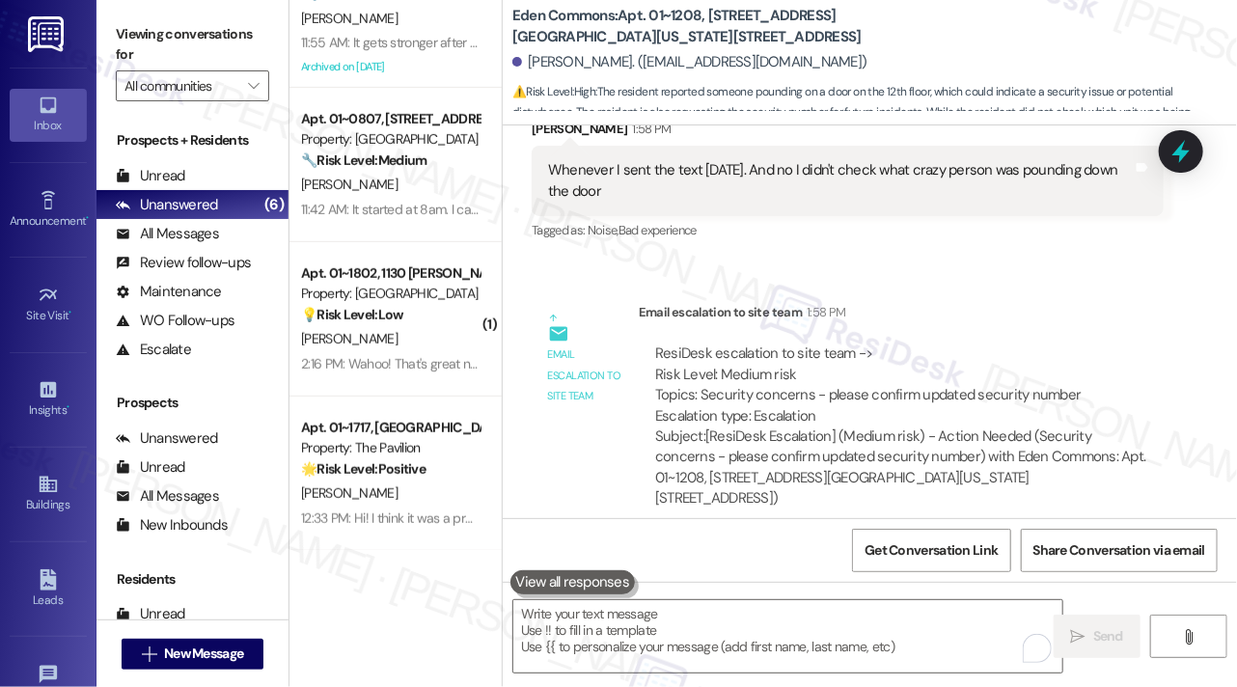
click at [179, 13] on div "Viewing conversations for All communities " at bounding box center [193, 60] width 192 height 121
click at [194, 37] on label "Viewing conversations for" at bounding box center [192, 44] width 153 height 51
click at [204, 50] on label "Viewing conversations for" at bounding box center [192, 44] width 153 height 51
click at [742, 655] on textarea "To enrich screen reader interactions, please activate Accessibility in Grammarl…" at bounding box center [787, 636] width 549 height 72
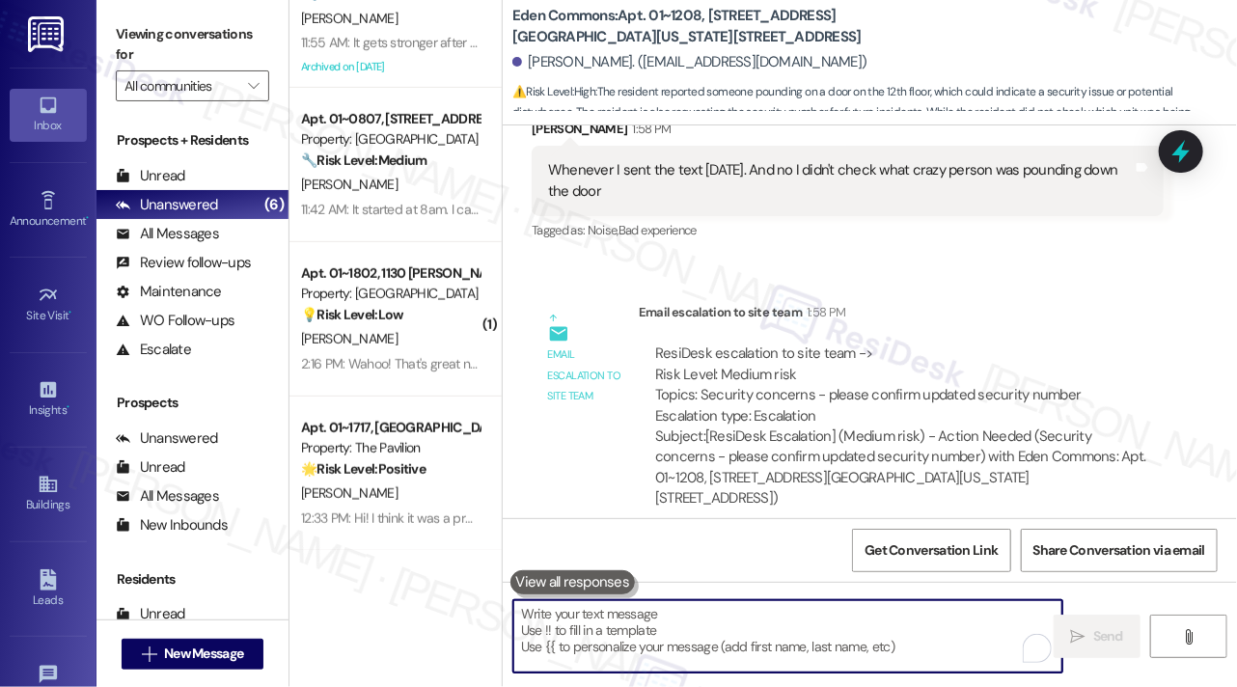
paste textarea "Got it—thanks for letting us know. I’ve informed the team and am waiting on the…"
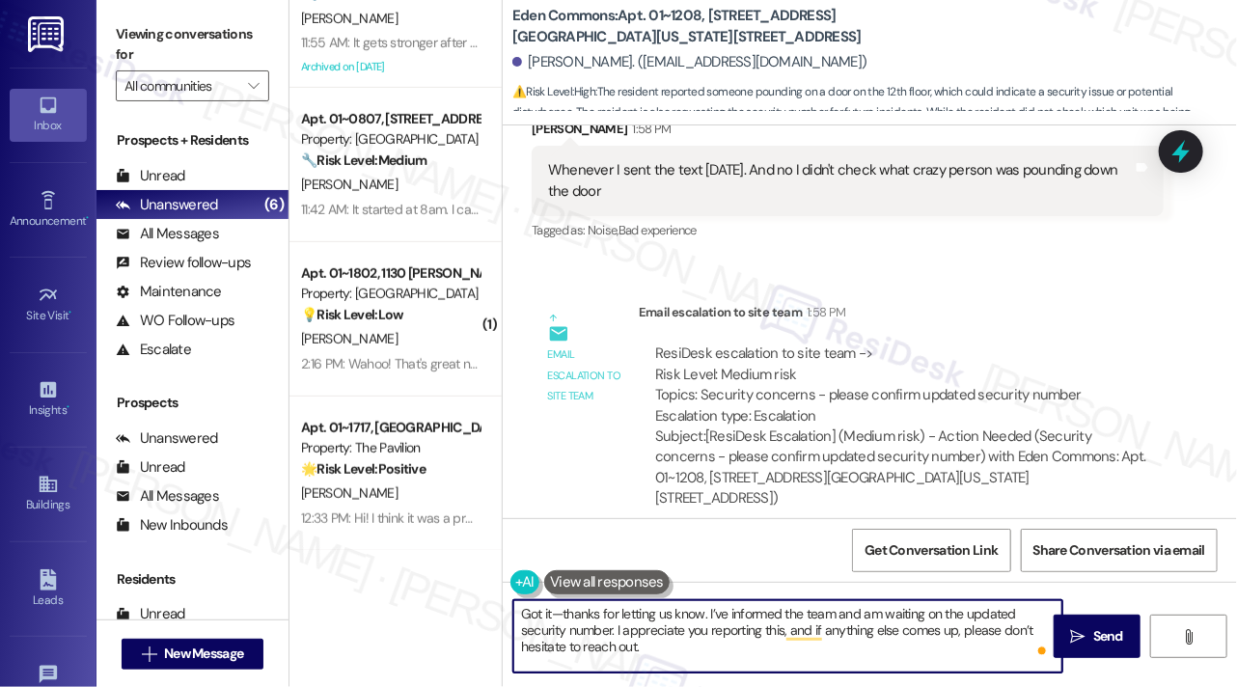
drag, startPoint x: 563, startPoint y: 610, endPoint x: 552, endPoint y: 611, distance: 10.7
click at [552, 611] on textarea "Got it—thanks for letting us know. I’ve informed the team and am waiting on the…" at bounding box center [787, 636] width 549 height 72
click at [687, 615] on textarea "Got it! thanks for letting us know. I’ve informed the team and am waiting on th…" at bounding box center [787, 636] width 549 height 72
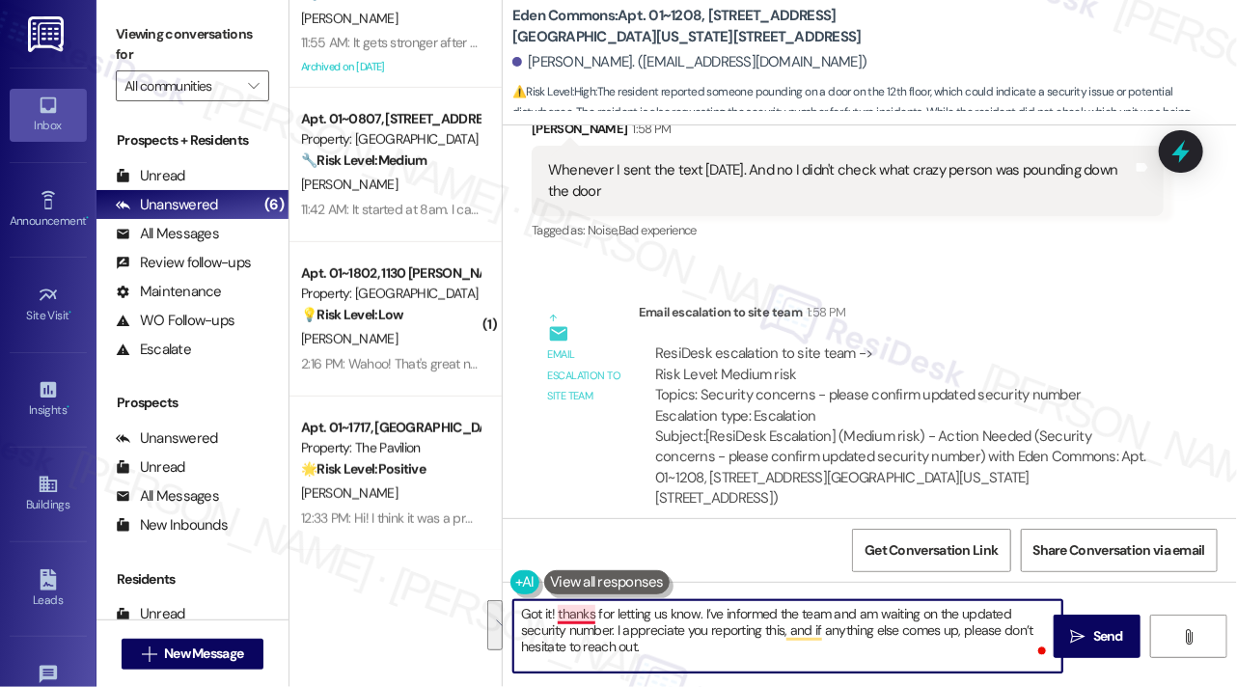
click at [562, 609] on textarea "Got it! thanks for letting us know. I’ve informed the team and am waiting on th…" at bounding box center [787, 636] width 549 height 72
click at [728, 634] on textarea "Got it! Thanks for letting us know. I’ve informed the team and am waiting on th…" at bounding box center [787, 636] width 549 height 72
click at [732, 640] on textarea "Got it! Thanks for letting us know. I’ve informed the team and am waiting on th…" at bounding box center [787, 636] width 549 height 72
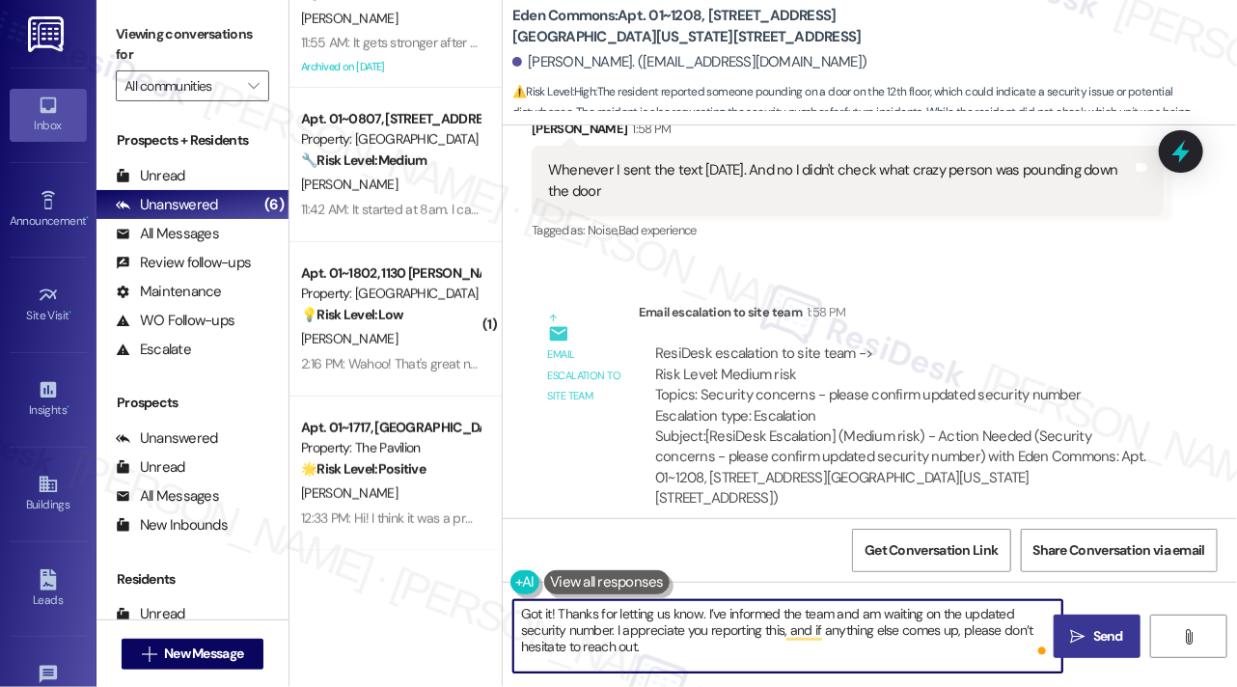
type textarea "Got it! Thanks for letting us know. I’ve informed the team and am waiting on th…"
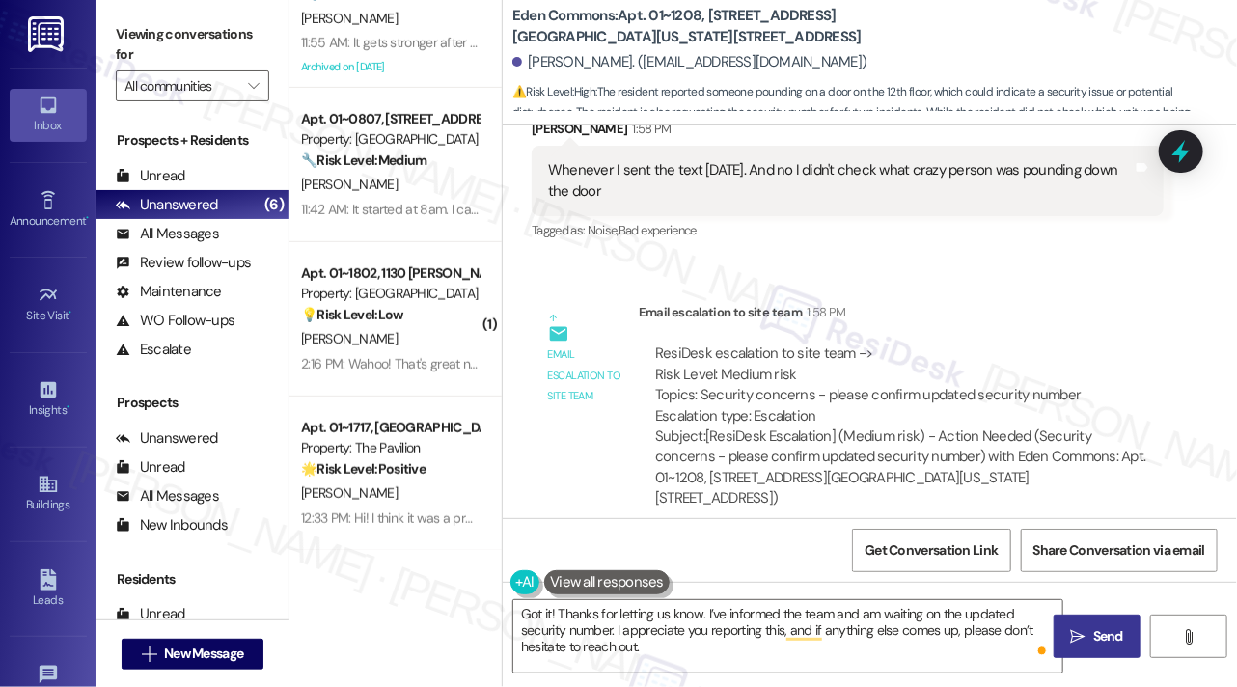
click at [1098, 646] on span "Send" at bounding box center [1109, 636] width 30 height 20
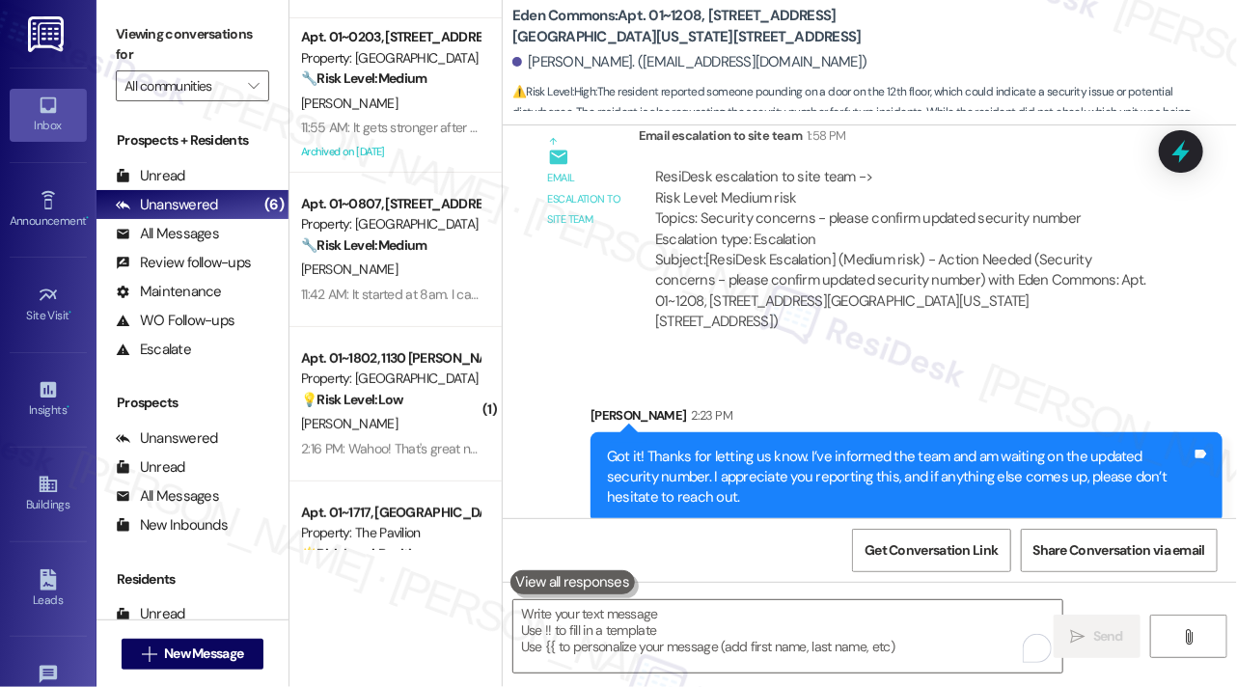
scroll to position [193, 0]
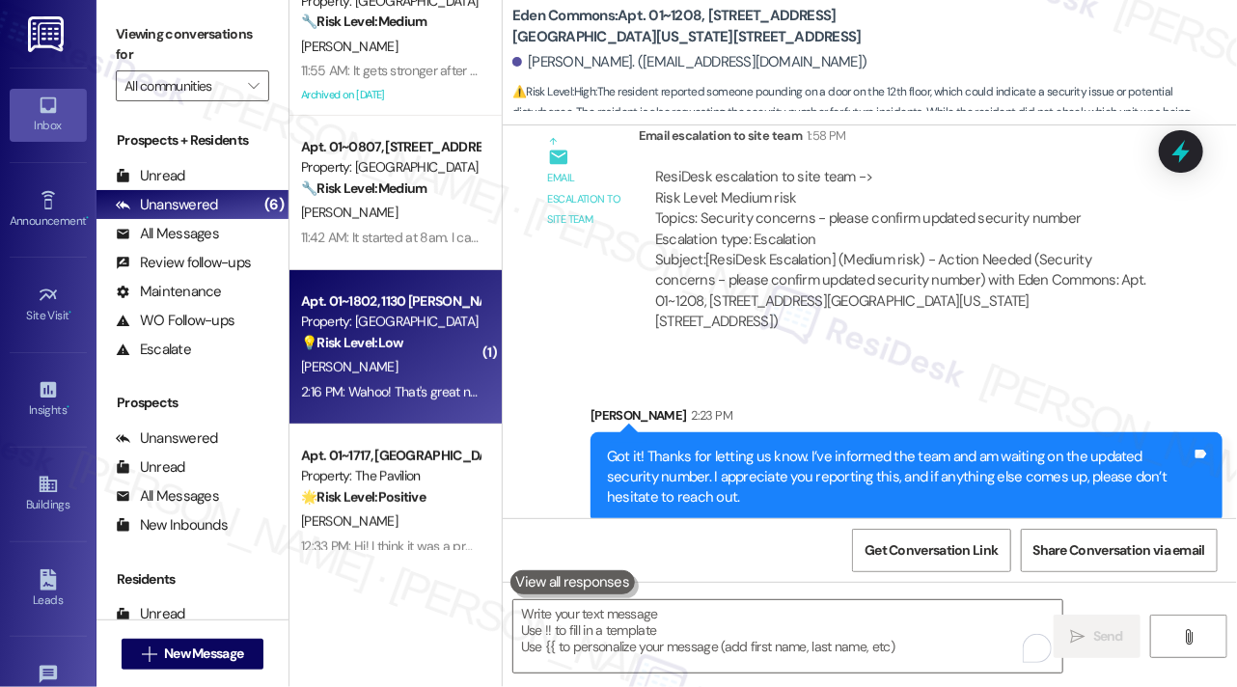
click at [389, 331] on div "Property: [GEOGRAPHIC_DATA]" at bounding box center [390, 322] width 179 height 20
type textarea "Fetching suggested responses. Please feel free to read through the conversation…"
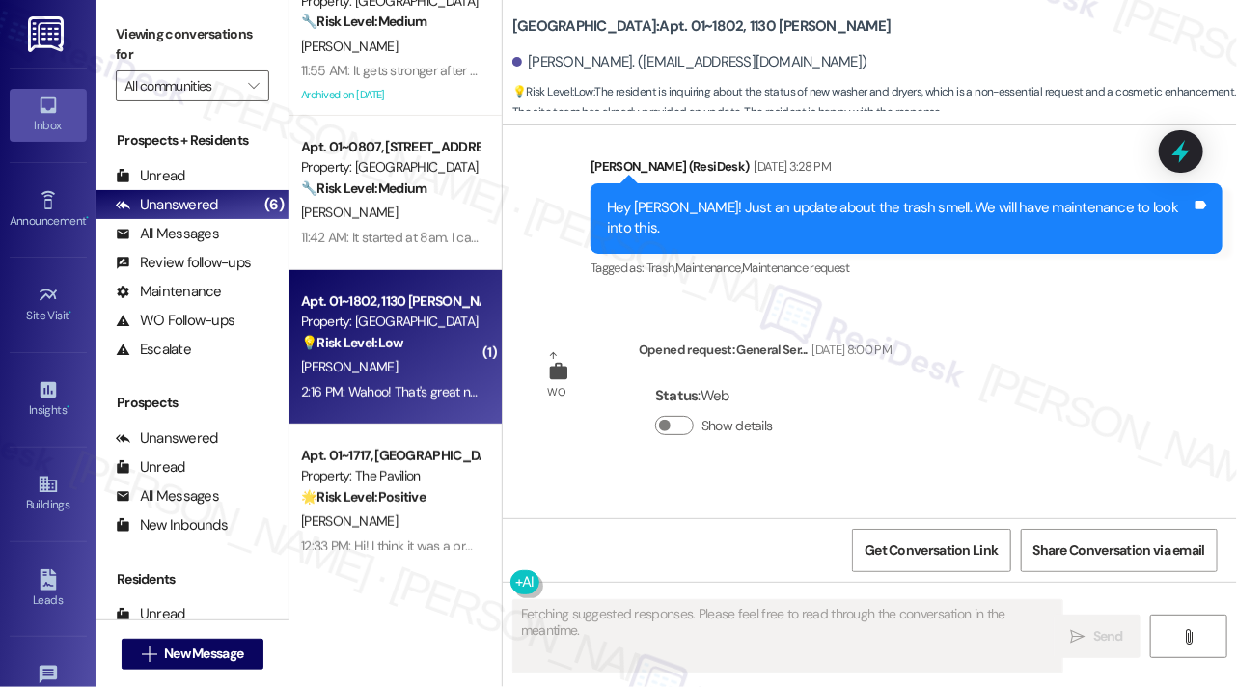
type textarea "Fetching suggested responses. Please feel free to read through the conversation…"
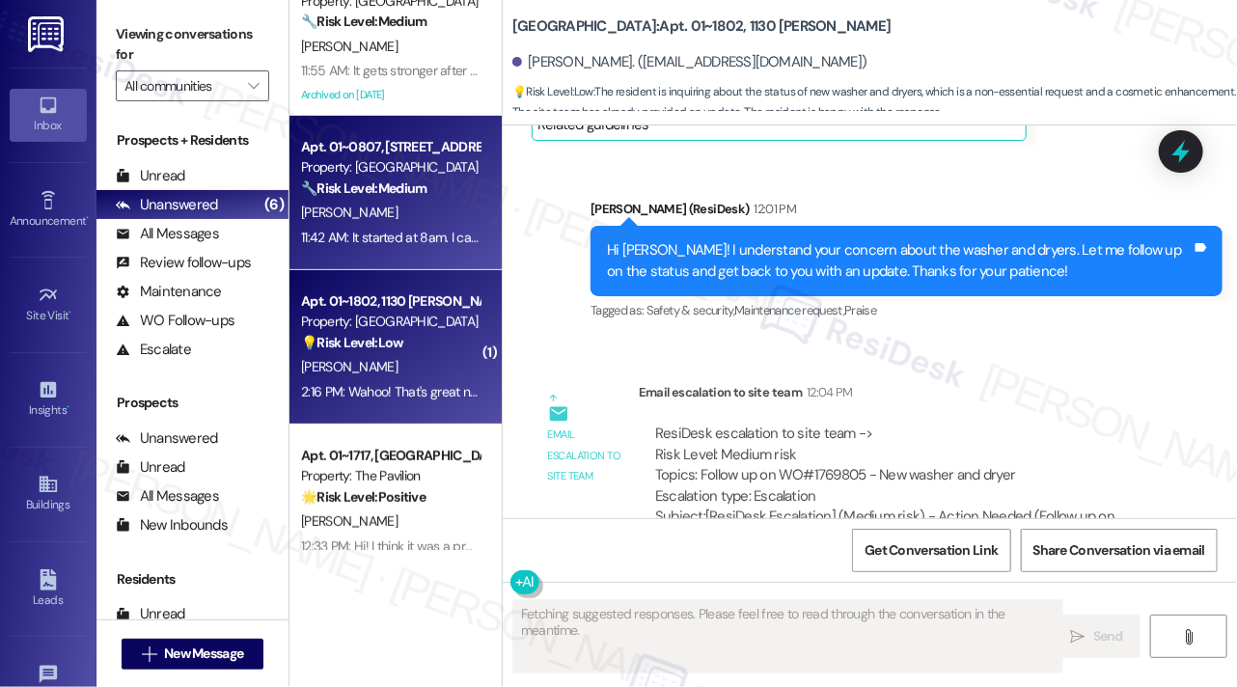
scroll to position [4860, 0]
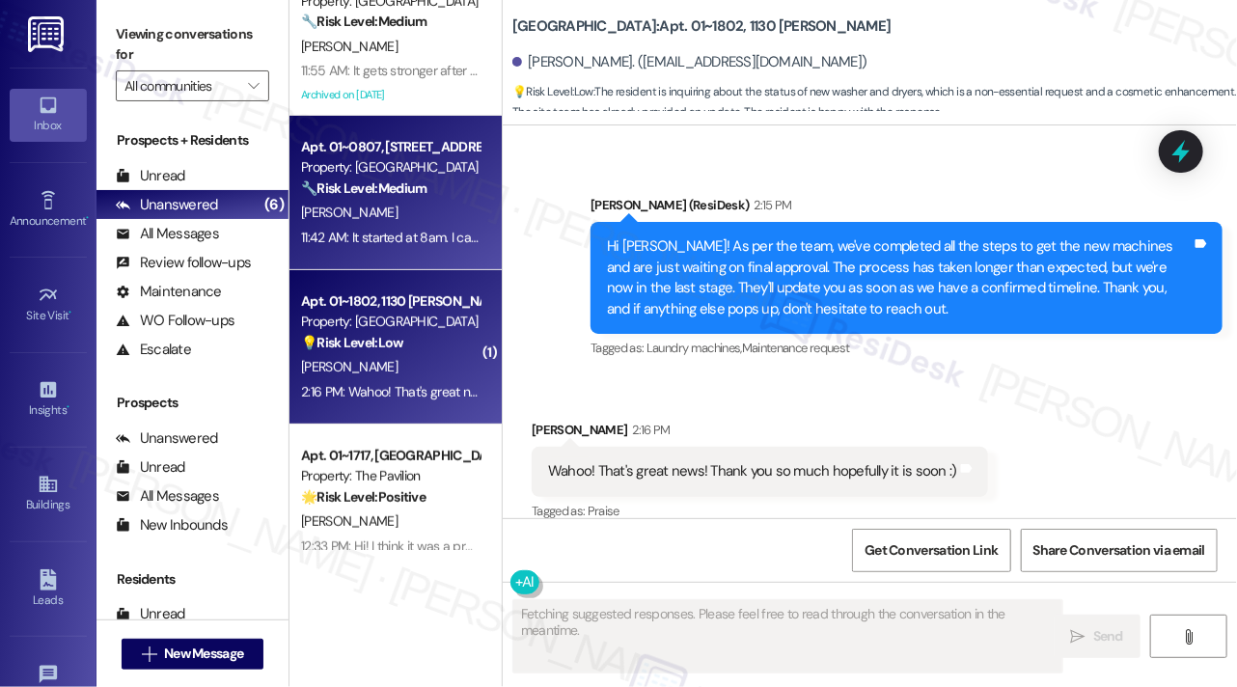
click at [458, 184] on div "🔧 Risk Level: Medium The resident is complaining about loud music from workers …" at bounding box center [390, 189] width 179 height 20
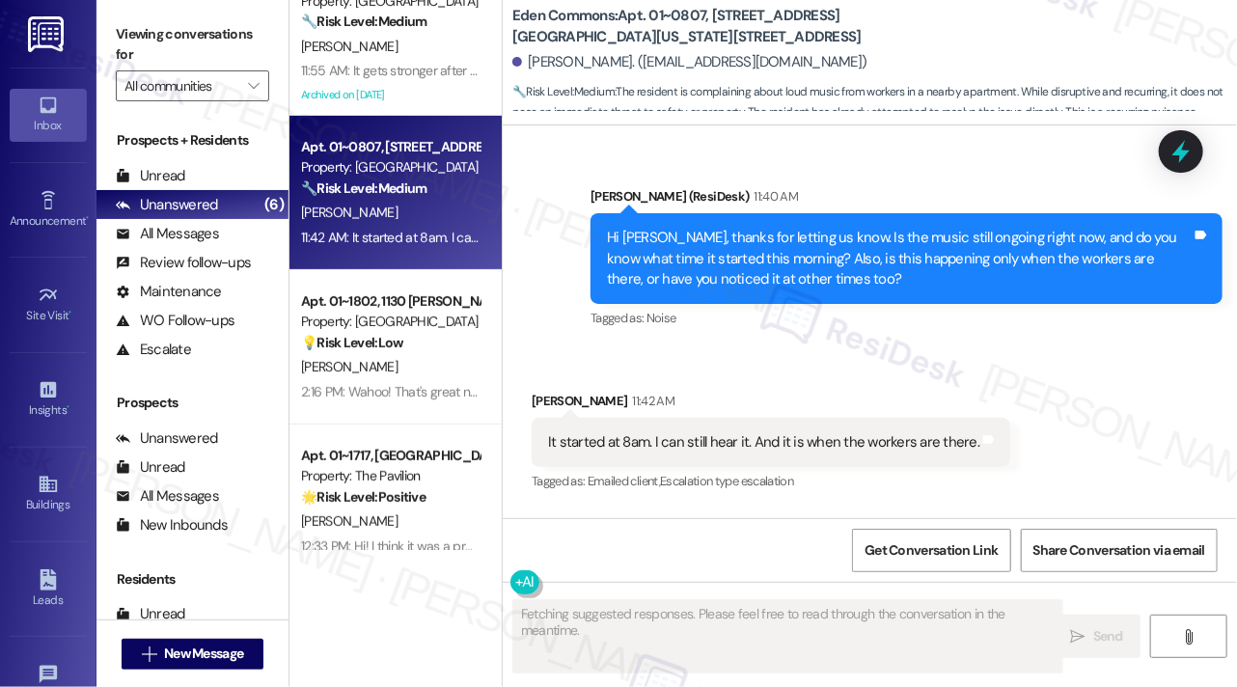
scroll to position [8204, 0]
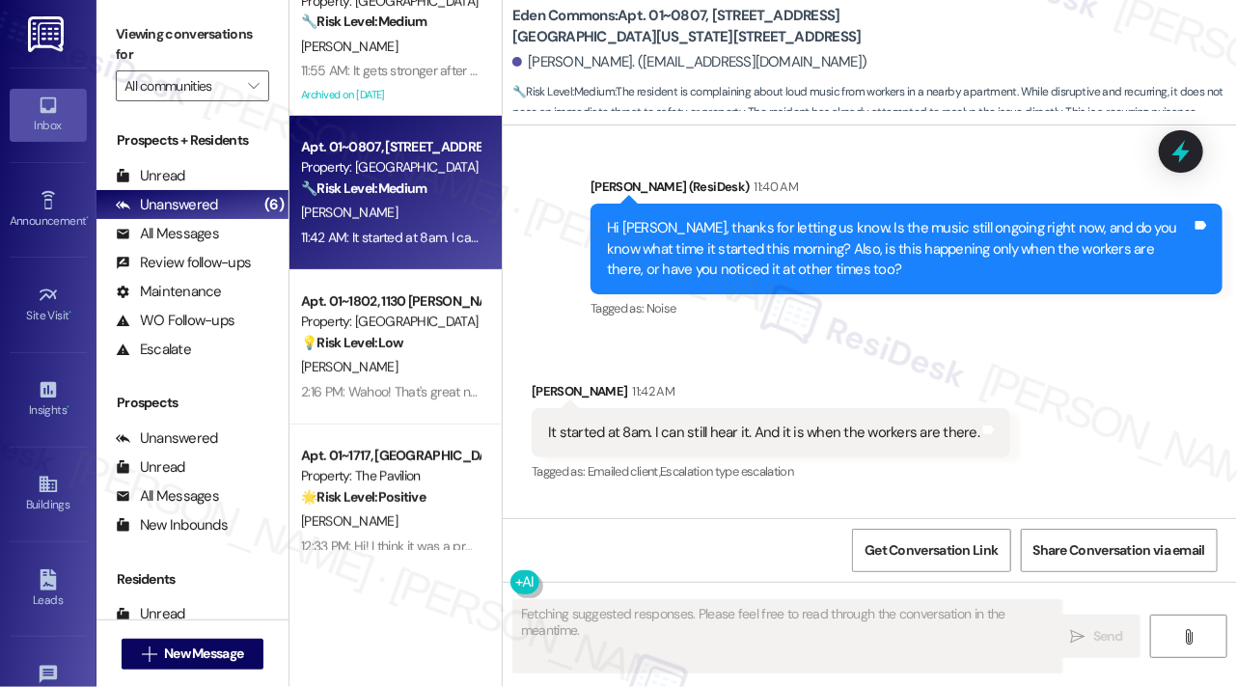
click at [735, 441] on div "It started at 8am. I can still hear it. And it is when the workers are there." at bounding box center [763, 433] width 431 height 20
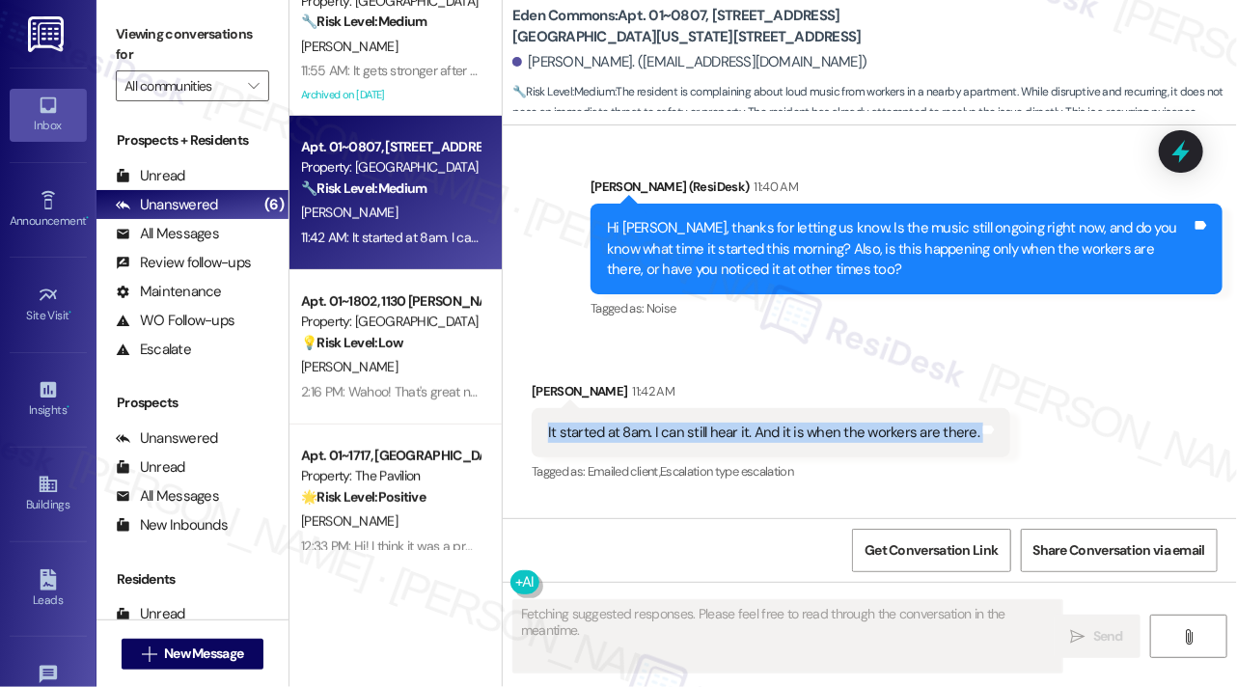
click at [735, 441] on div "It started at 8am. I can still hear it. And it is when the workers are there." at bounding box center [763, 433] width 431 height 20
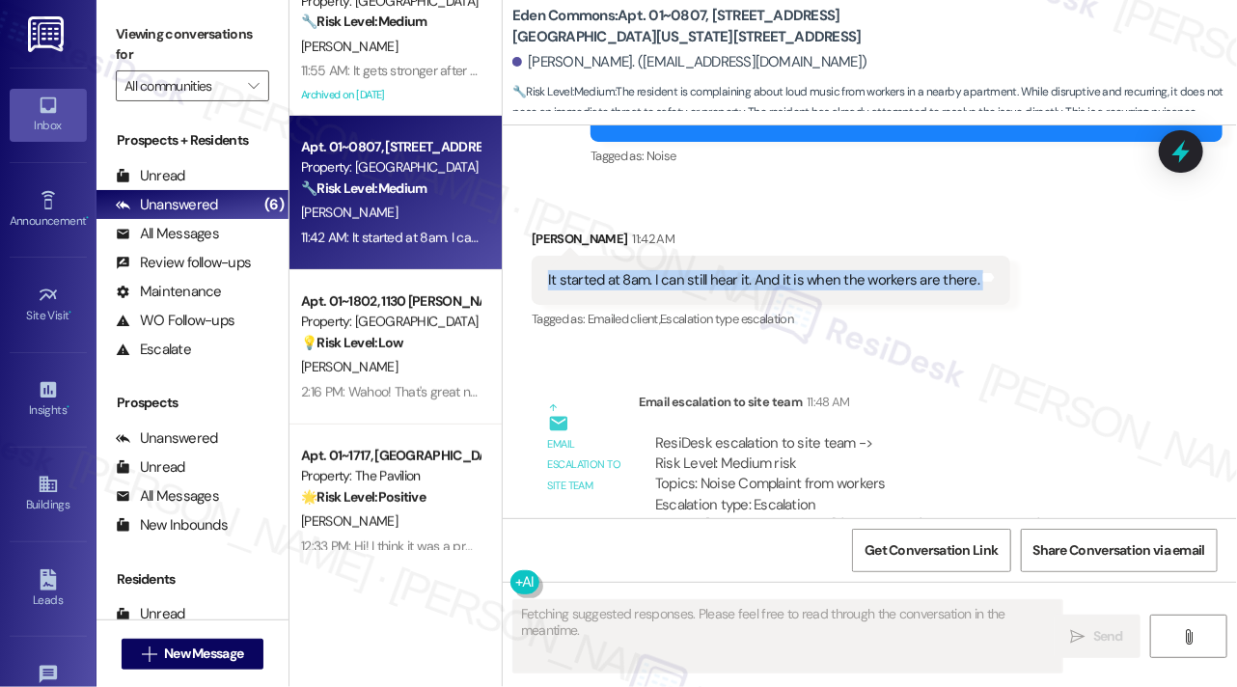
scroll to position [8463, 0]
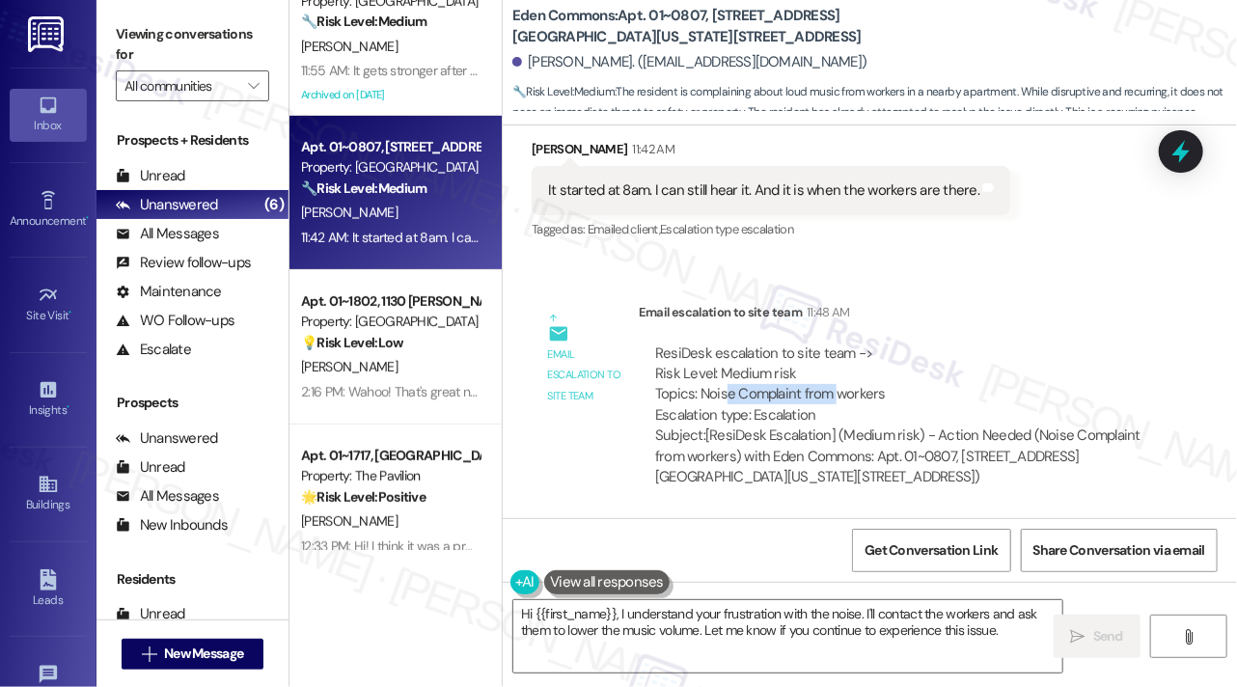
drag, startPoint x: 728, startPoint y: 401, endPoint x: 834, endPoint y: 397, distance: 106.2
click at [834, 397] on div "ResiDesk escalation to site team -> Risk Level: Medium risk Topics: Noise Compl…" at bounding box center [901, 385] width 492 height 83
click at [826, 397] on div "ResiDesk escalation to site team -> Risk Level: Medium risk Topics: Noise Compl…" at bounding box center [901, 385] width 492 height 83
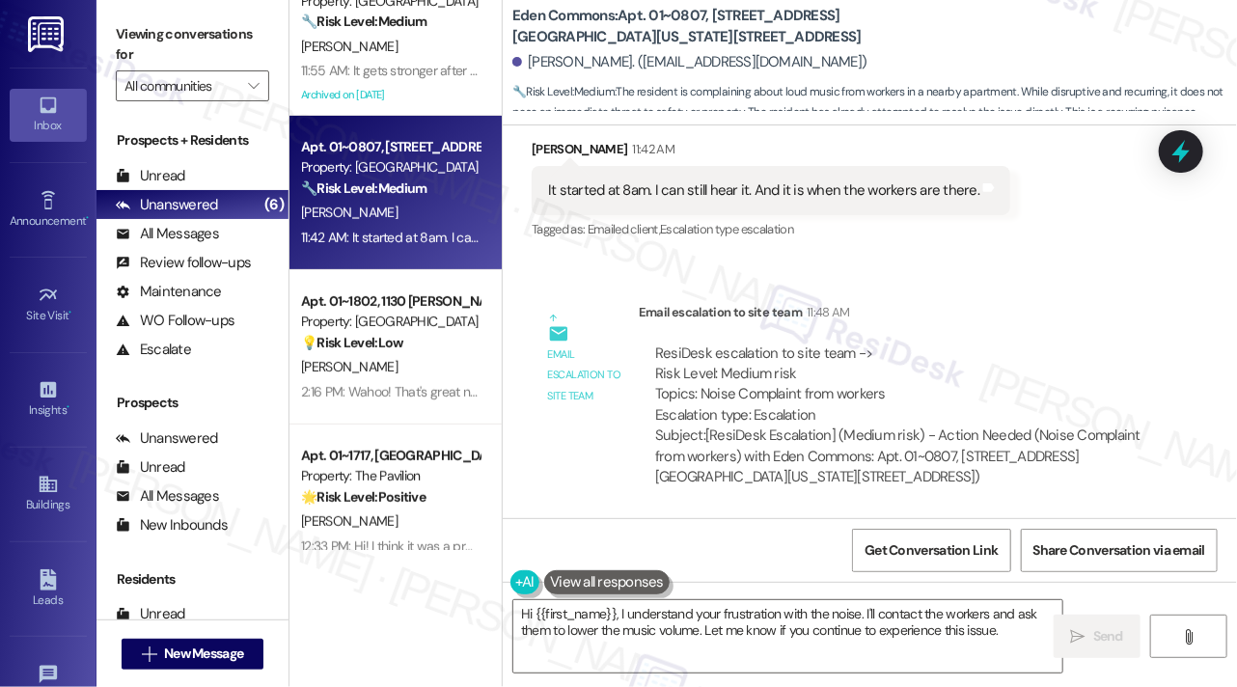
click at [687, 192] on div "It started at 8am. I can still hear it. And it is when the workers are there." at bounding box center [763, 190] width 431 height 20
click at [690, 191] on div "It started at 8am. I can still hear it. And it is when the workers are there." at bounding box center [763, 190] width 431 height 20
click at [691, 189] on div "It started at 8am. I can still hear it. And it is when the workers are there." at bounding box center [763, 190] width 431 height 20
click at [676, 604] on textarea "Hi {{first_name}}, I understand your frustration with the noise. I'll contact t…" at bounding box center [787, 636] width 549 height 72
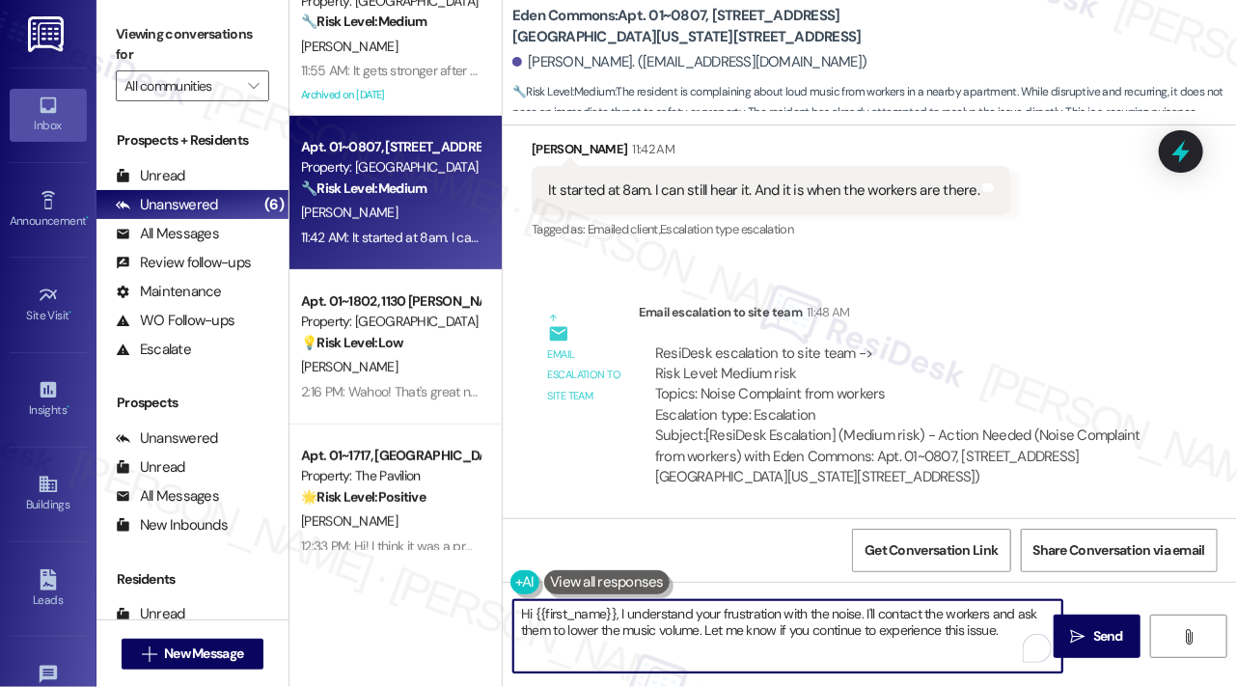
click at [676, 604] on textarea "Hi {{first_name}}, I understand your frustration with the noise. I'll contact t…" at bounding box center [787, 636] width 549 height 72
click at [794, 605] on textarea "Hi {{first_name}}, I understand your frustration with the noise. I'll contact t…" at bounding box center [787, 636] width 549 height 72
click at [857, 611] on textarea "Hi {{first_name}}, I understand your frustration with the noise. I'll contact t…" at bounding box center [787, 636] width 549 height 72
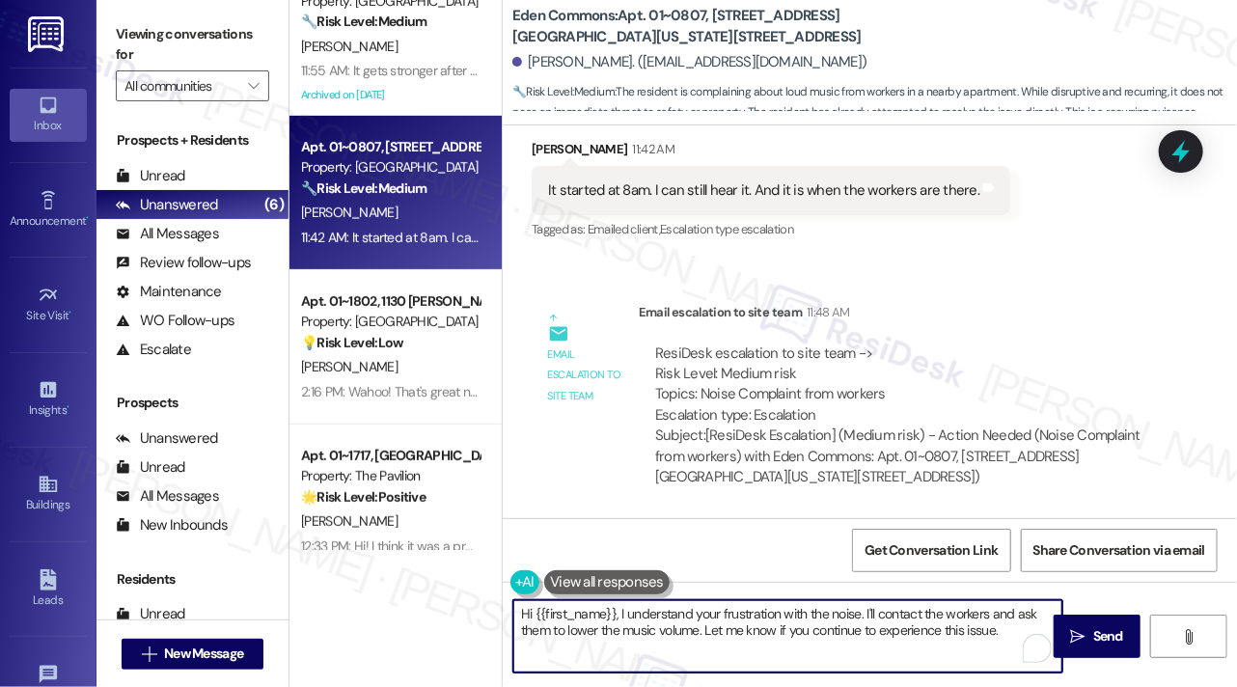
click at [857, 611] on textarea "Hi {{first_name}}, I understand your frustration with the noise. I'll contact t…" at bounding box center [787, 636] width 549 height 72
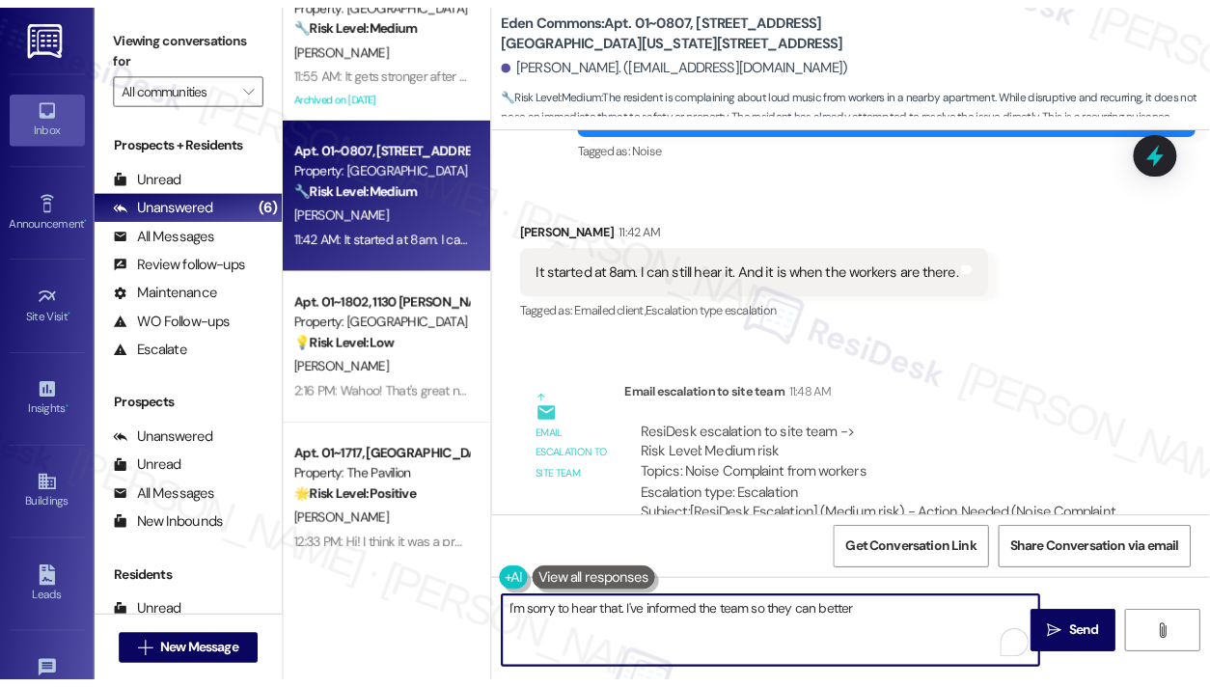
scroll to position [8270, 0]
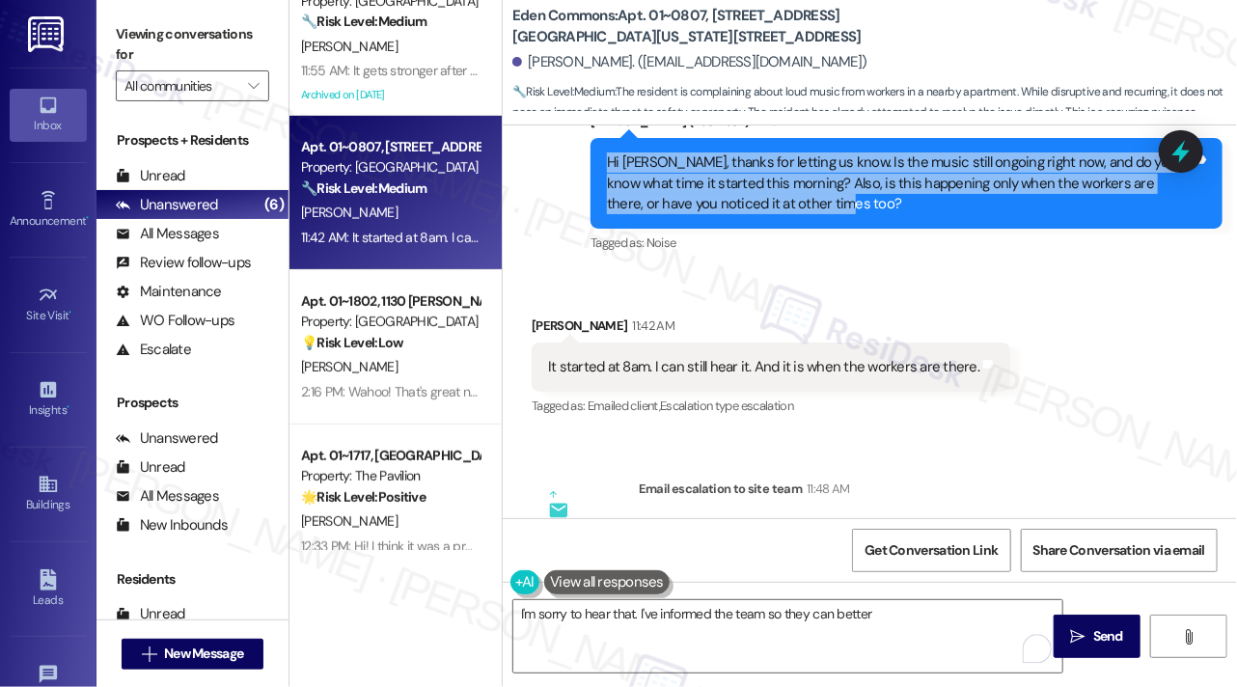
drag, startPoint x: 600, startPoint y: 176, endPoint x: 824, endPoint y: 224, distance: 229.1
click at [824, 224] on div "Hi Angela, thanks for letting us know. Is the music still ongoing right now, an…" at bounding box center [907, 183] width 632 height 91
copy div "Hi Angela, thanks for letting us know. Is the music still ongoing right now, an…"
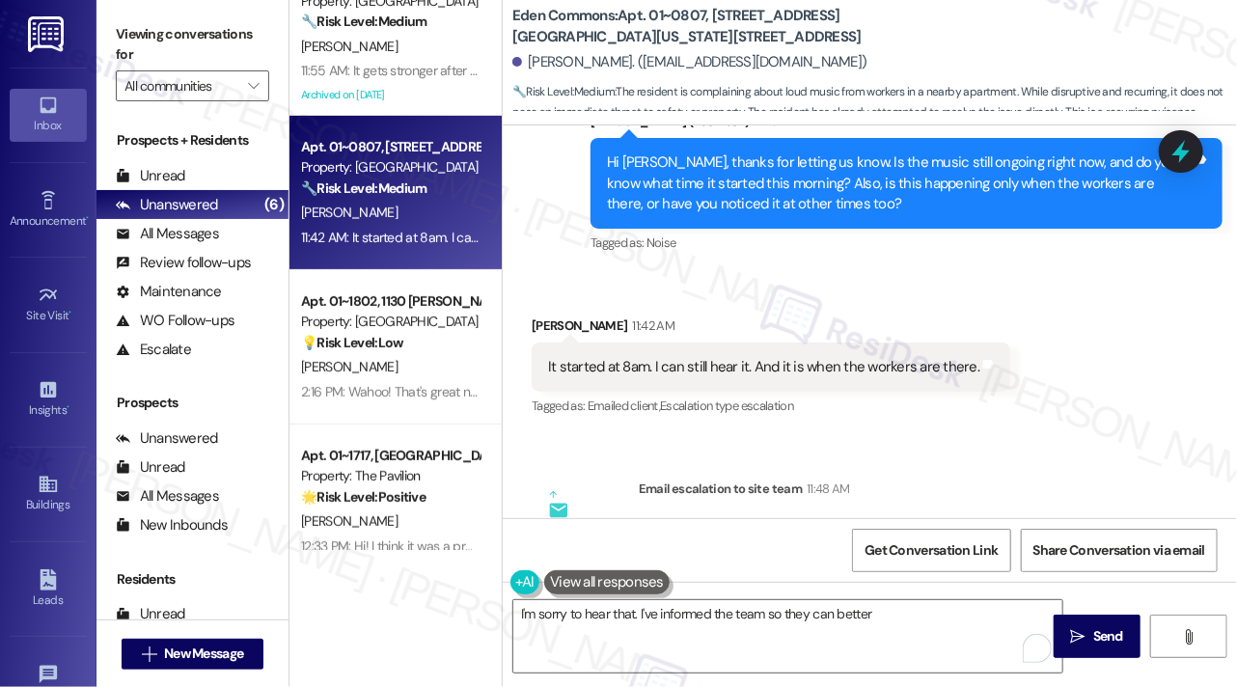
click at [158, 6] on div "Viewing conversations for All communities " at bounding box center [193, 60] width 192 height 121
click at [652, 365] on div "It started at 8am. I can still hear it. And it is when the workers are there. T…" at bounding box center [771, 367] width 479 height 49
click at [653, 365] on div "It started at 8am. I can still hear it. And it is when the workers are there. T…" at bounding box center [771, 367] width 479 height 49
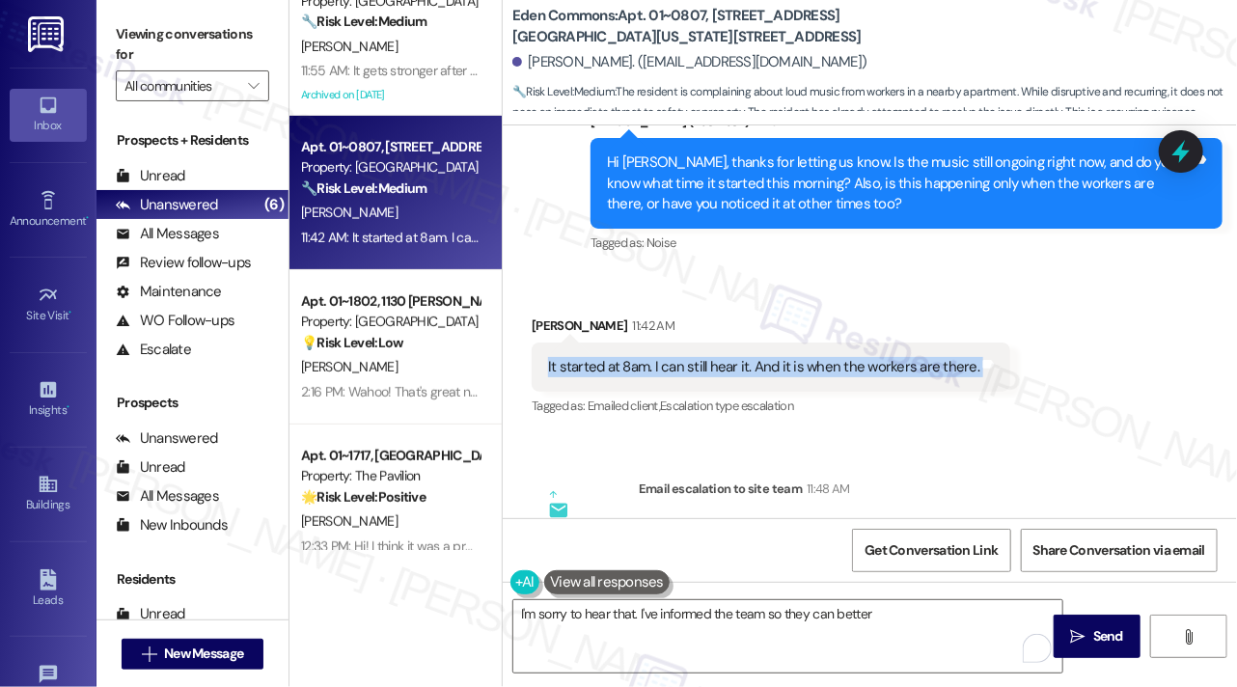
click at [653, 365] on div "It started at 8am. I can still hear it. And it is when the workers are there. T…" at bounding box center [771, 367] width 479 height 49
copy div "It started at 8am. I can still hear it. And it is when the workers are there. T…"
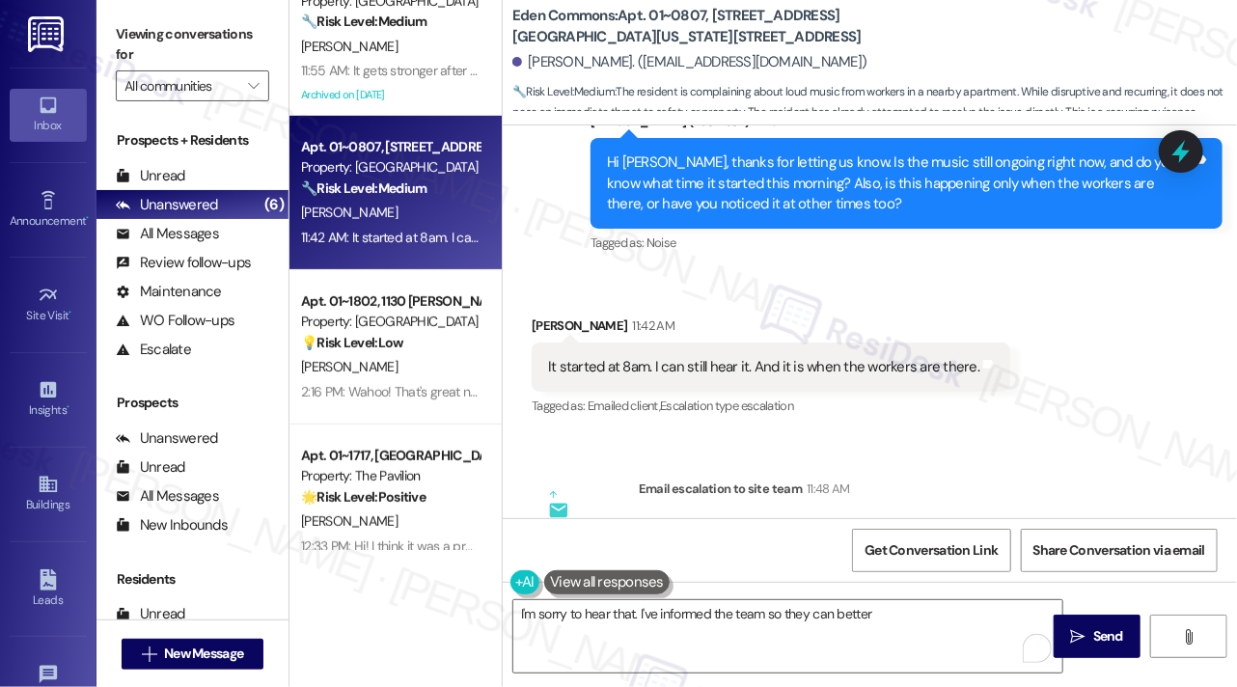
click at [154, 24] on label "Viewing conversations for" at bounding box center [192, 44] width 153 height 51
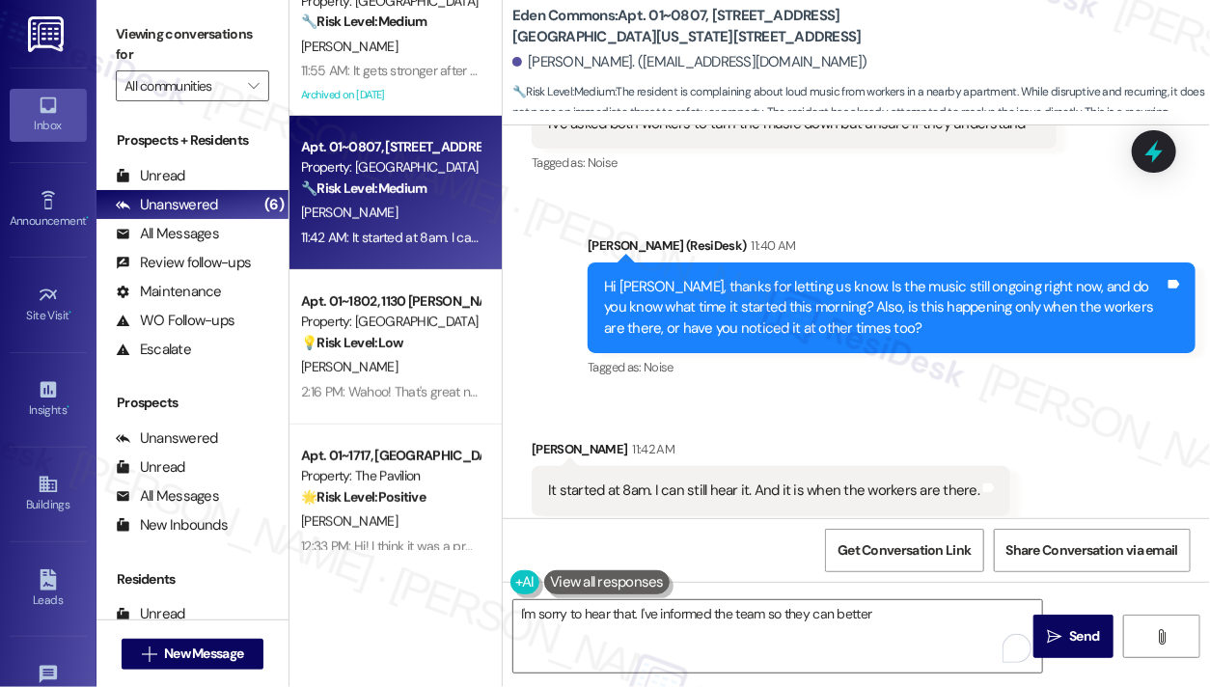
scroll to position [8331, 0]
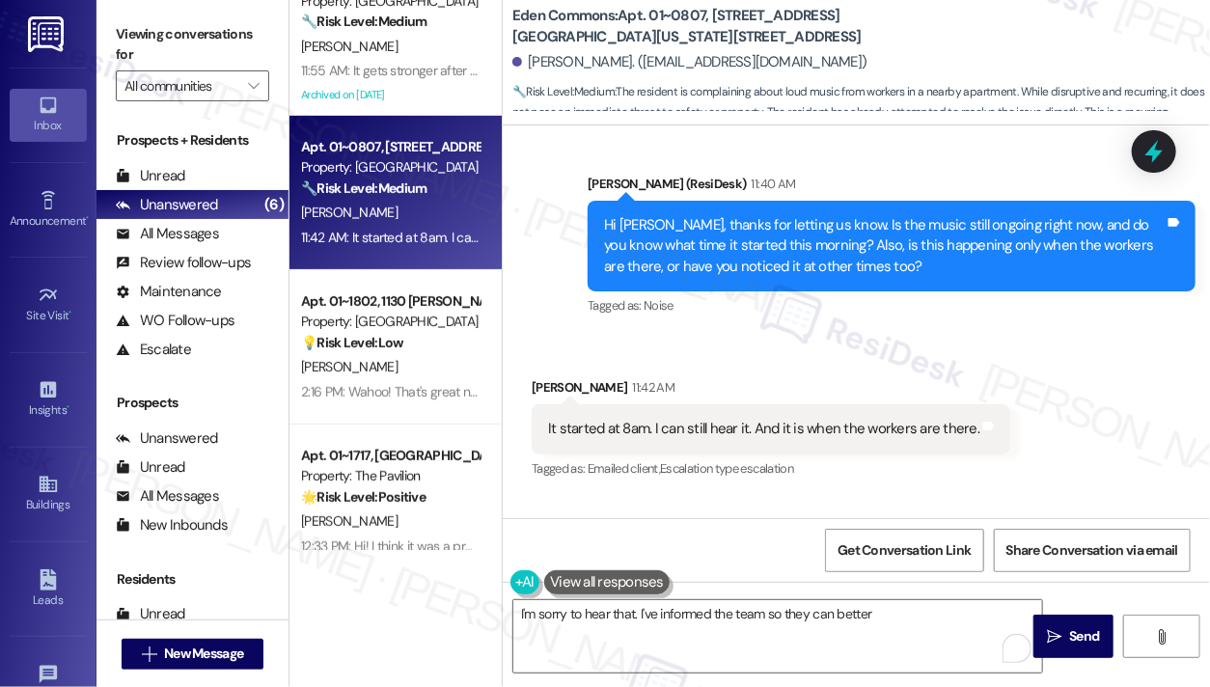
click at [178, 47] on label "Viewing conversations for" at bounding box center [192, 44] width 153 height 51
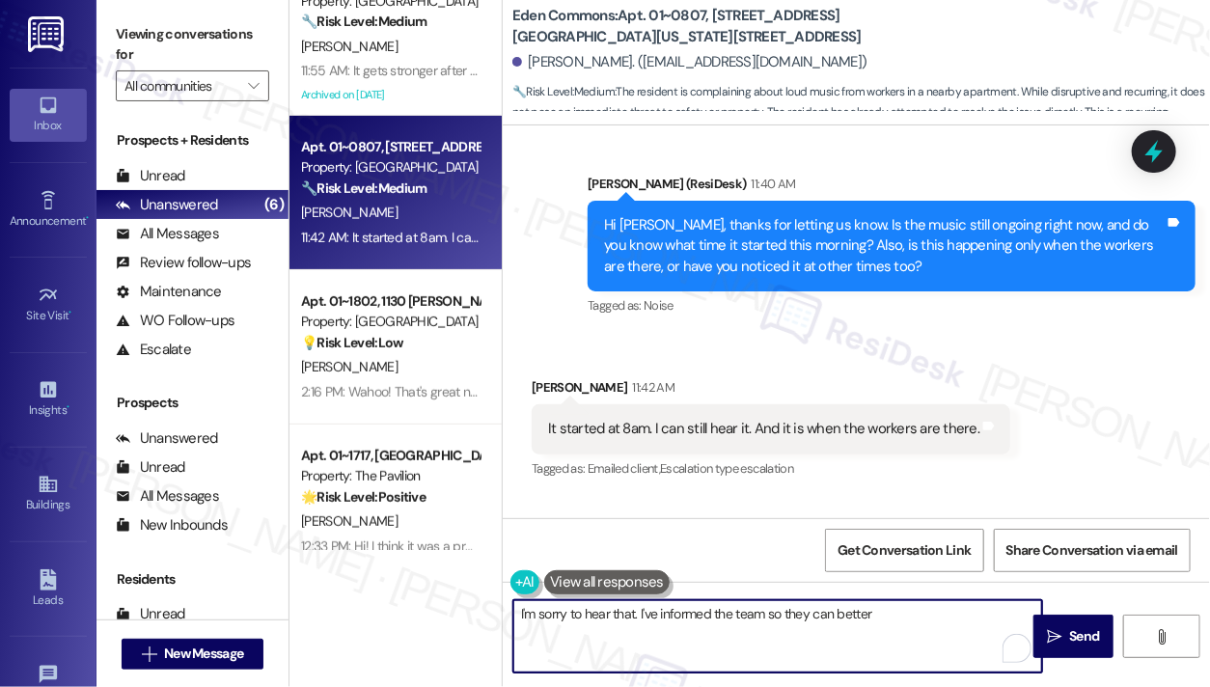
click at [833, 633] on textarea "I'm sorry to hear that. I've informed the team so they can better" at bounding box center [777, 636] width 529 height 72
drag, startPoint x: 901, startPoint y: 607, endPoint x: 641, endPoint y: 591, distance: 260.2
click at [641, 599] on div "I'm sorry to hear that. I've informed the team so they can better" at bounding box center [768, 636] width 531 height 74
paste textarea "Thanks for the update. I’ve informed the team about the situation."
click at [637, 612] on textarea "I'm sorry to hear that. Thanks for the update. I’ve informed the team about the…" at bounding box center [777, 636] width 529 height 72
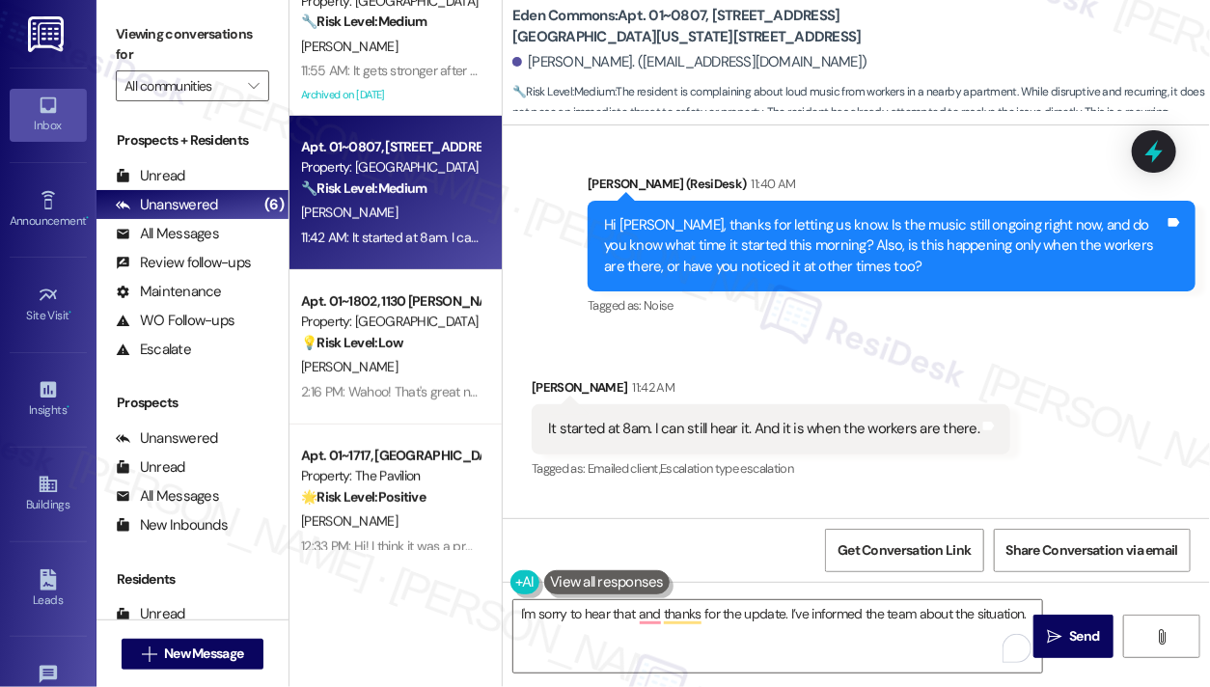
click at [167, 26] on label "Viewing conversations for" at bounding box center [192, 44] width 153 height 51
click at [166, 44] on label "Viewing conversations for" at bounding box center [192, 44] width 153 height 51
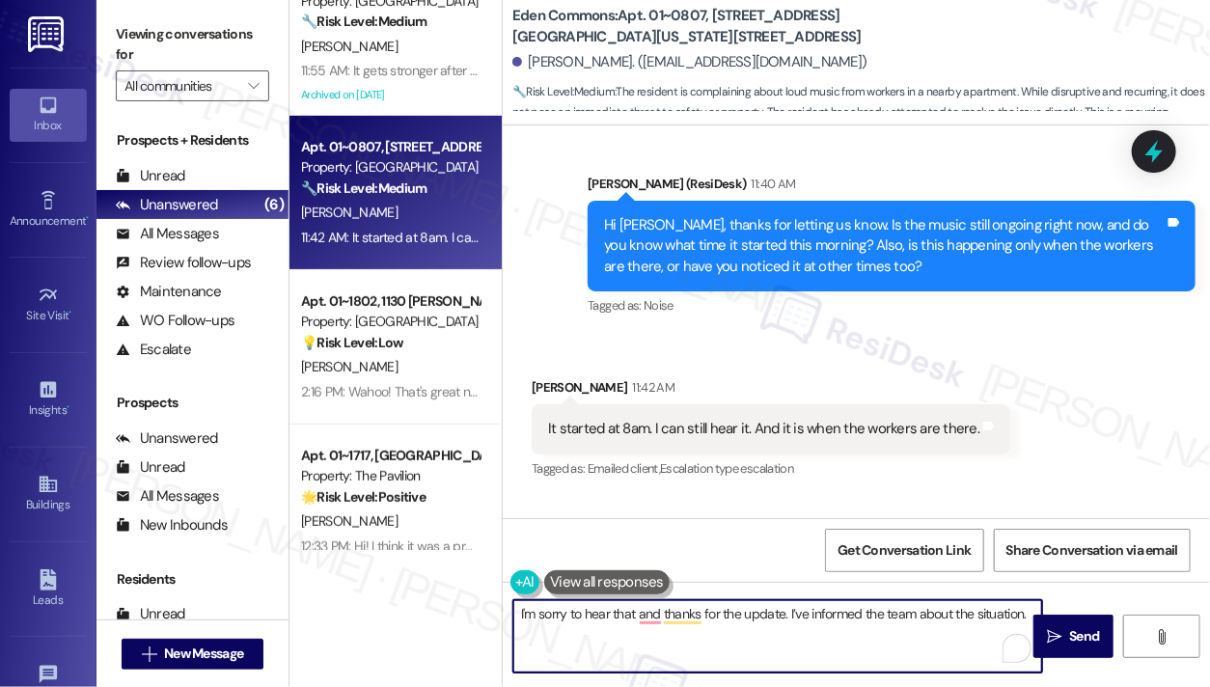
click at [924, 613] on textarea "I'm sorry to hear that and thanks for the update. I’ve informed the team about …" at bounding box center [777, 636] width 529 height 72
click at [1024, 609] on textarea "I'm sorry to hear that and thanks for the update. I’ve informed the team about …" at bounding box center [777, 636] width 529 height 72
paste textarea "They’ll be aware that it’s happening when the workers are there and that it sta…"
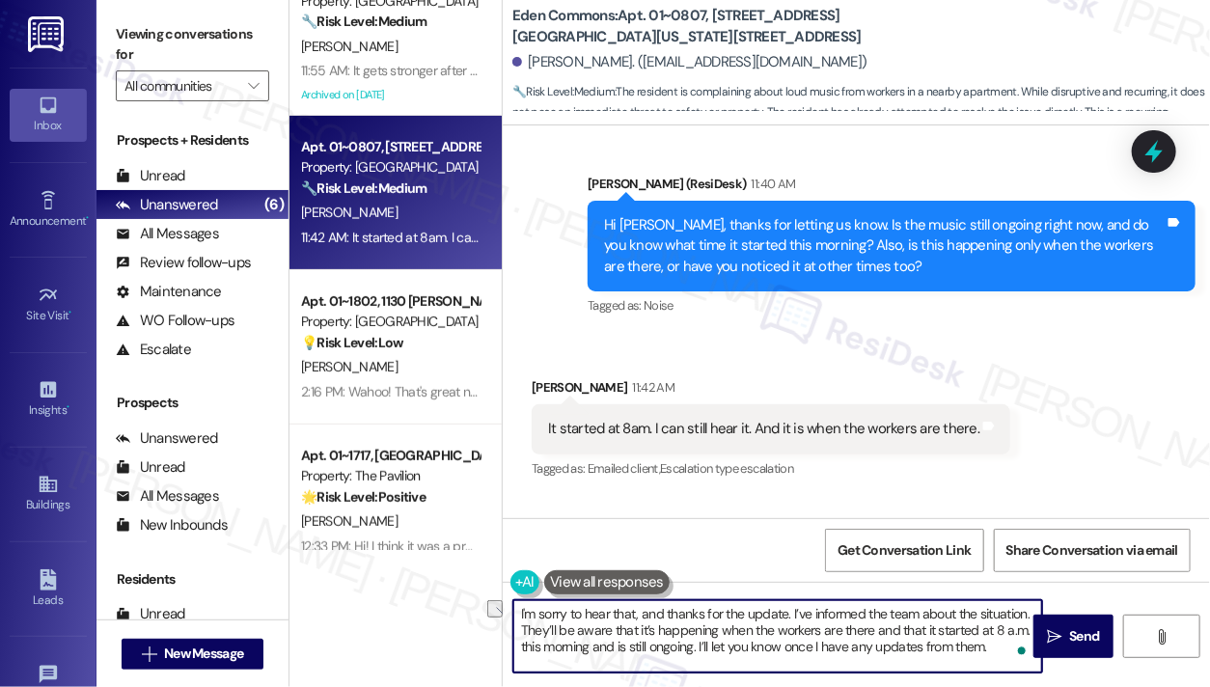
drag, startPoint x: 786, startPoint y: 614, endPoint x: 635, endPoint y: 614, distance: 150.6
click at [635, 614] on textarea "I'm sorry to hear that, and thanks for the update. I’ve informed the team about…" at bounding box center [777, 636] width 529 height 72
click at [614, 645] on textarea "I'm sorry to hear that. I’ve informed the team about the situation. They’ll be …" at bounding box center [777, 636] width 529 height 72
click at [614, 644] on textarea "I'm sorry to hear that. I’ve informed the team about the situation. They’ll be …" at bounding box center [777, 636] width 529 height 72
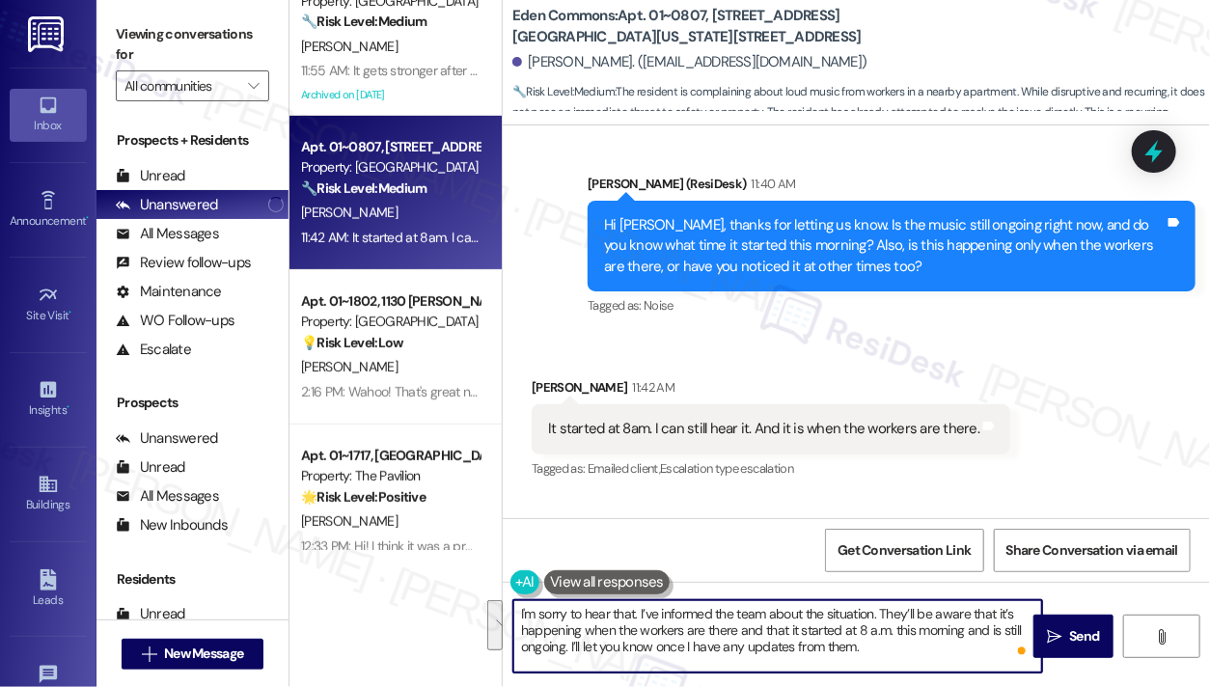
type textarea "I'm sorry to hear that. I’ve informed the team about the situation. They’ll be …"
click at [874, 455] on div "Tagged as: Emailed client , Click to highlight conversations about Emailed clie…" at bounding box center [771, 469] width 479 height 28
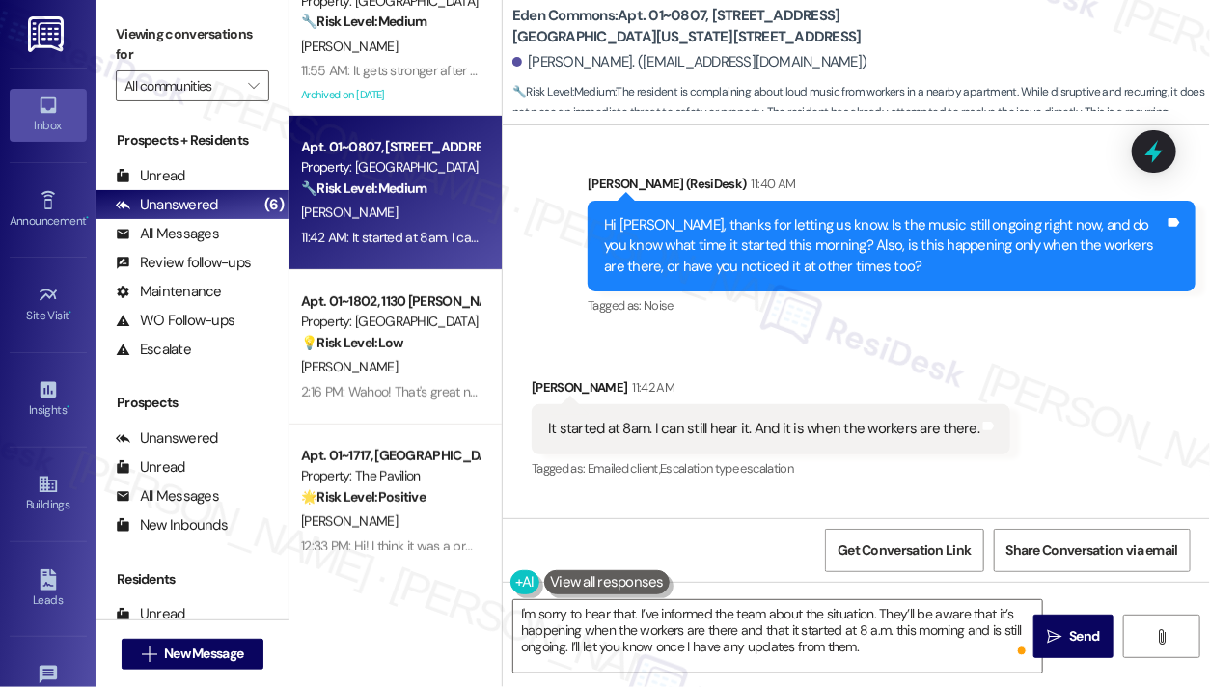
scroll to position [8524, 0]
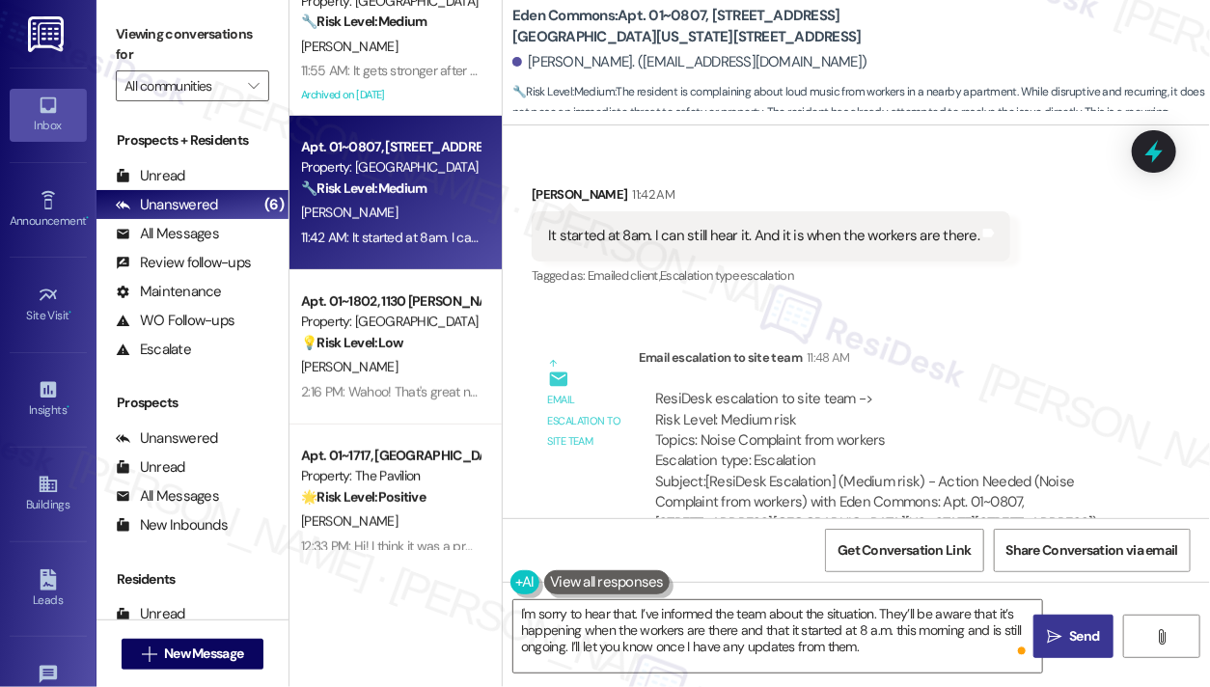
click at [1062, 638] on span " Send" at bounding box center [1073, 636] width 61 height 20
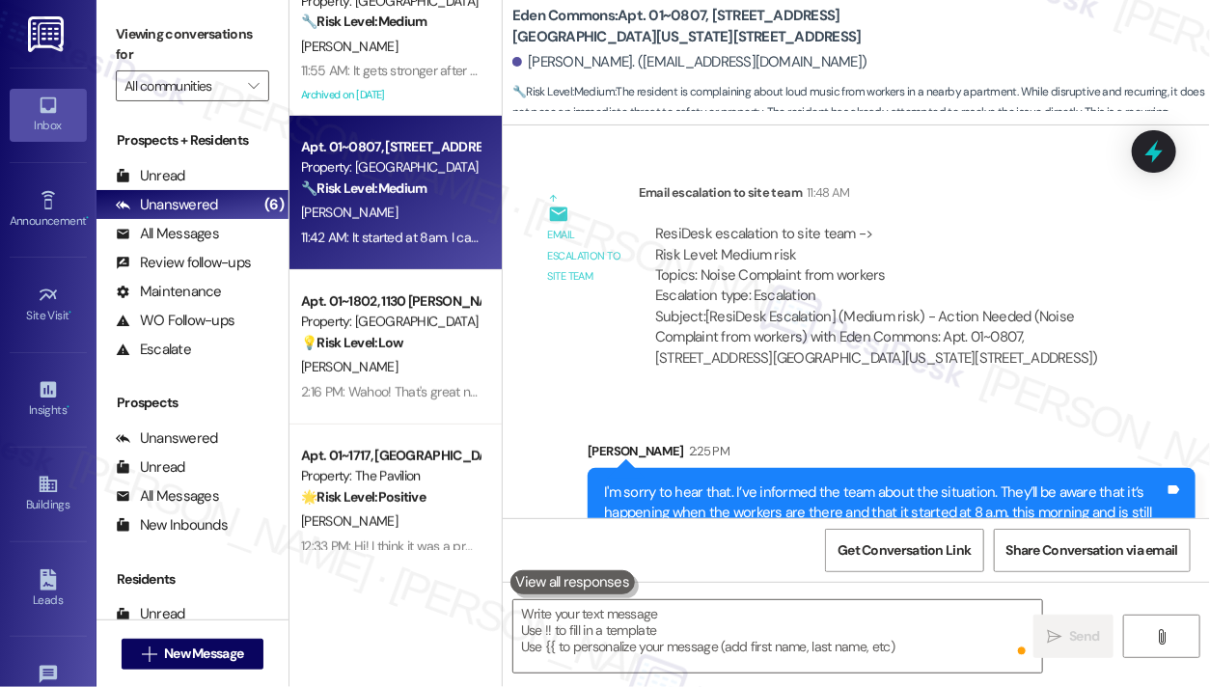
scroll to position [8701, 0]
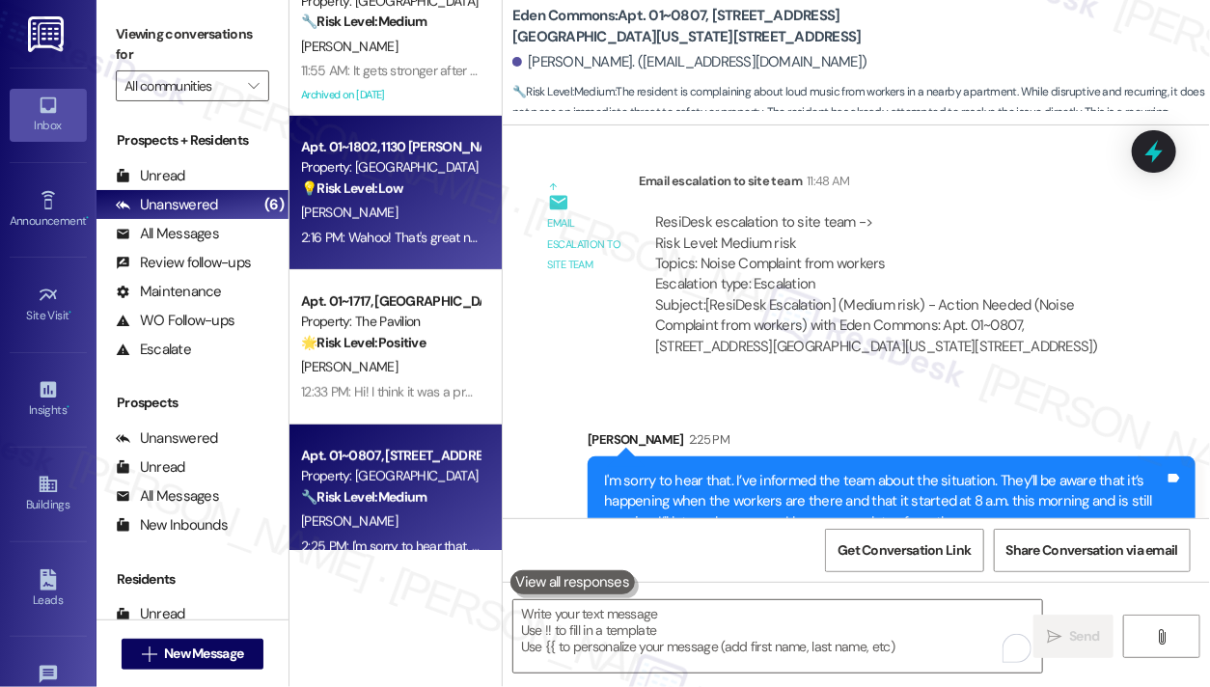
click at [434, 241] on div "2:16 PM: Wahoo! That's great news! Thank you so much hopefully it is soon :) 2:…" at bounding box center [513, 237] width 424 height 17
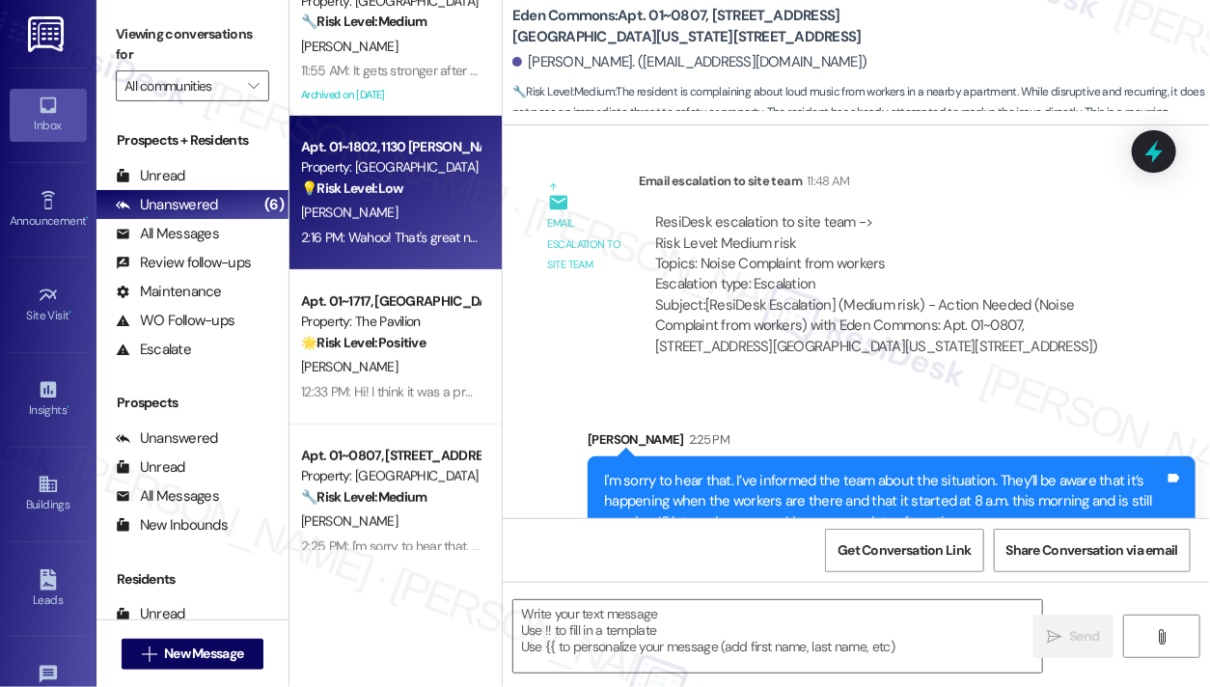
type textarea "Fetching suggested responses. Please feel free to read through the conversation…"
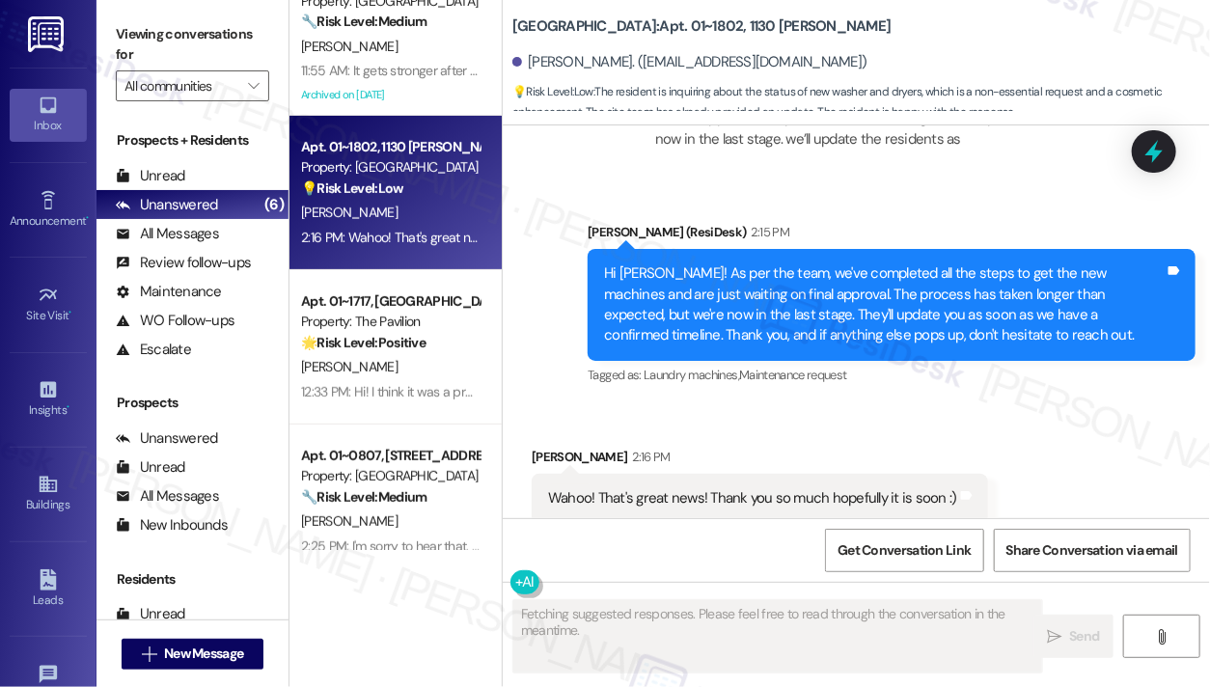
scroll to position [4880, 0]
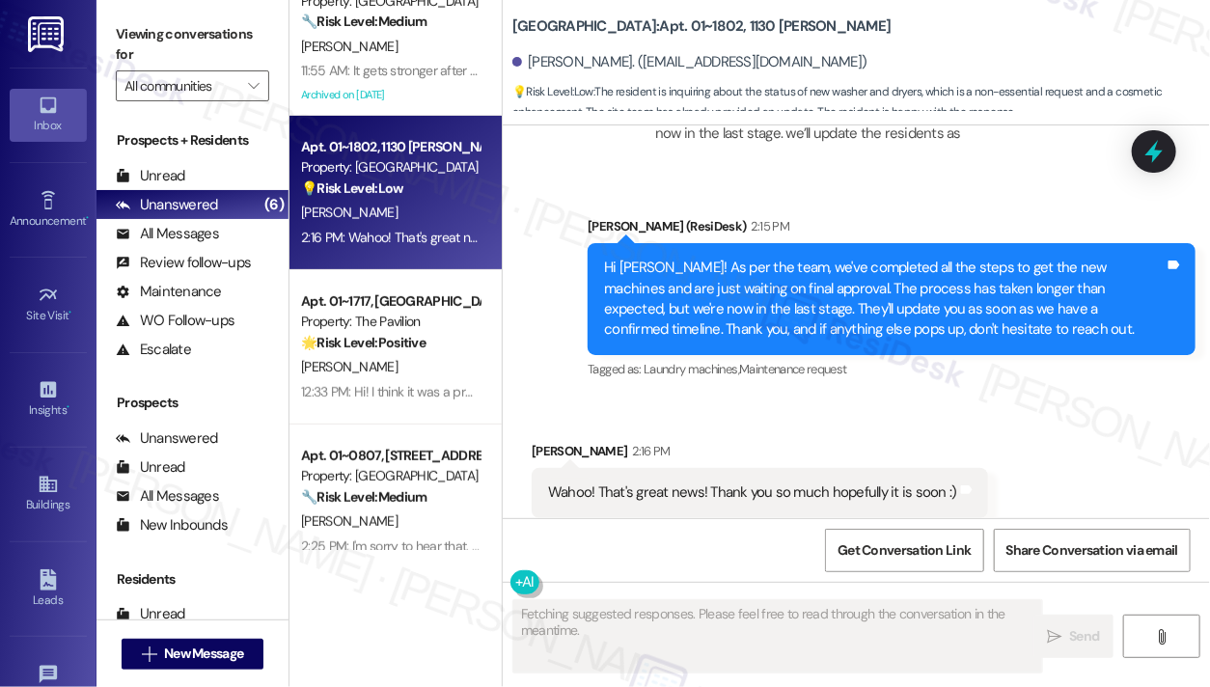
click at [729, 265] on div "Hi [PERSON_NAME]! As per the team, we've completed all the steps to get the new…" at bounding box center [884, 299] width 561 height 83
click at [730, 263] on div "Hi [PERSON_NAME]! As per the team, we've completed all the steps to get the new…" at bounding box center [884, 299] width 561 height 83
click at [707, 483] on div "Wahoo! That's great news! Thank you so much hopefully it is soon :)" at bounding box center [752, 493] width 409 height 20
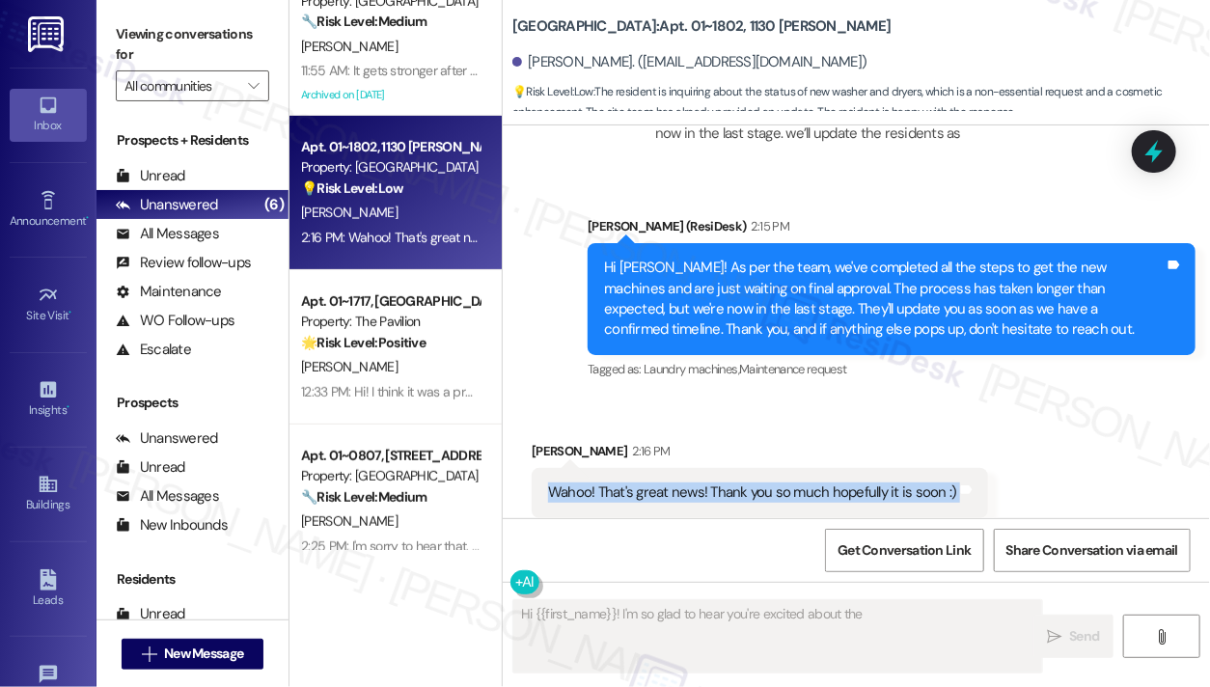
click at [707, 483] on div "Wahoo! That's great news! Thank you so much hopefully it is soon :)" at bounding box center [752, 493] width 409 height 20
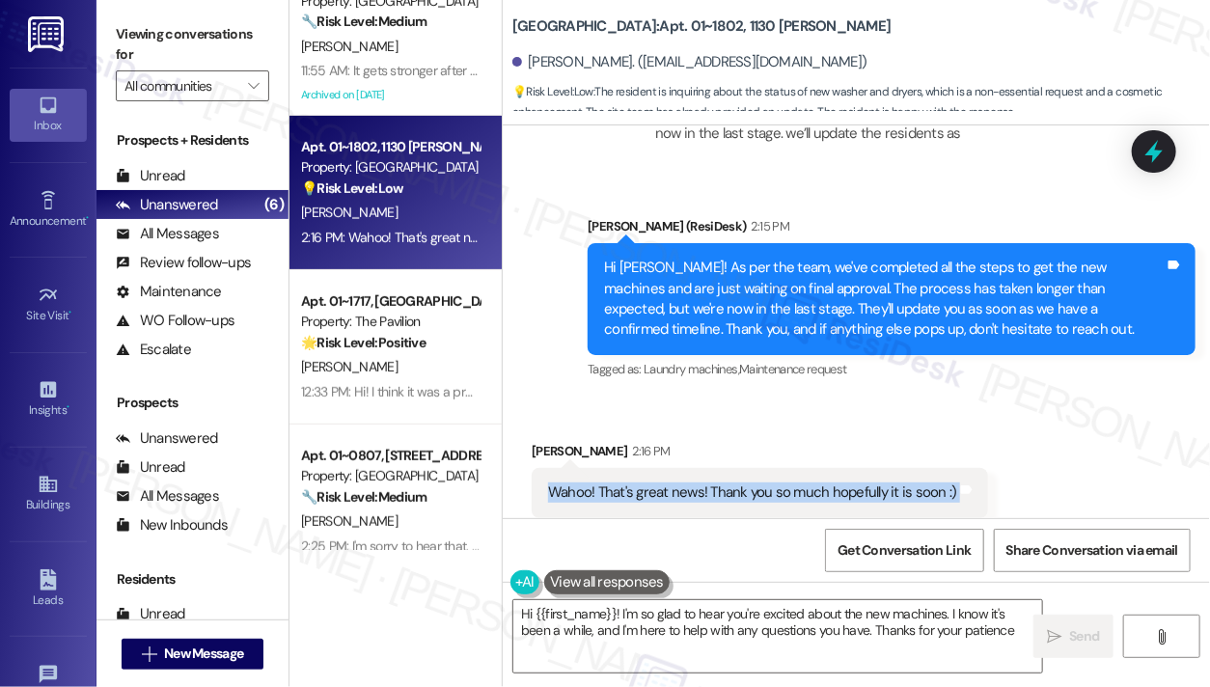
type textarea "Hi {{first_name}}! I'm so glad to hear you're excited about the new machines. I…"
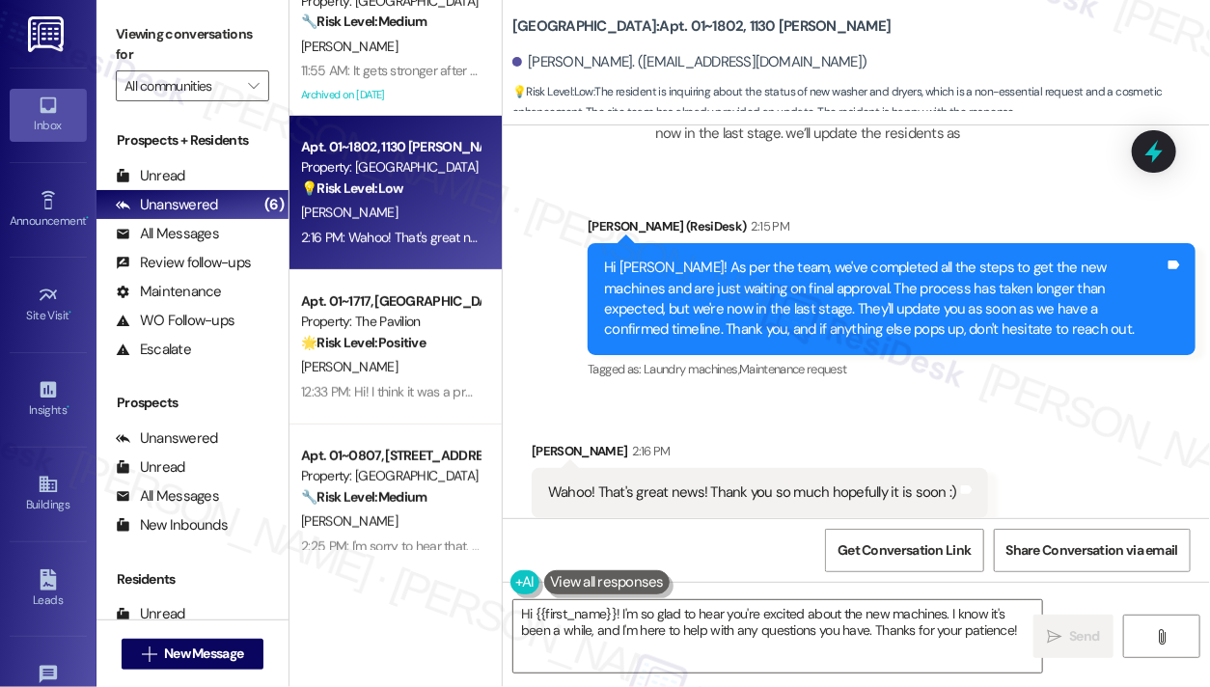
click at [790, 258] on div "Hi [PERSON_NAME]! As per the team, we've completed all the steps to get the new…" at bounding box center [884, 299] width 561 height 83
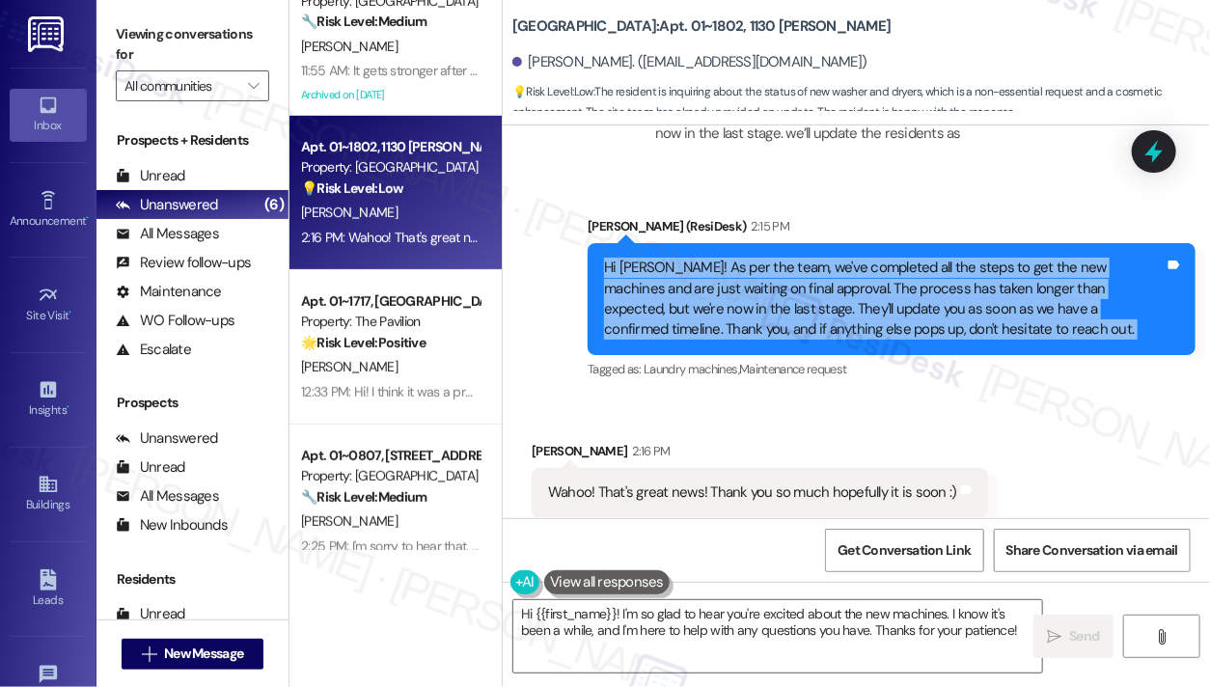
click at [790, 258] on div "Hi [PERSON_NAME]! As per the team, we've completed all the steps to get the new…" at bounding box center [884, 299] width 561 height 83
click at [782, 258] on div "Hi [PERSON_NAME]! As per the team, we've completed all the steps to get the new…" at bounding box center [884, 299] width 561 height 83
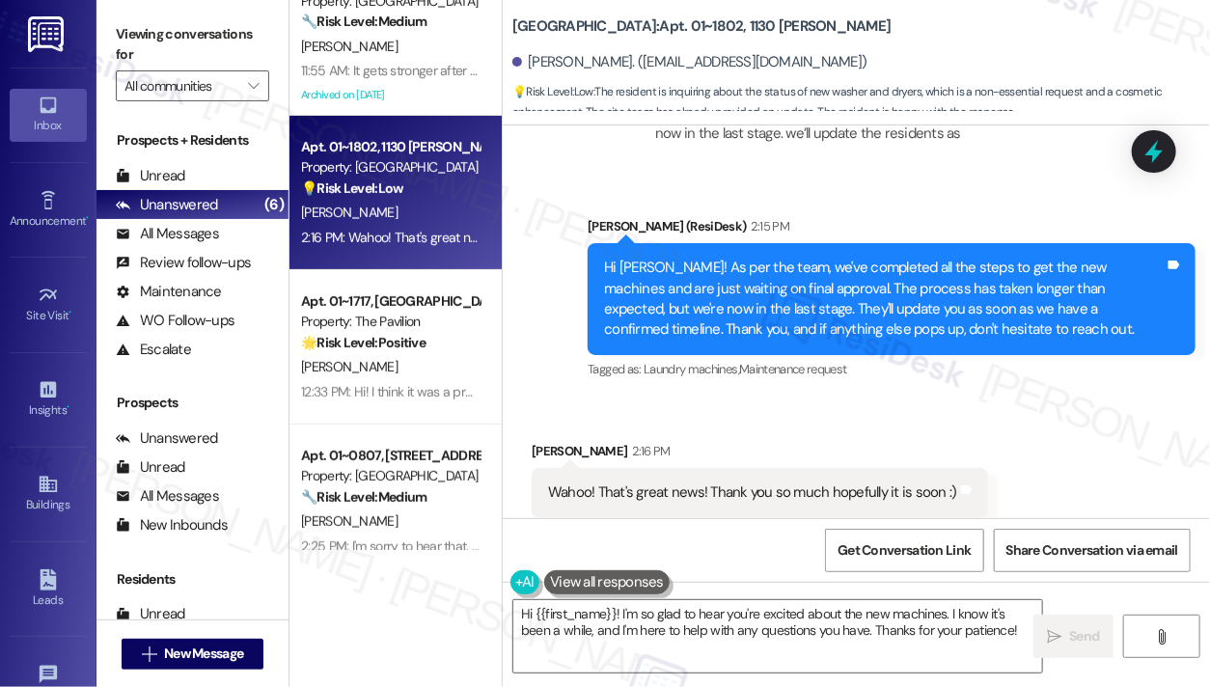
click at [698, 483] on div "Wahoo! That's great news! Thank you so much hopefully it is soon :)" at bounding box center [752, 493] width 409 height 20
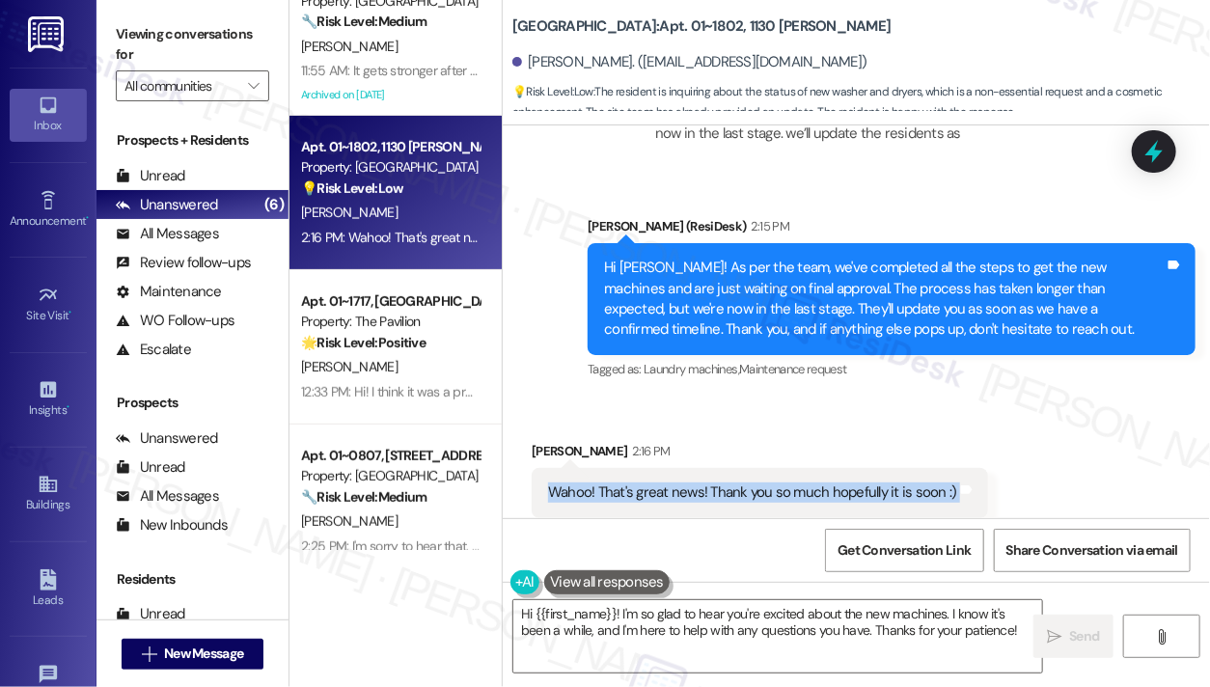
click at [698, 483] on div "Wahoo! That's great news! Thank you so much hopefully it is soon :)" at bounding box center [752, 493] width 409 height 20
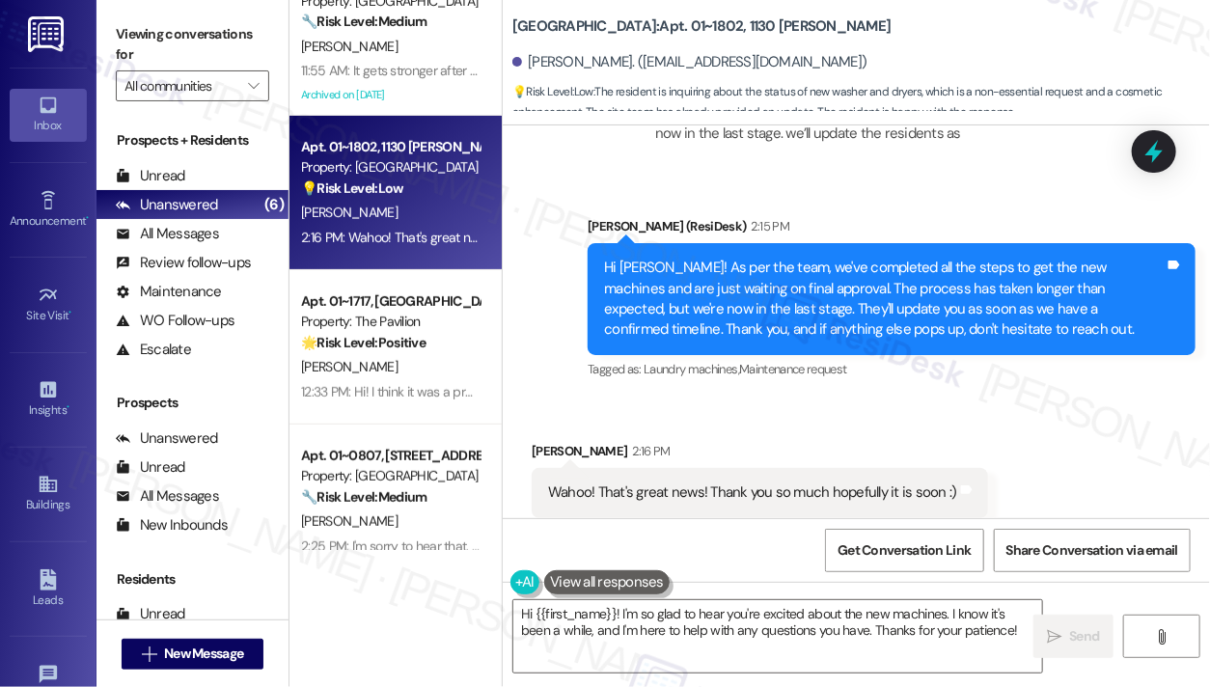
click at [736, 258] on div "Hi [PERSON_NAME]! As per the team, we've completed all the steps to get the new…" at bounding box center [884, 299] width 561 height 83
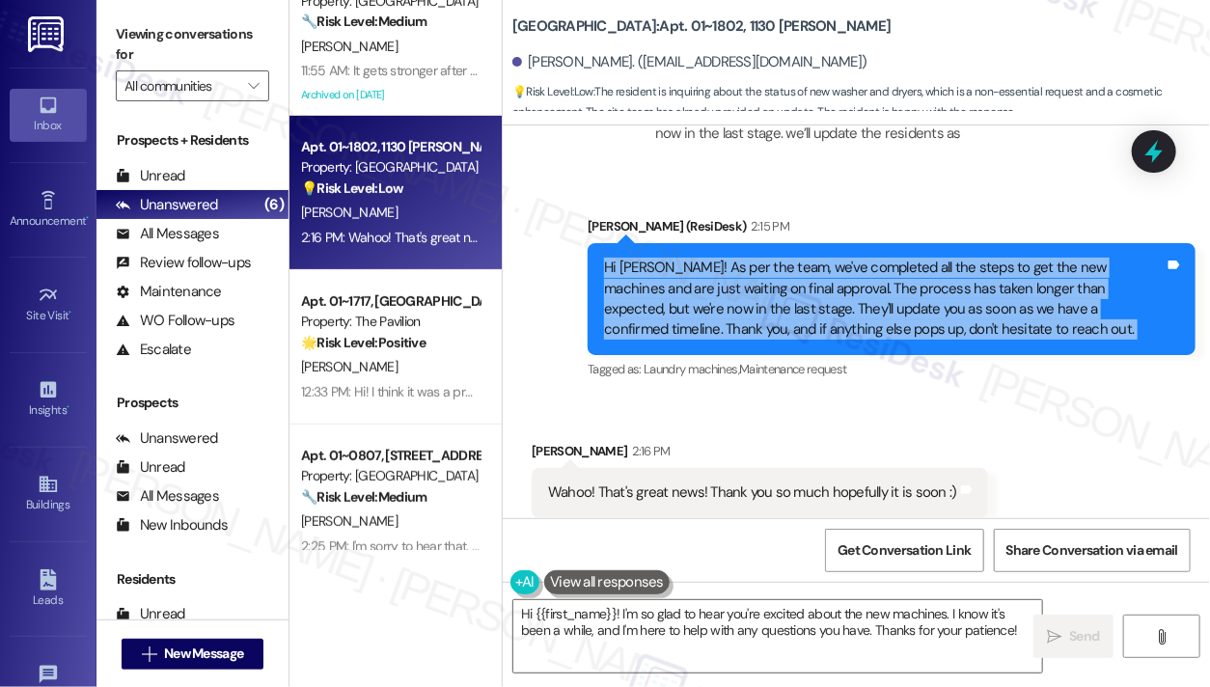
click at [736, 258] on div "Hi [PERSON_NAME]! As per the team, we've completed all the steps to get the new…" at bounding box center [884, 299] width 561 height 83
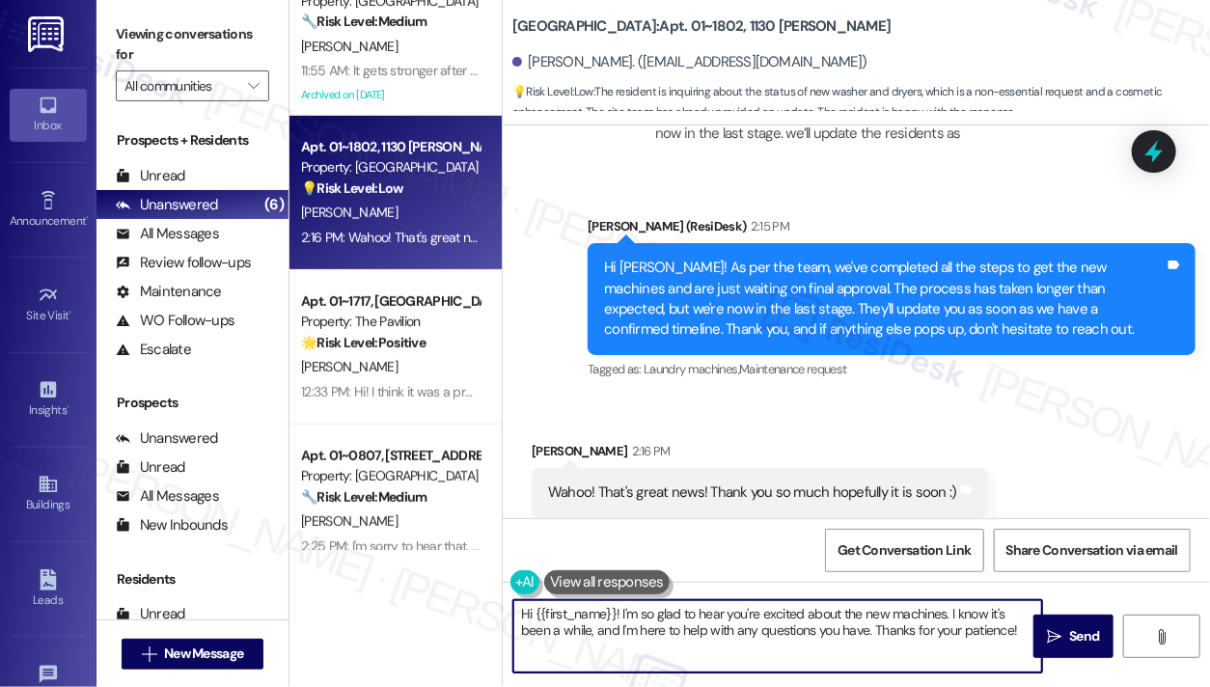
drag, startPoint x: 652, startPoint y: 632, endPoint x: 815, endPoint y: 632, distance: 162.1
click at [813, 632] on textarea "Hi {{first_name}}! I'm so glad to hear you're excited about the new machines. I…" at bounding box center [777, 636] width 529 height 72
click at [815, 632] on textarea "Hi {{first_name}}! I'm so glad to hear you're excited about the new machines. I…" at bounding box center [777, 636] width 529 height 72
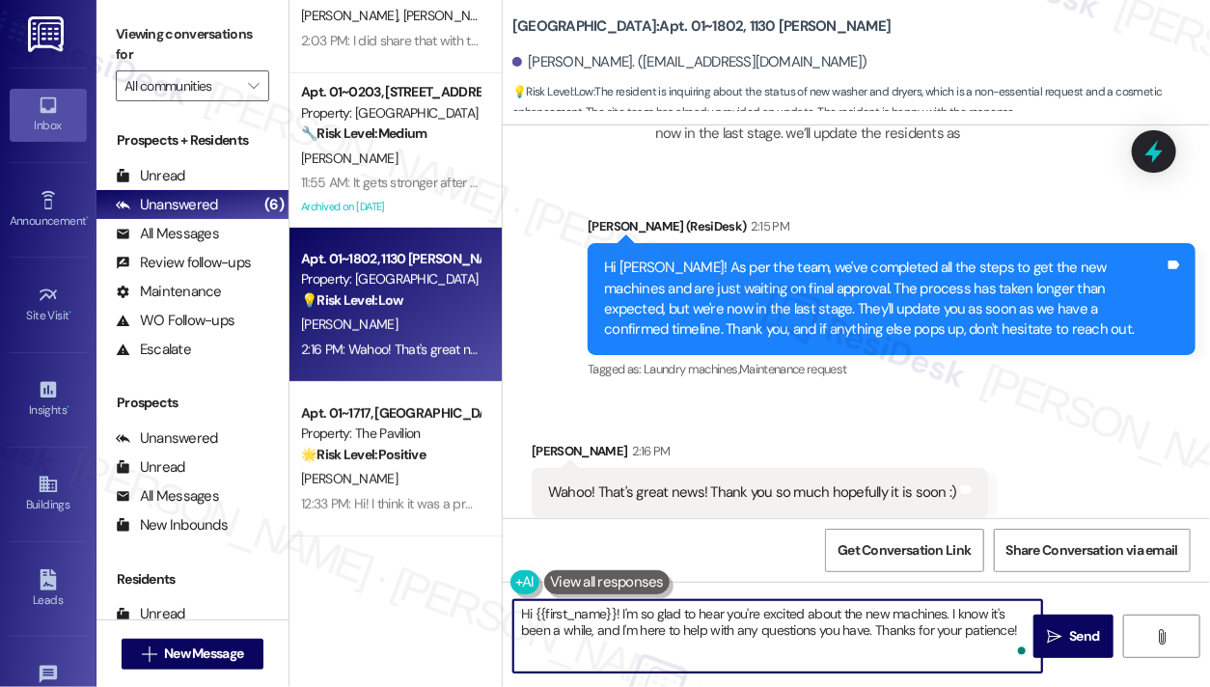
scroll to position [0, 0]
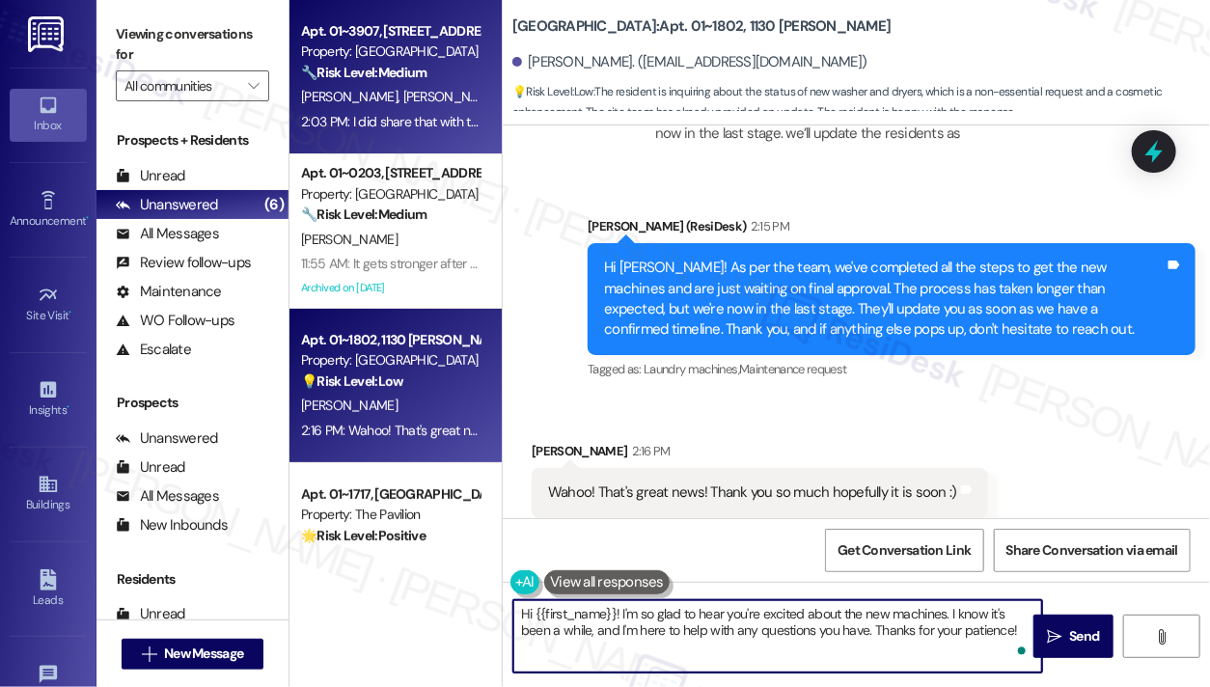
click at [405, 94] on div "T. Naylor D. Hill" at bounding box center [390, 97] width 182 height 24
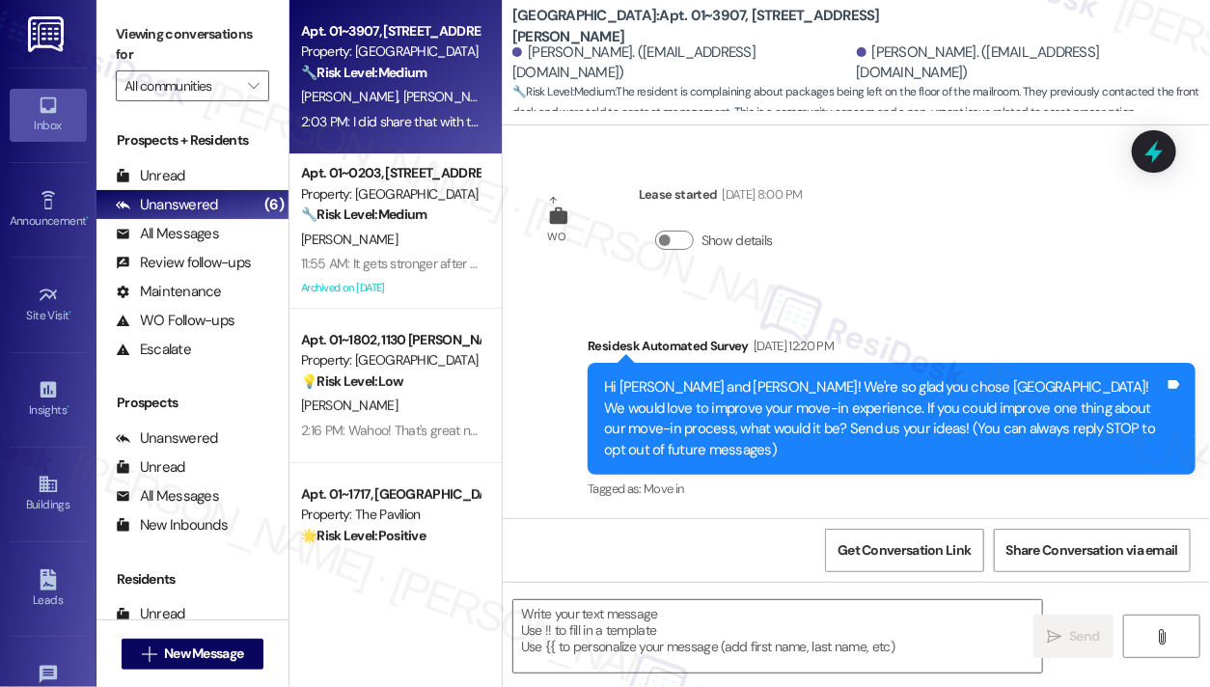
scroll to position [7558, 0]
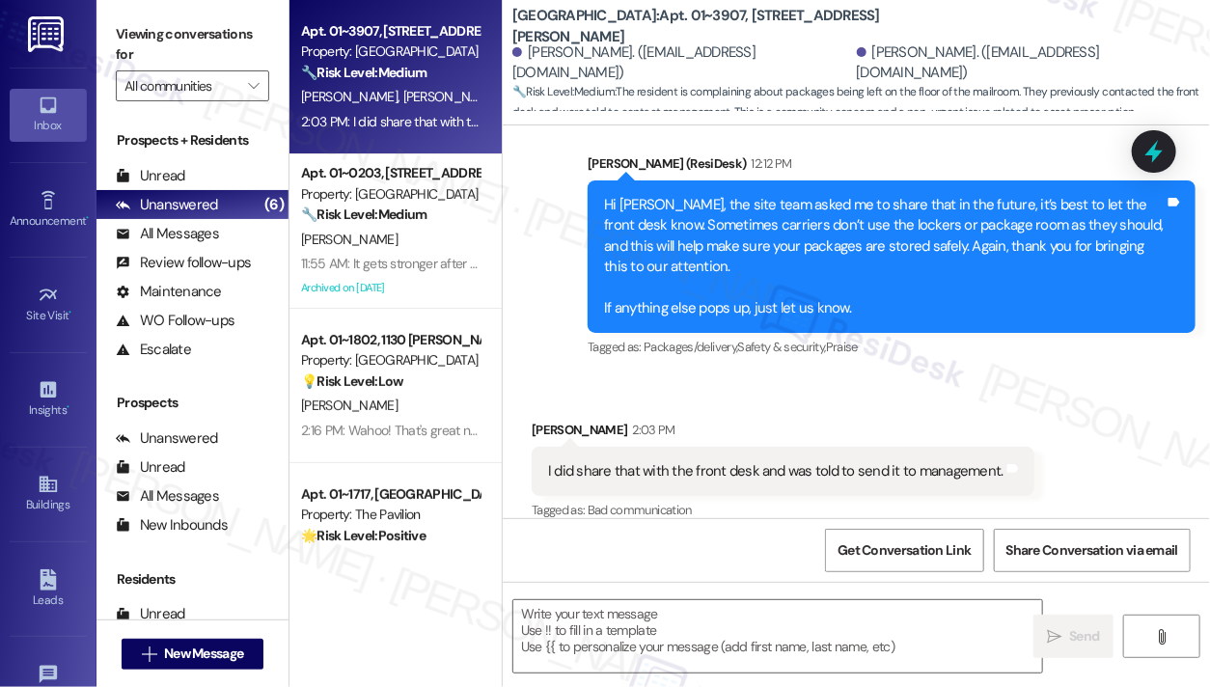
type textarea "Fetching suggested responses. Please feel free to read through the conversation…"
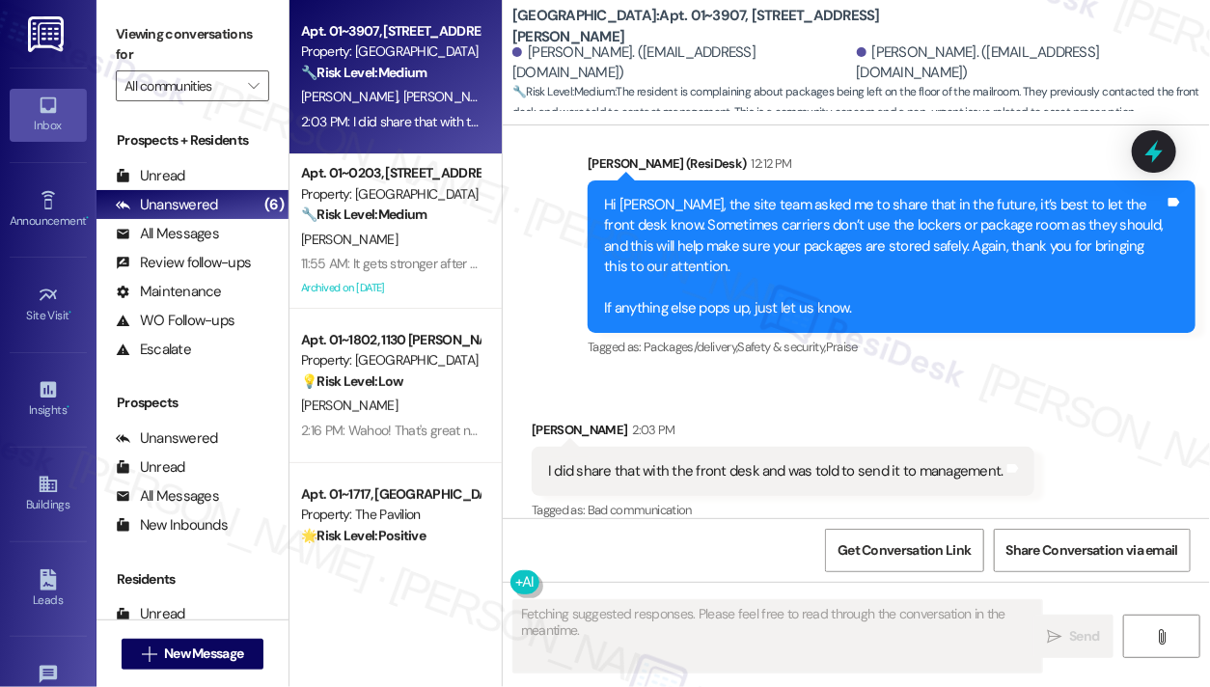
click at [735, 461] on div "I did share that with the front desk and was told to send it to management." at bounding box center [776, 471] width 456 height 20
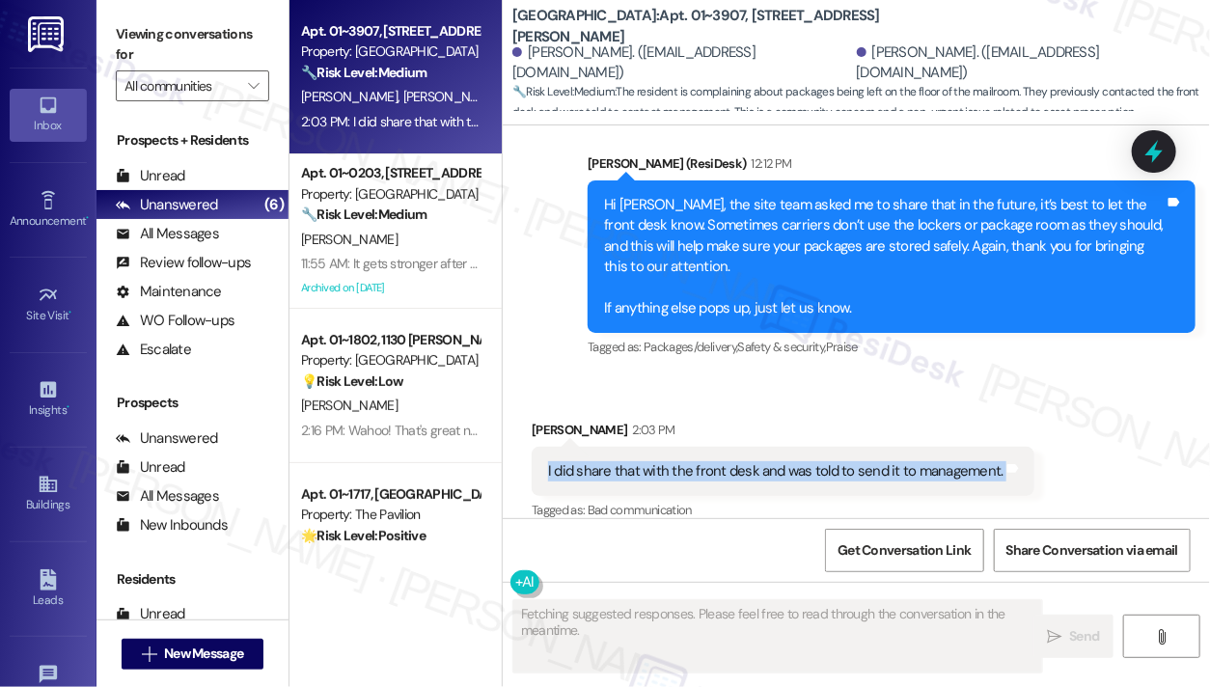
click at [735, 461] on div "I did share that with the front desk and was told to send it to management." at bounding box center [776, 471] width 456 height 20
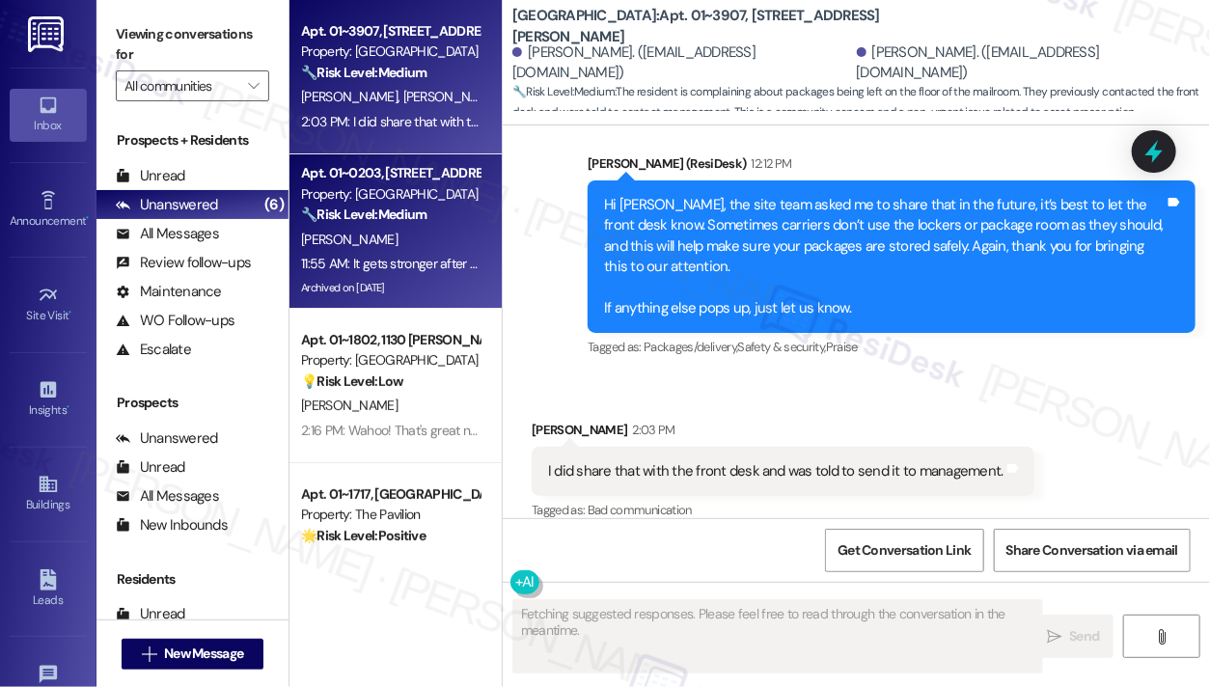
click at [426, 257] on div "11:55 AM: It gets stronger after using the dishwasher and I've been noticing it…" at bounding box center [543, 263] width 485 height 17
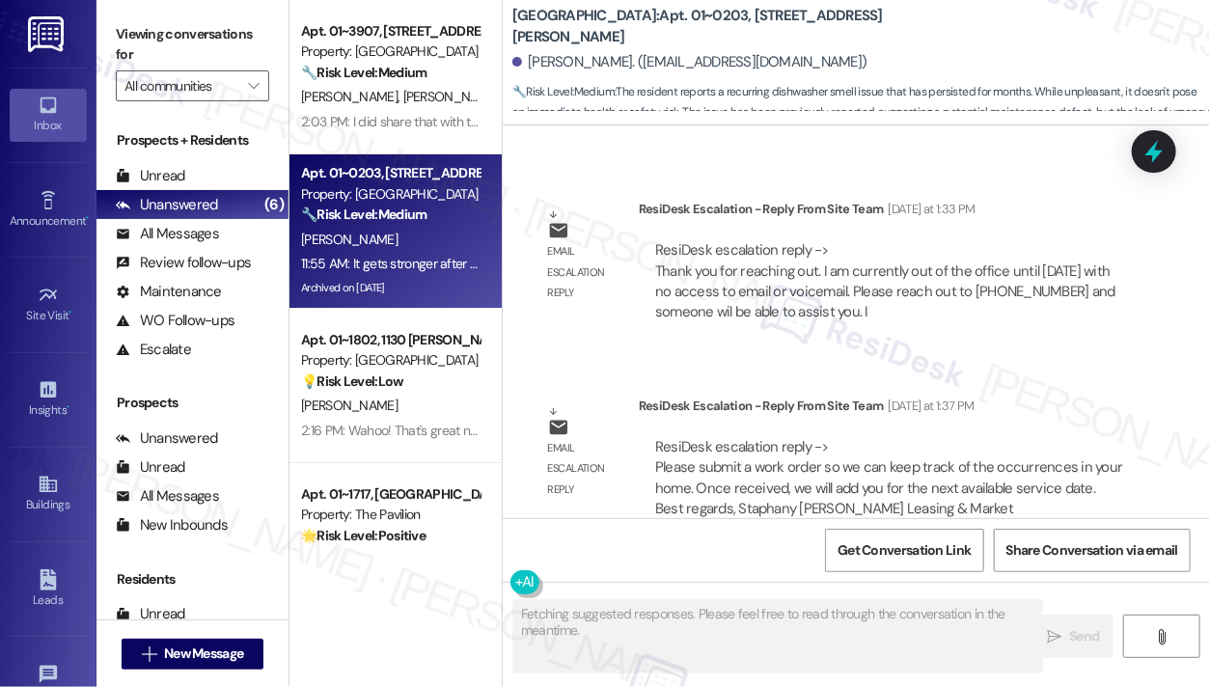
scroll to position [28240, 0]
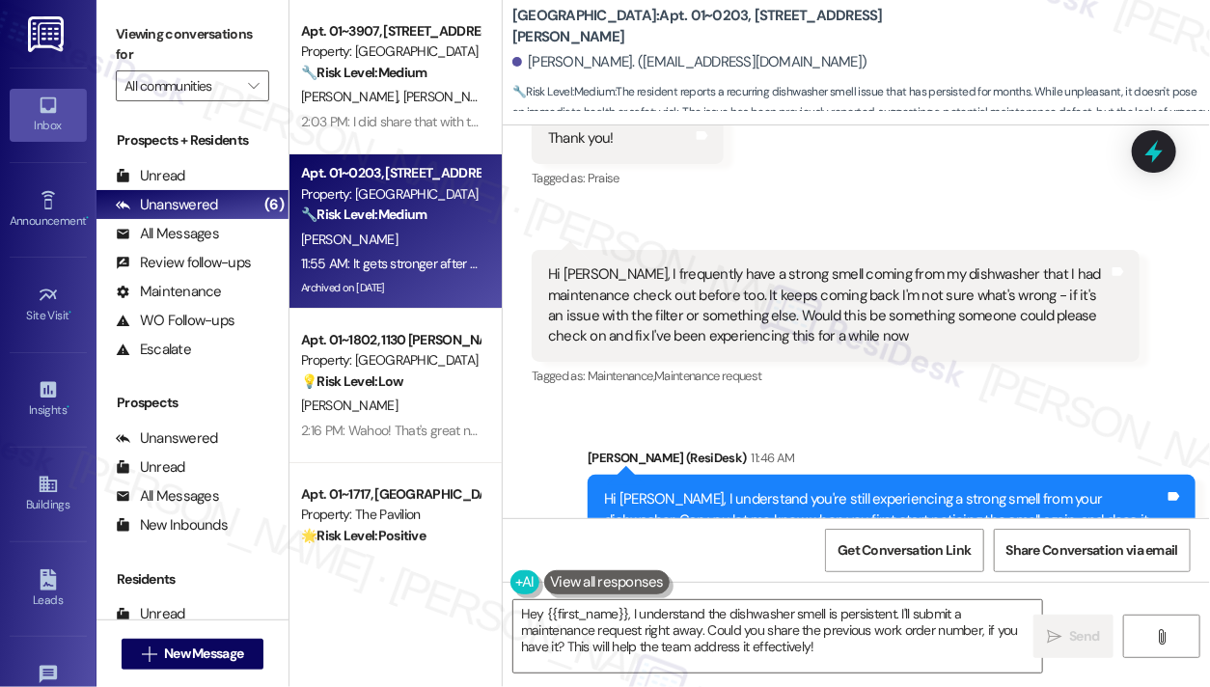
drag, startPoint x: 190, startPoint y: 49, endPoint x: 160, endPoint y: 32, distance: 34.6
click at [190, 49] on label "Viewing conversations for" at bounding box center [192, 44] width 153 height 51
drag, startPoint x: 842, startPoint y: 35, endPoint x: 714, endPoint y: 26, distance: 127.7
click at [714, 26] on div "Columbus Plaza: Apt. 01~0203, 233 East Wacker" at bounding box center [706, 26] width 386 height 24
copy b "233 East Wacker"
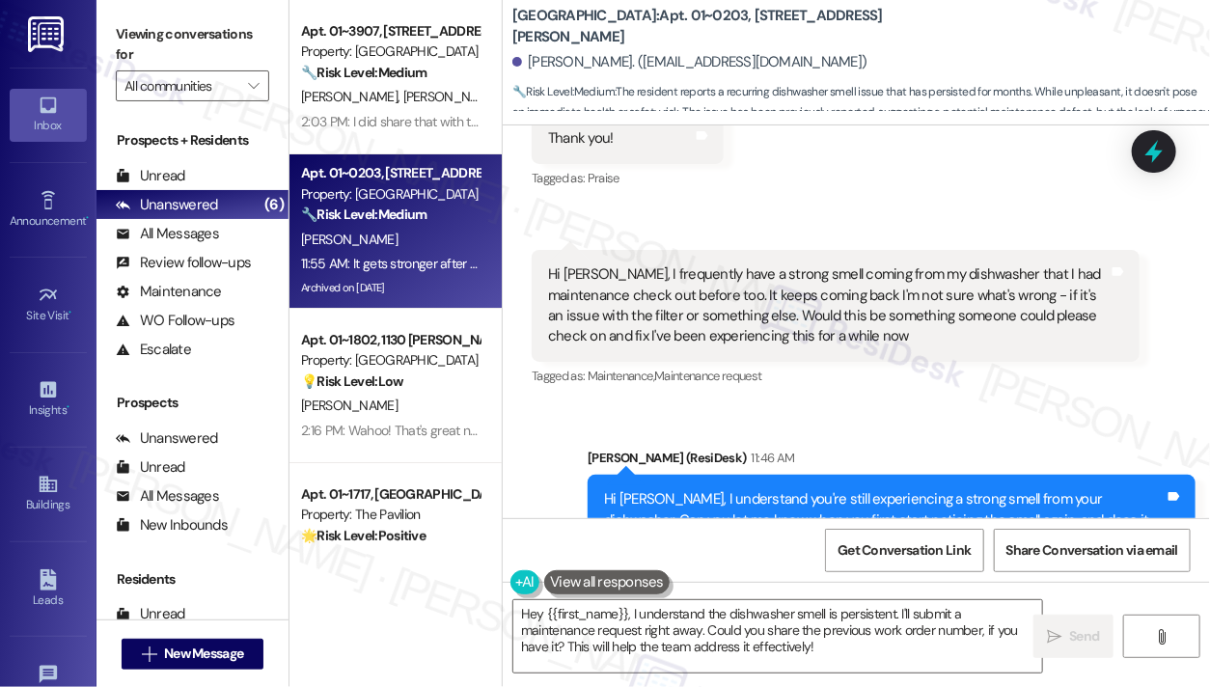
click at [188, 28] on label "Viewing conversations for" at bounding box center [192, 44] width 153 height 51
click at [193, 28] on label "Viewing conversations for" at bounding box center [192, 44] width 153 height 51
drag, startPoint x: 649, startPoint y: 23, endPoint x: 706, endPoint y: 22, distance: 57.0
click at [706, 22] on b "Columbus Plaza: Apt. 01~0203, 233 East Wacker" at bounding box center [706, 27] width 386 height 42
copy b "01~0203"
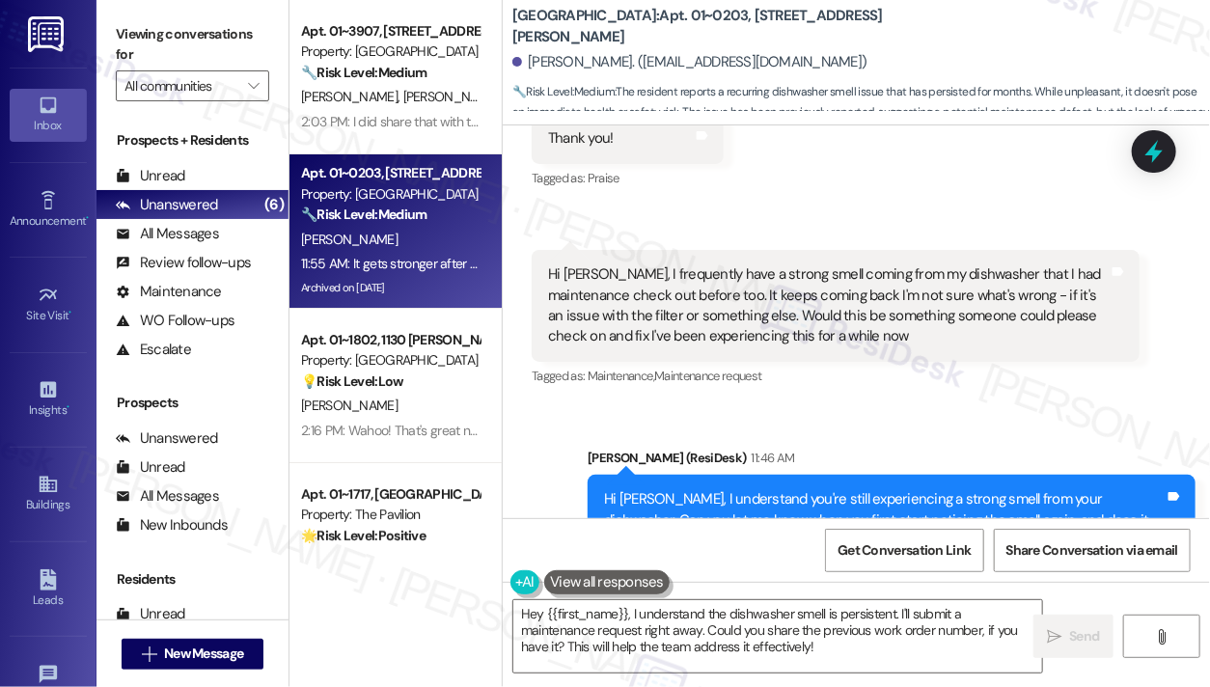
click at [157, 22] on label "Viewing conversations for" at bounding box center [192, 44] width 153 height 51
click at [183, 45] on label "Viewing conversations for" at bounding box center [192, 44] width 153 height 51
click at [163, 56] on label "Viewing conversations for" at bounding box center [192, 44] width 153 height 51
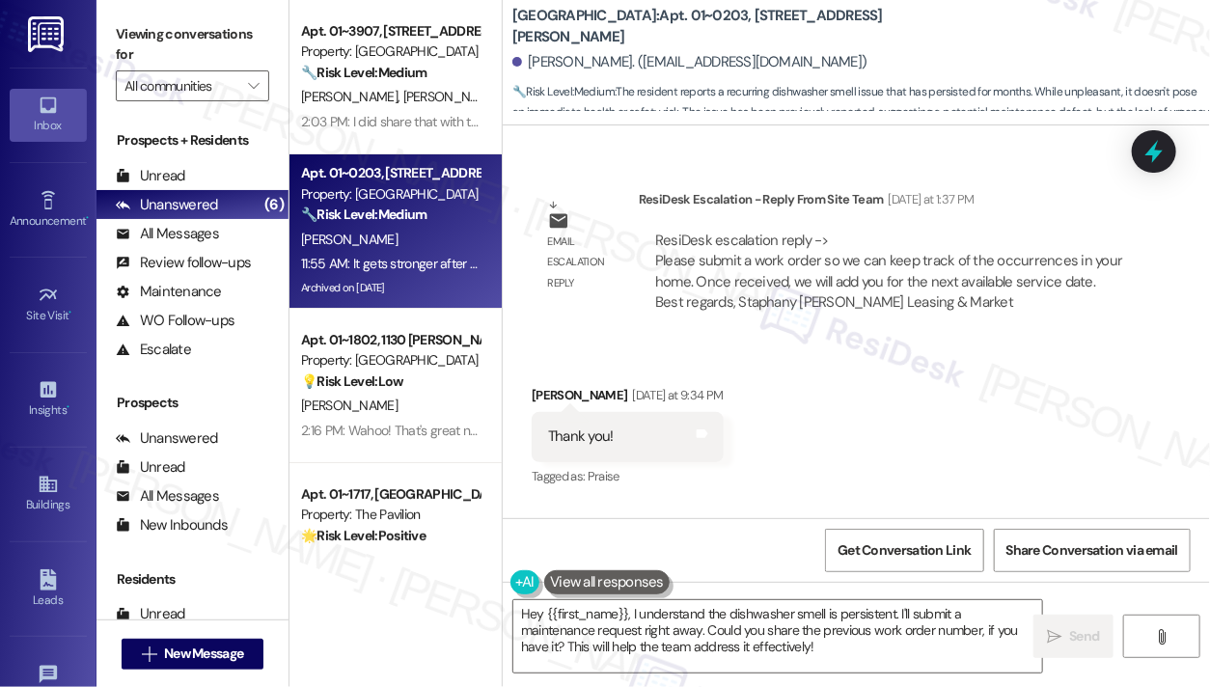
scroll to position [27855, 0]
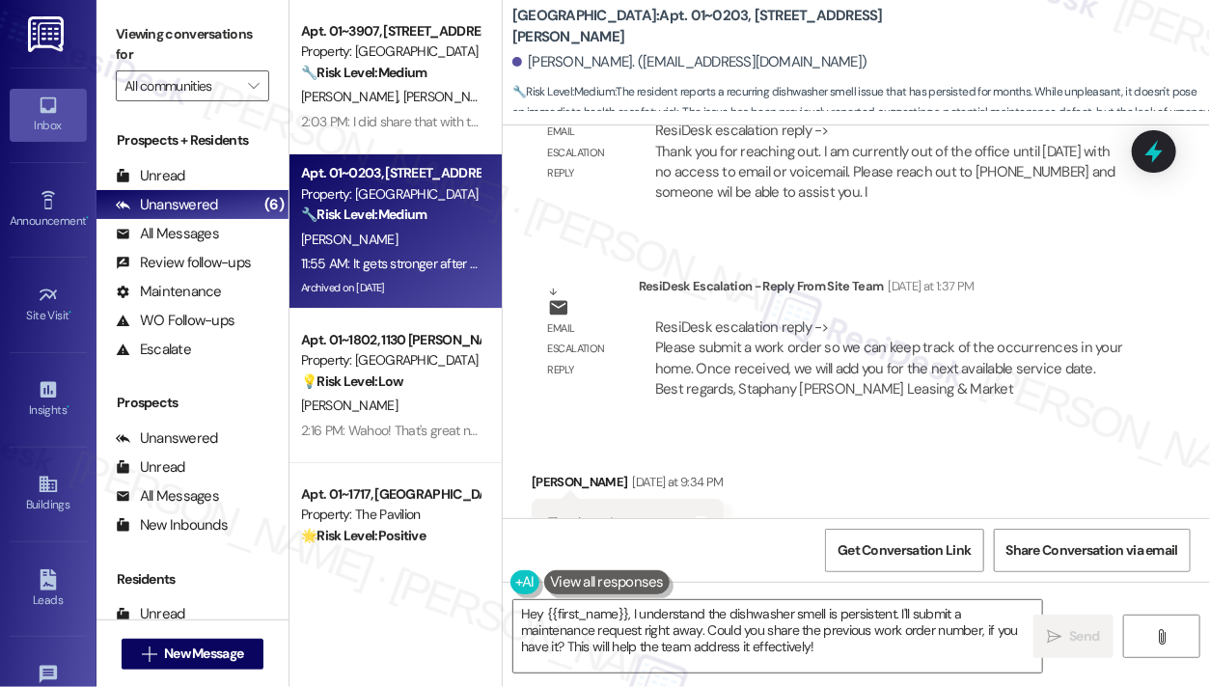
click at [714, 650] on div "Hi [PERSON_NAME], I frequently have a strong smell coming from my dishwasher th…" at bounding box center [828, 691] width 561 height 83
click at [143, 68] on label "Viewing conversations for" at bounding box center [192, 44] width 153 height 51
click at [737, 650] on div "Hi [PERSON_NAME], I frequently have a strong smell coming from my dishwasher th…" at bounding box center [828, 691] width 561 height 83
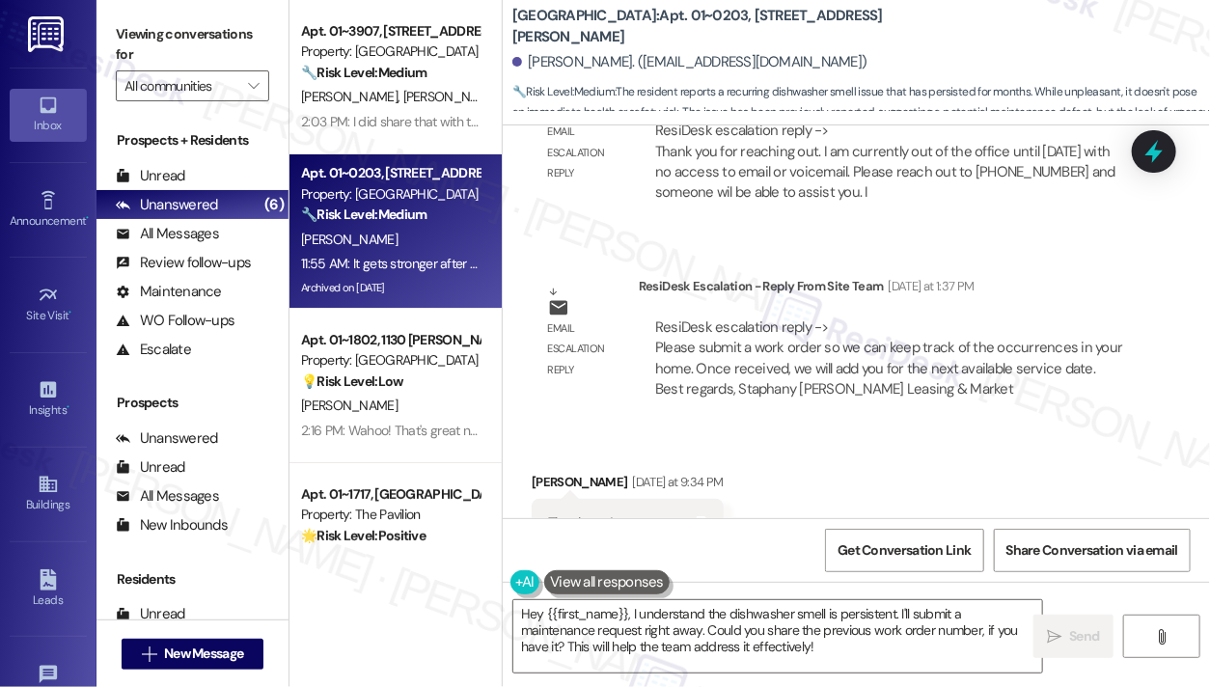
click at [737, 650] on div "Hi [PERSON_NAME], I frequently have a strong smell coming from my dishwasher th…" at bounding box center [828, 691] width 561 height 83
click at [818, 650] on div "Hi [PERSON_NAME], I frequently have a strong smell coming from my dishwasher th…" at bounding box center [828, 691] width 561 height 83
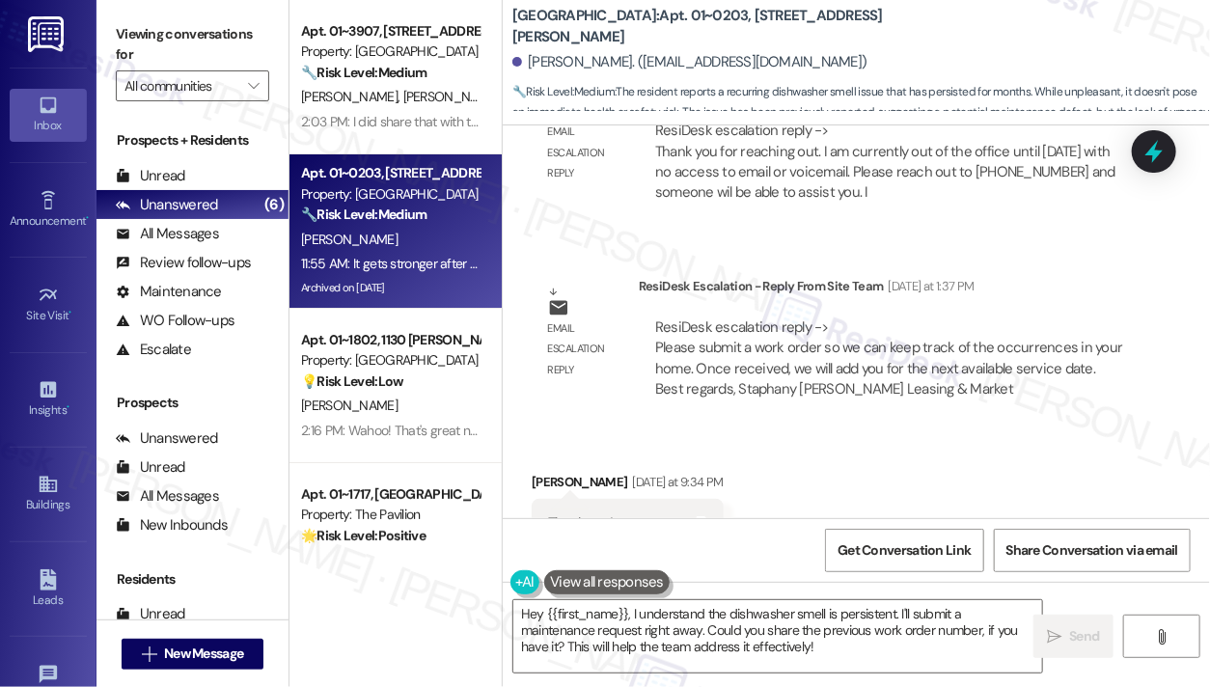
scroll to position [28048, 0]
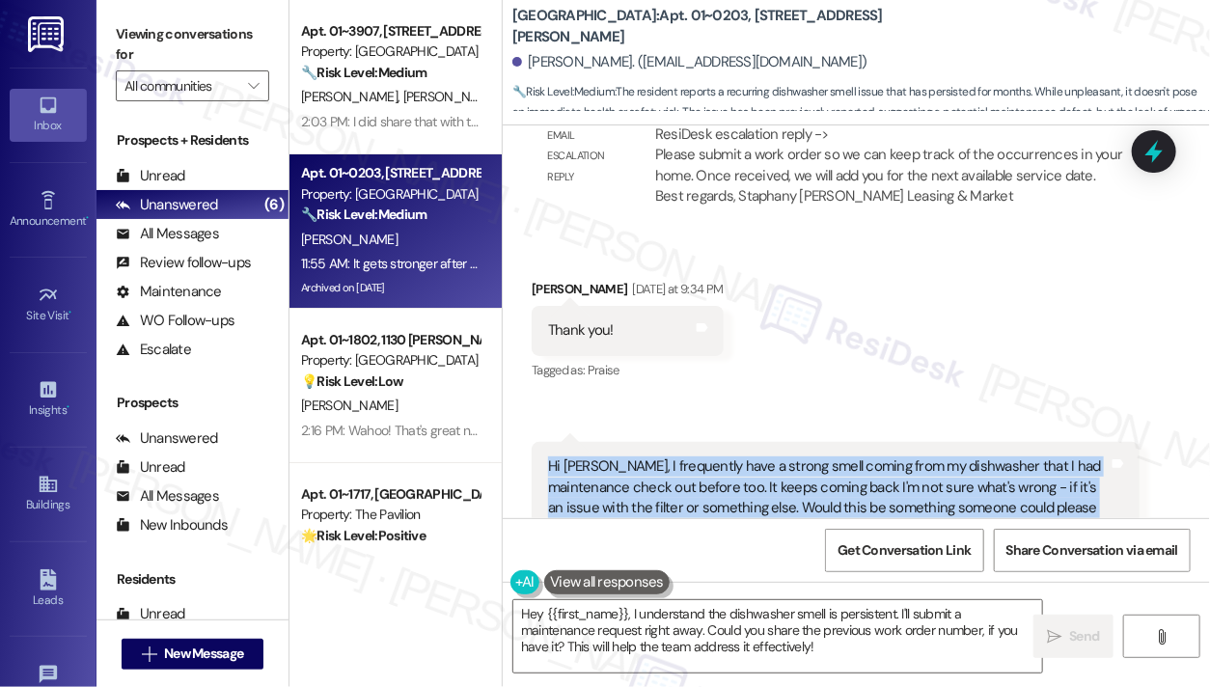
click at [823, 457] on div "Hi [PERSON_NAME], I frequently have a strong smell coming from my dishwasher th…" at bounding box center [828, 498] width 561 height 83
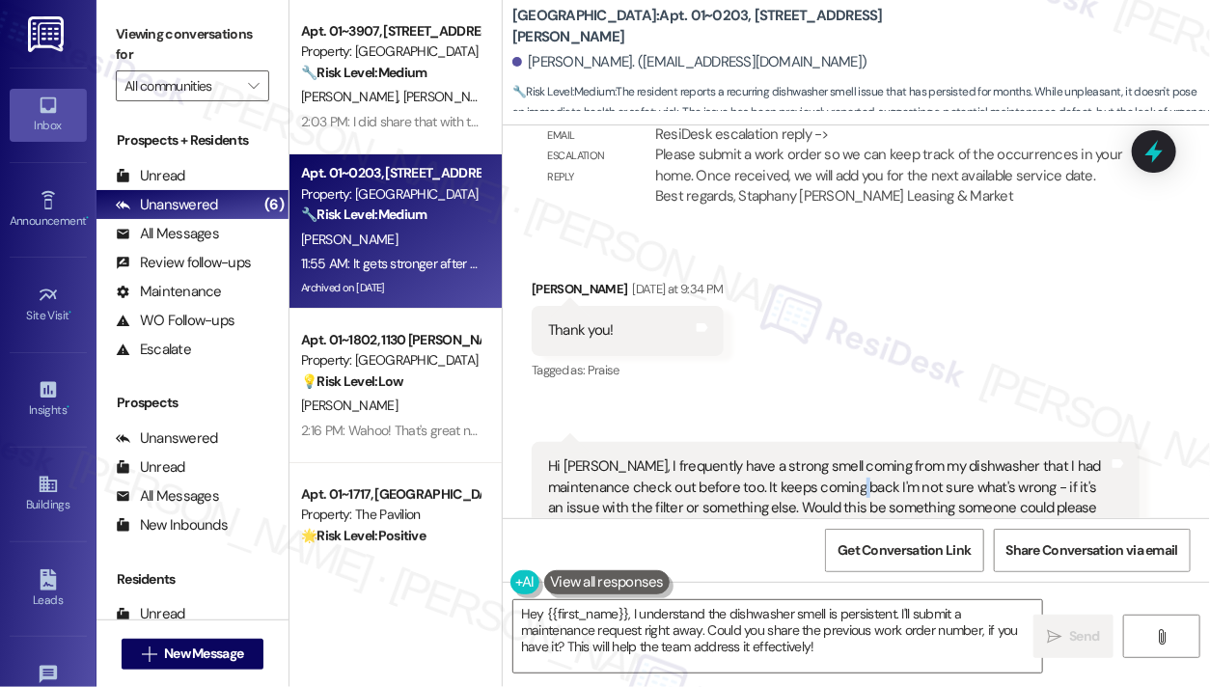
click at [823, 457] on div "Hi [PERSON_NAME], I frequently have a strong smell coming from my dishwasher th…" at bounding box center [828, 498] width 561 height 83
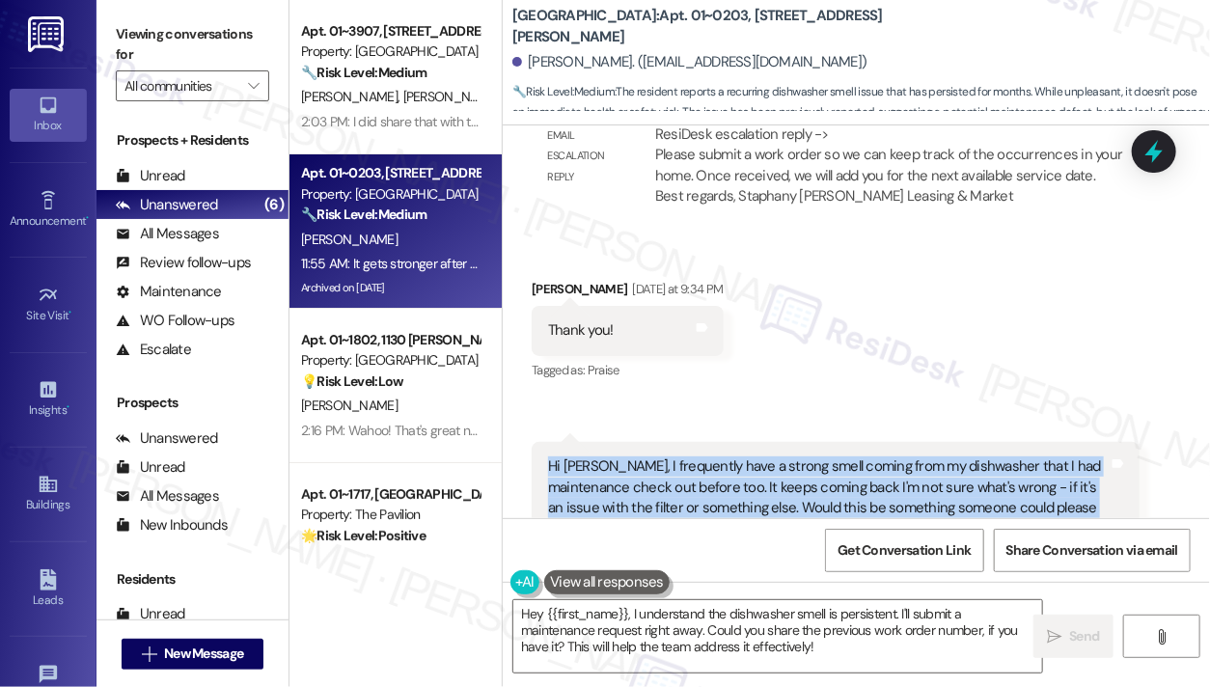
click at [823, 457] on div "Hi [PERSON_NAME], I frequently have a strong smell coming from my dishwasher th…" at bounding box center [828, 498] width 561 height 83
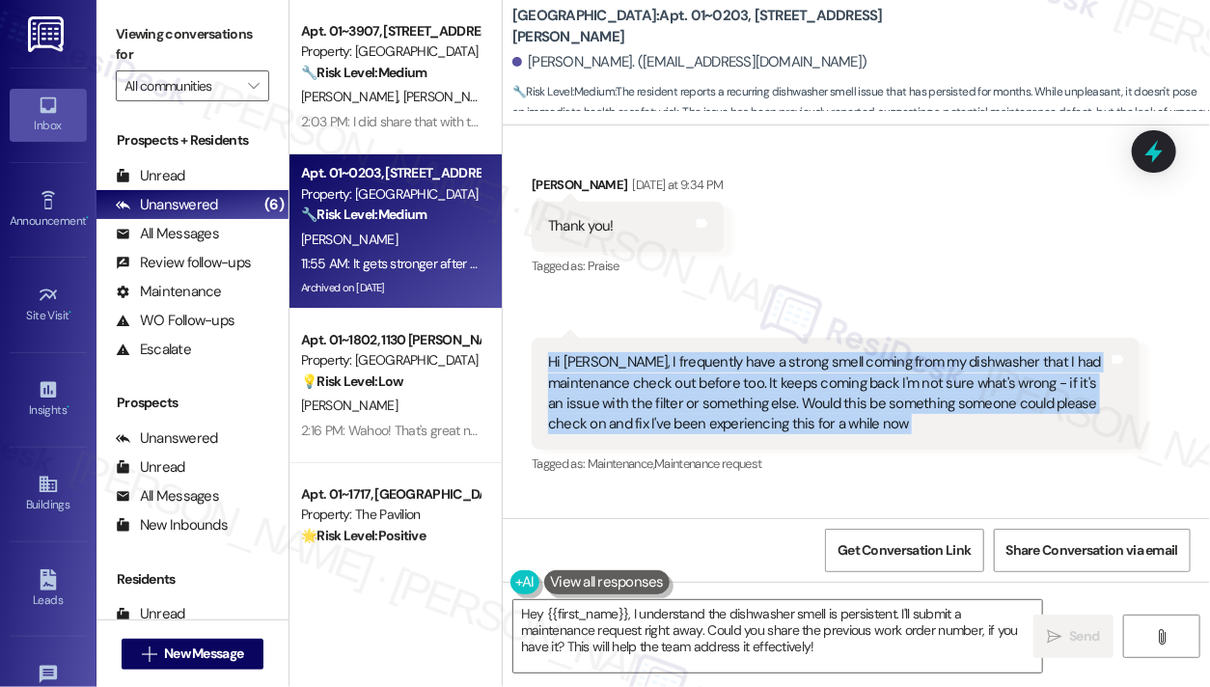
scroll to position [28241, 0]
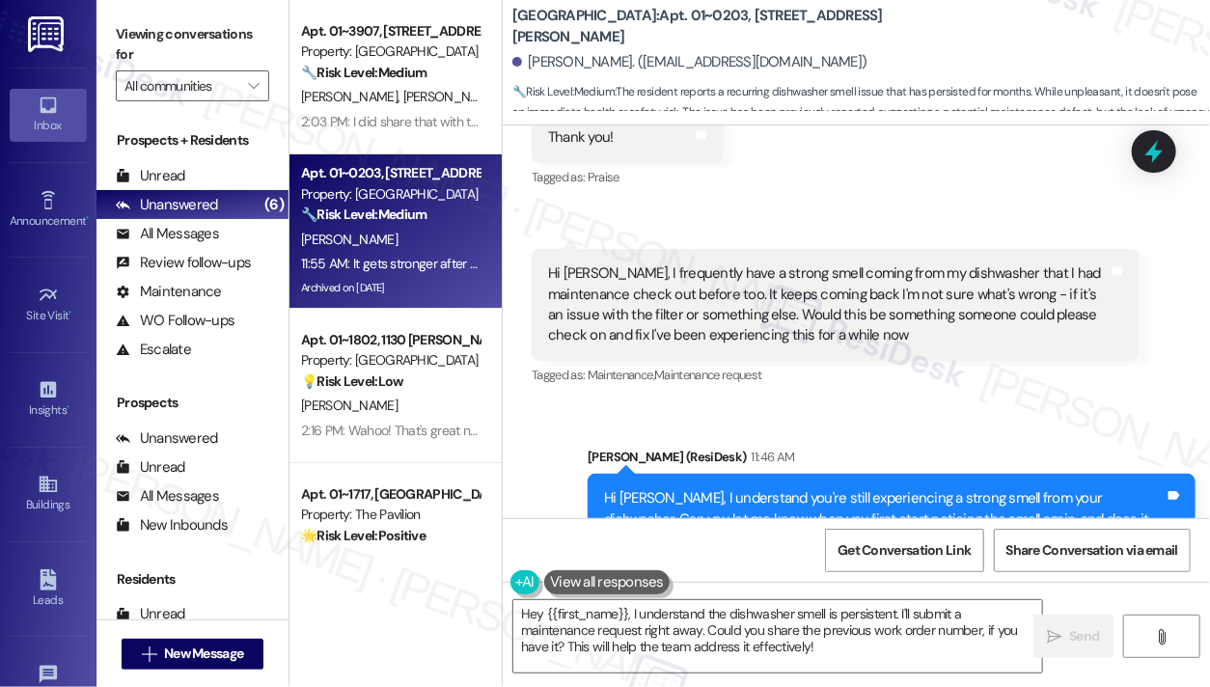
click at [164, 21] on label "Viewing conversations for" at bounding box center [192, 44] width 153 height 51
copy div "It gets stronger after using the dishwasher and I've been noticing it for month…"
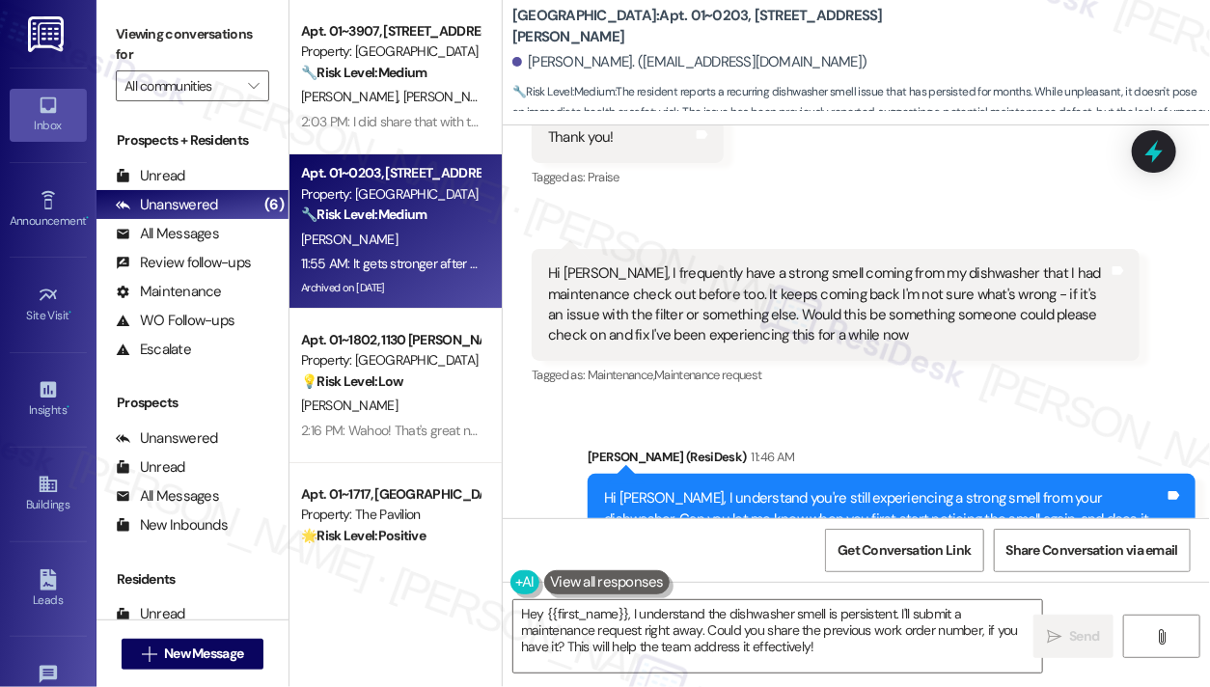
click at [163, 27] on label "Viewing conversations for" at bounding box center [192, 44] width 153 height 51
drag, startPoint x: 650, startPoint y: 25, endPoint x: 702, endPoint y: 21, distance: 52.3
click at [702, 21] on b "Columbus Plaza: Apt. 01~0203, 233 East Wacker" at bounding box center [706, 27] width 386 height 42
copy b "01~0203"
drag, startPoint x: 127, startPoint y: 36, endPoint x: 205, endPoint y: 35, distance: 77.2
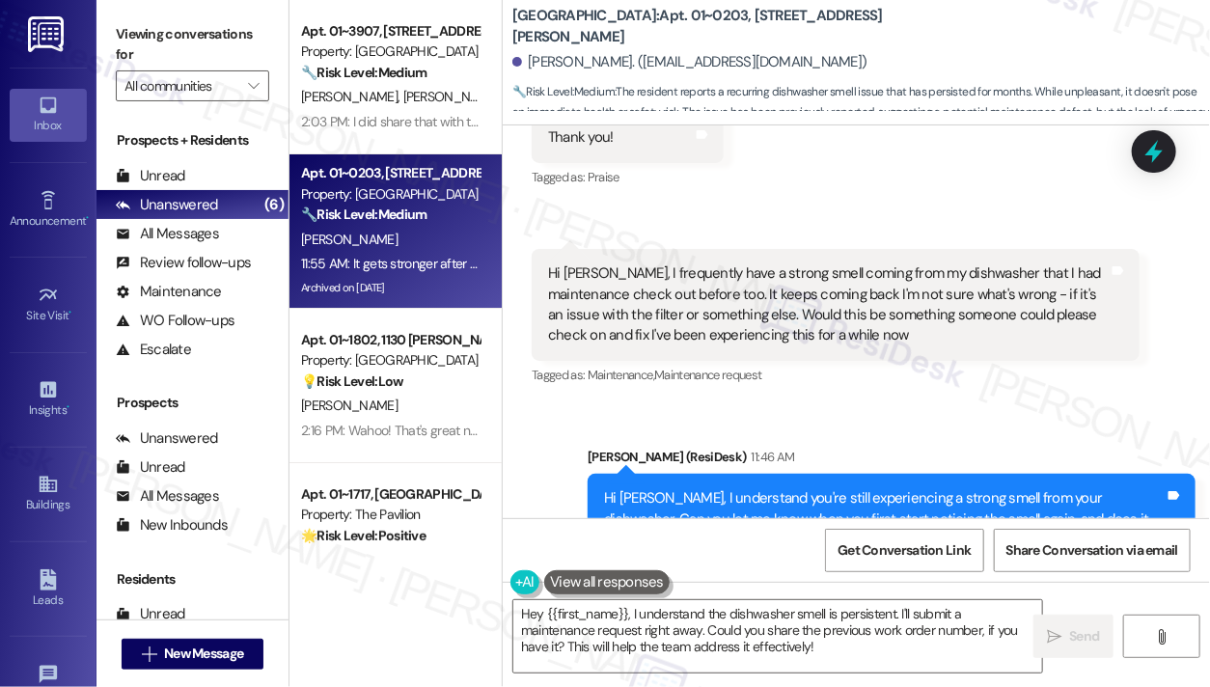
click at [127, 36] on label "Viewing conversations for" at bounding box center [192, 44] width 153 height 51
click at [870, 488] on div "Hi [PERSON_NAME], I understand you're still experiencing a strong smell from yo…" at bounding box center [884, 519] width 561 height 62
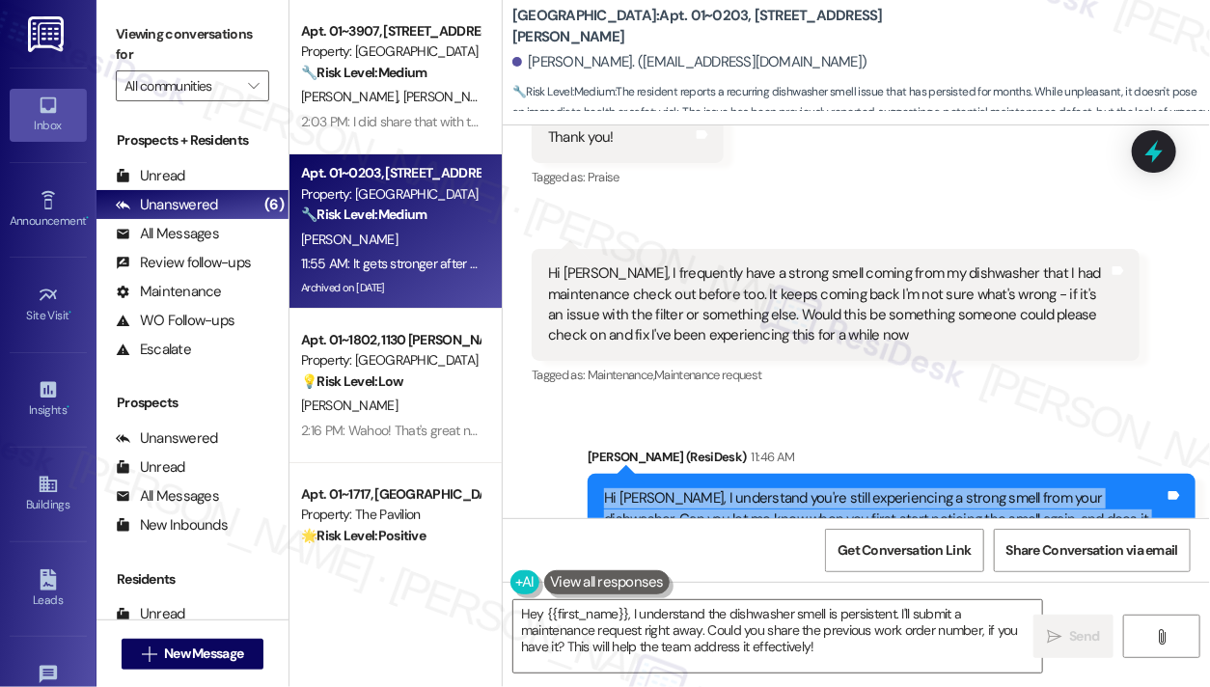
click at [870, 488] on div "Hi [PERSON_NAME], I understand you're still experiencing a strong smell from yo…" at bounding box center [884, 519] width 561 height 62
click at [790, 623] on textarea "Hey {{first_name}}, I understand the dishwasher smell is persistent. I'll submi…" at bounding box center [777, 636] width 529 height 72
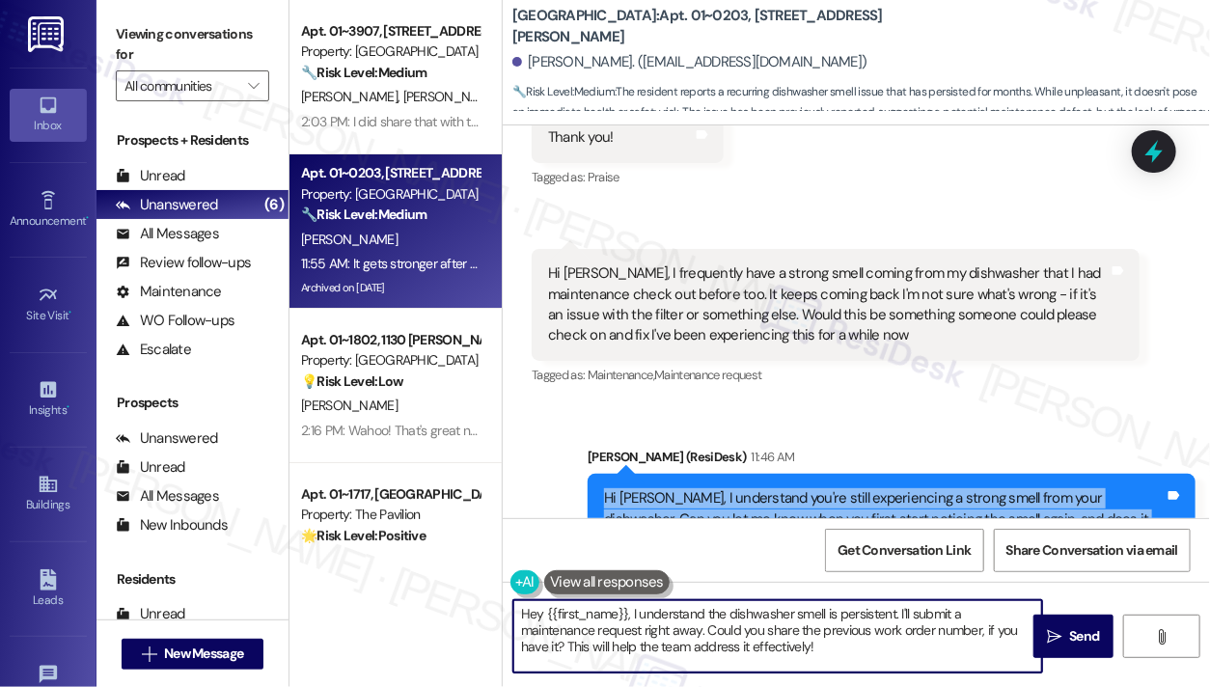
click at [790, 623] on textarea "Hey {{first_name}}, I understand the dishwasher smell is persistent. I'll submi…" at bounding box center [777, 636] width 529 height 72
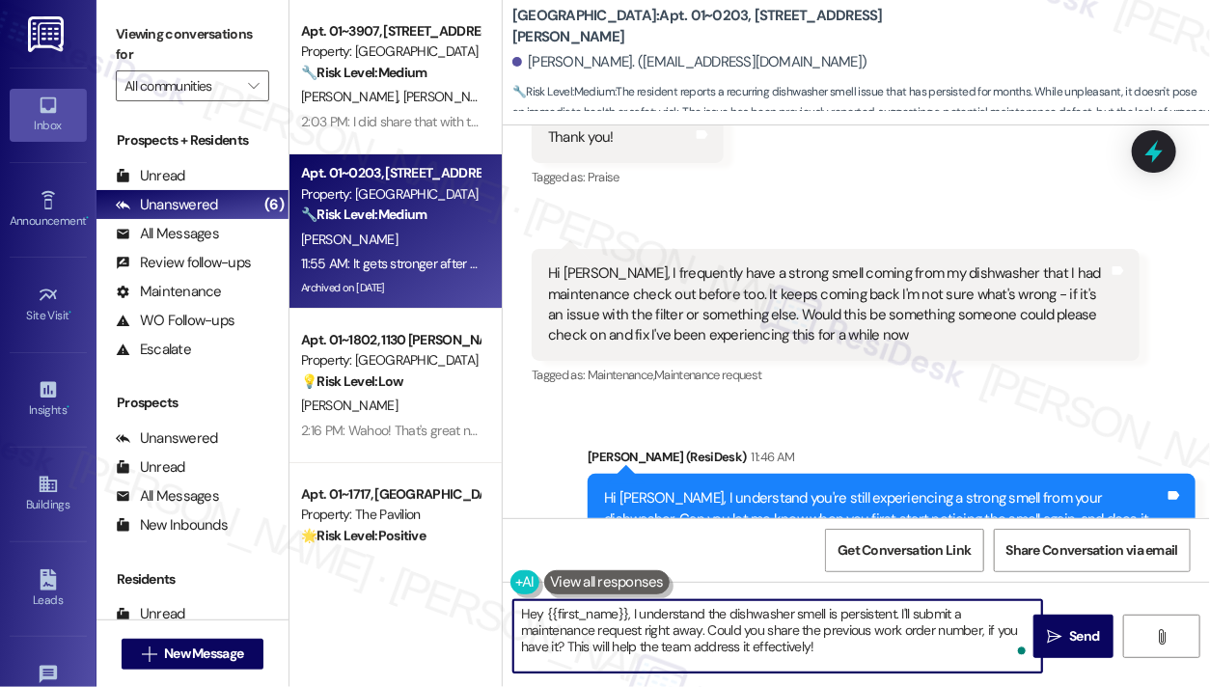
click at [790, 623] on textarea "Hey {{first_name}}, I understand the dishwasher smell is persistent. I'll submi…" at bounding box center [777, 636] width 529 height 72
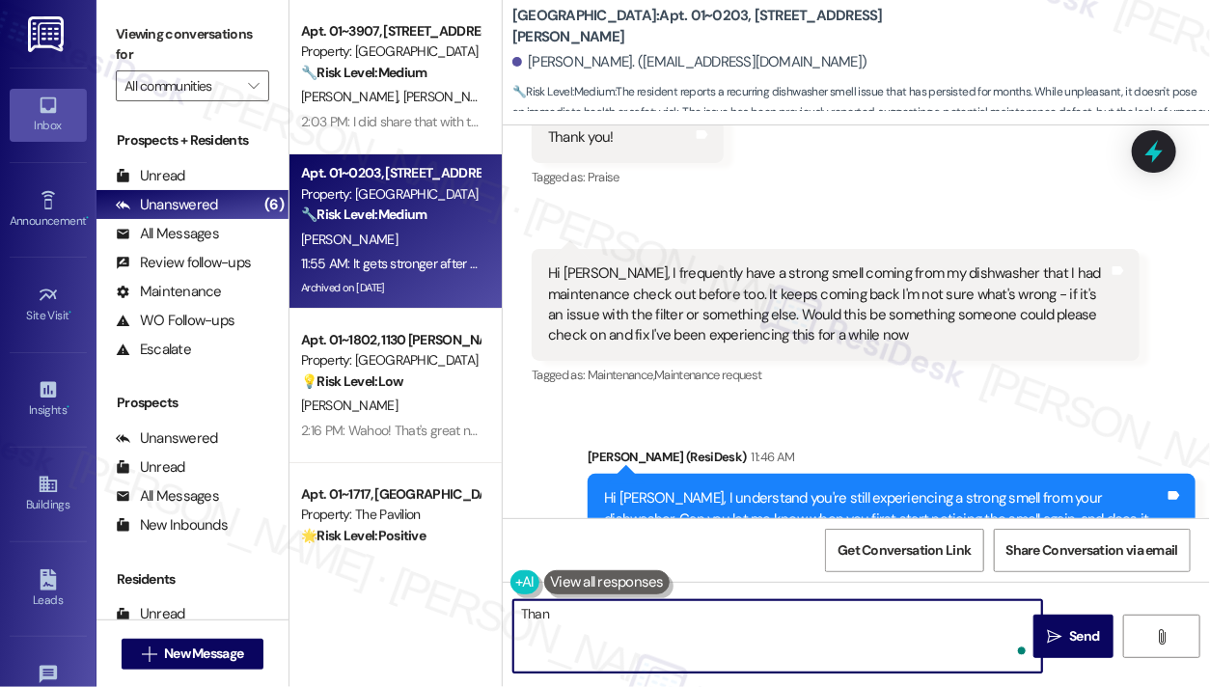
type textarea "Thank"
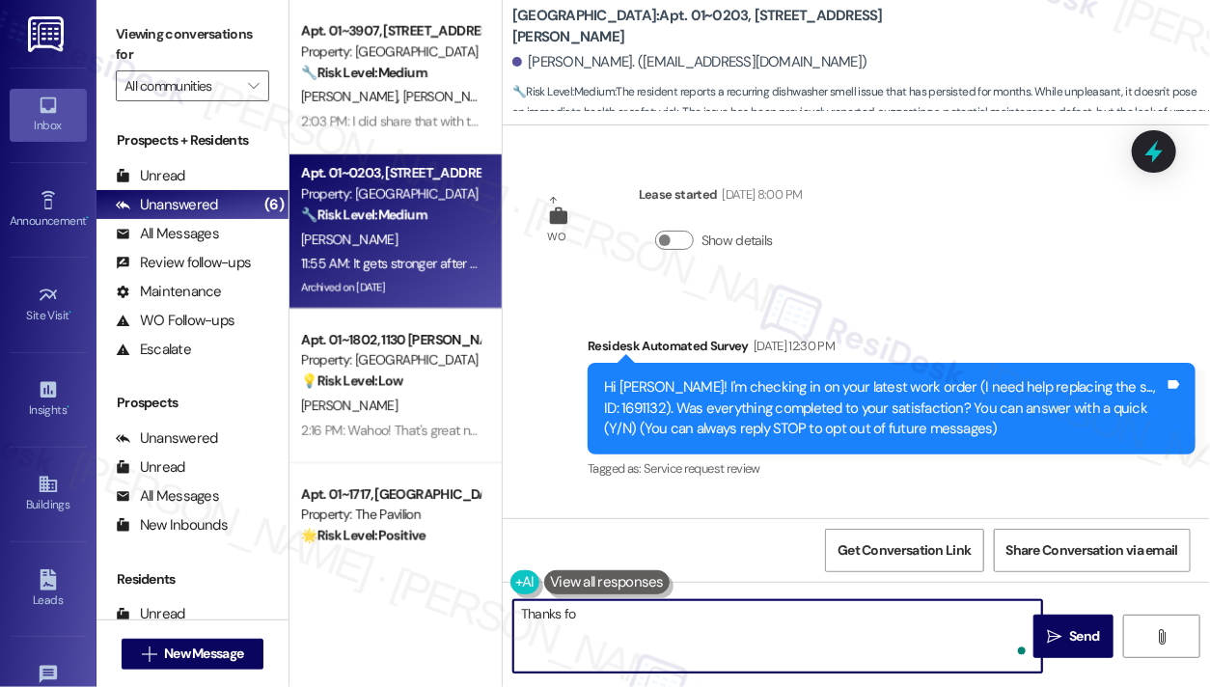
scroll to position [28241, 0]
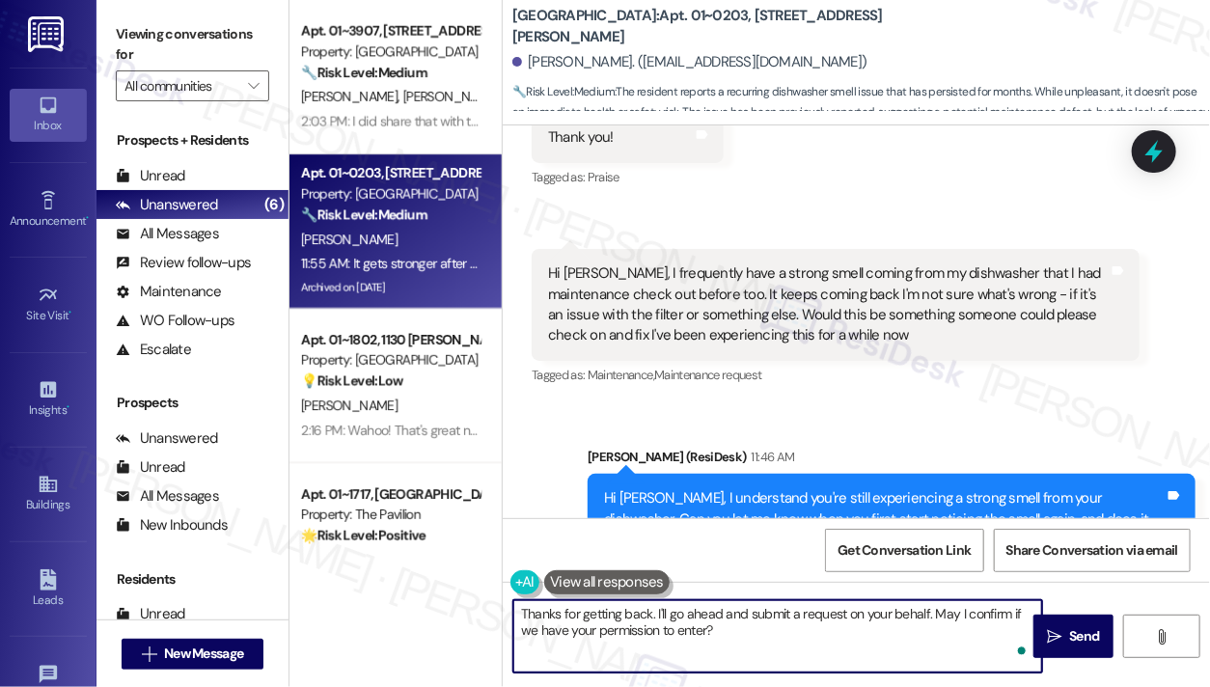
type textarea "Thanks for getting back. I'll go ahead and submit a request on your behalf. May…"
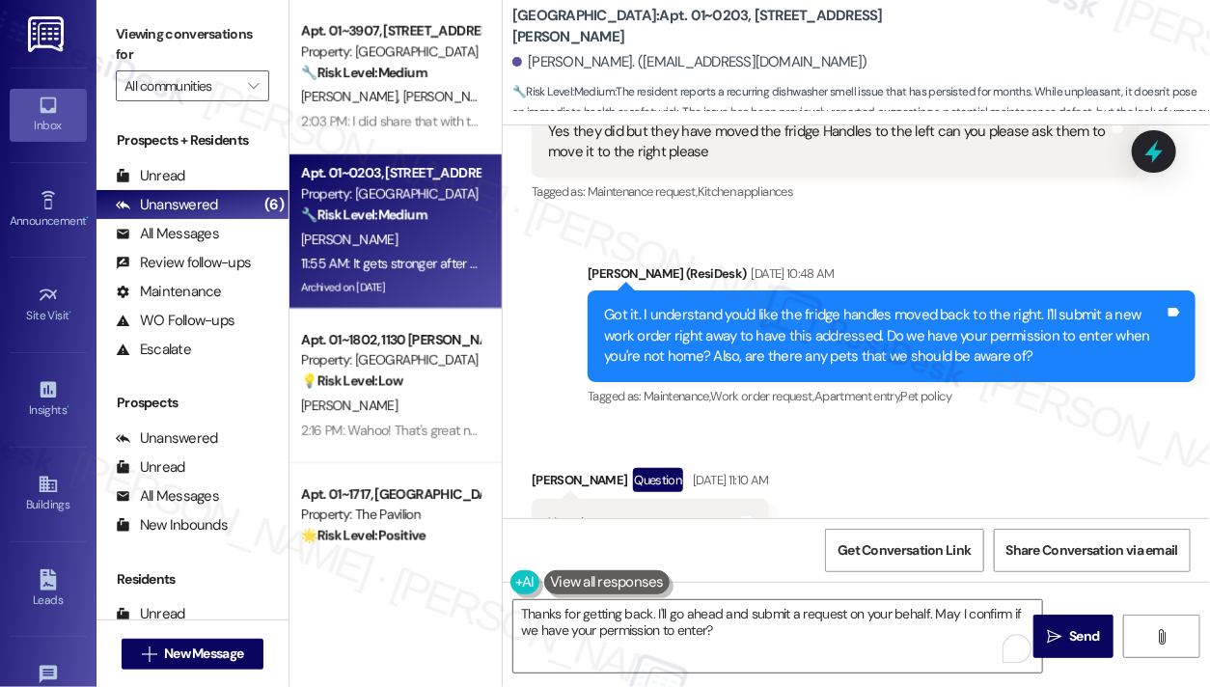
scroll to position [21274, 0]
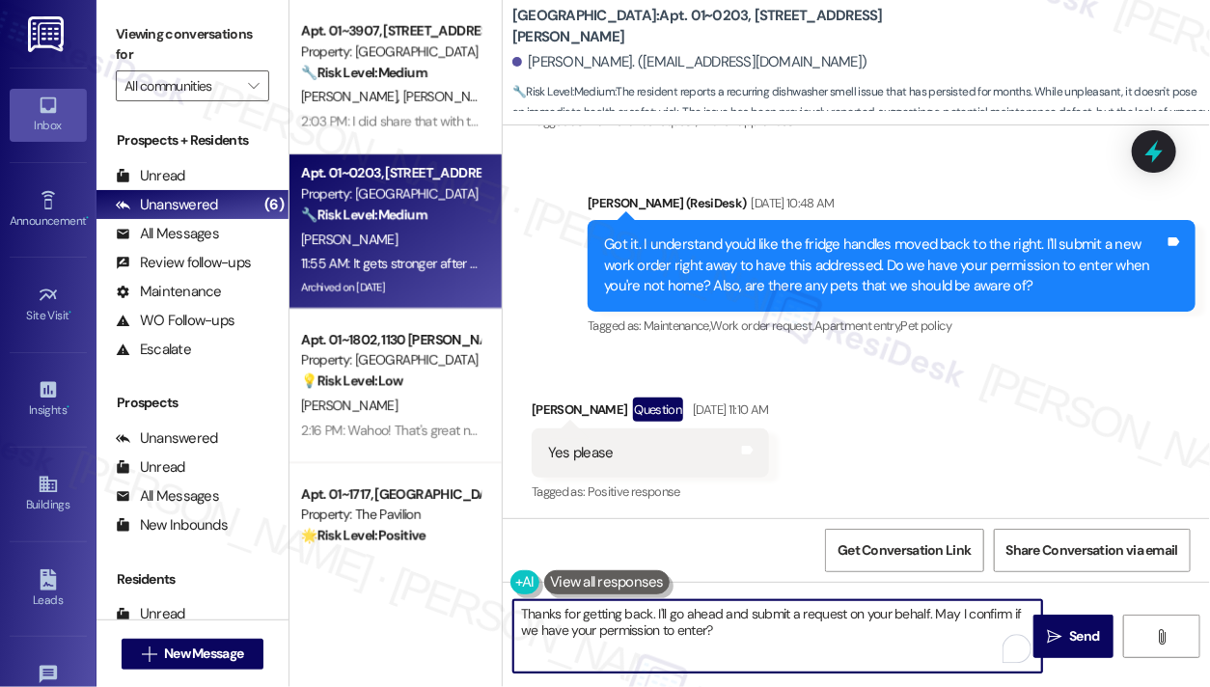
click at [728, 634] on textarea "Thanks for getting back. I'll go ahead and submit a request on your behalf. May…" at bounding box center [777, 636] width 529 height 72
click at [720, 635] on textarea "Thanks for getting back. I'll go ahead and submit a request on your behalf. May…" at bounding box center [777, 636] width 529 height 72
click at [729, 621] on textarea "Thanks for getting back. I'll go ahead and submit a request on your behalf. May…" at bounding box center [777, 636] width 529 height 72
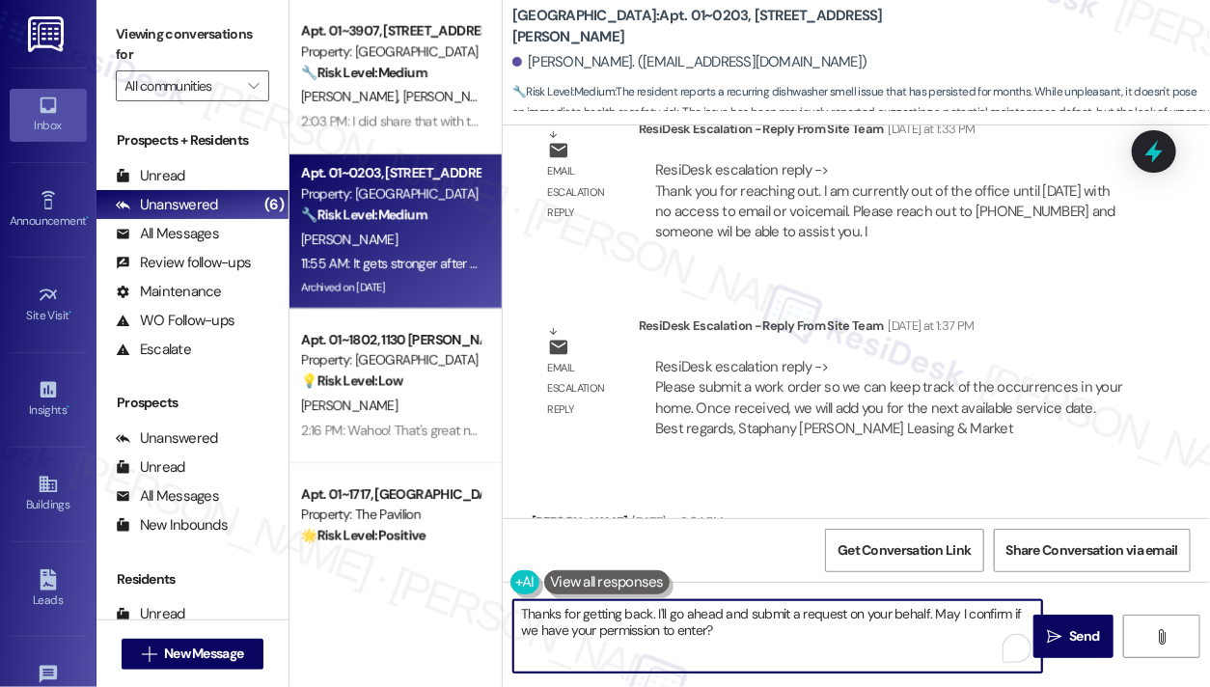
scroll to position [28241, 0]
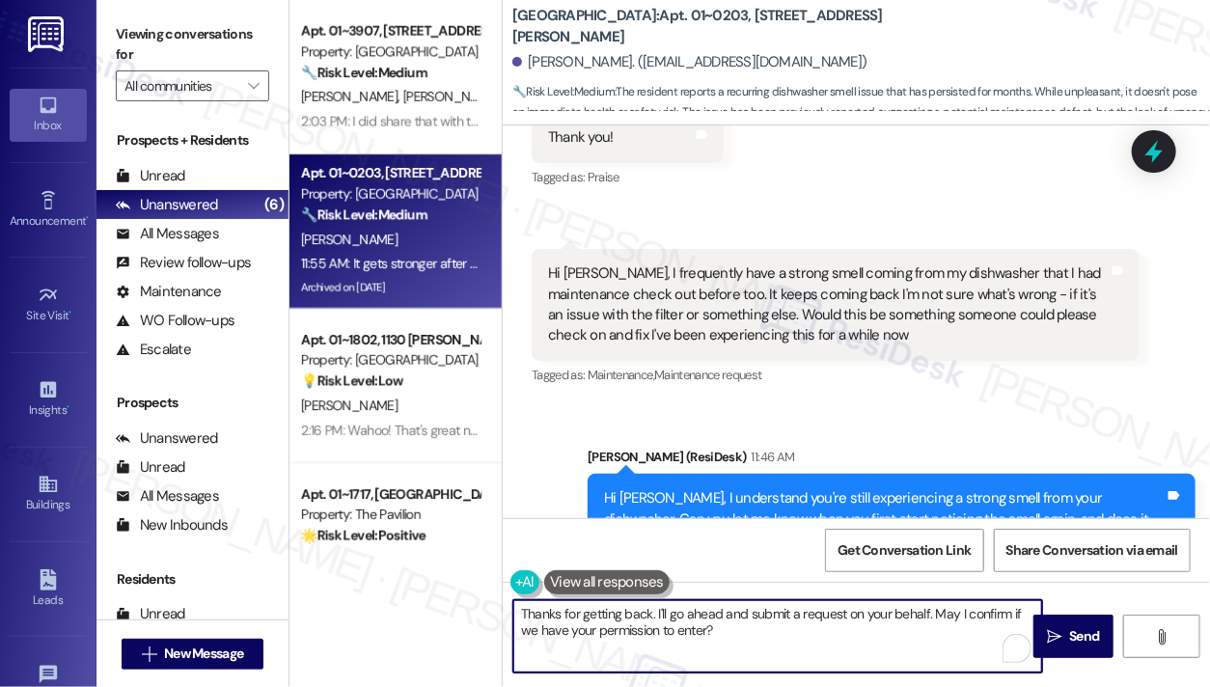
drag, startPoint x: 883, startPoint y: 625, endPoint x: 900, endPoint y: 624, distance: 16.4
click at [883, 625] on textarea "Thanks for getting back. I'll go ahead and submit a request on your behalf. May…" at bounding box center [777, 636] width 529 height 72
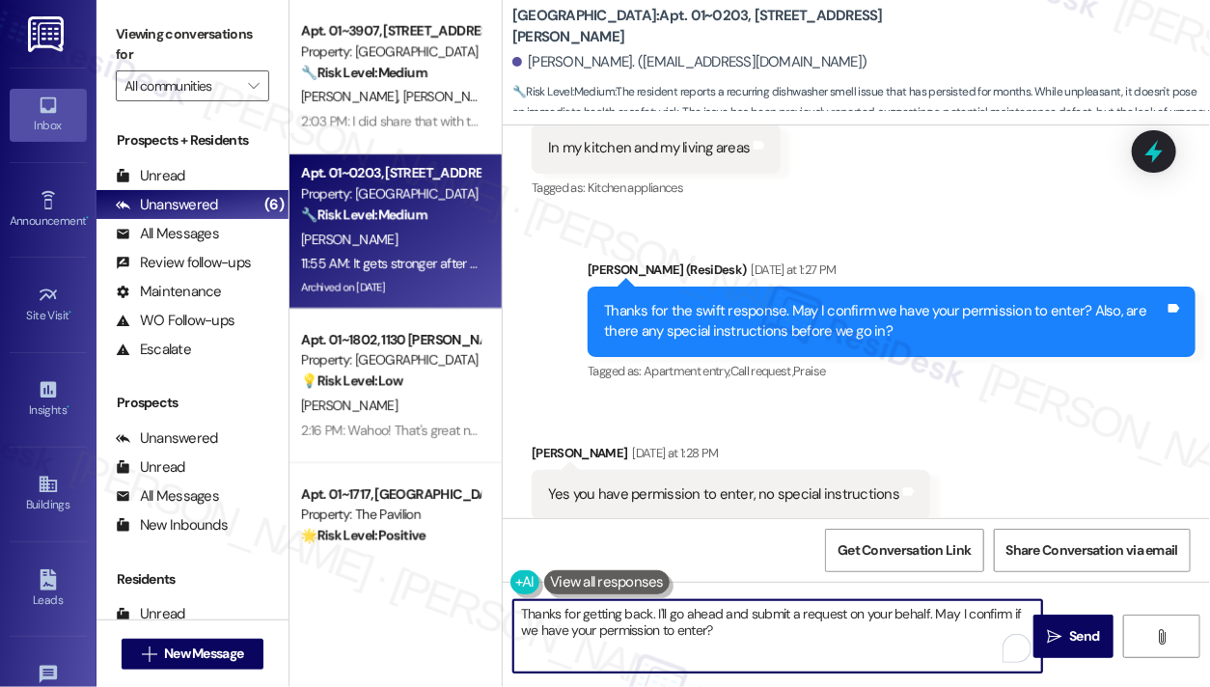
scroll to position [26214, 0]
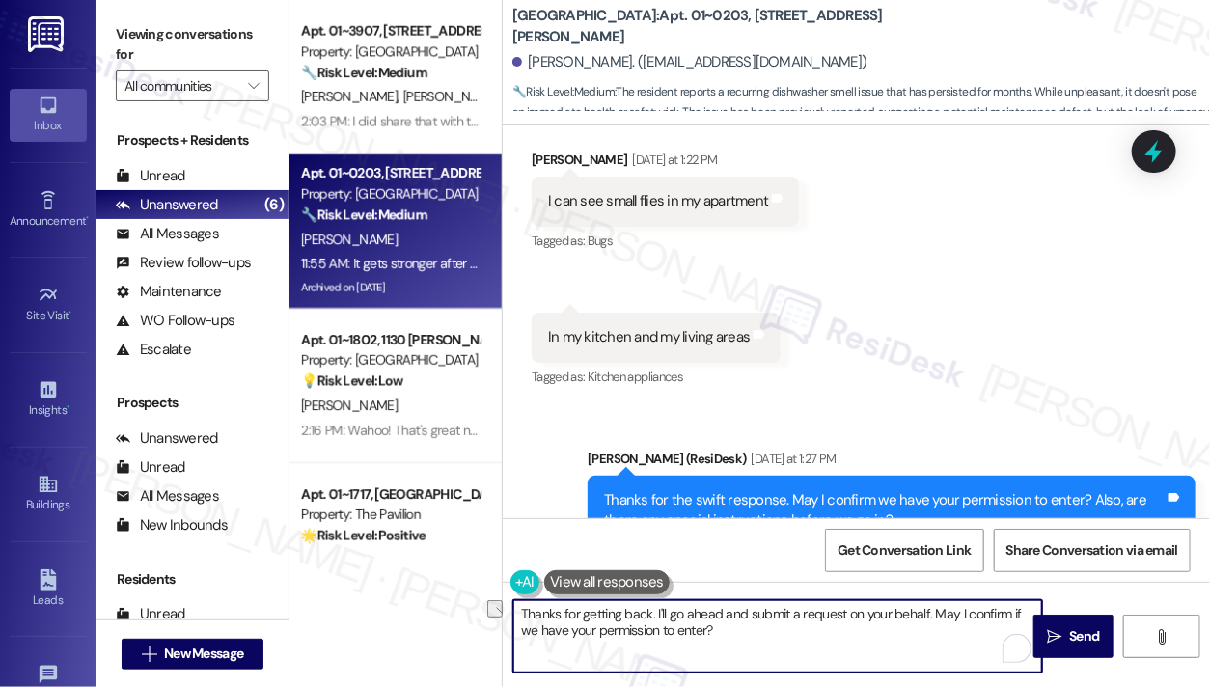
drag, startPoint x: 651, startPoint y: 608, endPoint x: 583, endPoint y: 611, distance: 67.6
click at [583, 611] on textarea "Thanks for getting back. I'll go ahead and submit a request on your behalf. May…" at bounding box center [777, 636] width 529 height 72
click at [1095, 630] on span "Send" at bounding box center [1084, 636] width 30 height 20
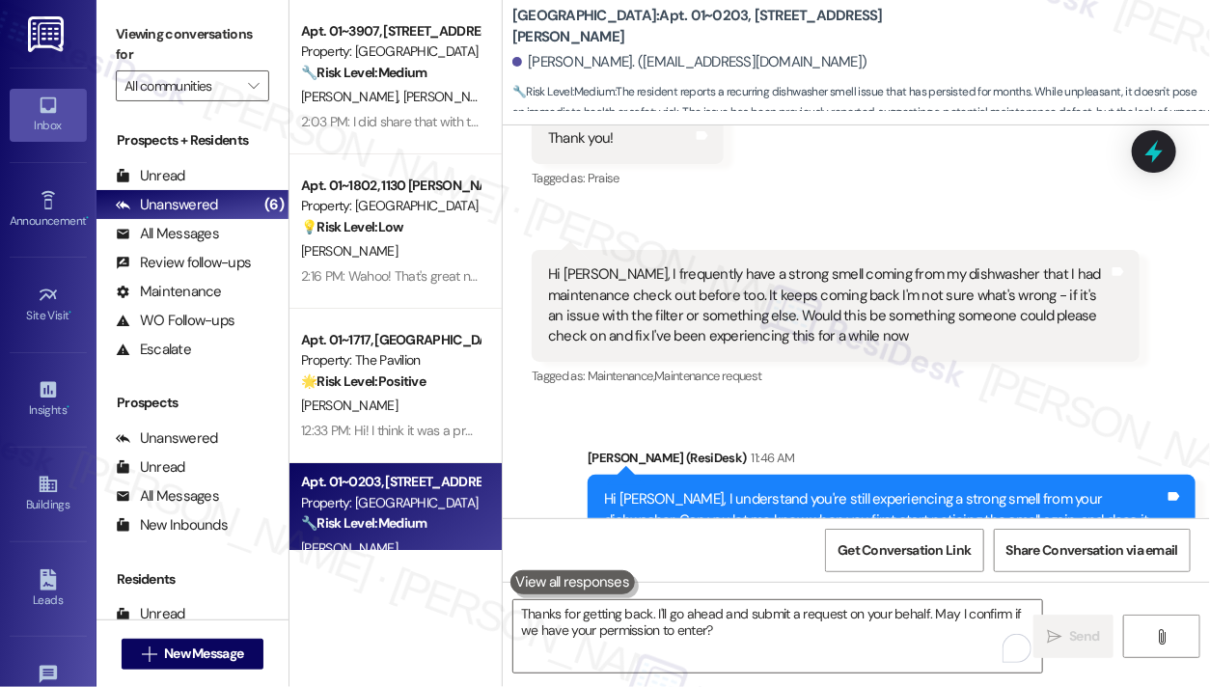
scroll to position [28395, 0]
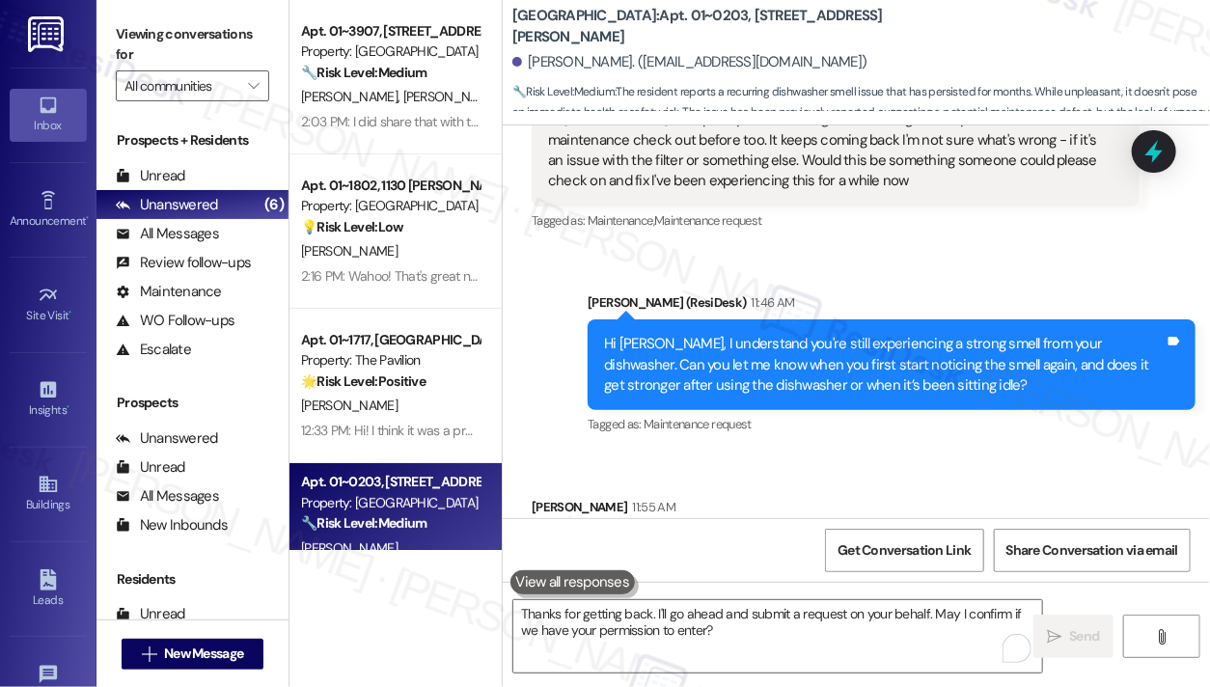
click at [160, 27] on label "Viewing conversations for" at bounding box center [192, 44] width 153 height 51
click at [859, 524] on div "It gets stronger after using the dishwasher and I've been noticing it for month…" at bounding box center [796, 548] width 528 height 49
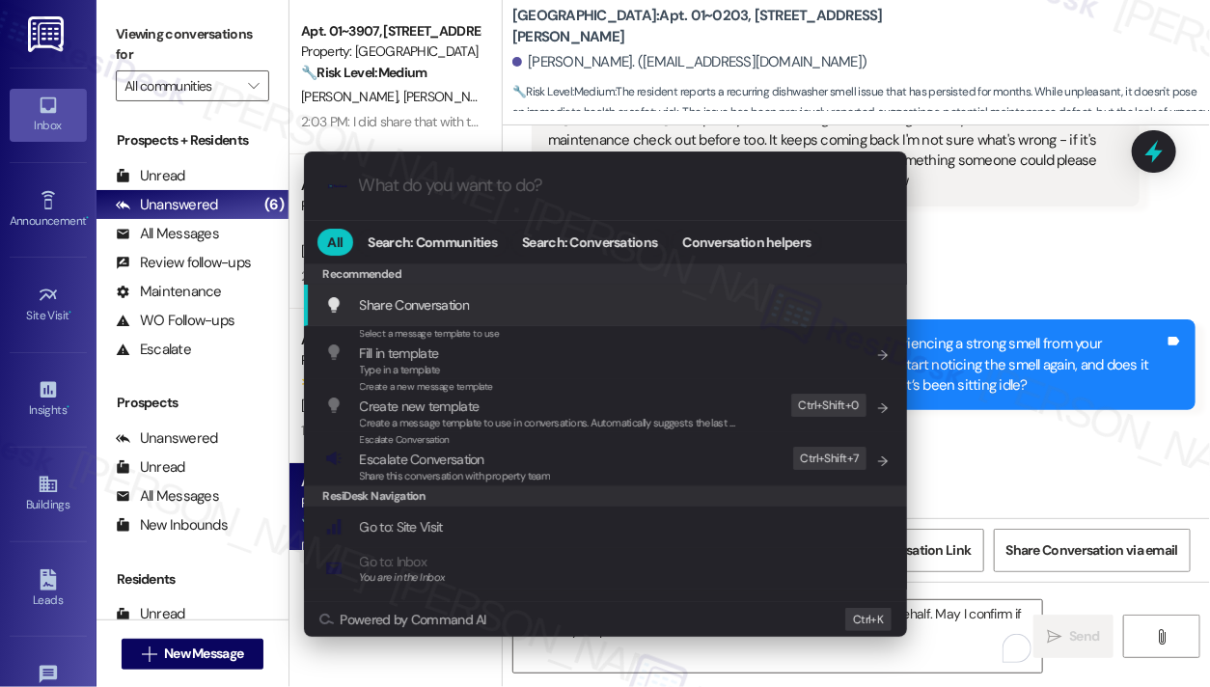
click at [1069, 349] on div ".cls-1{fill:#0a055f;}.cls-2{fill:#0cc4c4;} resideskLogoBlueOrange All Search: C…" at bounding box center [605, 343] width 1210 height 687
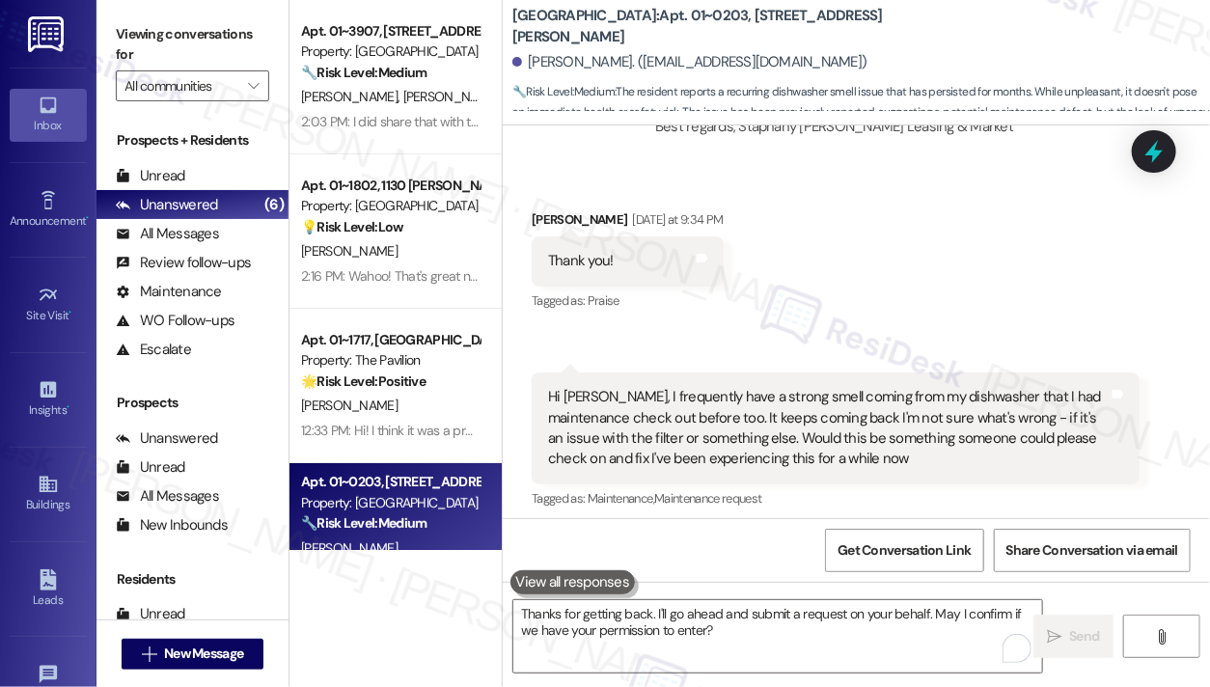
scroll to position [28106, 0]
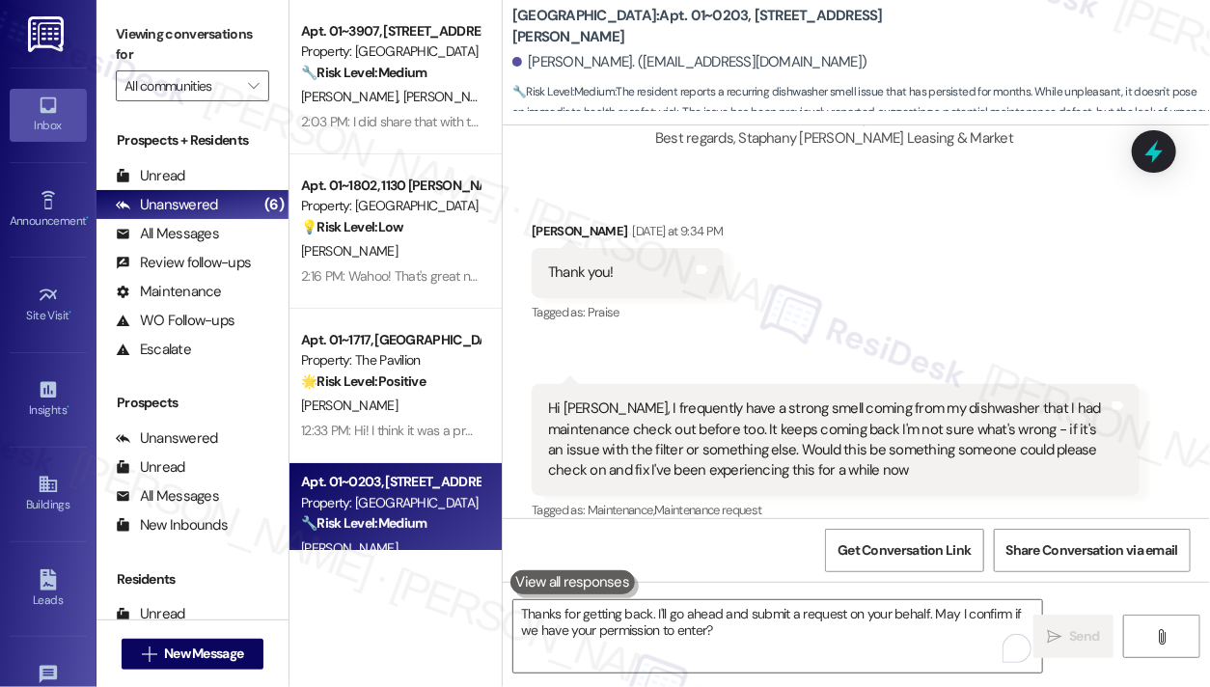
click at [178, 42] on label "Viewing conversations for" at bounding box center [192, 44] width 153 height 51
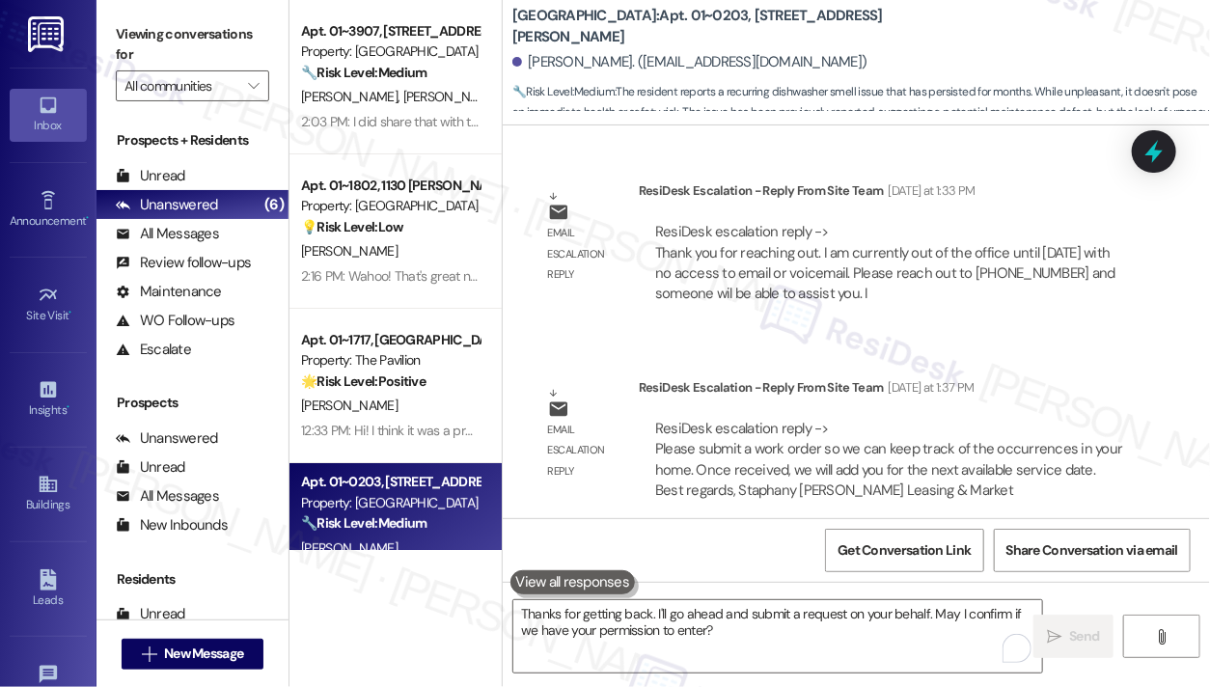
scroll to position [27623, 0]
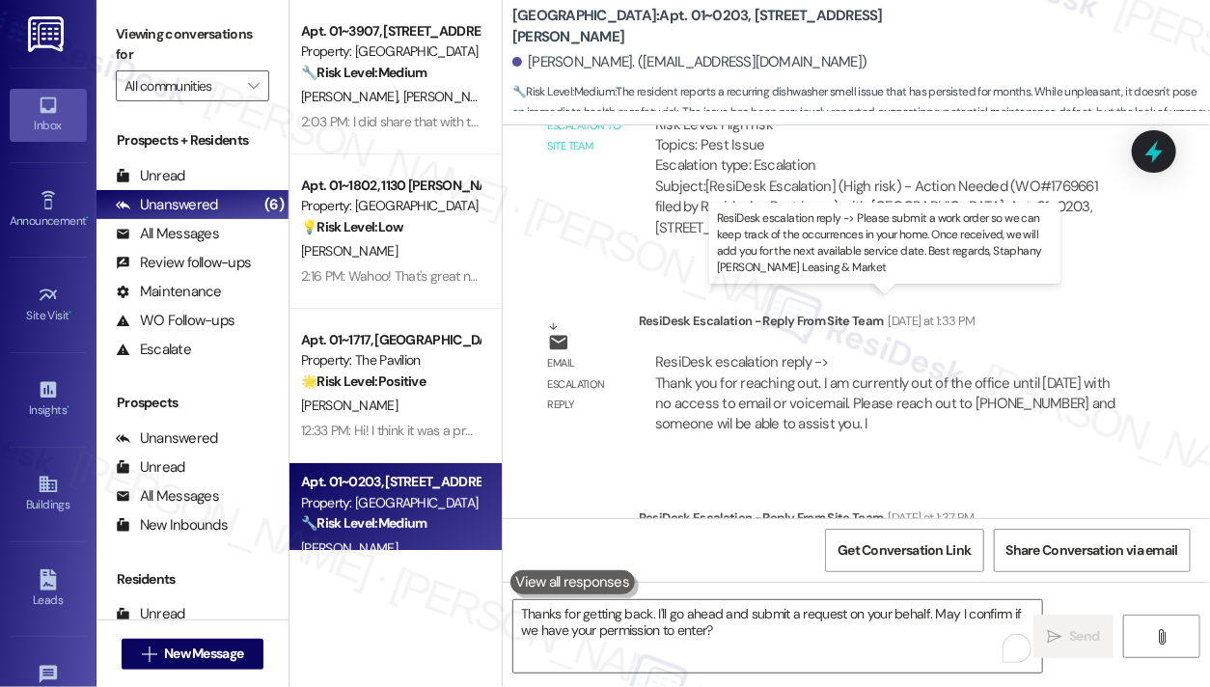
drag, startPoint x: 899, startPoint y: 319, endPoint x: 970, endPoint y: 346, distance: 76.4
click at [970, 549] on div "ResiDesk escalation reply -> Please submit a work order so we can keep track of…" at bounding box center [889, 589] width 468 height 81
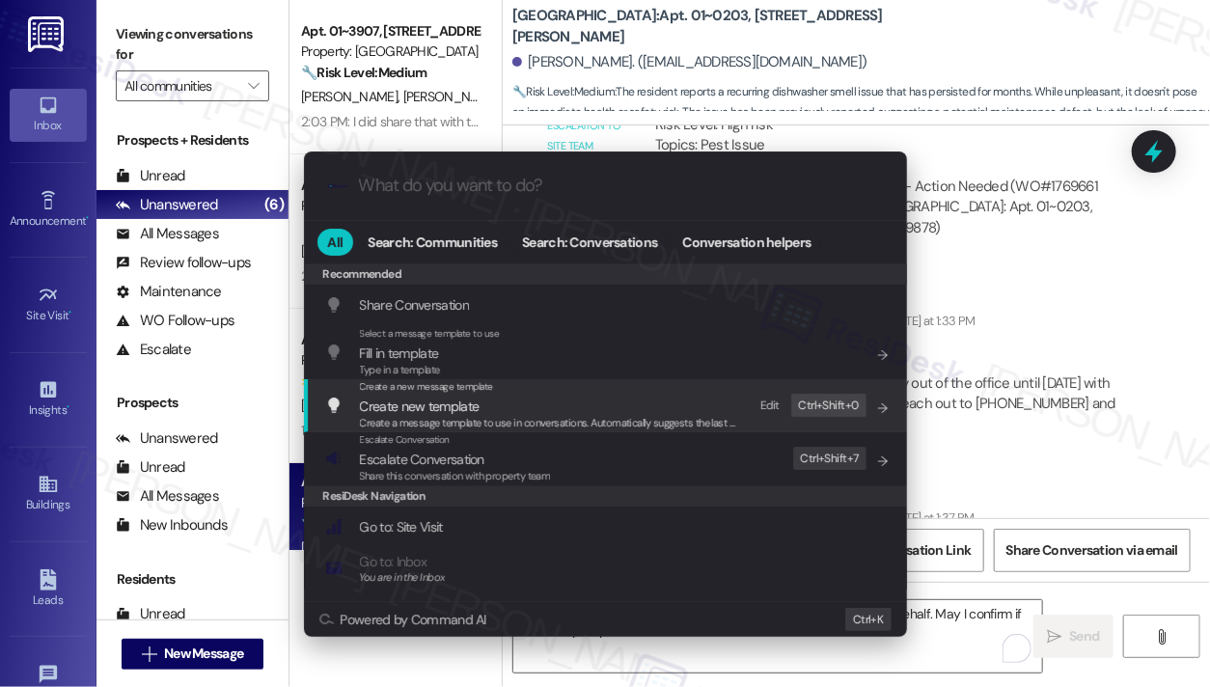
click at [529, 457] on span "Escalate Conversation" at bounding box center [455, 459] width 191 height 21
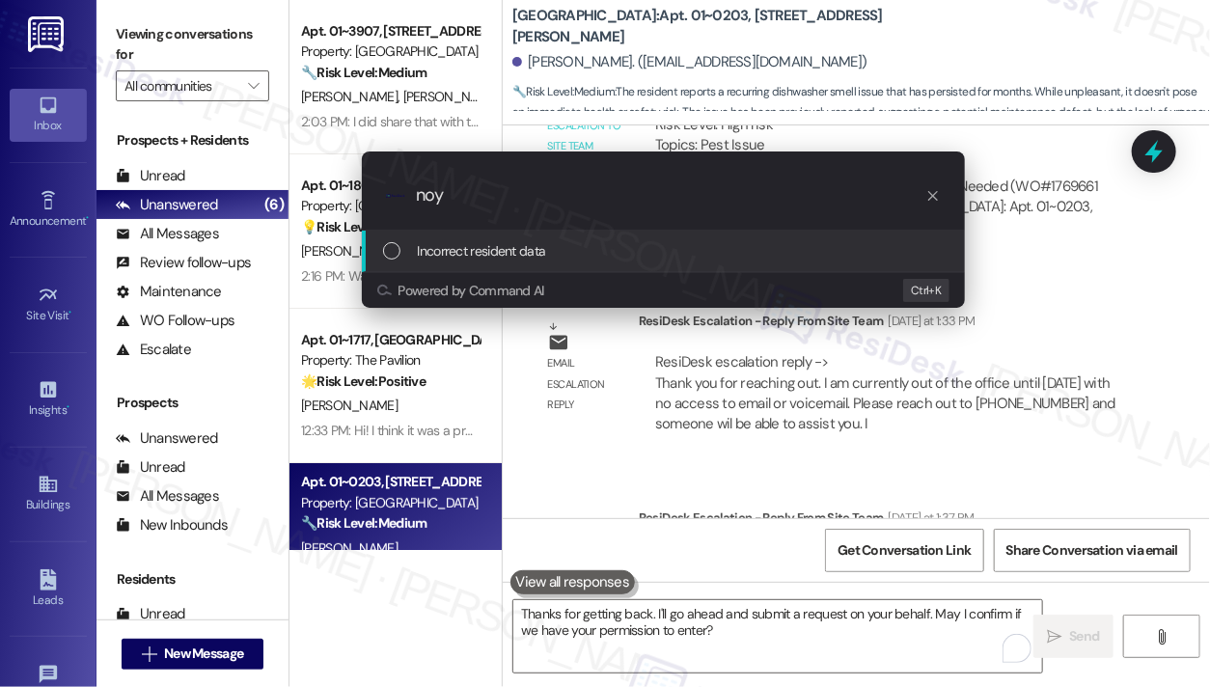
type input "noye"
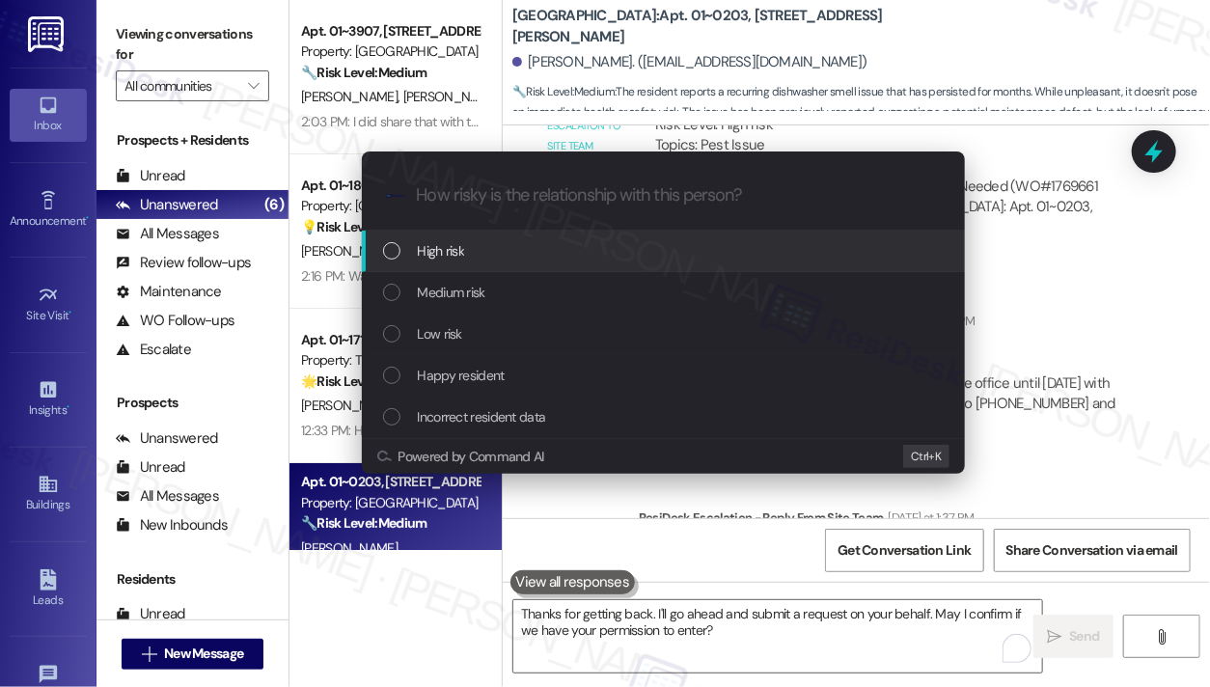
click at [1067, 285] on div "Escalate Conversation How risky is the relationship with this person? Topics (e…" at bounding box center [605, 343] width 1210 height 687
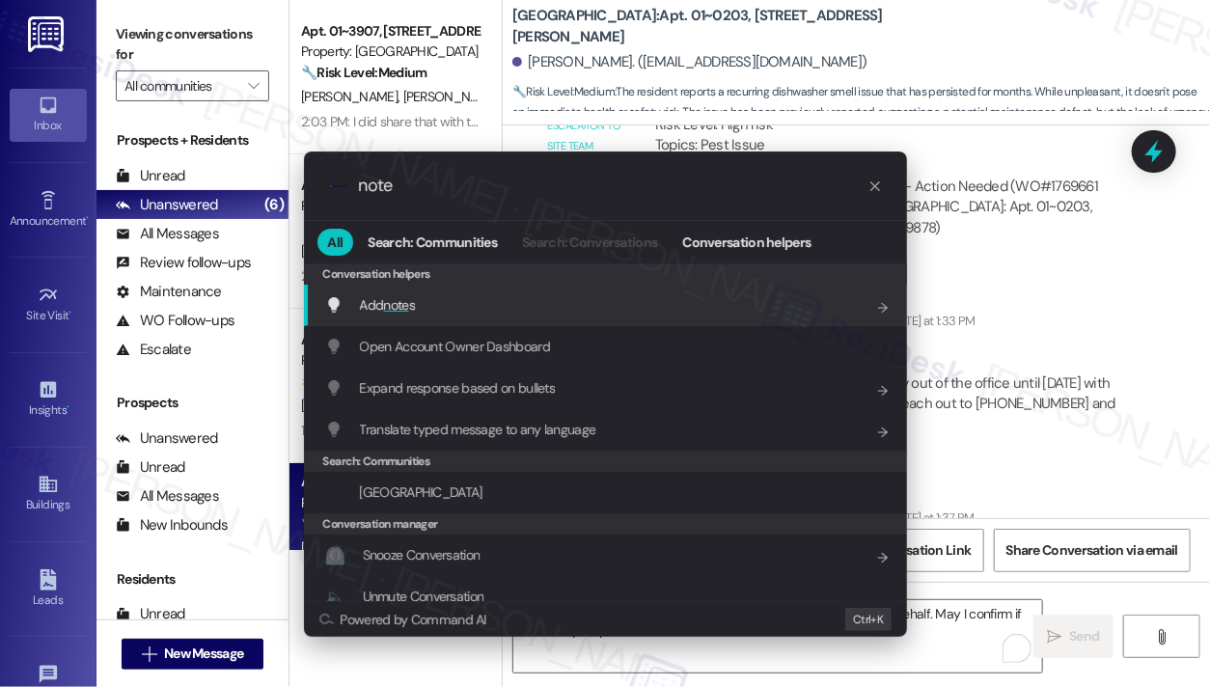
type input "note"
click at [522, 300] on div "Add note s Add shortcut" at bounding box center [607, 304] width 565 height 21
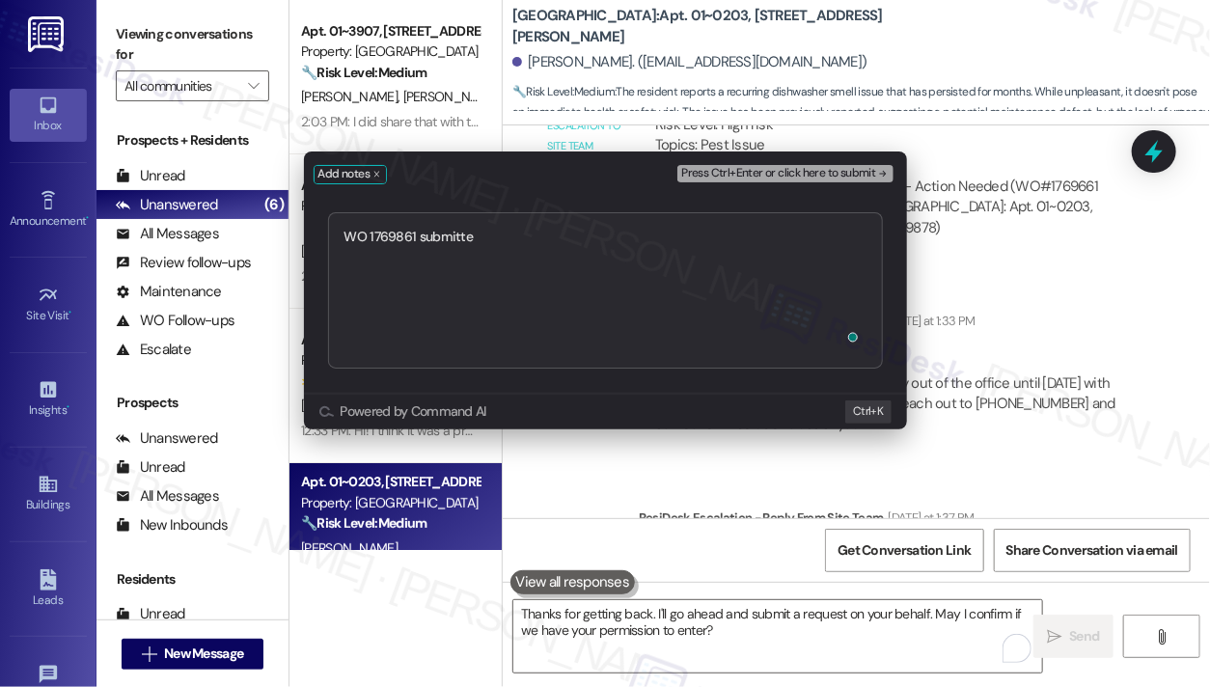
type textarea "WO 1769861 submitted"
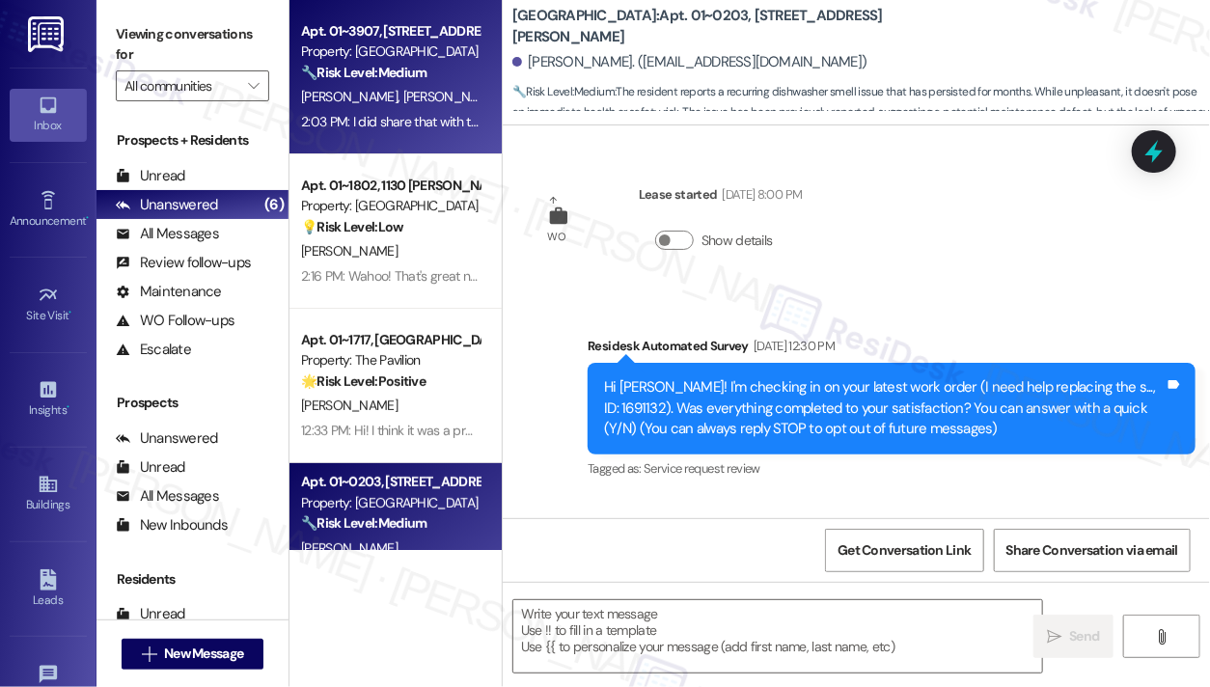
type textarea "Fetching suggested responses. Please feel free to read through the conversation…"
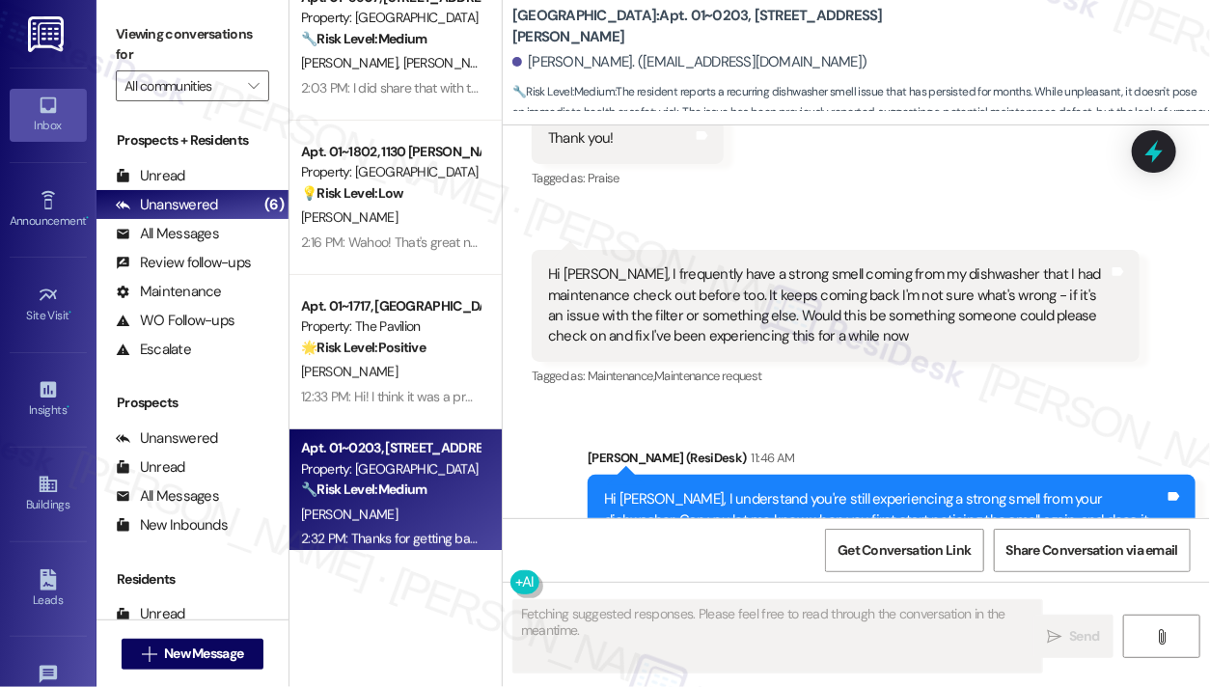
scroll to position [67, 0]
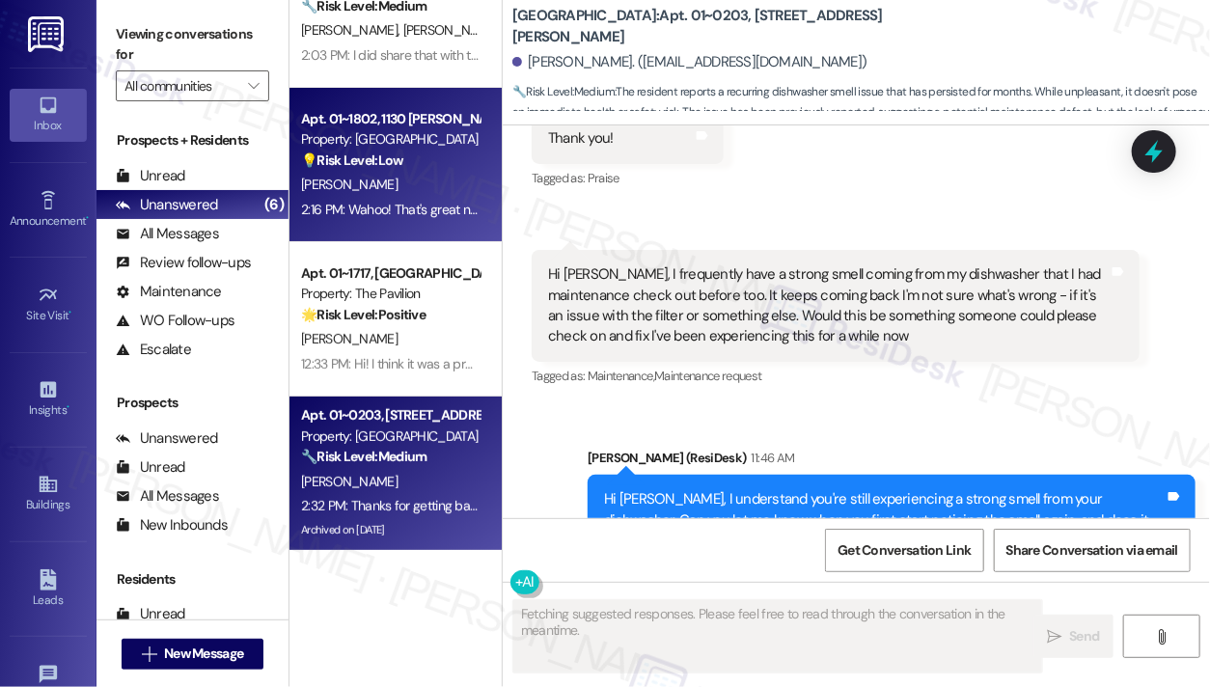
click at [413, 208] on div "2:16 PM: Wahoo! That's great news! Thank you so much hopefully it is soon :) 2:…" at bounding box center [513, 209] width 424 height 17
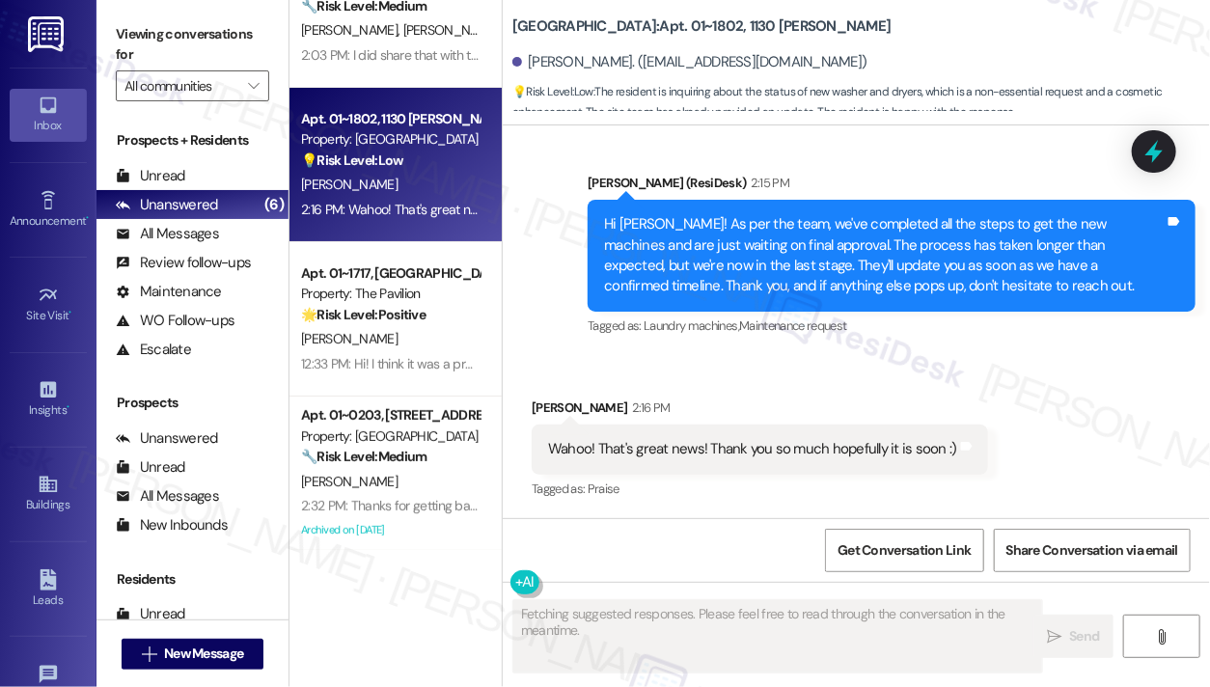
scroll to position [4880, 0]
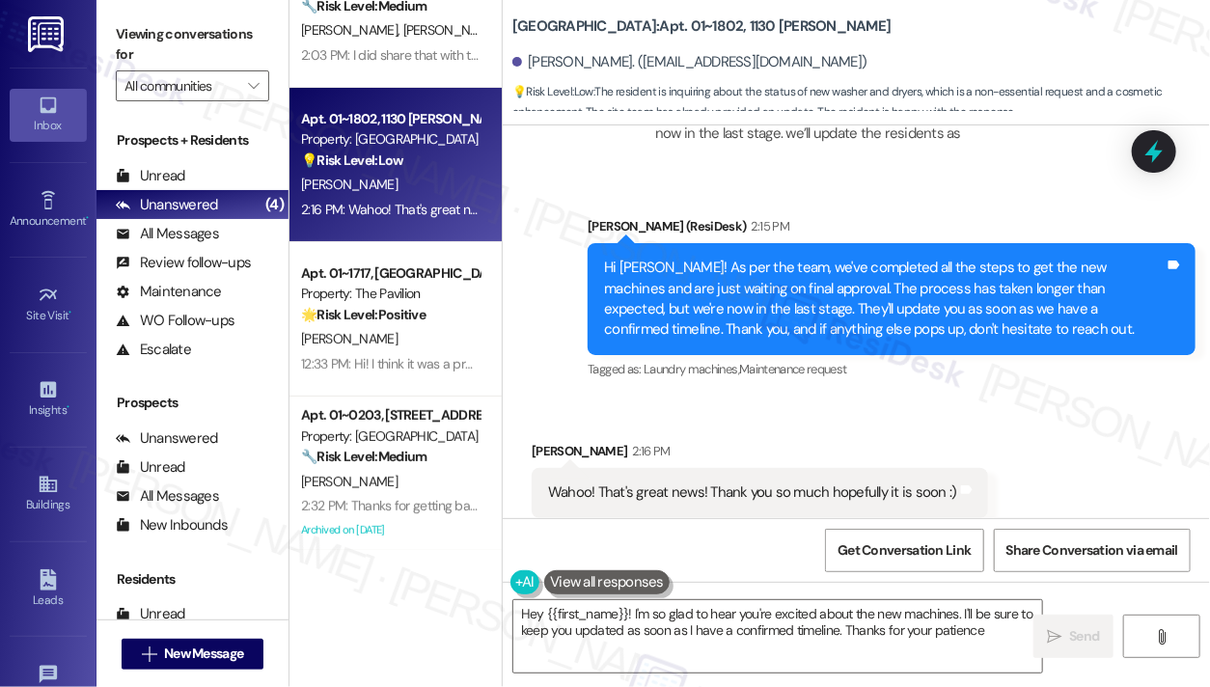
type textarea "Hey {{first_name}}! I'm so glad to hear you're excited about the new machines. …"
